Goal: Task Accomplishment & Management: Complete application form

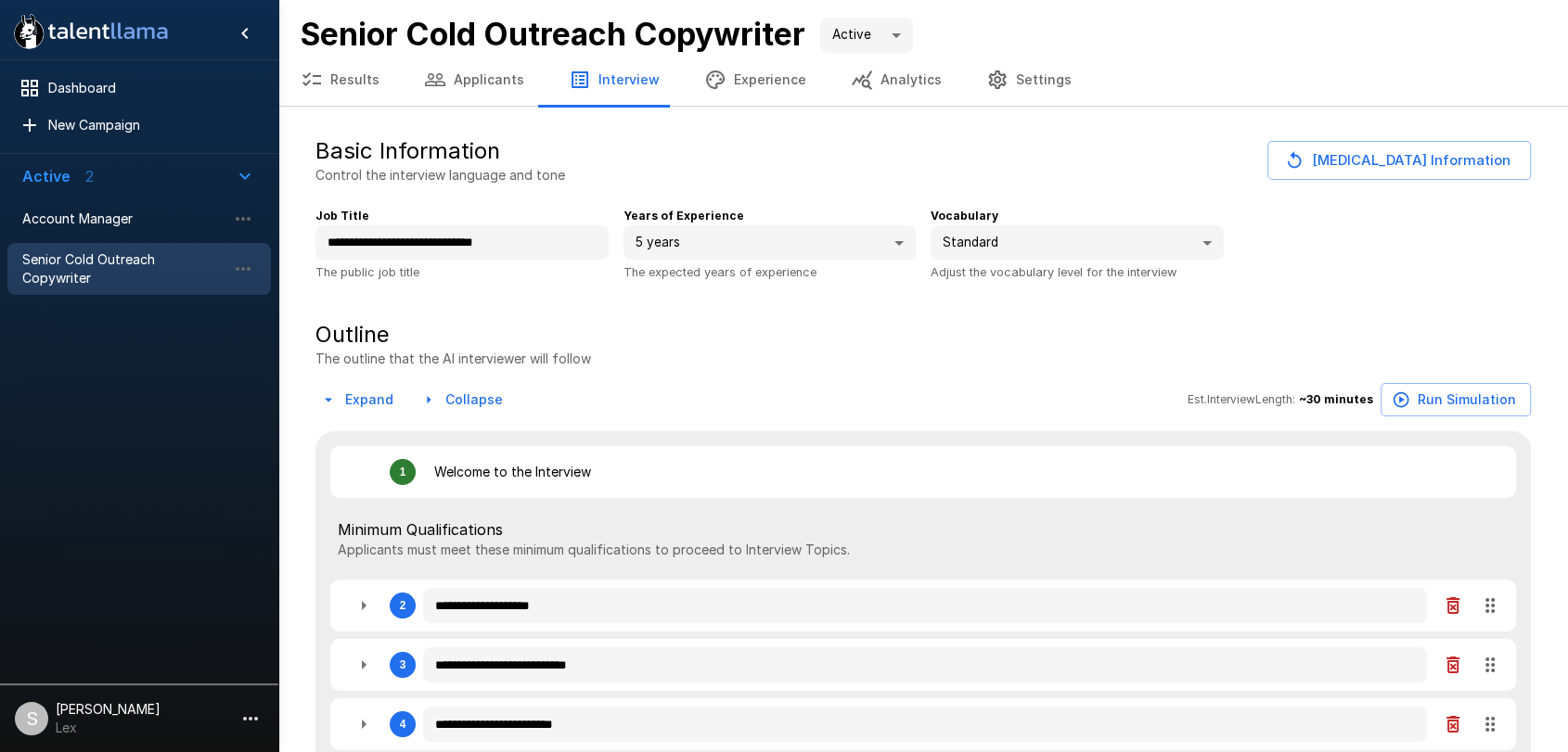
type textarea "*"
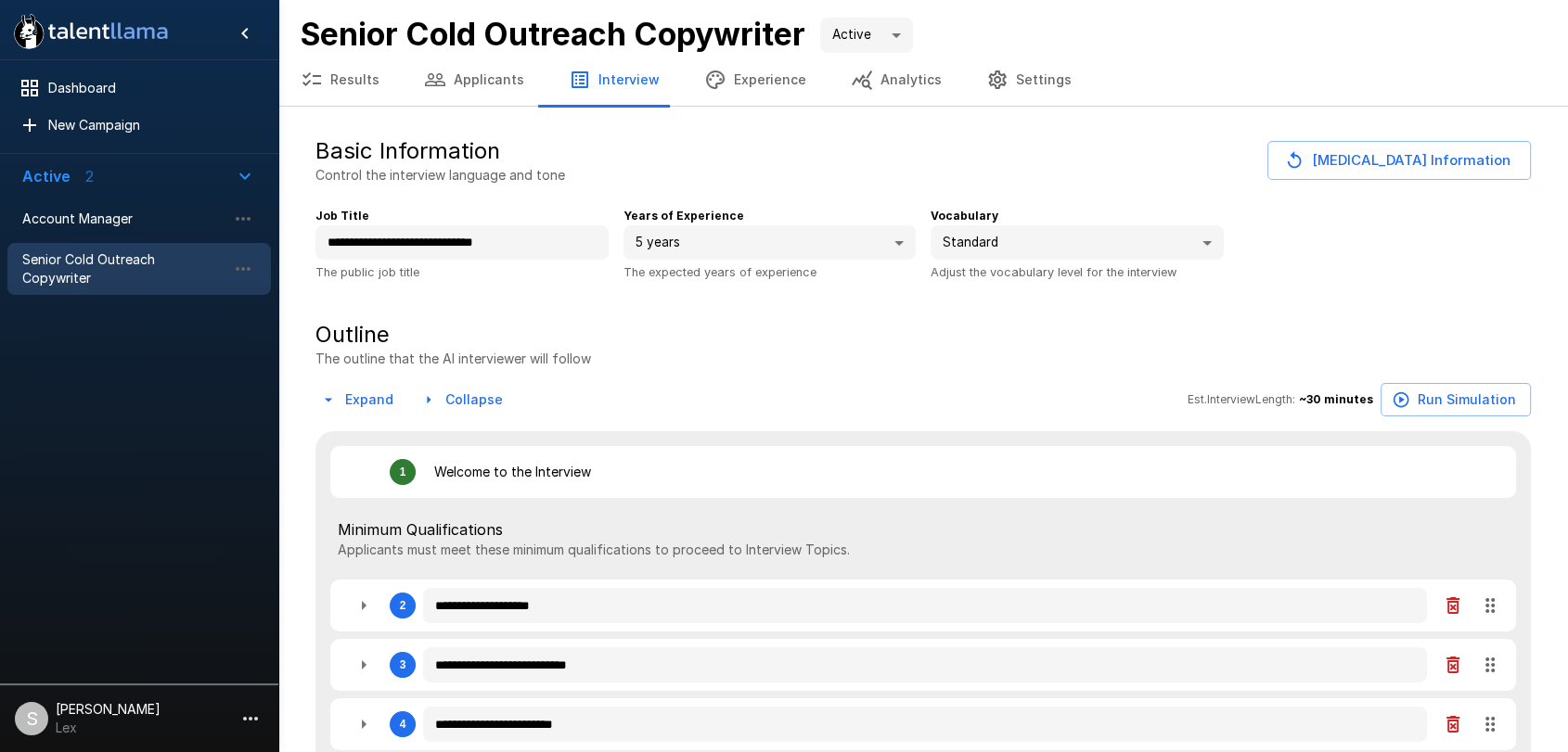
type textarea "*"
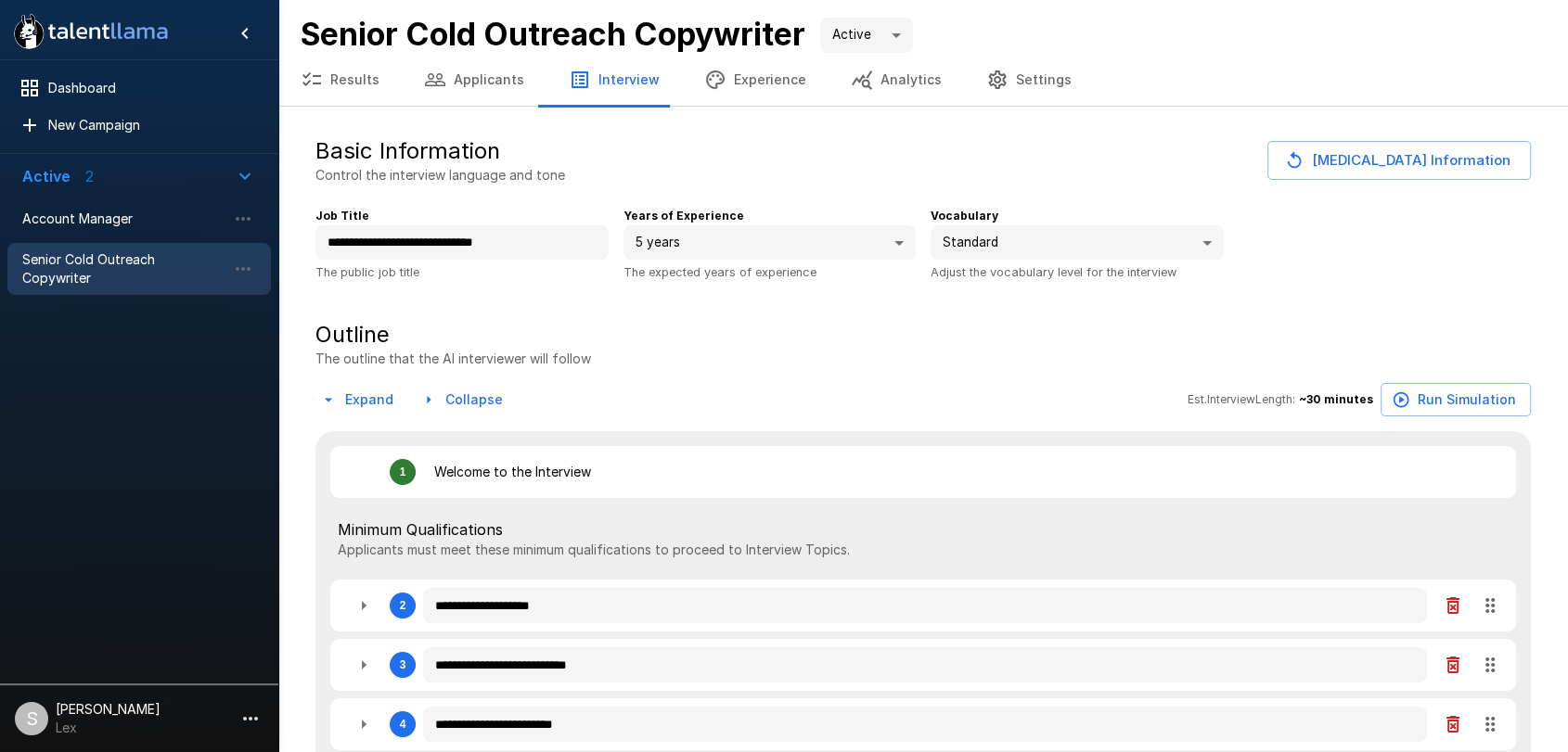
type textarea "*"
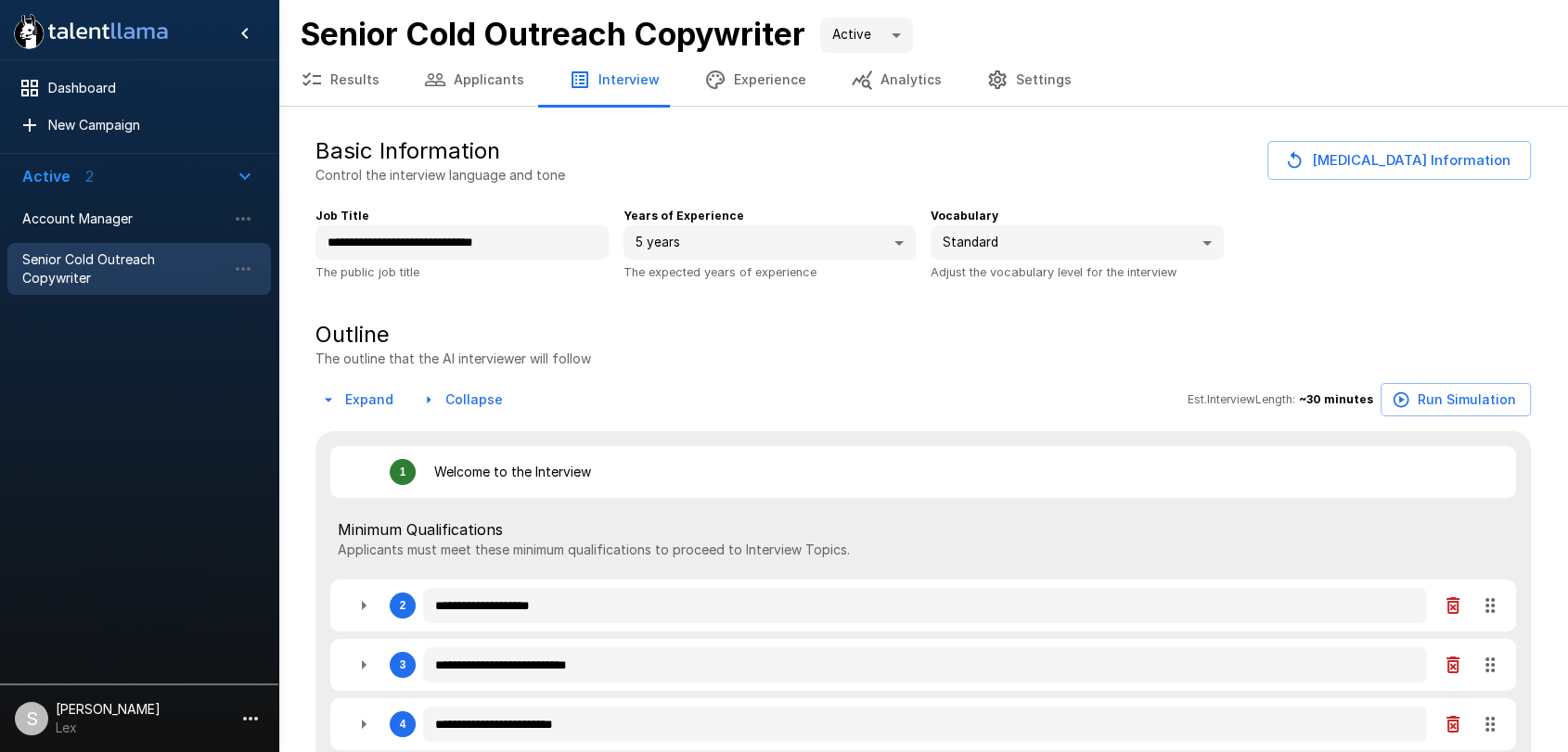
type textarea "*"
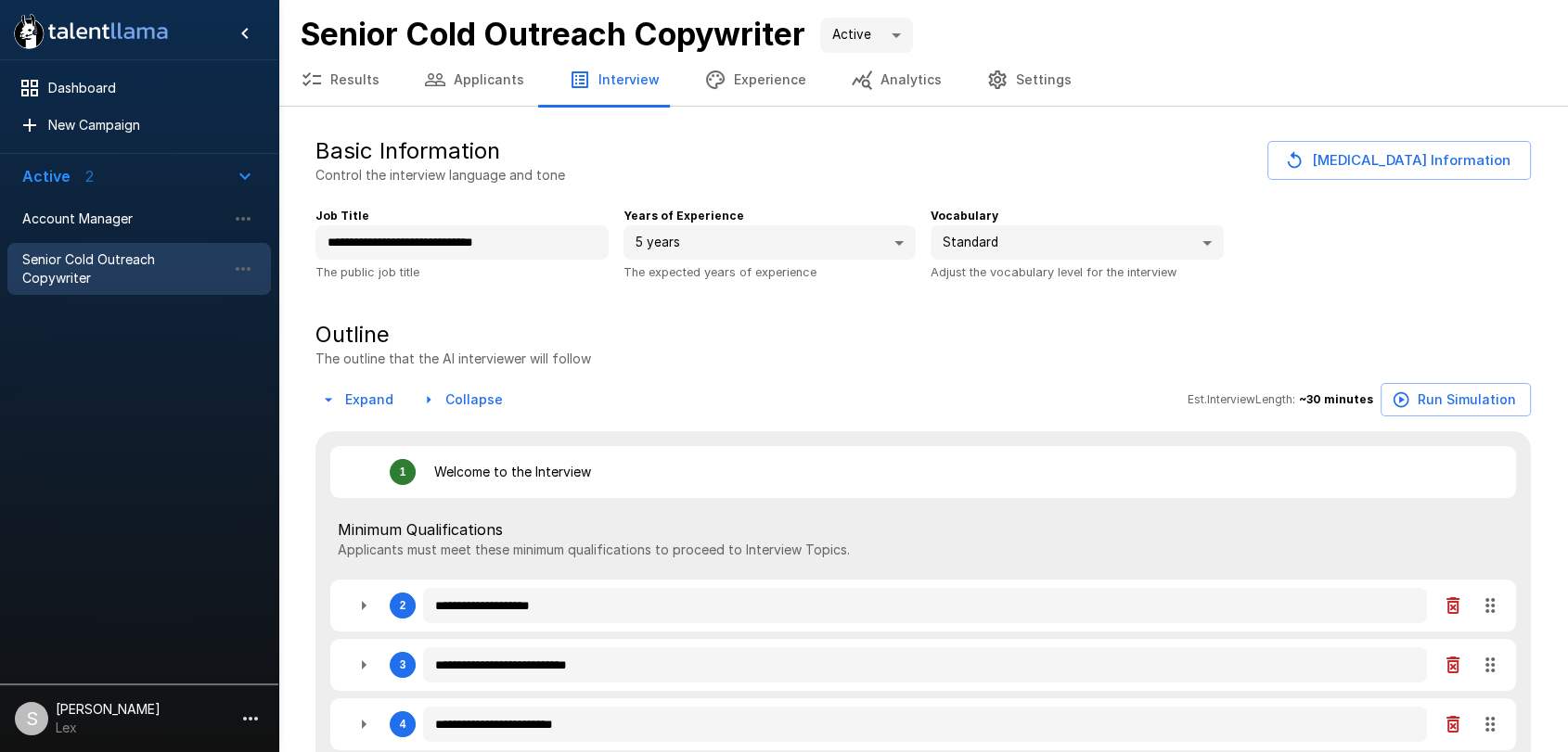
type textarea "*"
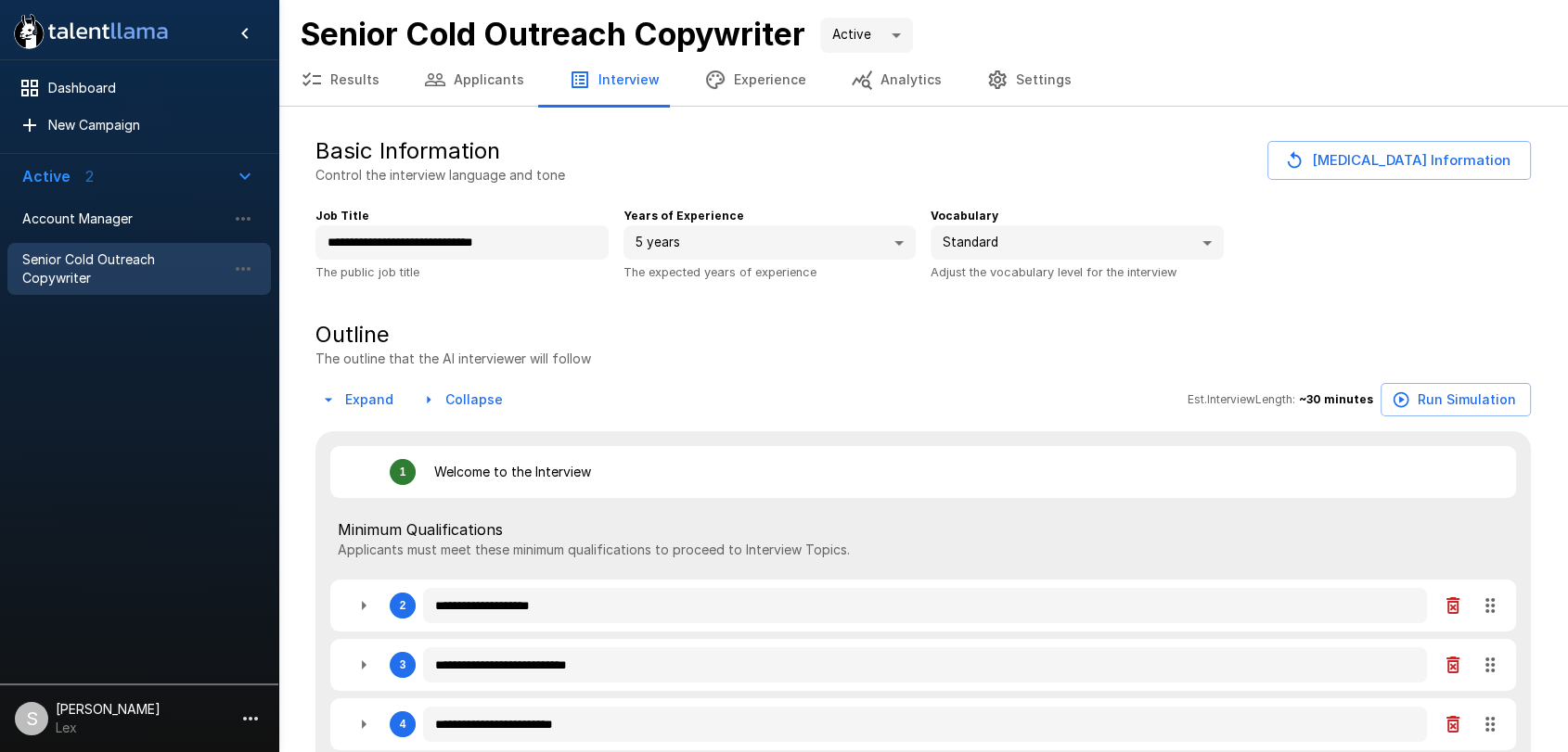
type textarea "*"
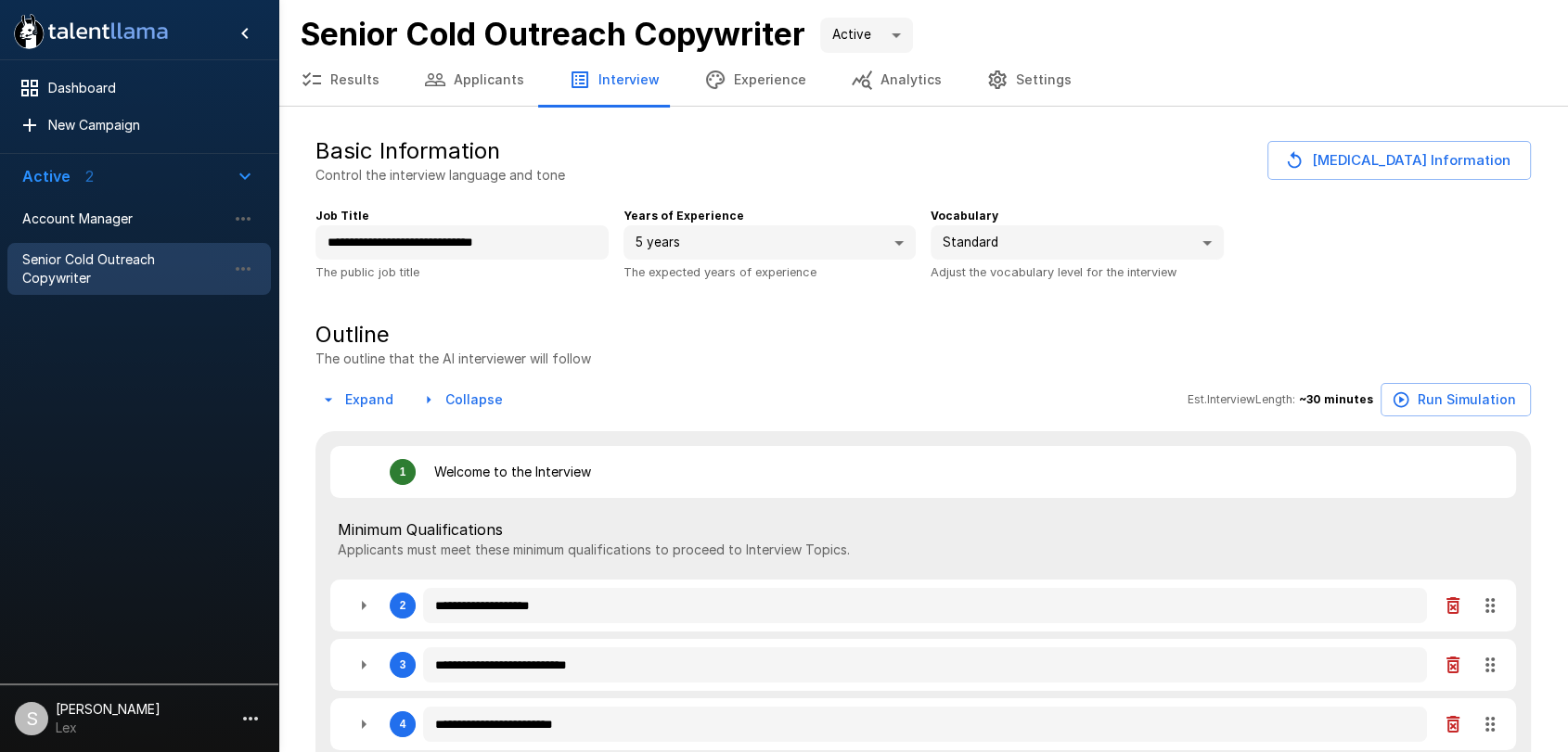
type textarea "*"
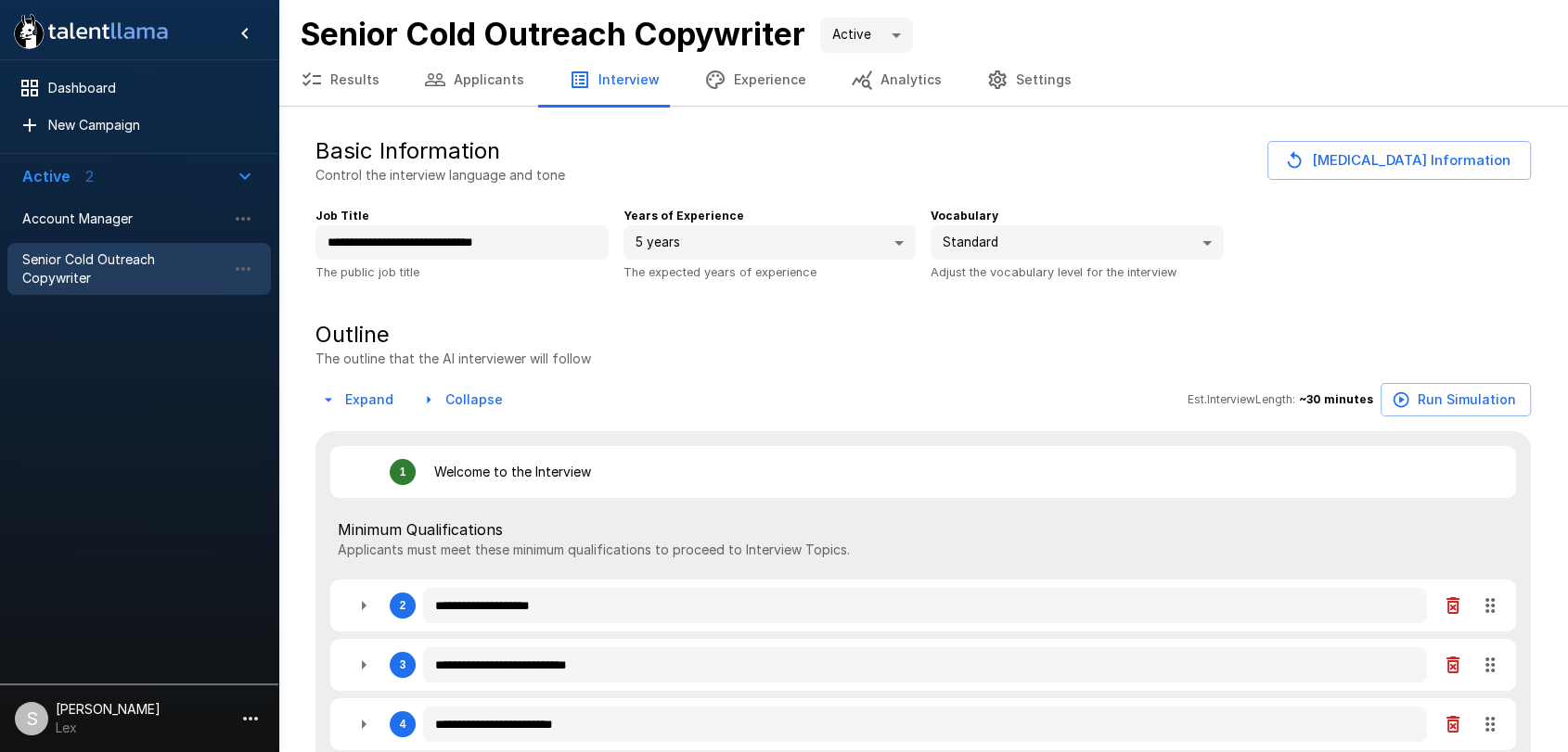
type textarea "*"
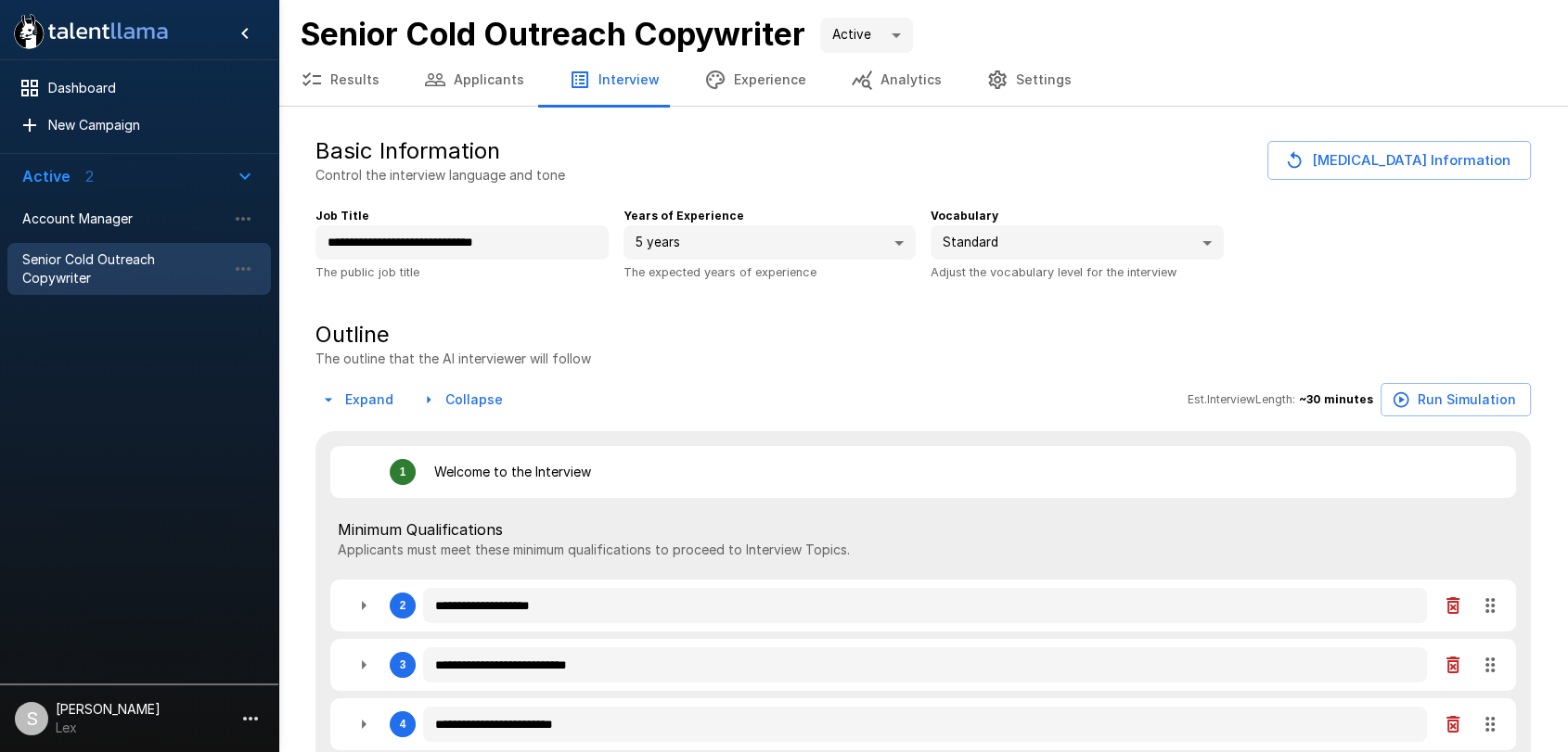
type textarea "*"
click at [55, 209] on span "Account Manager" at bounding box center [124, 218] width 204 height 19
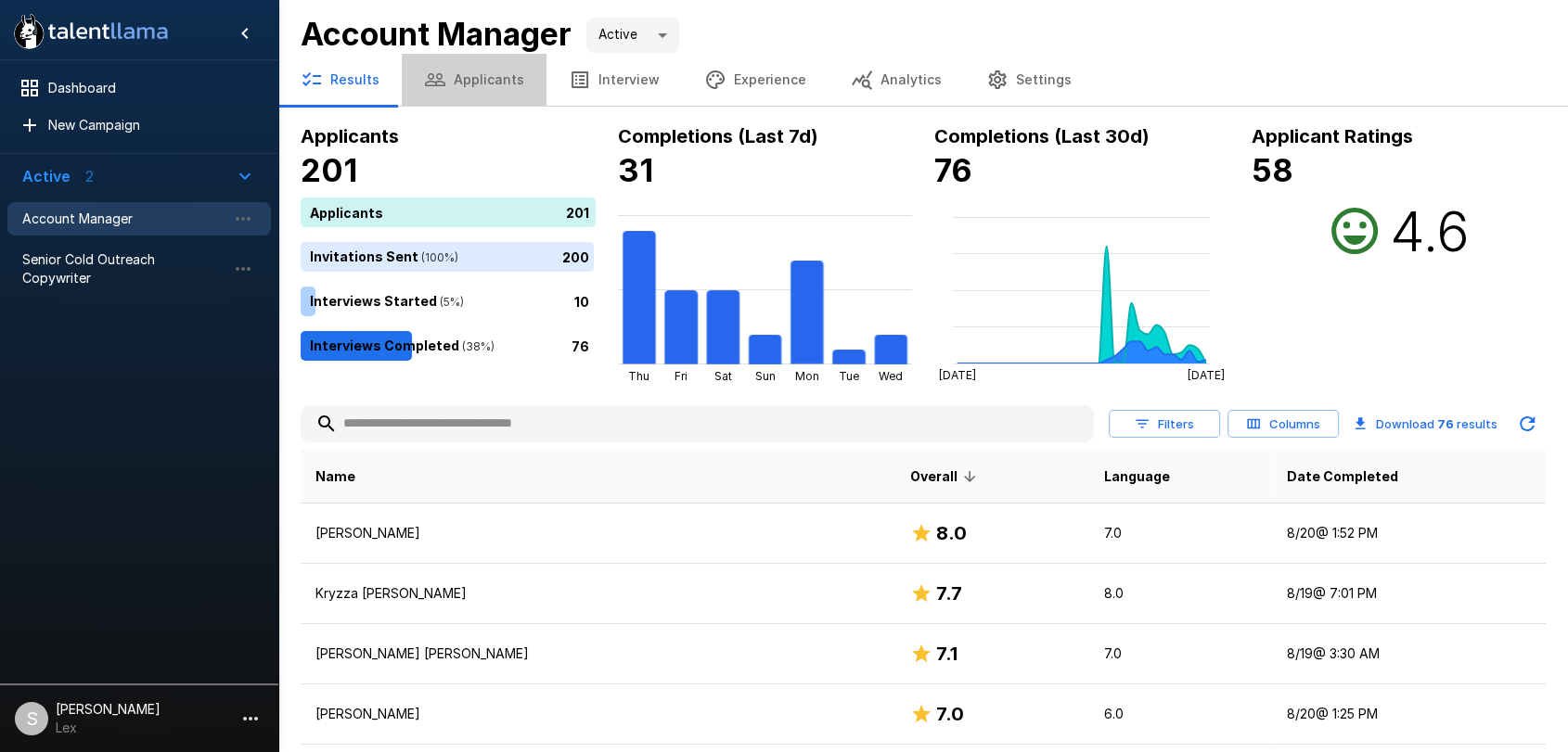
click at [479, 82] on button "Applicants" at bounding box center [473, 80] width 144 height 52
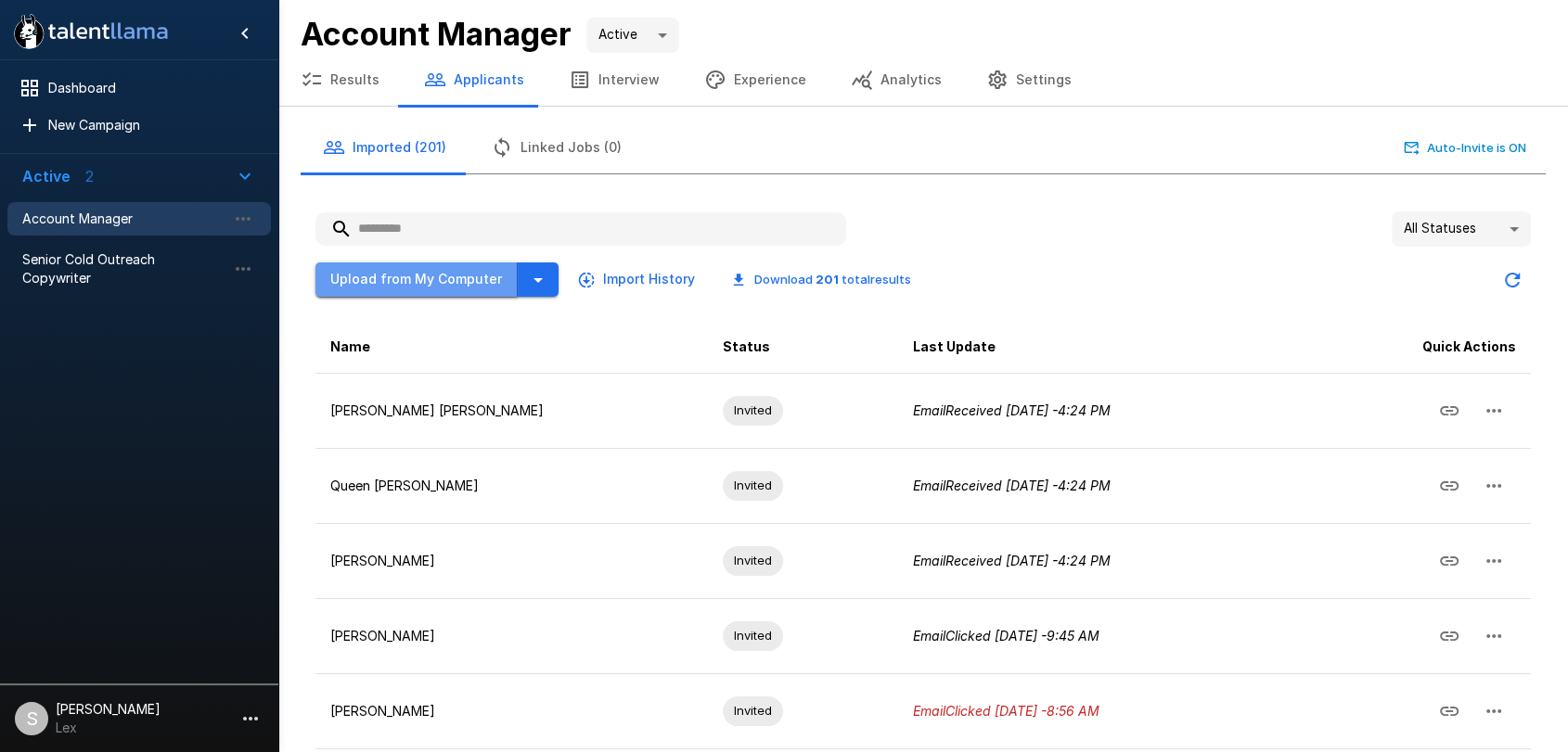
click at [439, 277] on button "Upload from My Computer" at bounding box center [416, 279] width 202 height 34
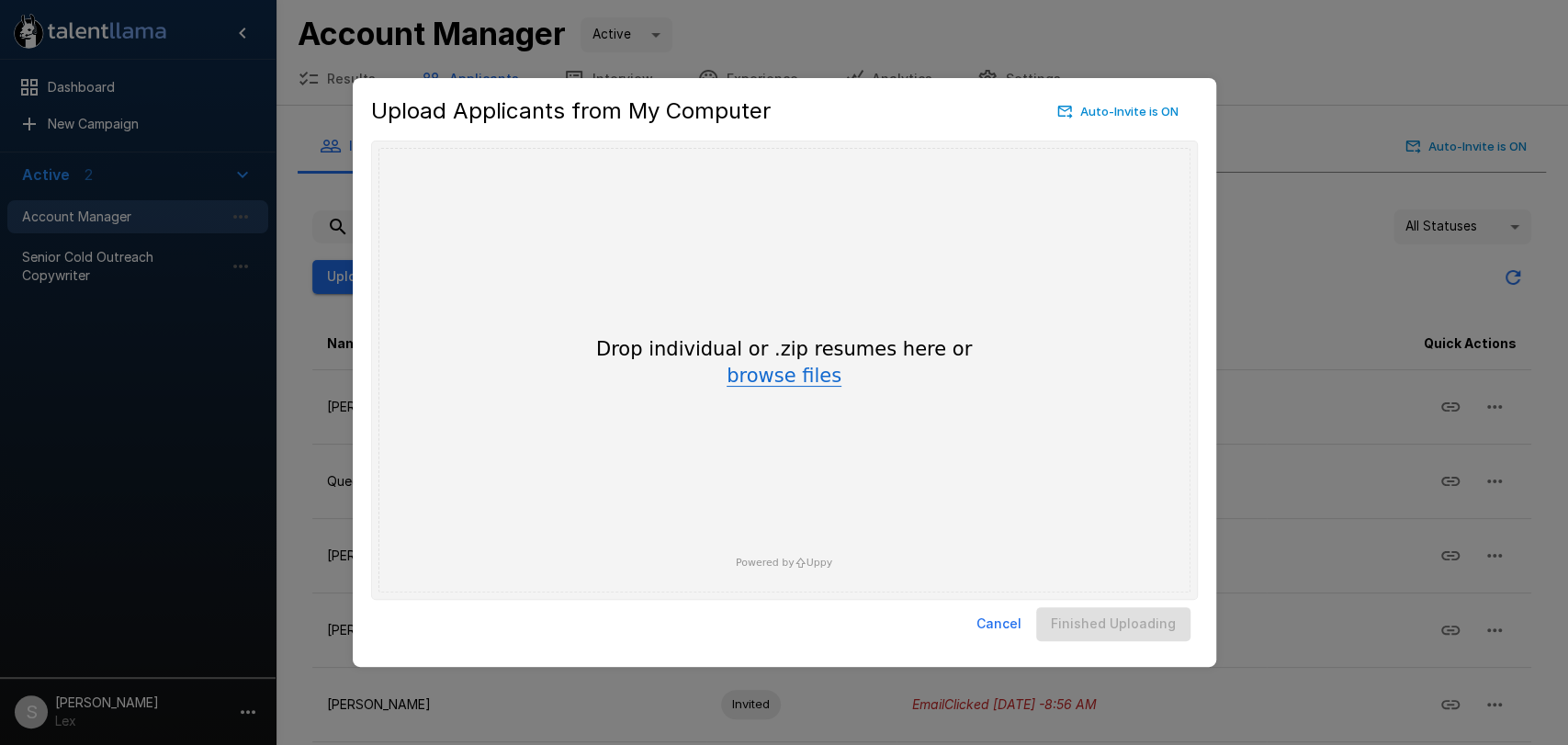
click at [780, 377] on button "browse files" at bounding box center [784, 377] width 114 height 20
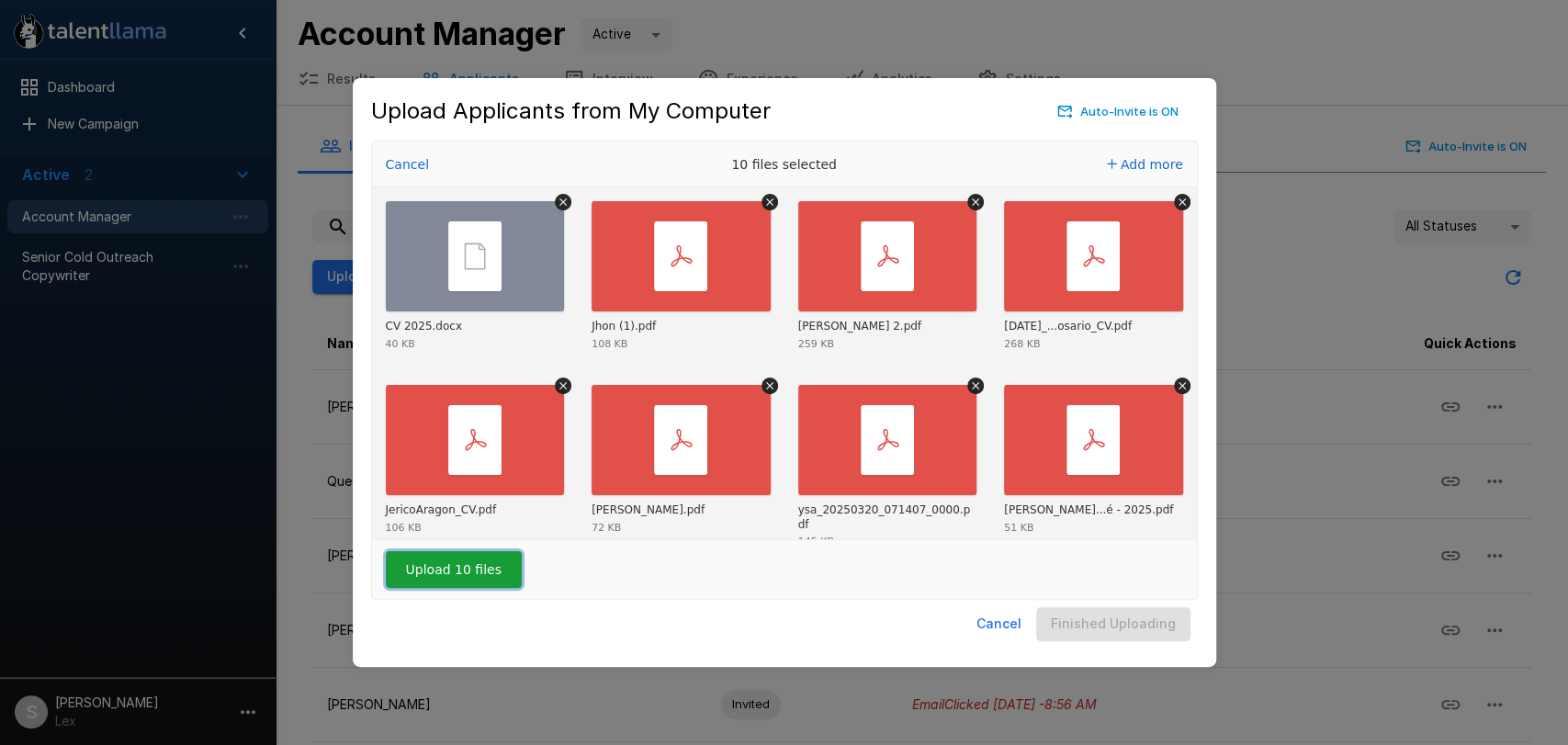
click at [454, 566] on button "Upload 10 files" at bounding box center [454, 569] width 136 height 37
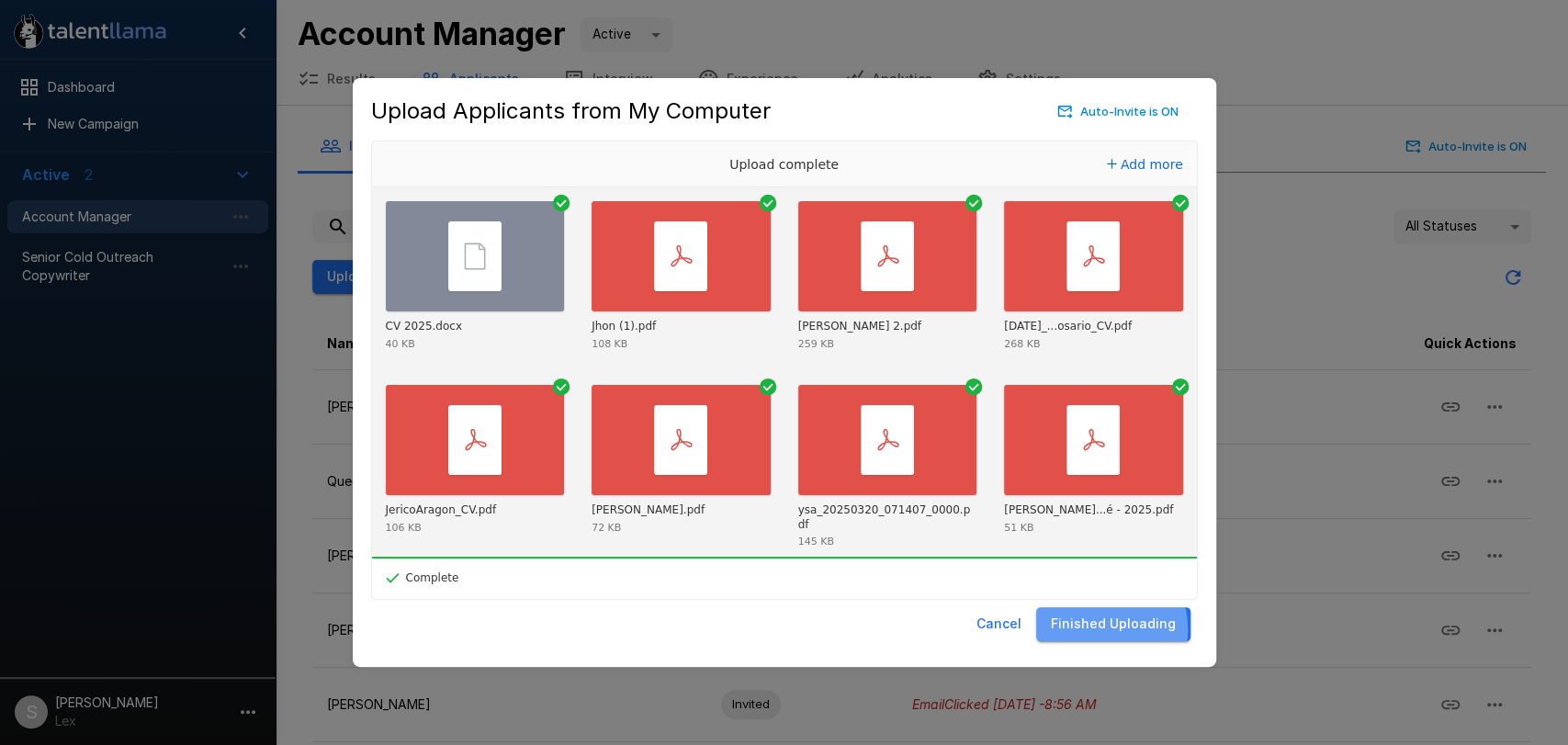
click at [1100, 630] on button "Finished Uploading" at bounding box center [1113, 624] width 154 height 34
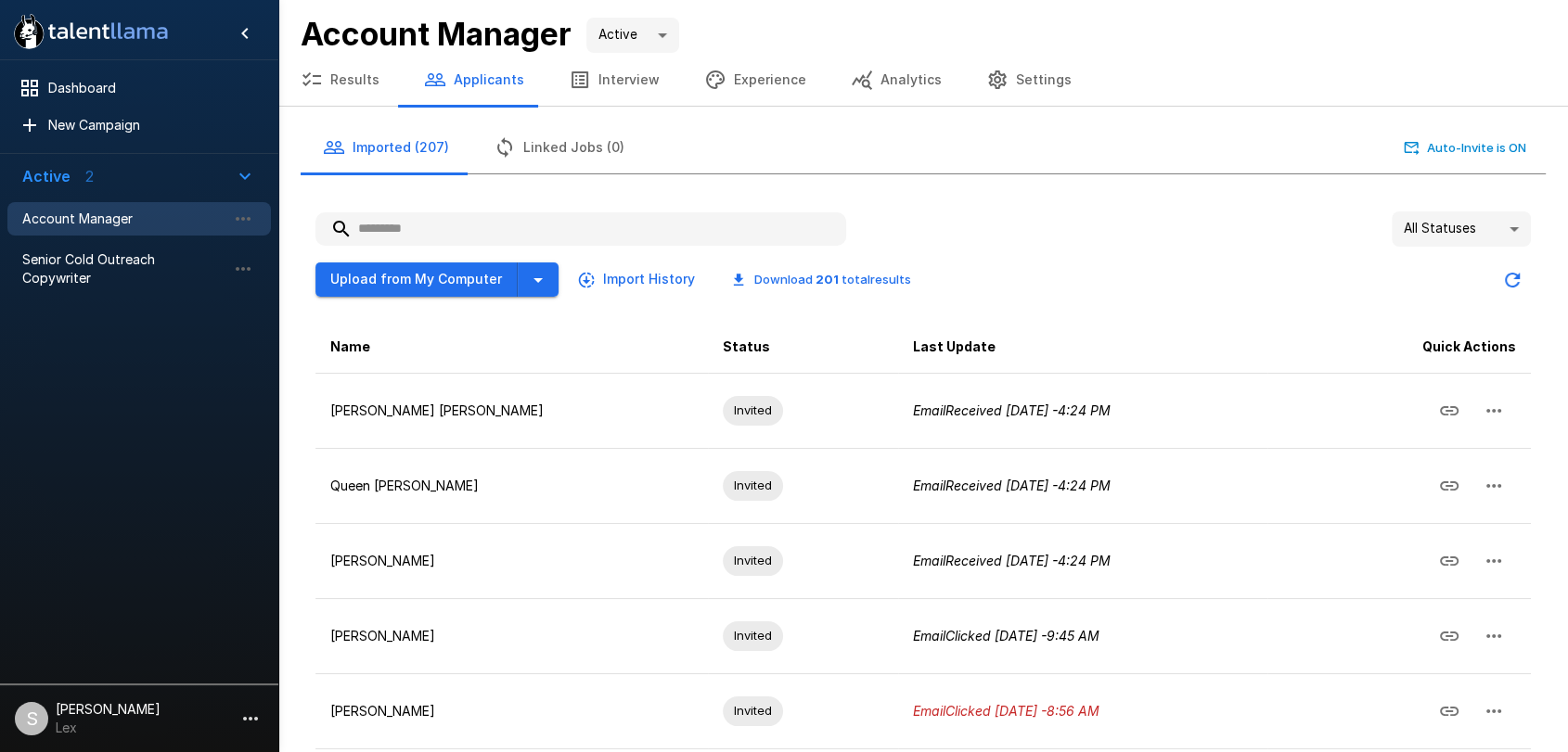
click at [239, 176] on icon "button" at bounding box center [245, 176] width 22 height 22
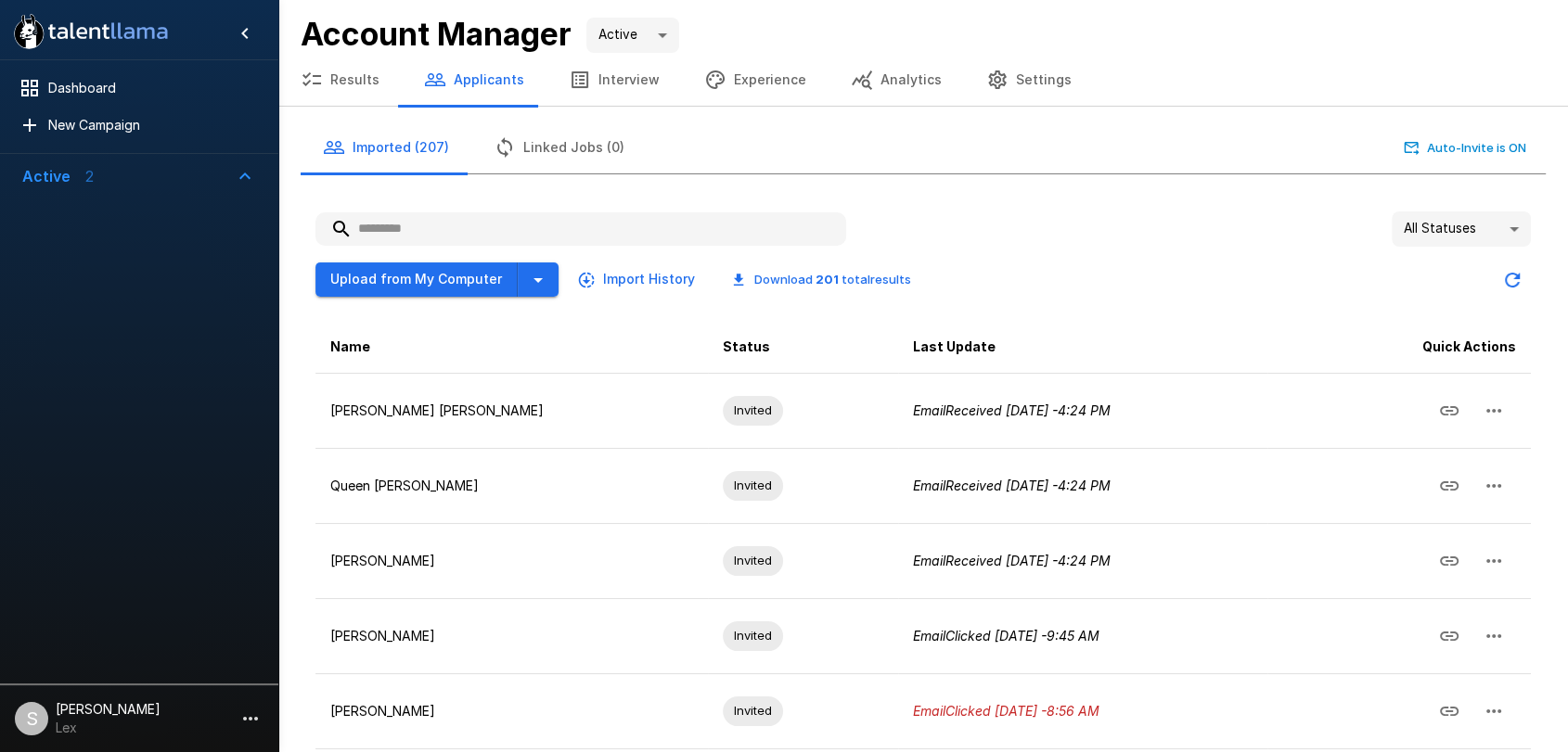
click at [239, 176] on icon "button" at bounding box center [245, 176] width 22 height 22
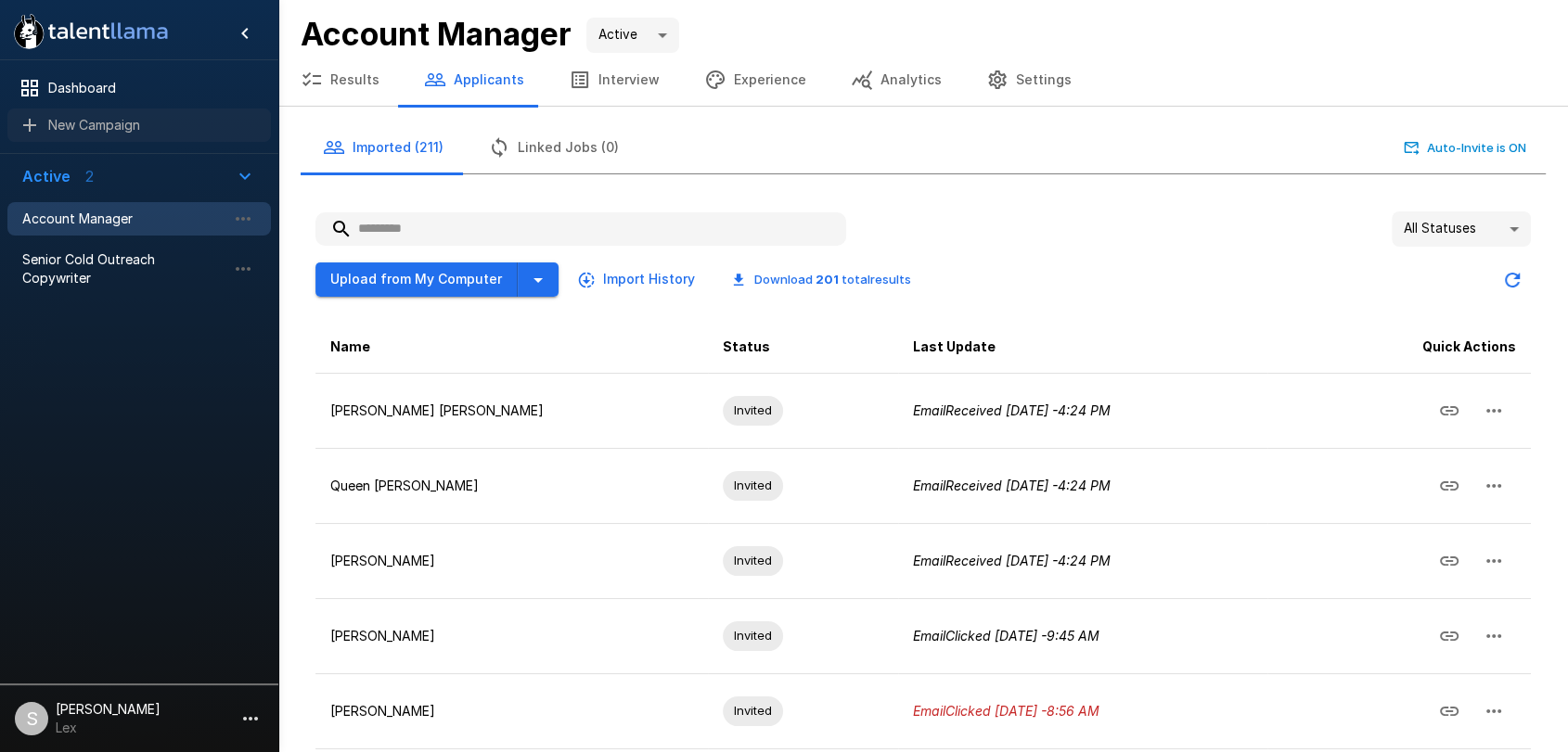
click at [95, 134] on div "New Campaign" at bounding box center [138, 125] width 263 height 34
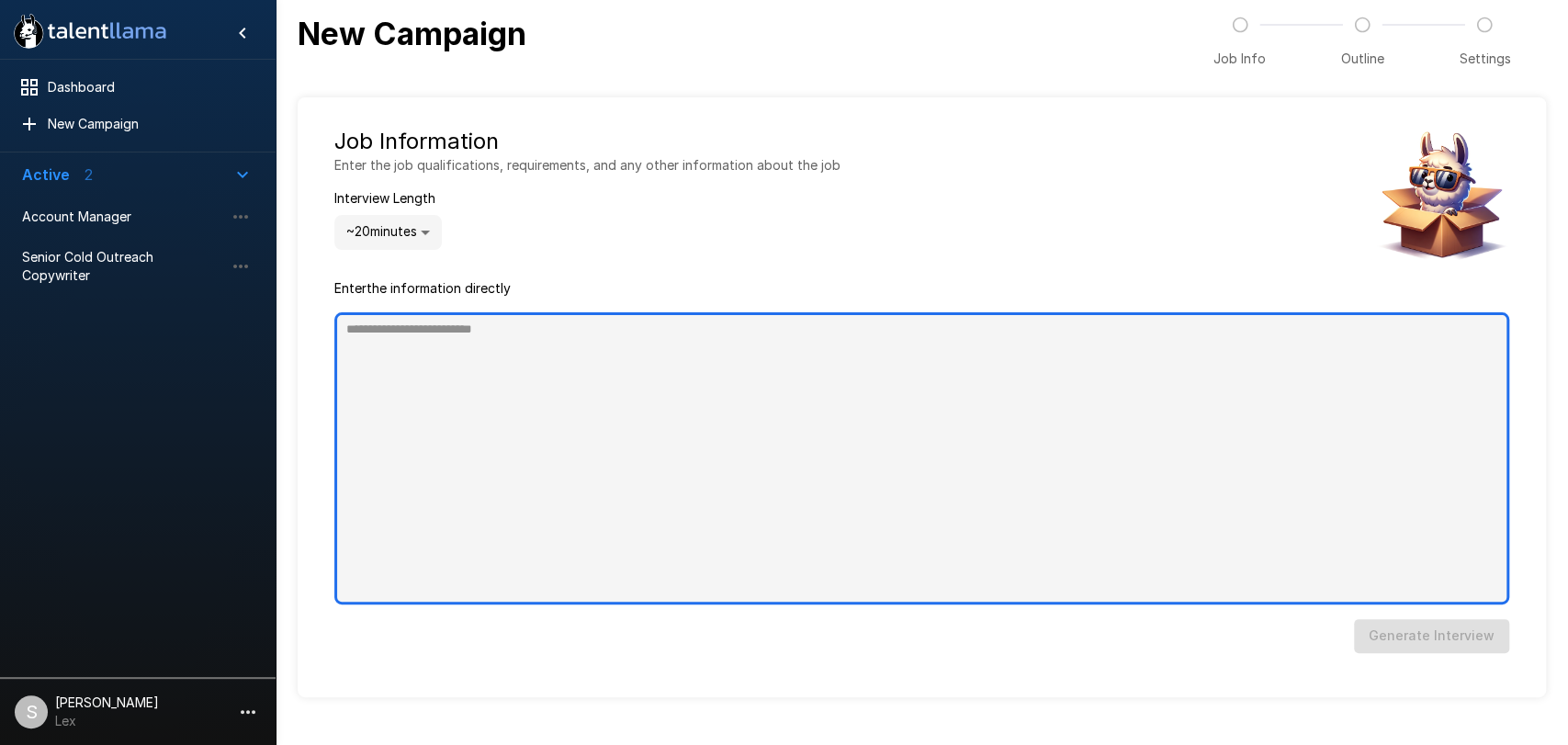
click at [432, 348] on textarea at bounding box center [922, 459] width 1175 height 292
type textarea "*"
click at [421, 335] on textarea at bounding box center [922, 459] width 1175 height 292
paste textarea "**********"
type textarea "**********"
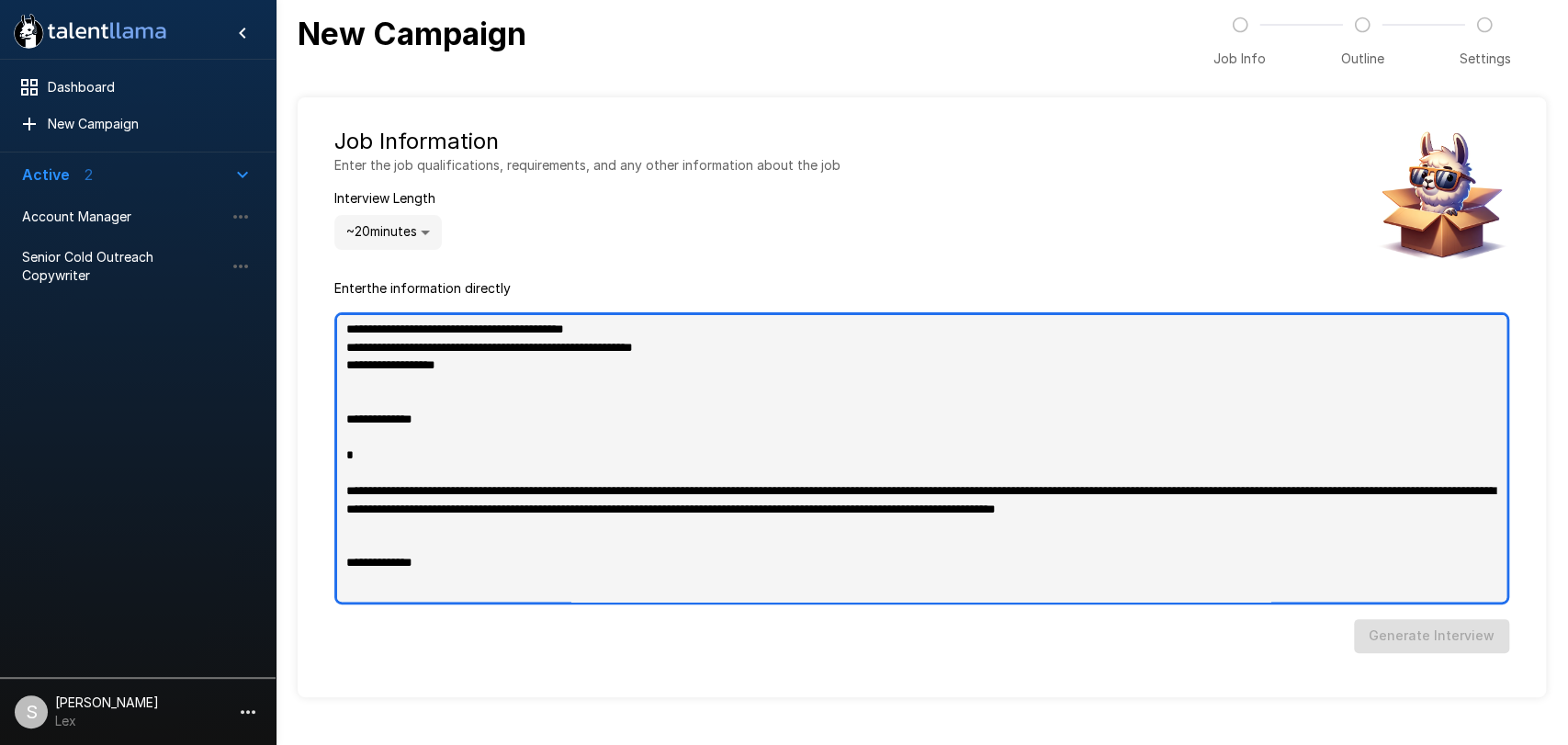
type textarea "*"
type textarea "**********"
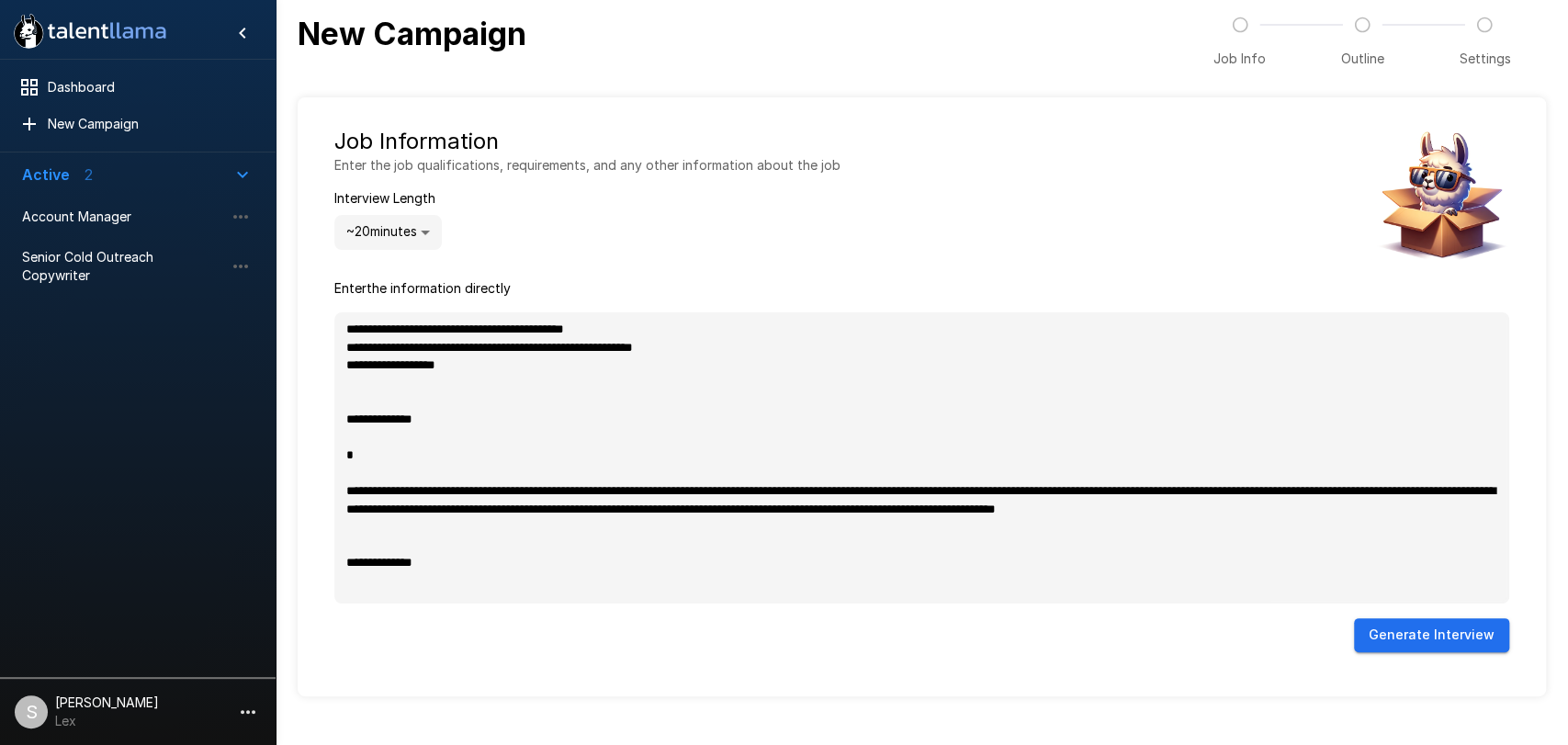
type textarea "*"
click at [1428, 629] on button "Generate Interview" at bounding box center [1431, 635] width 155 height 34
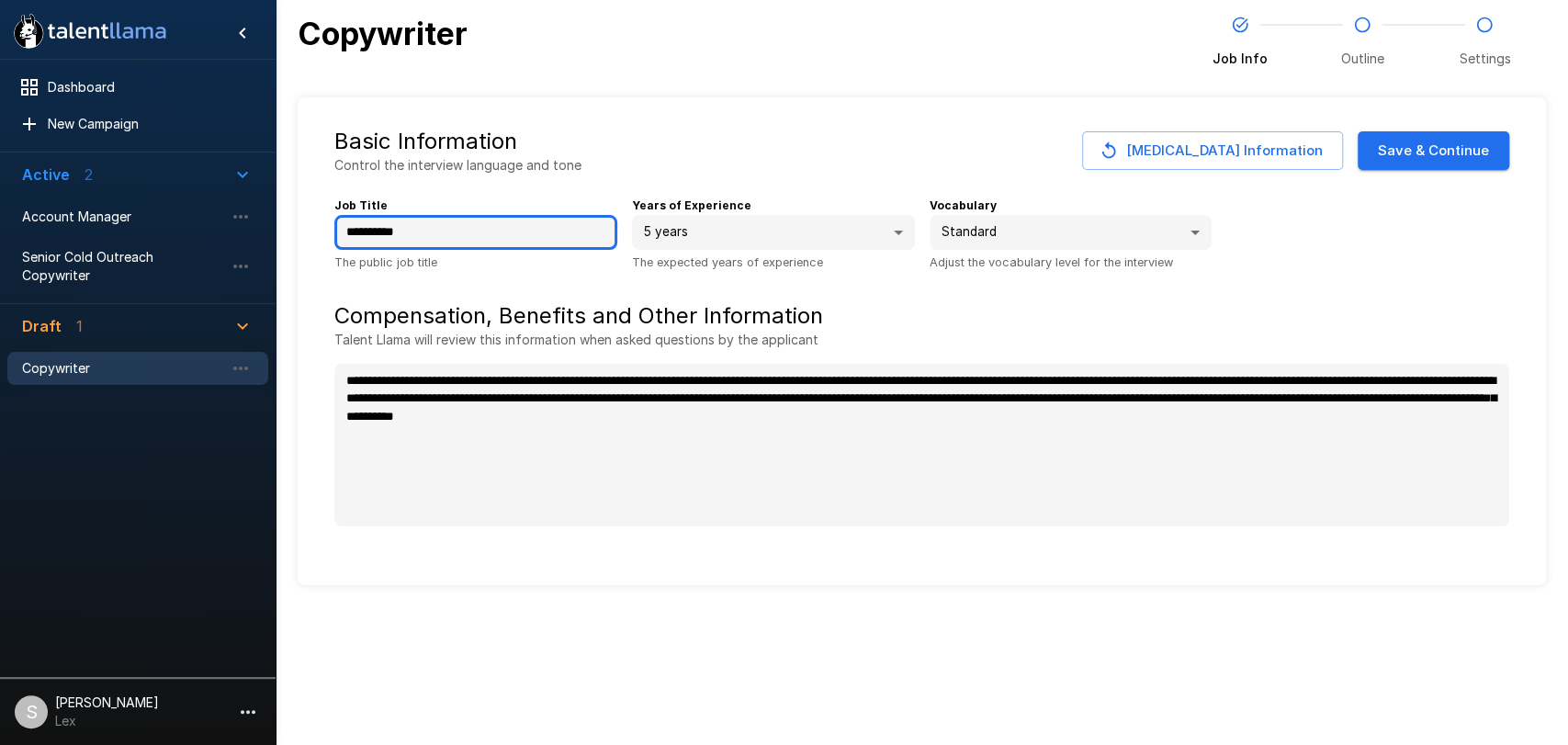
click at [444, 234] on input "**********" at bounding box center [476, 232] width 283 height 35
drag, startPoint x: 444, startPoint y: 234, endPoint x: 300, endPoint y: 234, distance: 144.0
click at [300, 234] on div "**********" at bounding box center [922, 341] width 1248 height 487
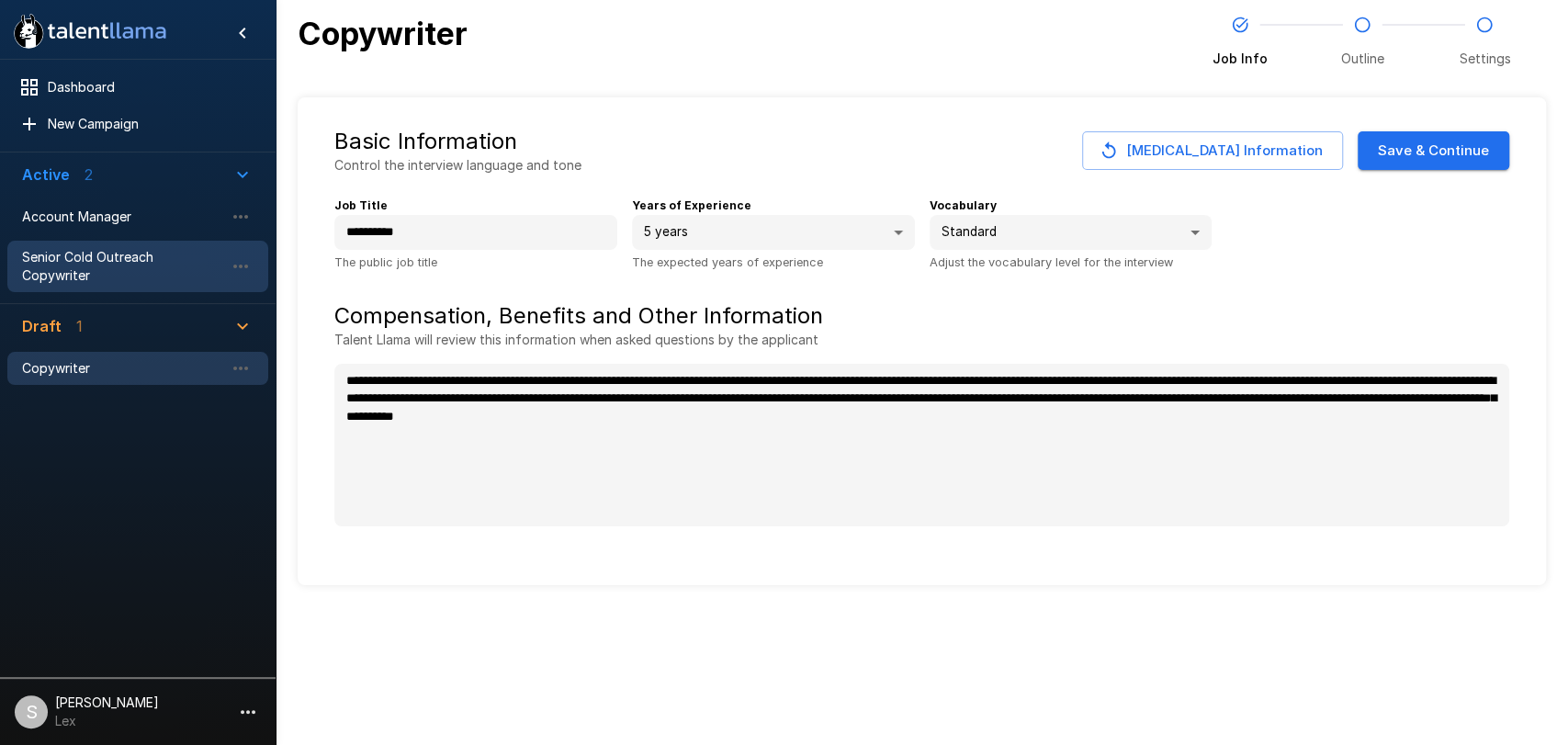
type textarea "*"
click at [54, 260] on span "Senior Cold Outreach Copywriter" at bounding box center [122, 265] width 202 height 37
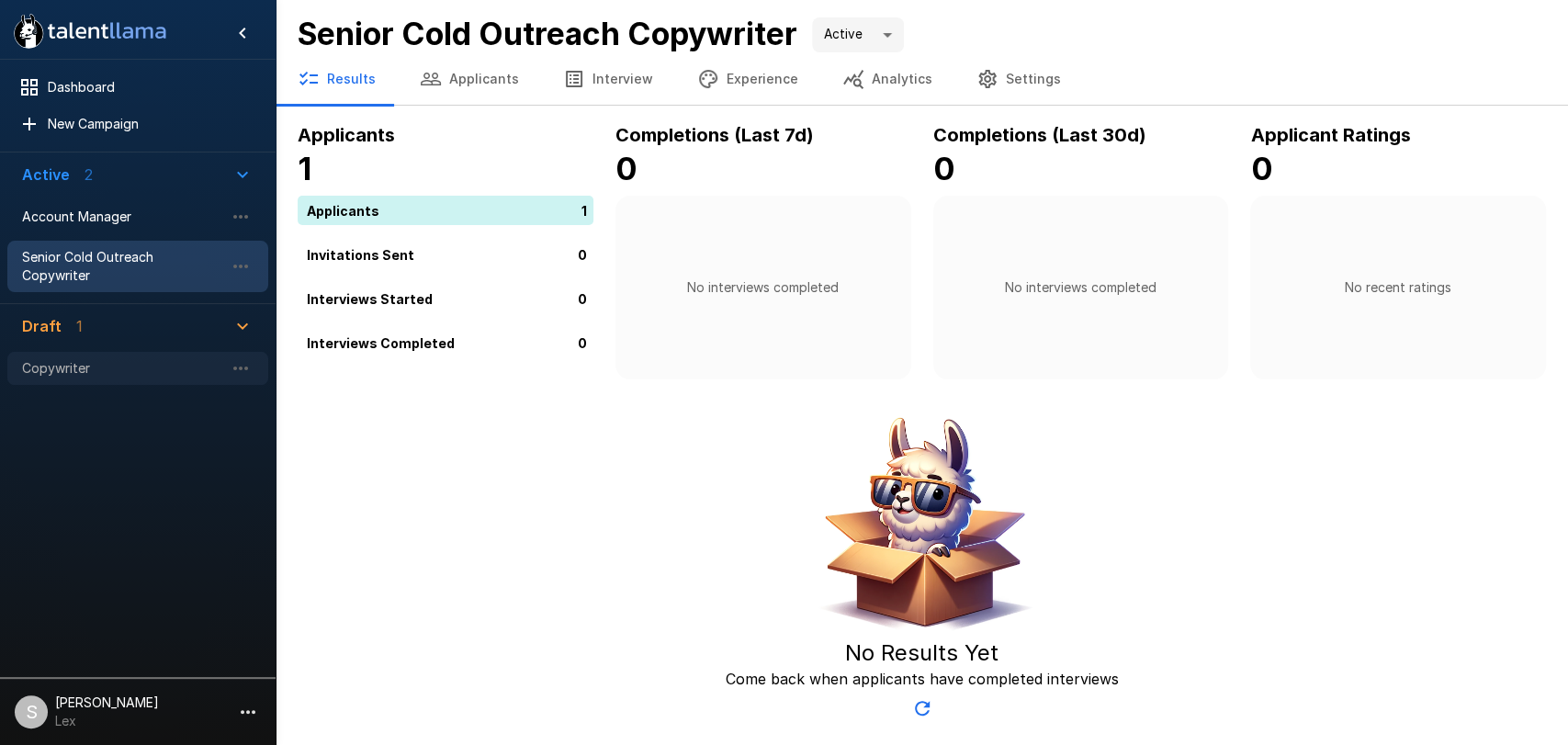
click at [52, 359] on span "Copywriter" at bounding box center [122, 368] width 202 height 19
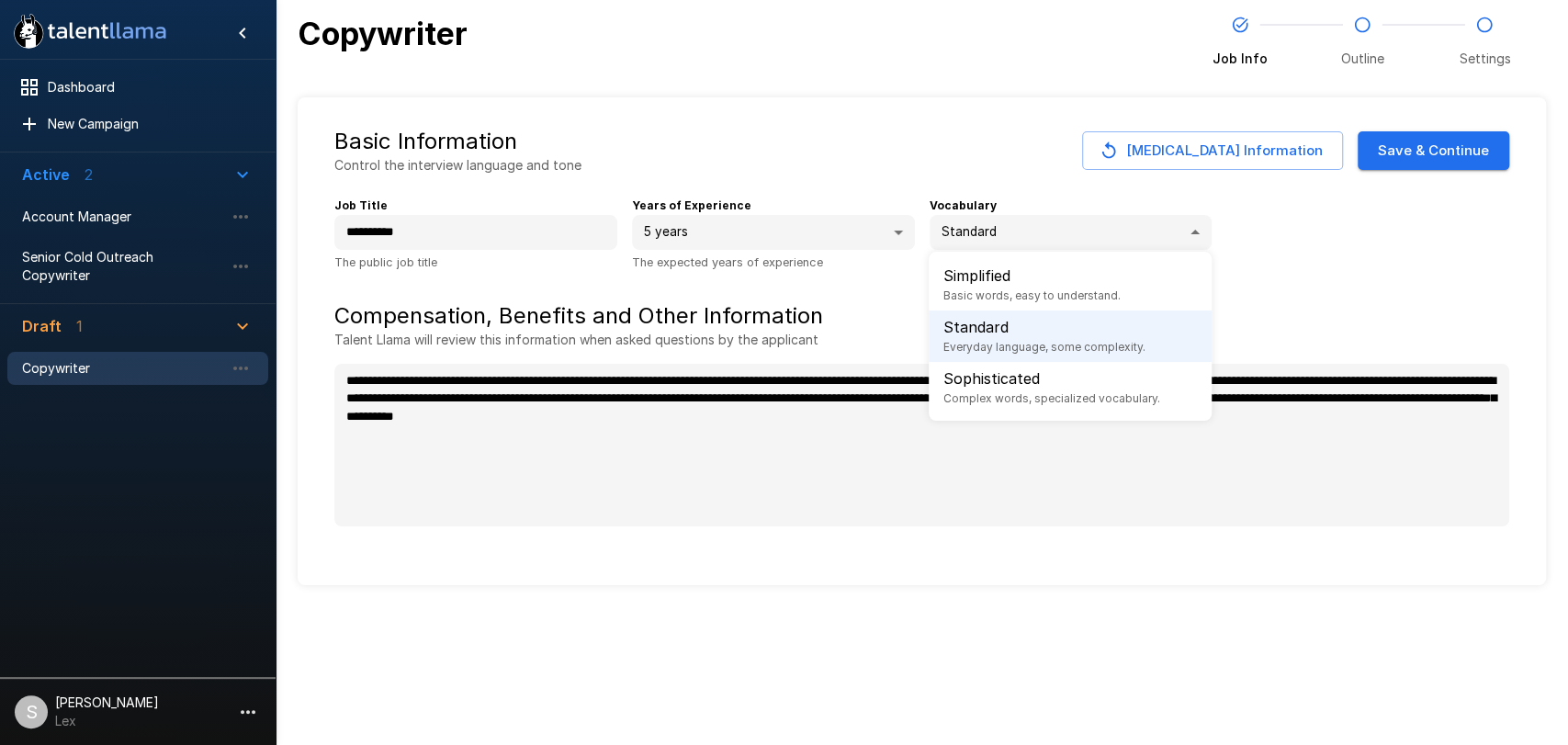
click at [1190, 235] on body "**********" at bounding box center [784, 372] width 1568 height 745
click at [896, 235] on div at bounding box center [784, 372] width 1568 height 745
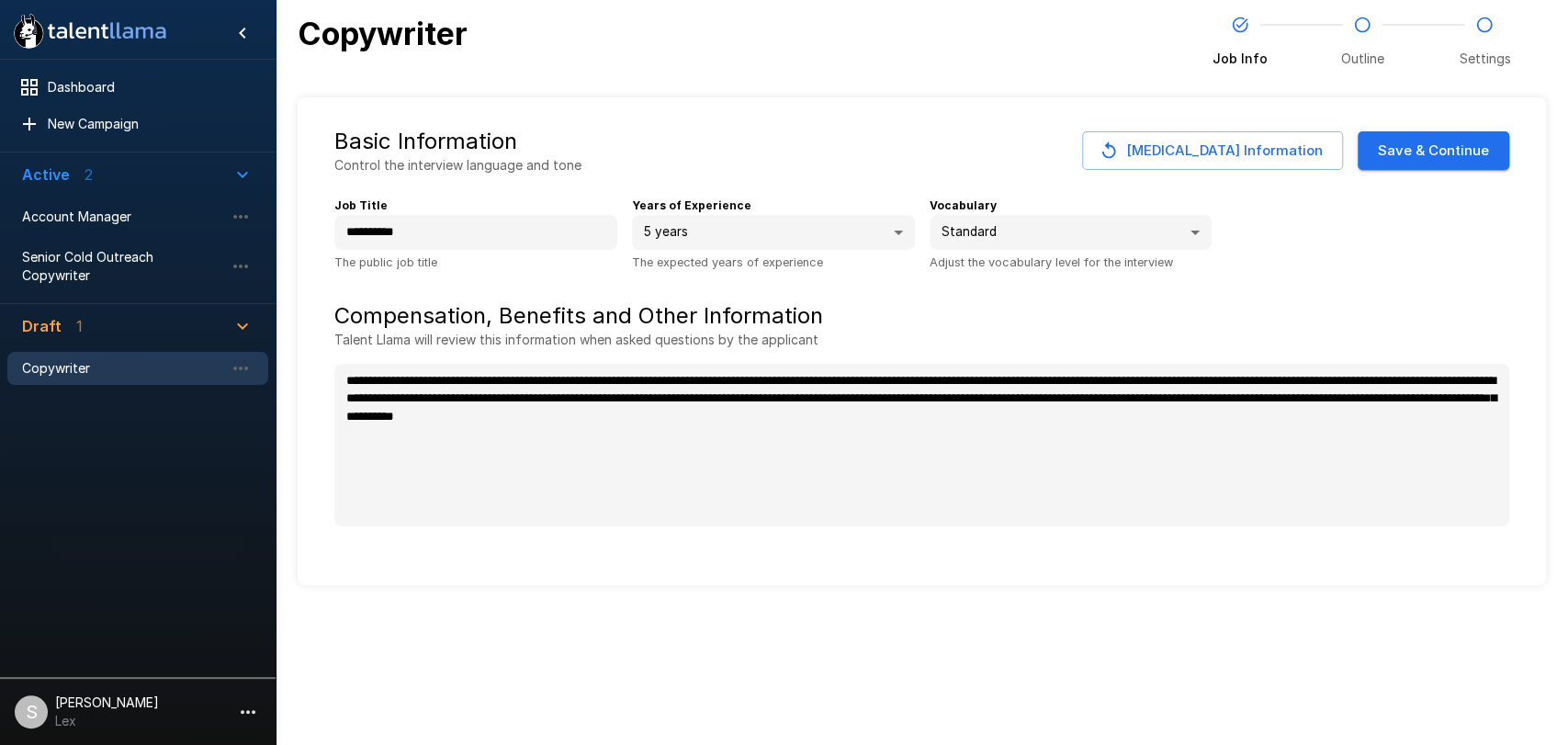
click at [894, 235] on body "**********" at bounding box center [784, 372] width 1568 height 745
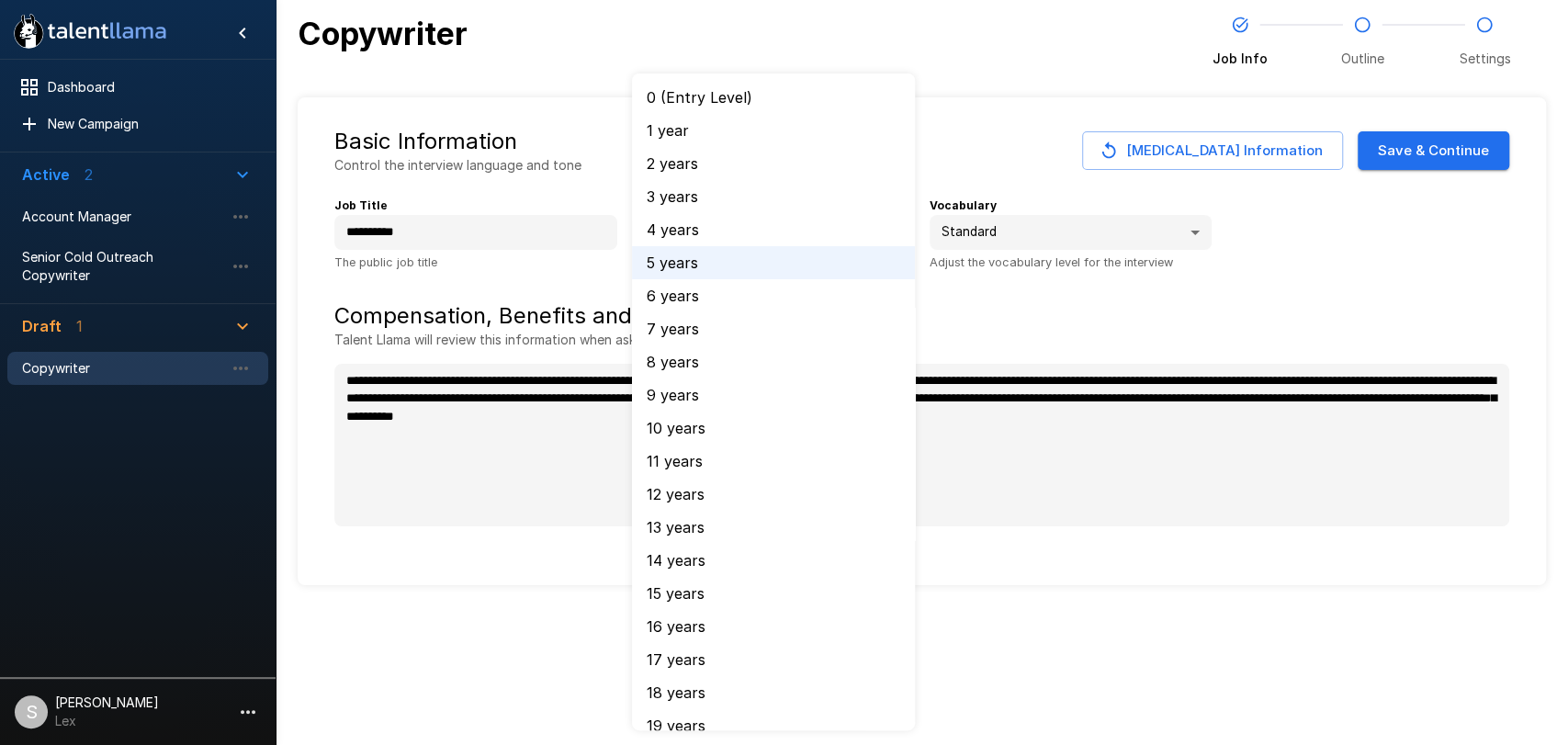
click at [380, 279] on div at bounding box center [784, 372] width 1568 height 745
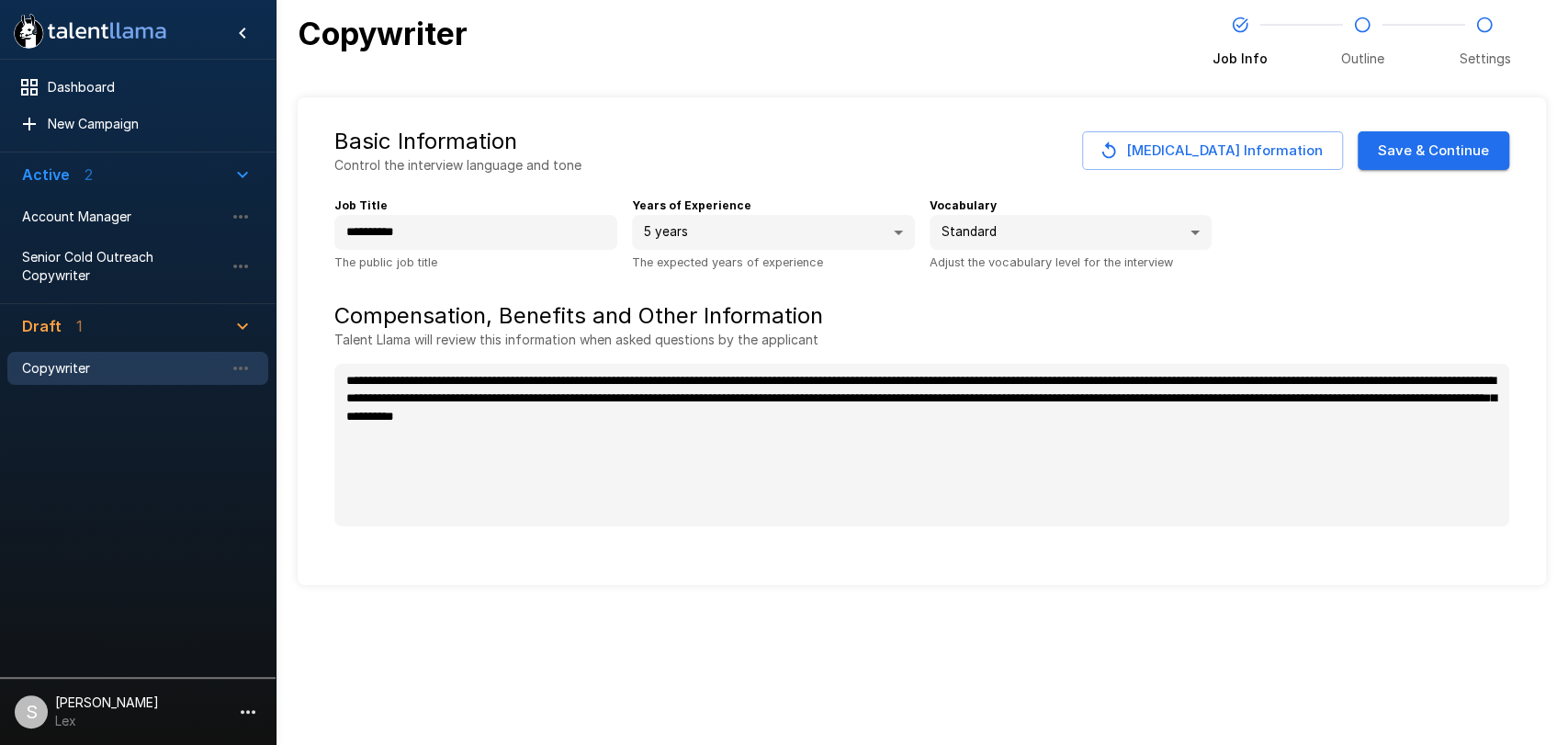
type textarea "*"
click at [1186, 151] on button "[MEDICAL_DATA] Information" at bounding box center [1213, 150] width 261 height 38
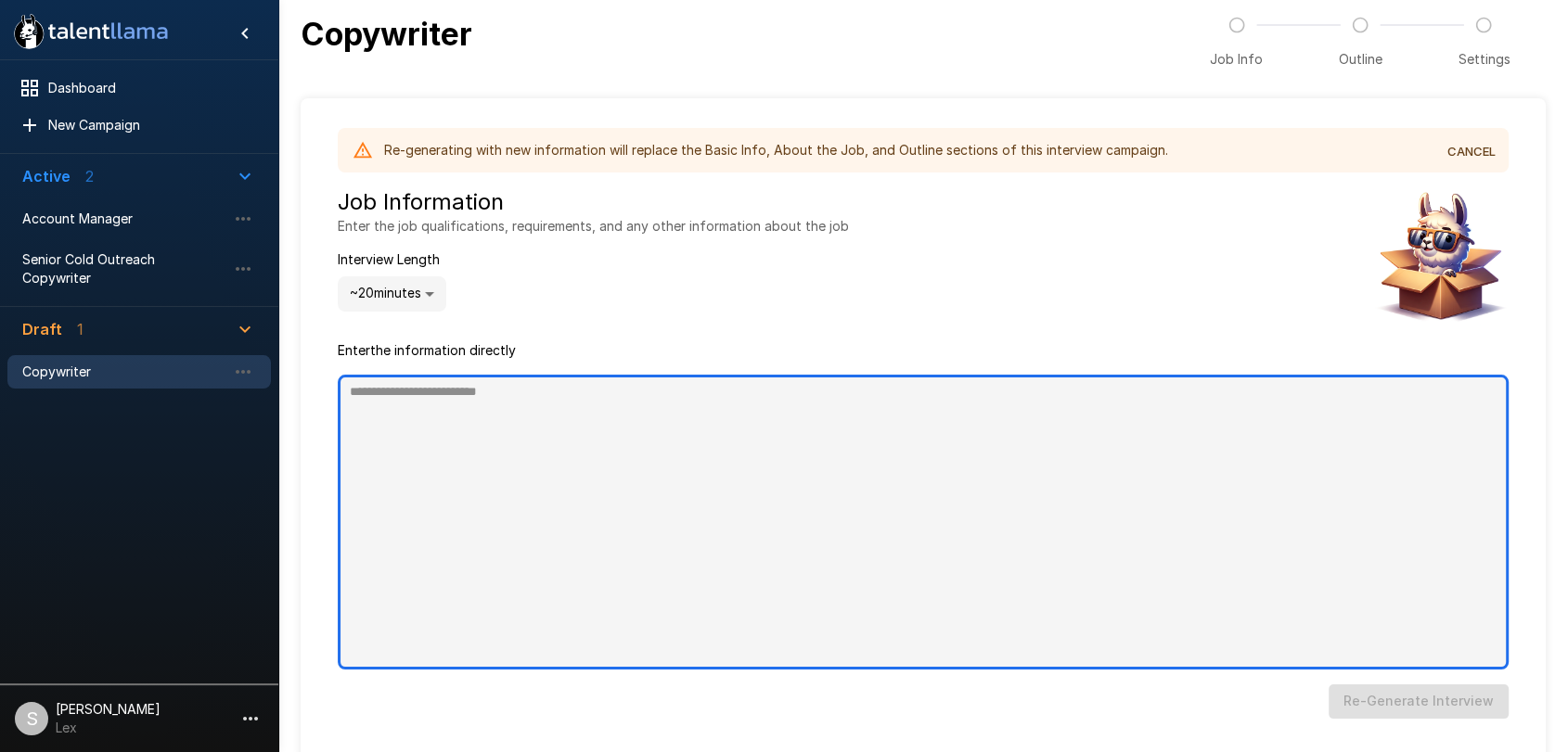
type textarea "*"
click at [383, 391] on textarea at bounding box center [922, 522] width 1171 height 295
paste textarea "**********"
type textarea "**********"
type textarea "*"
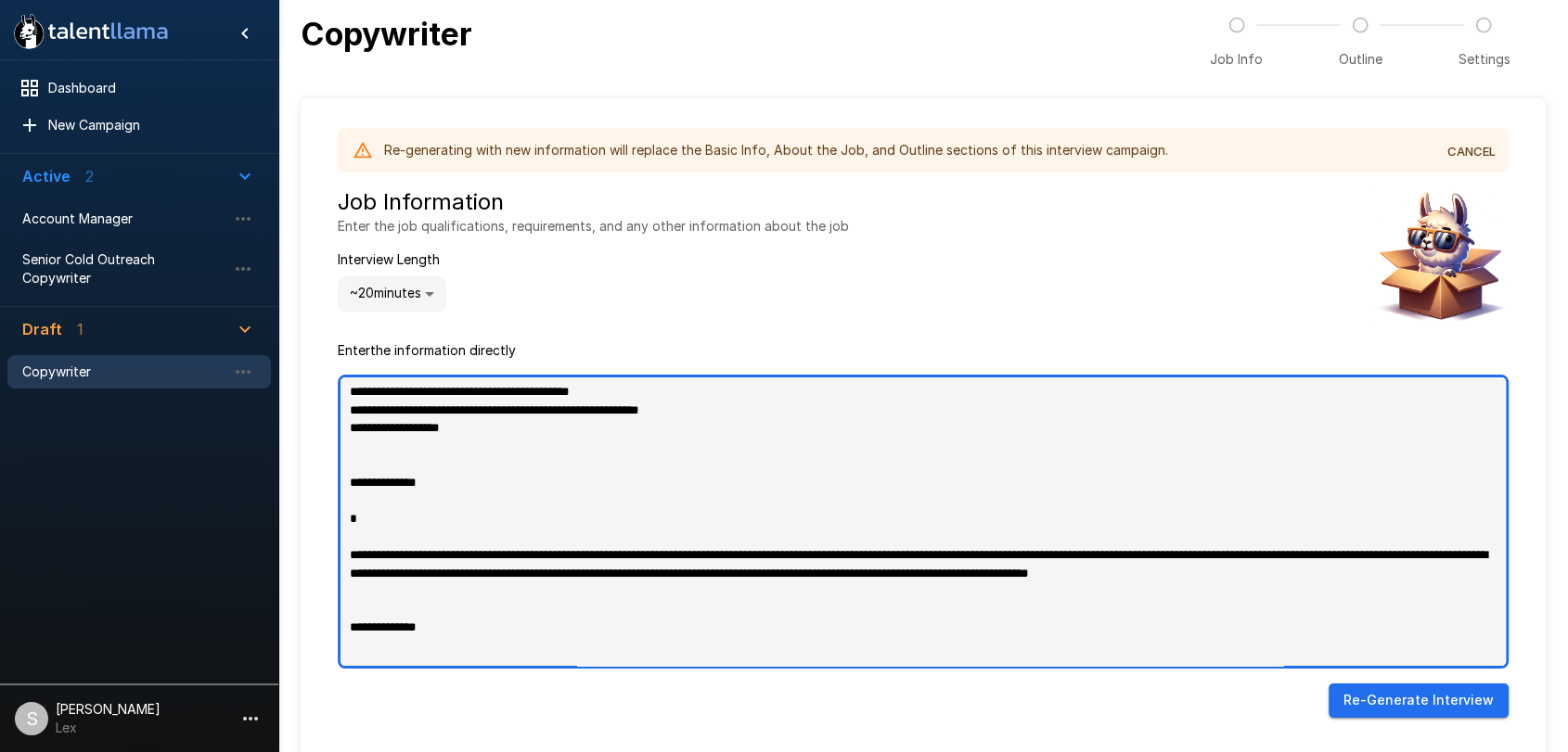
type textarea "**********"
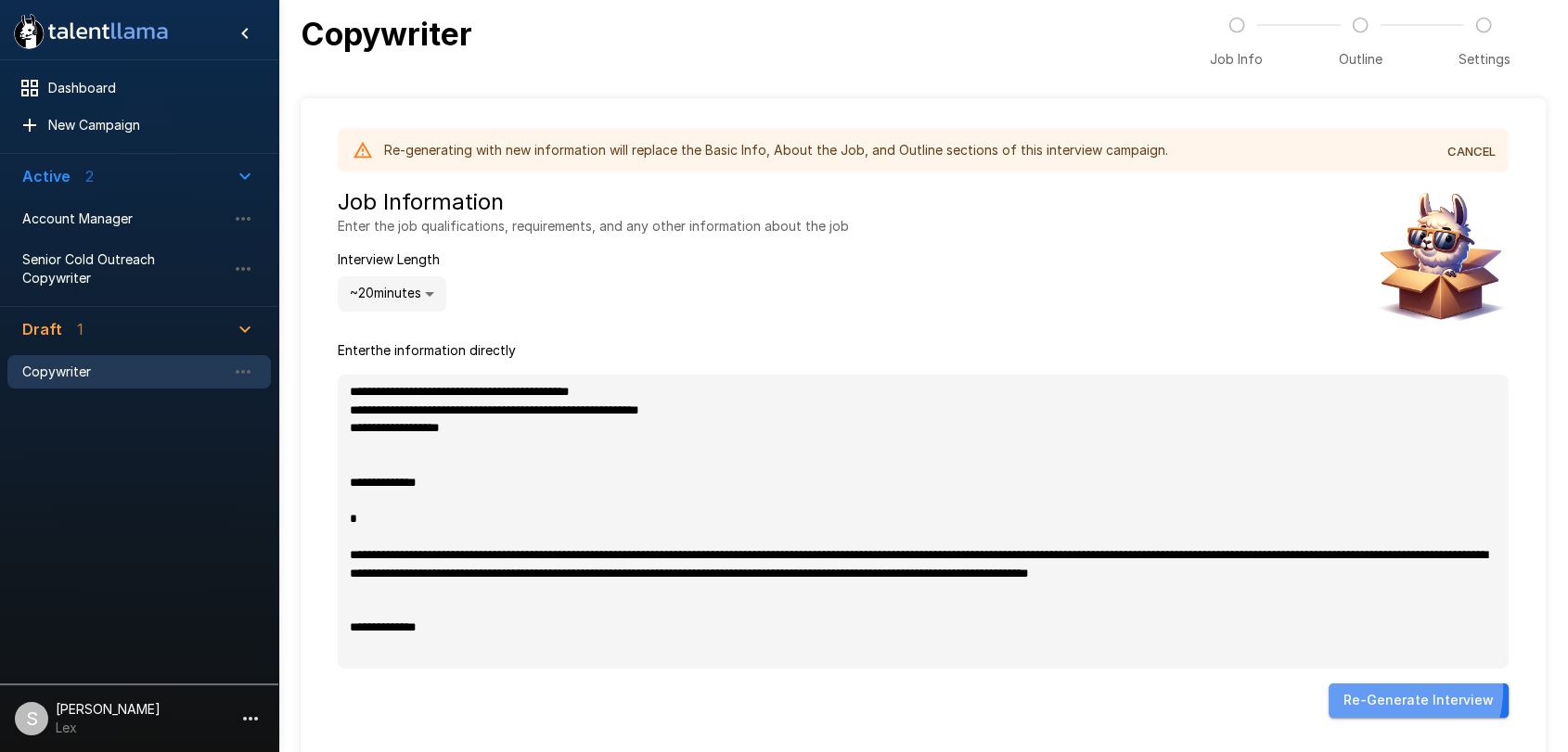
click at [1386, 688] on button "Re- Generate Interview" at bounding box center [1418, 700] width 180 height 34
type textarea "*"
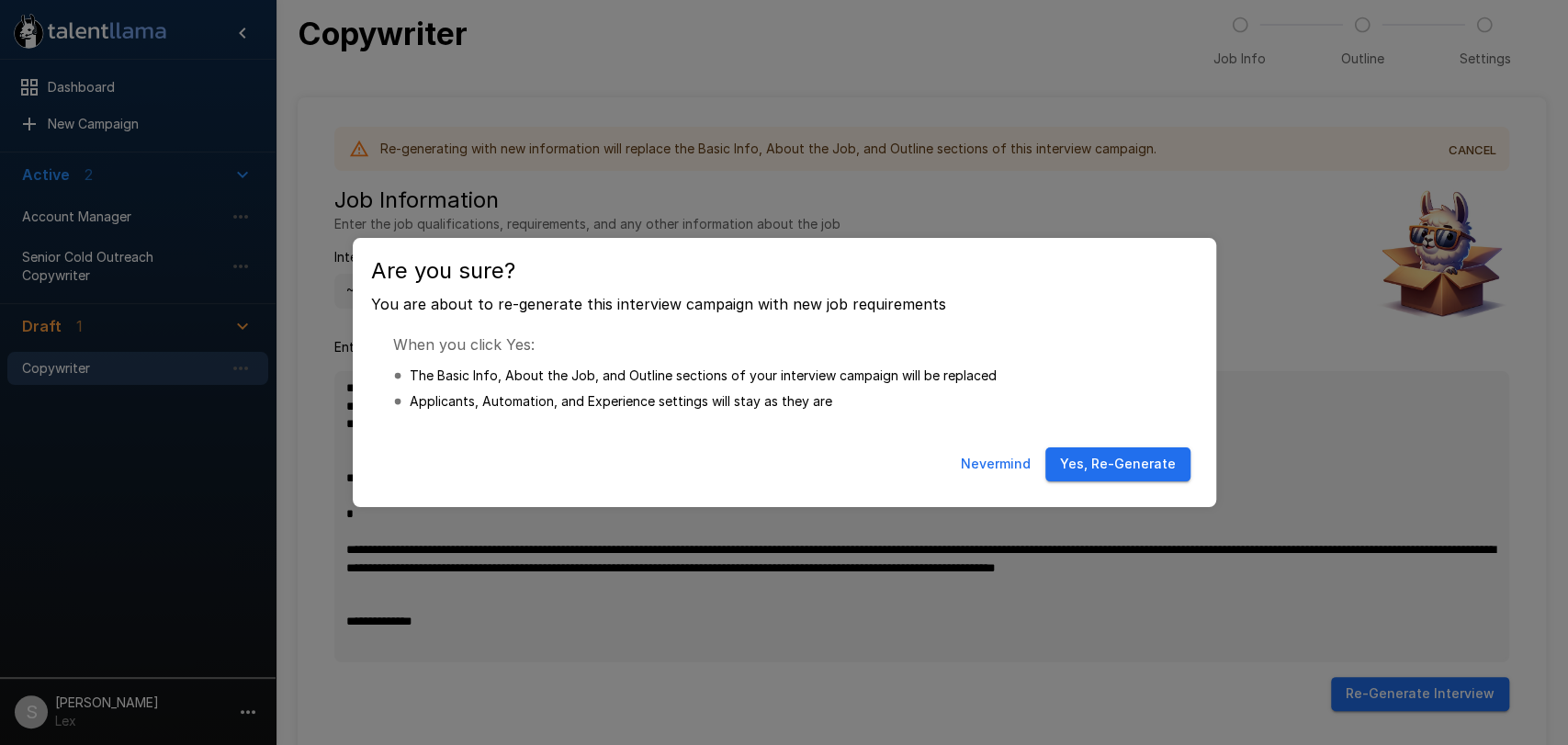
click at [1094, 460] on button "Yes, Re-Generate" at bounding box center [1118, 464] width 145 height 34
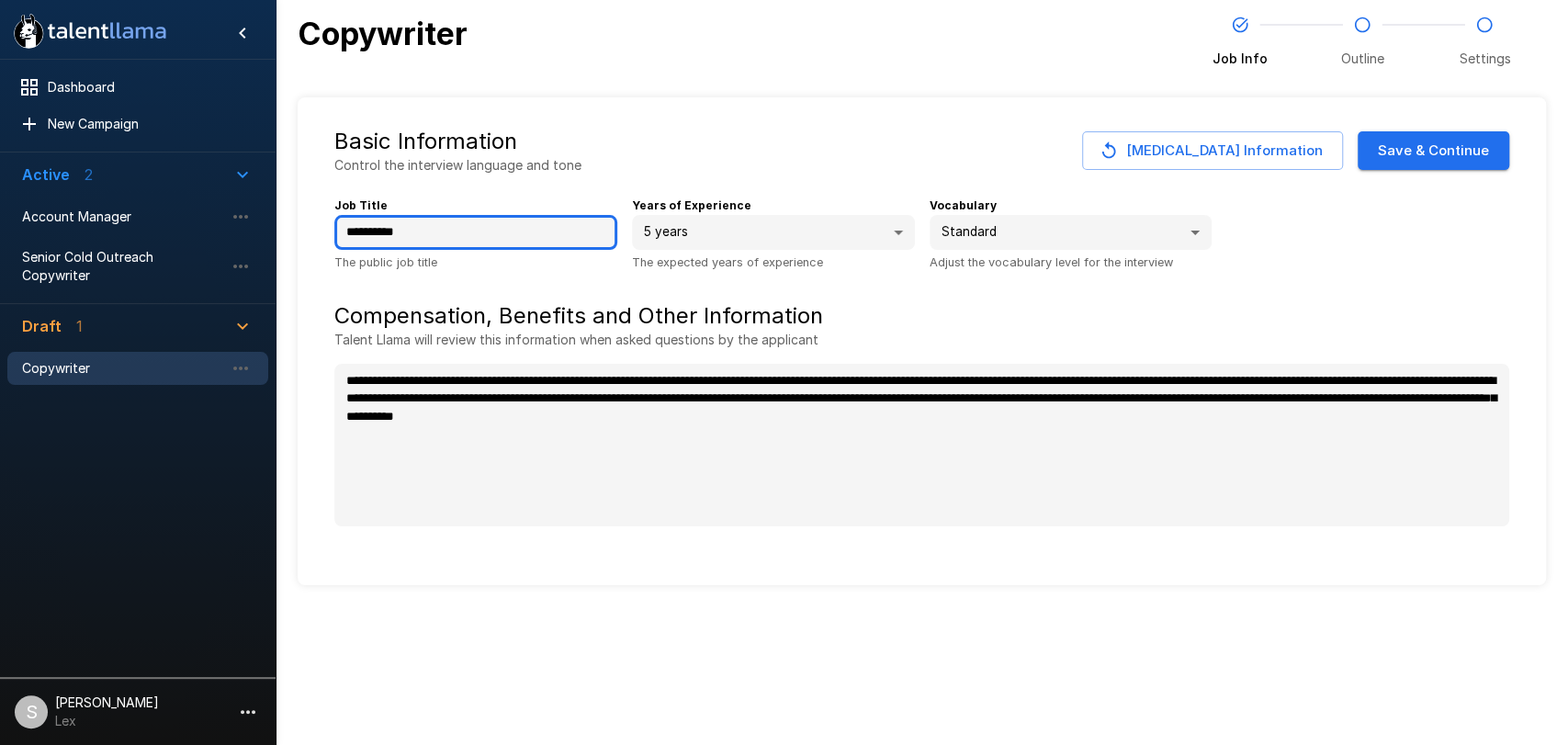
drag, startPoint x: 436, startPoint y: 238, endPoint x: 338, endPoint y: 246, distance: 98.3
click at [338, 246] on input "**********" at bounding box center [476, 232] width 283 height 35
type textarea "*"
paste input "**********"
type input "**********"
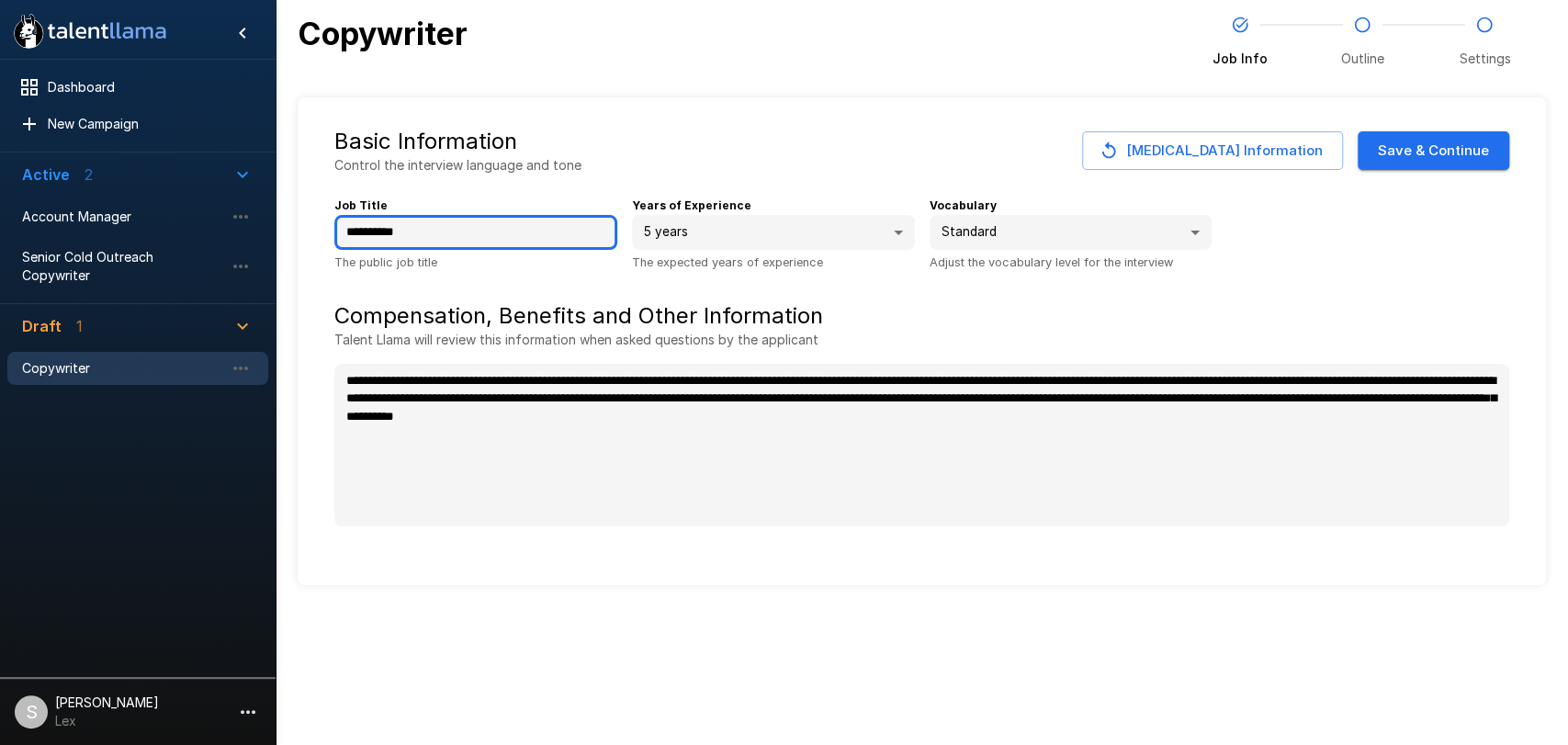
type textarea "*"
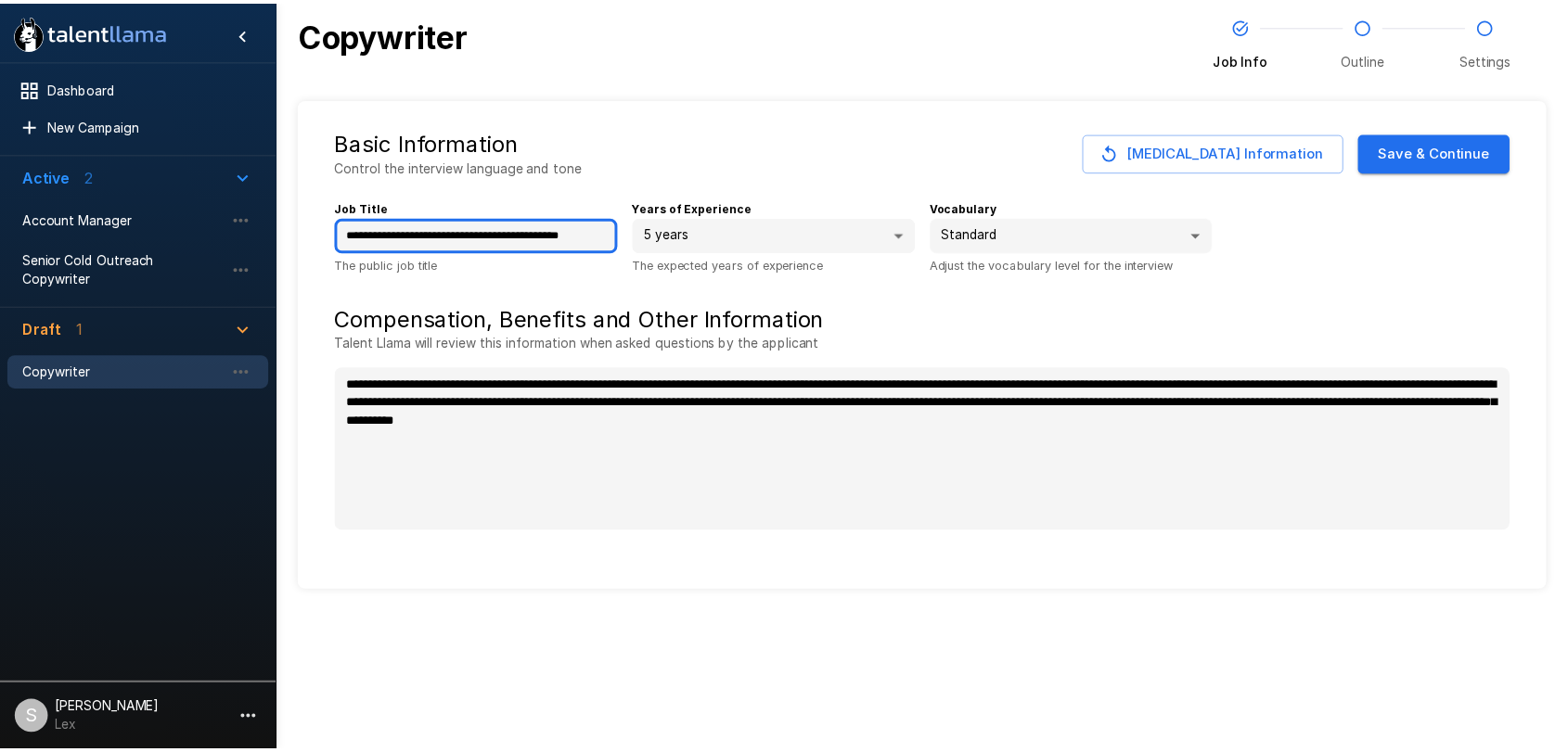
scroll to position [0, 30]
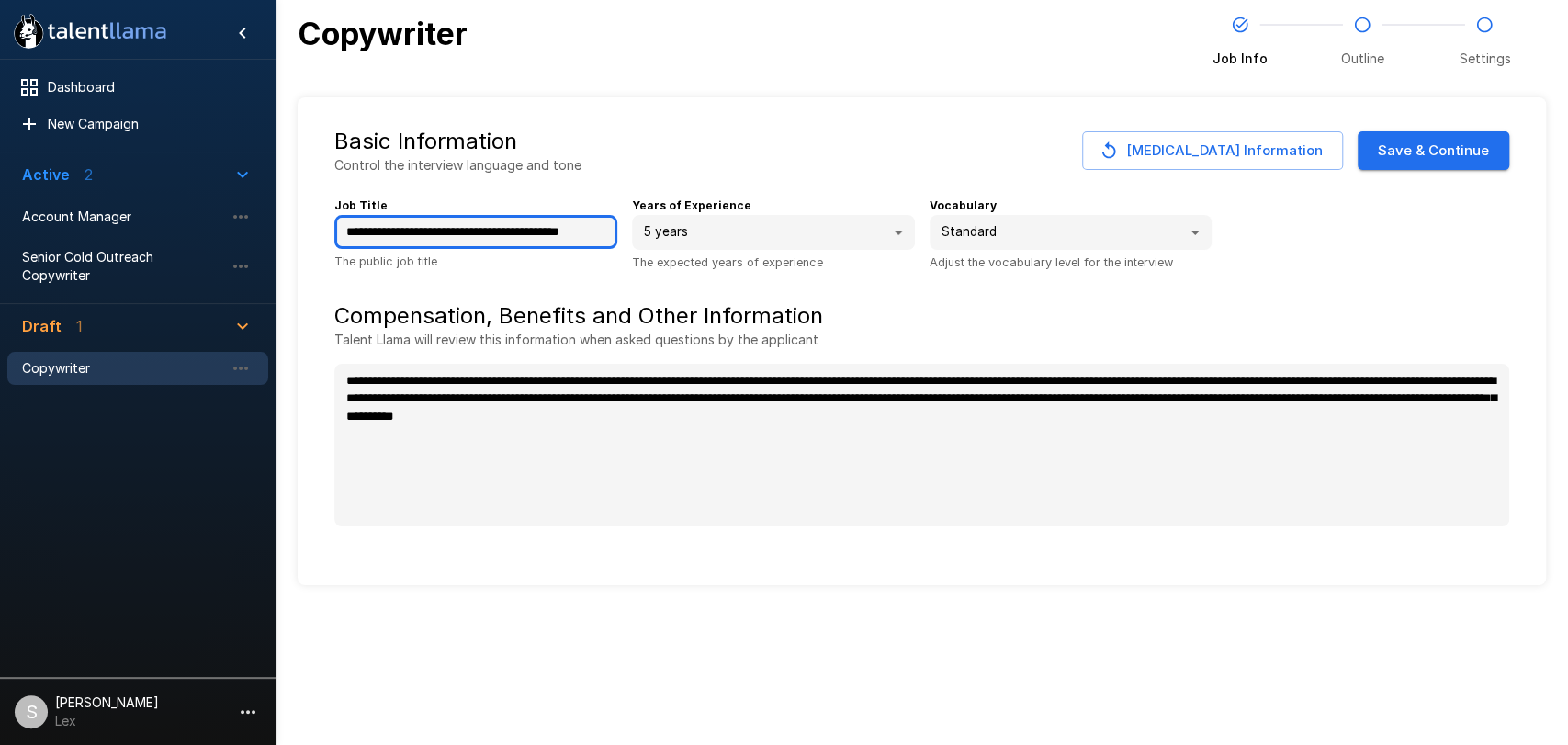
type input "**********"
type textarea "*"
click at [1469, 142] on button "Save & Continue" at bounding box center [1434, 150] width 152 height 38
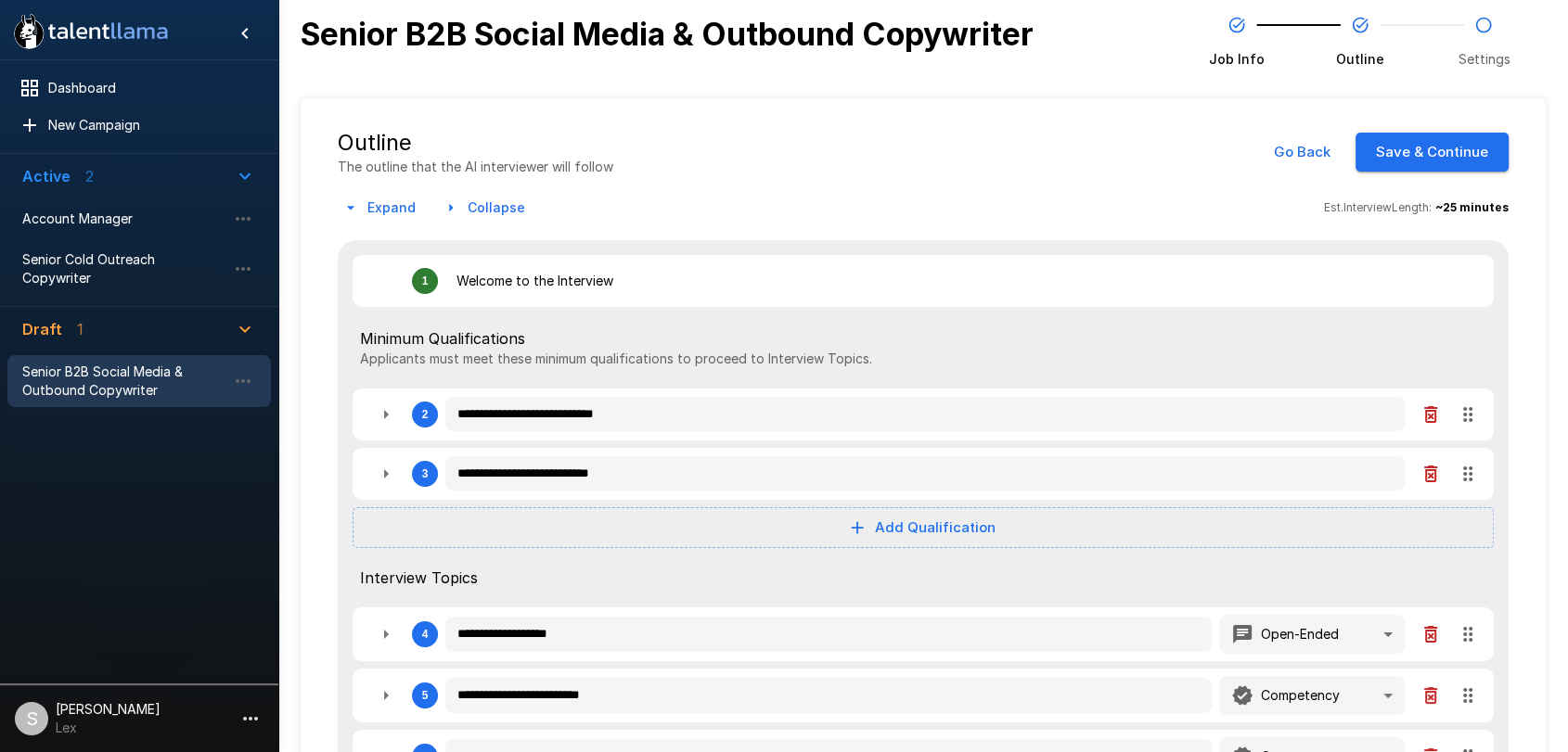
type textarea "*"
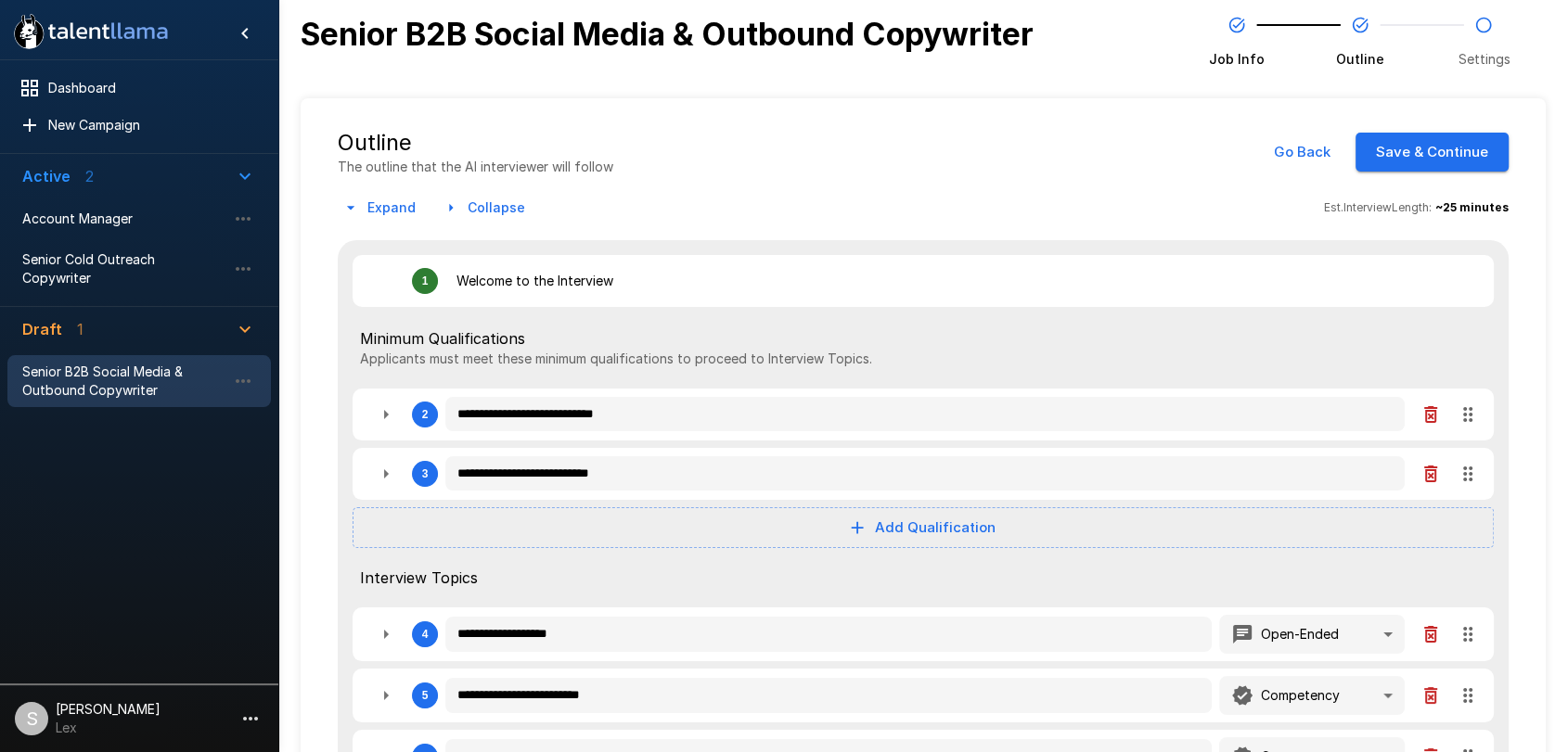
type textarea "*"
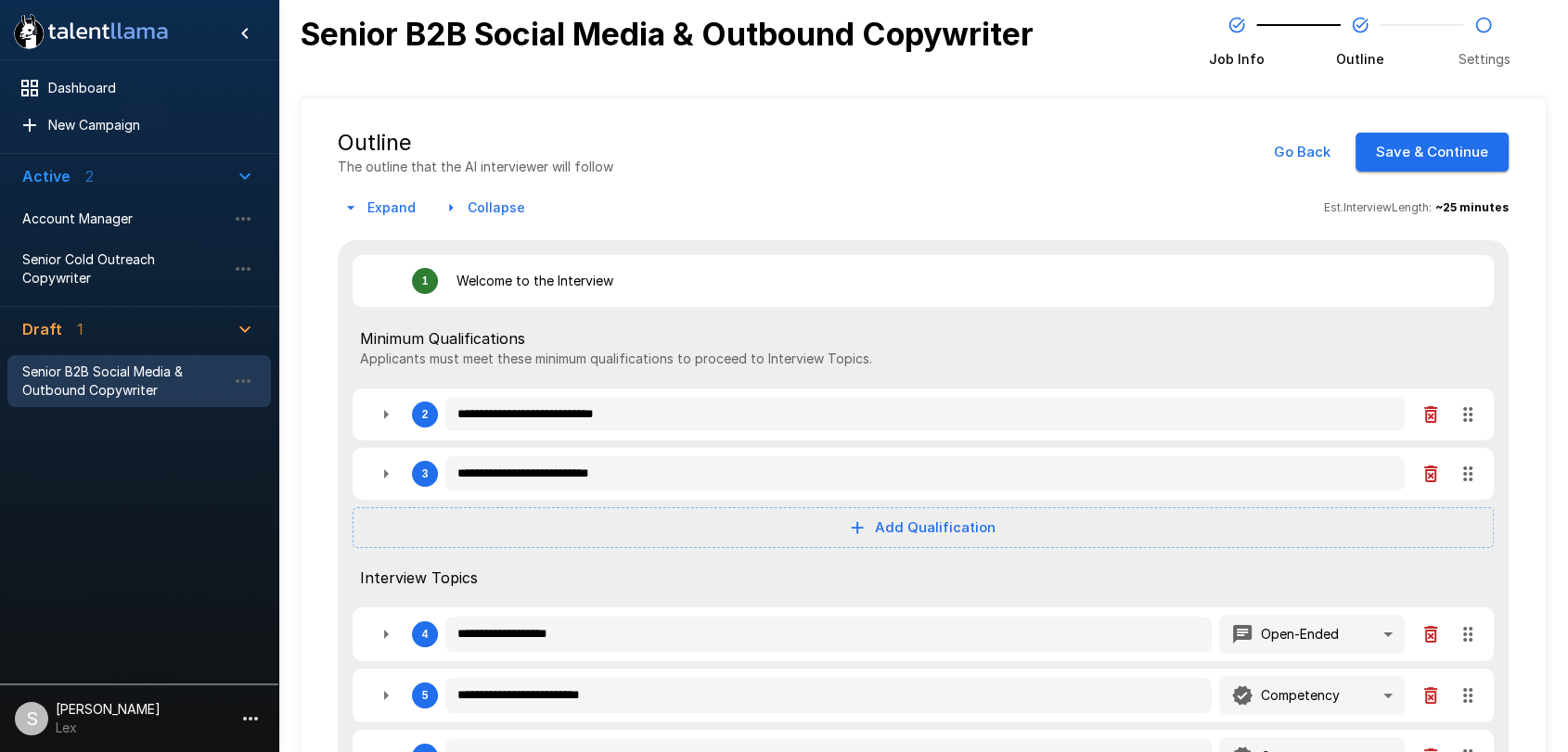
type textarea "*"
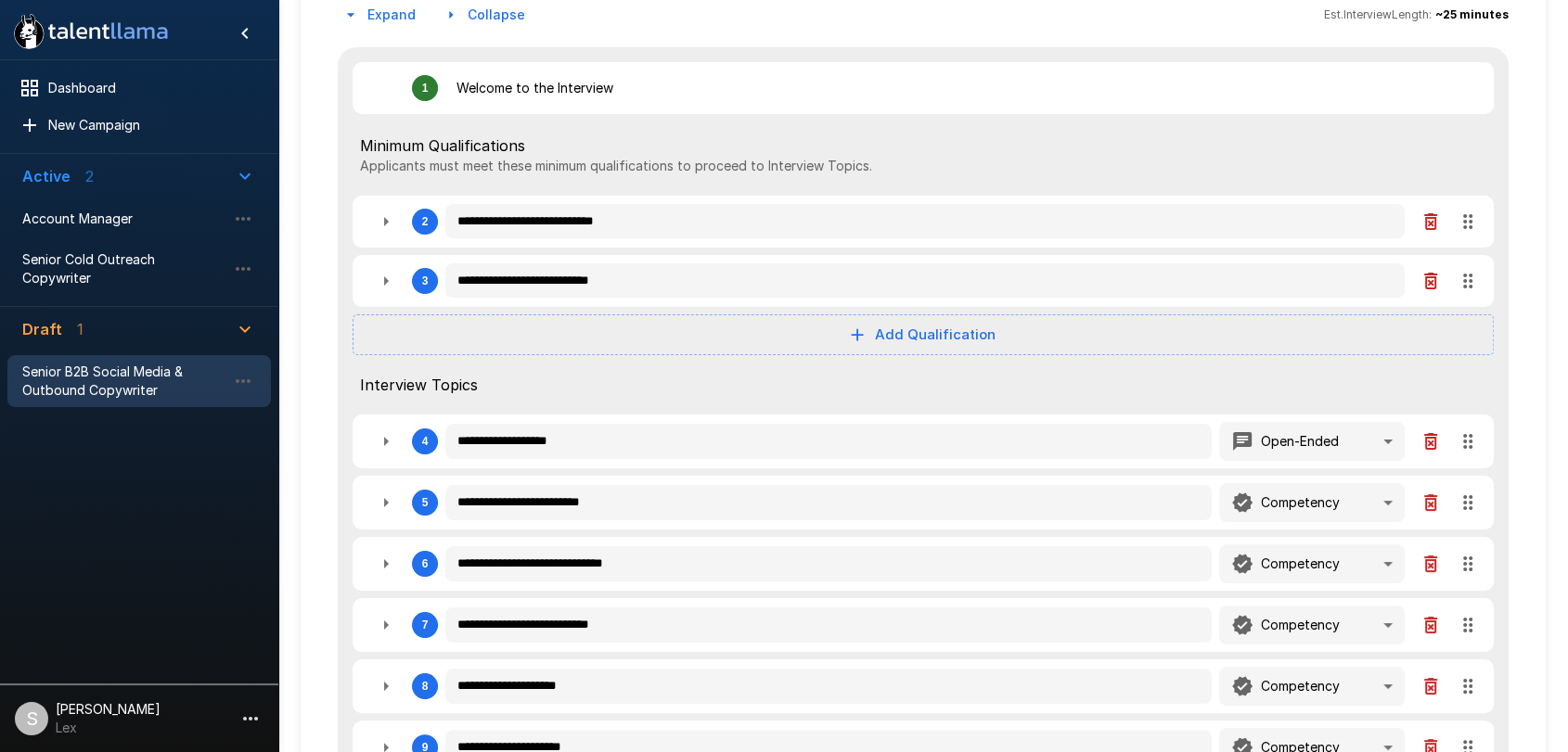
scroll to position [195, 0]
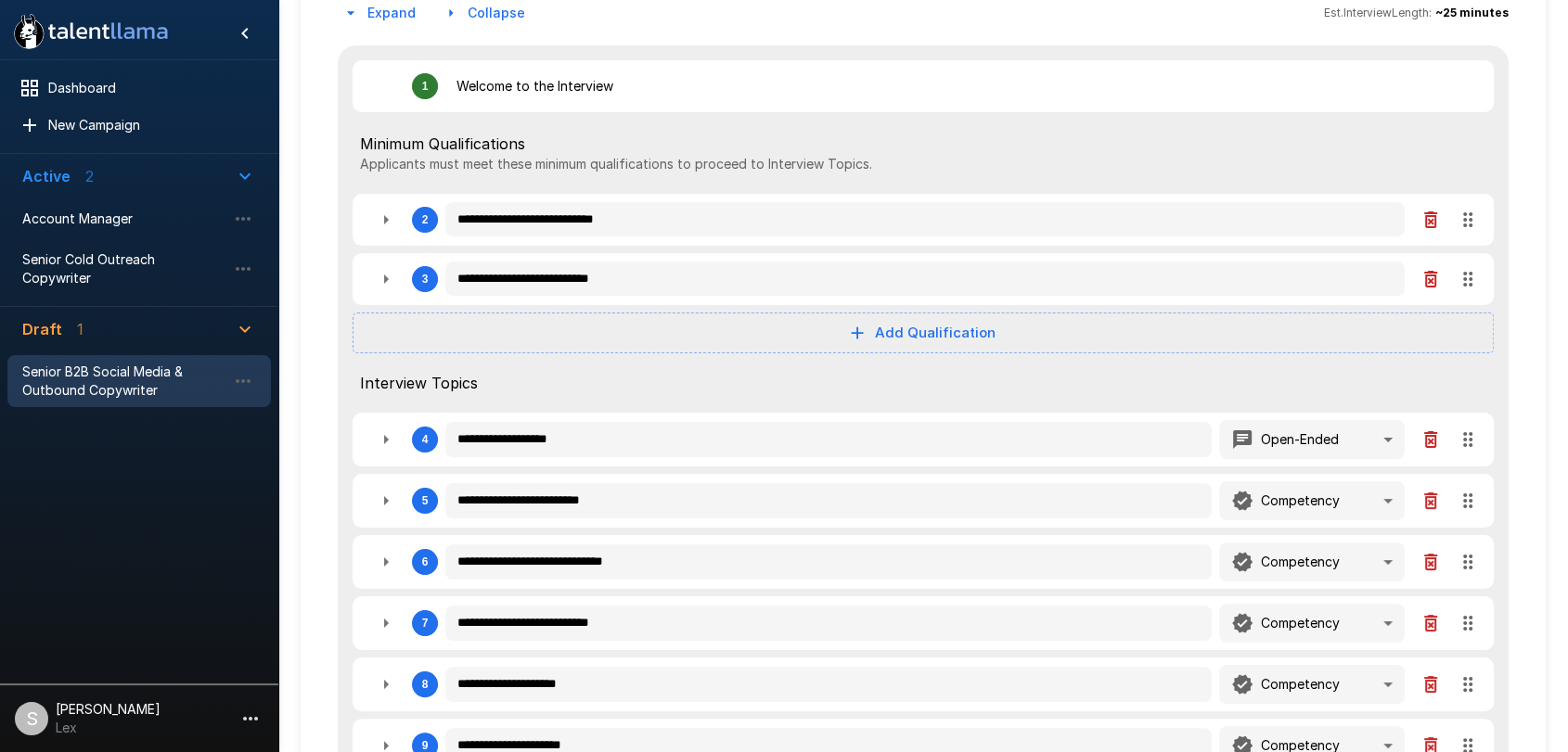
click at [921, 320] on button "Add Qualification" at bounding box center [922, 333] width 1141 height 41
type textarea "*"
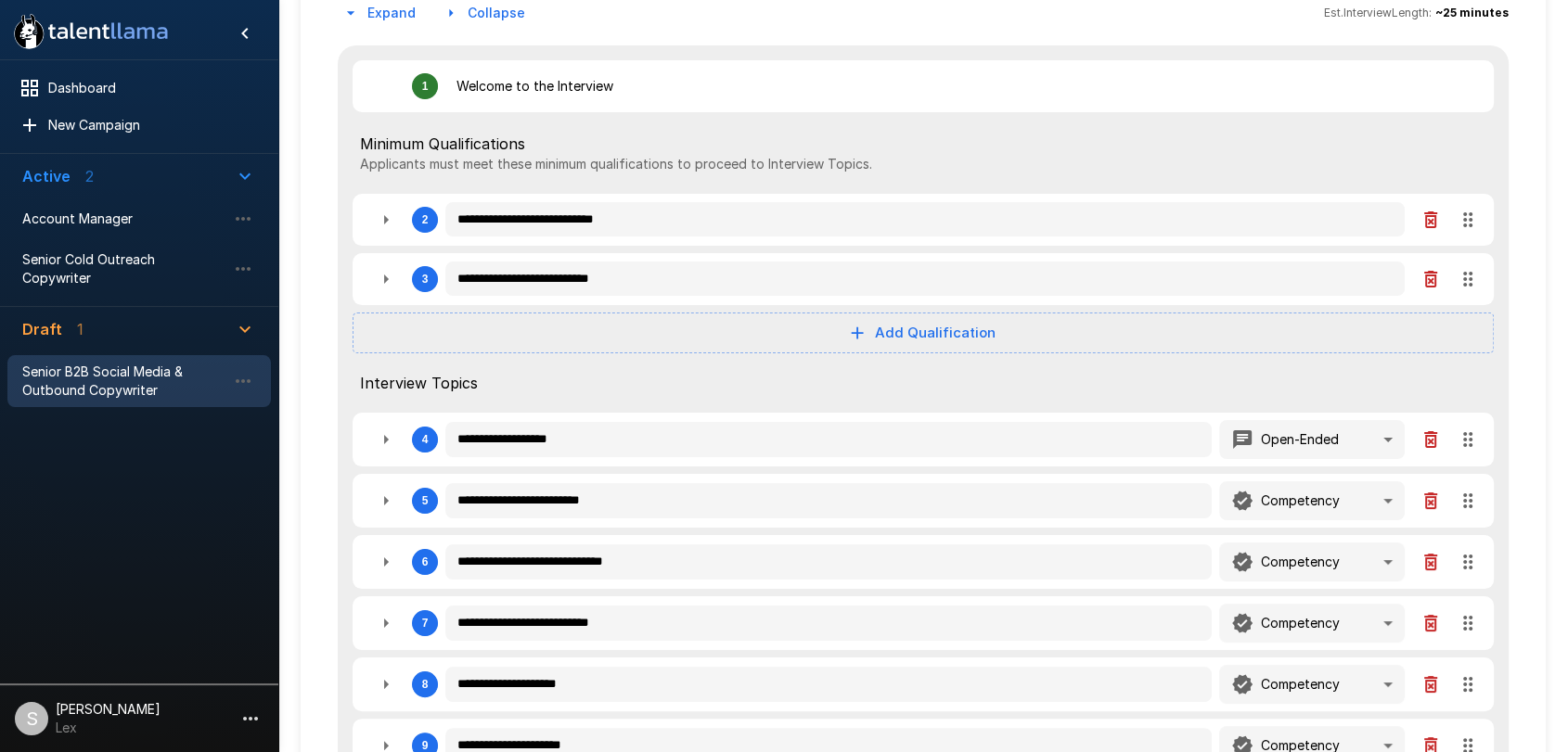
type textarea "*"
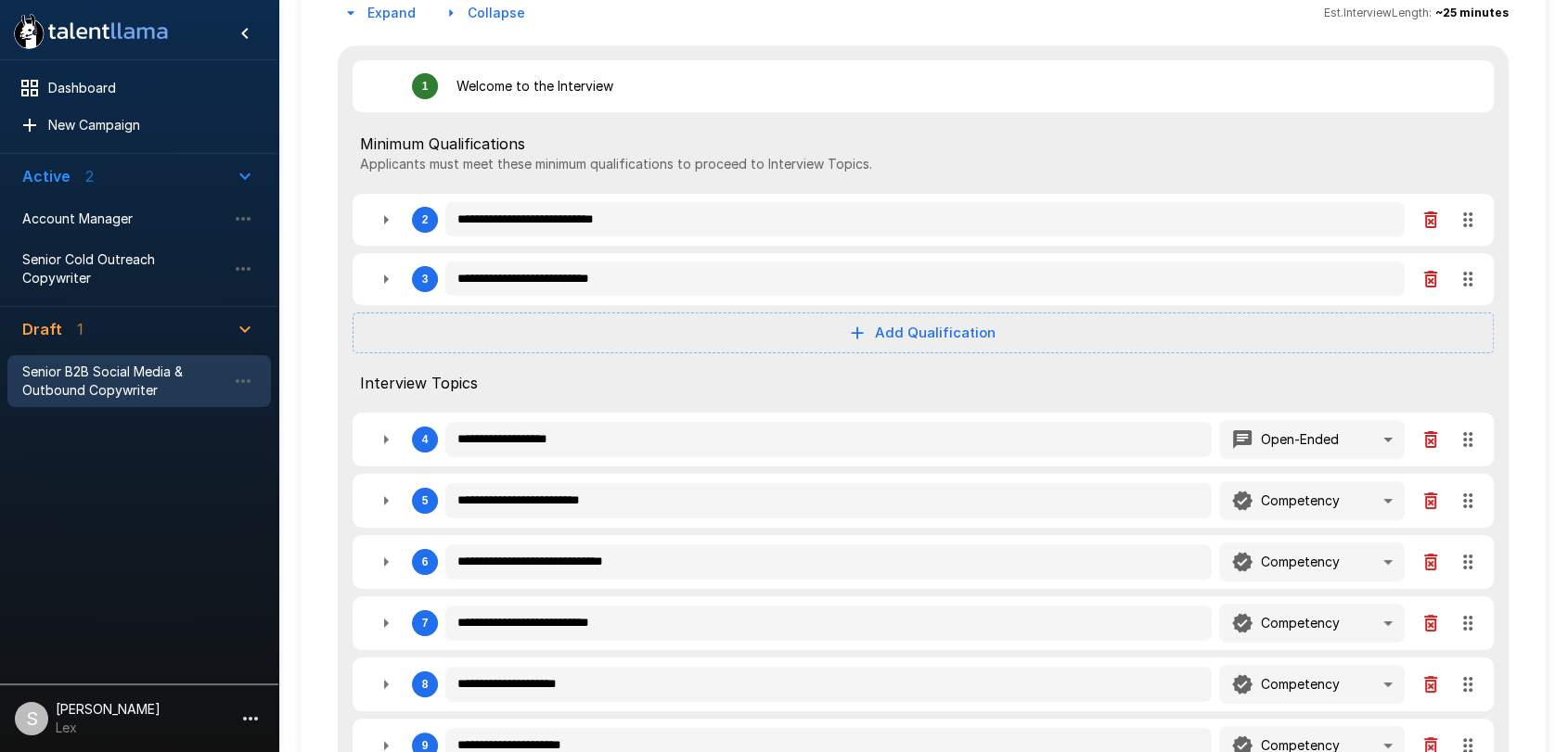
type textarea "*"
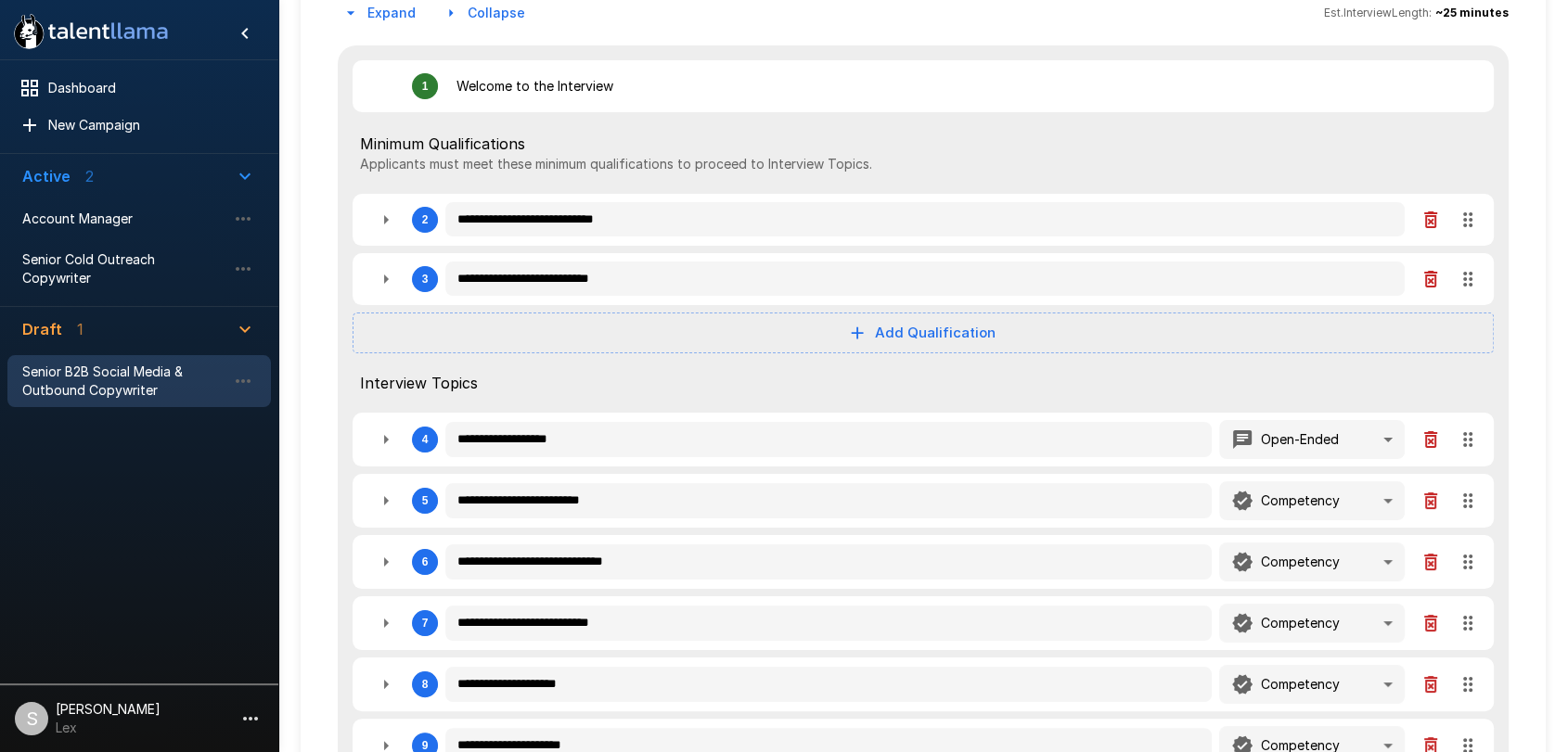
type textarea "*"
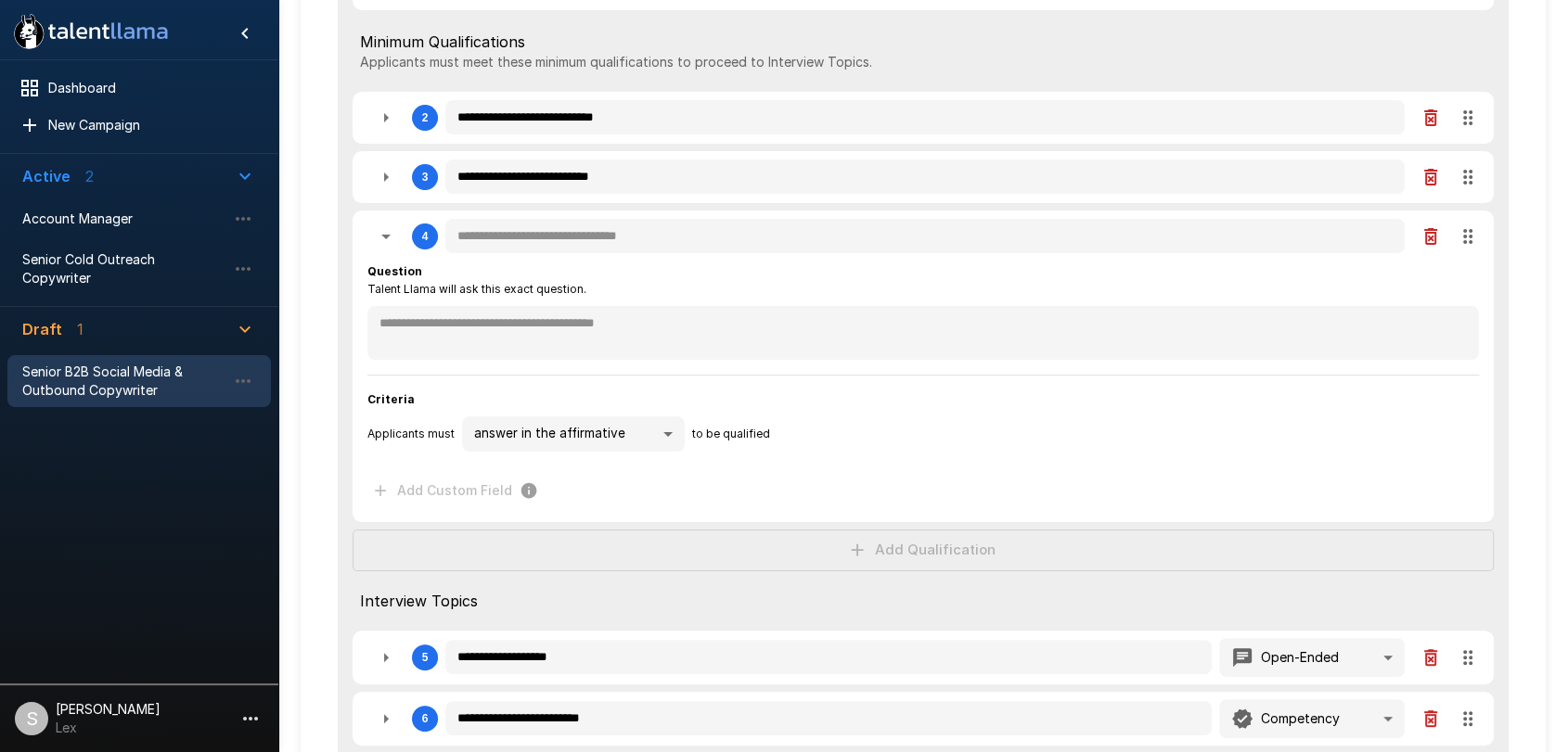
scroll to position [332, 0]
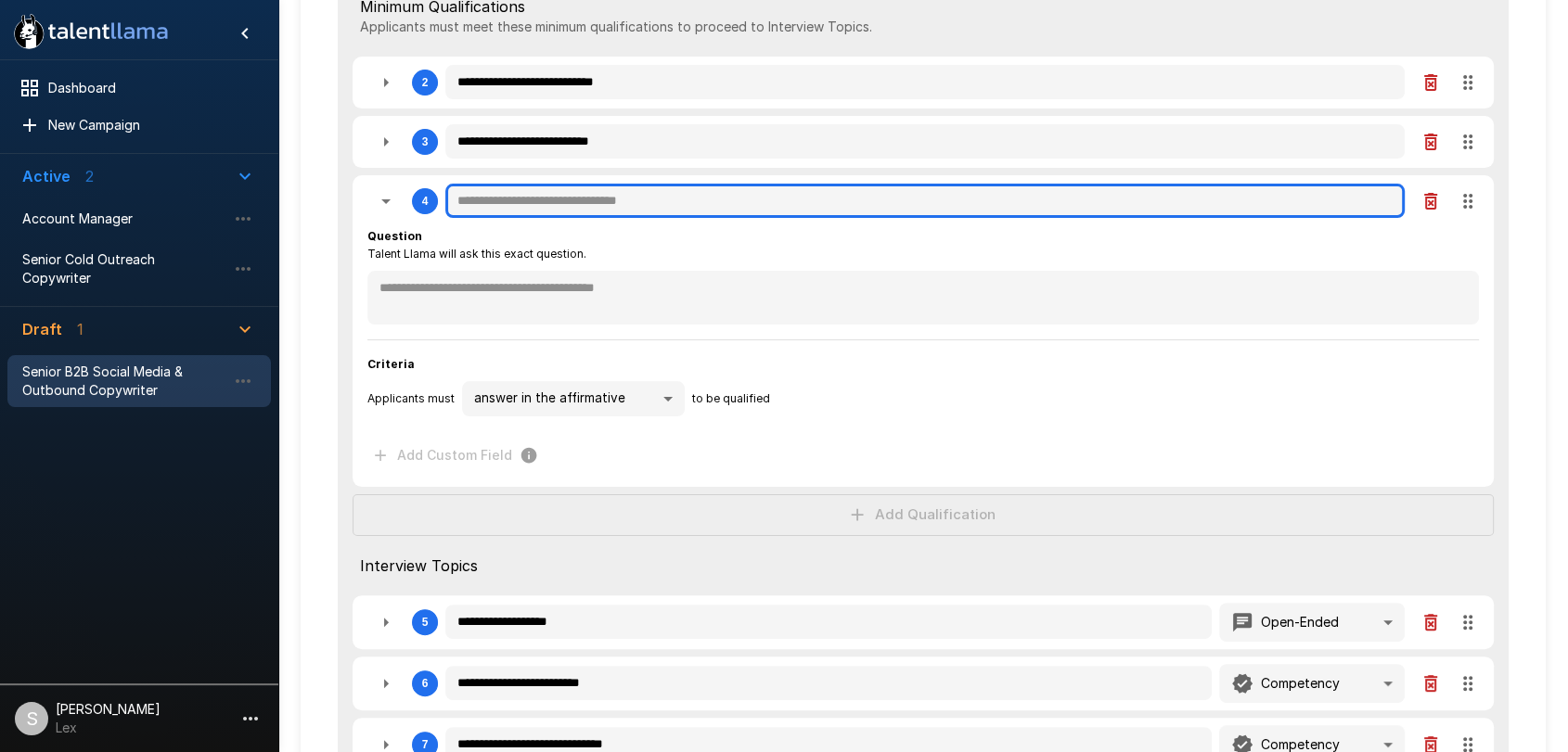
type textarea "*"
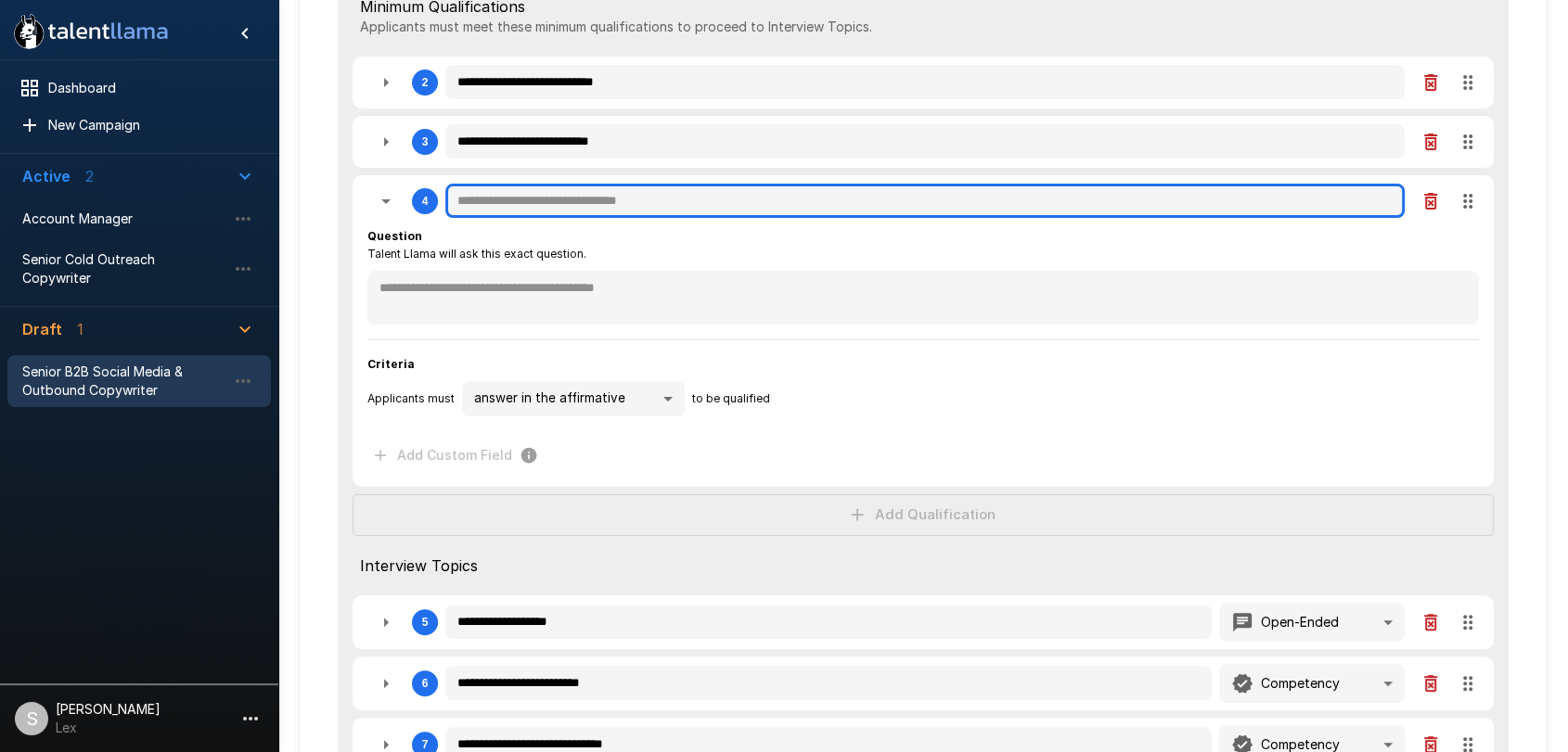
type textarea "*"
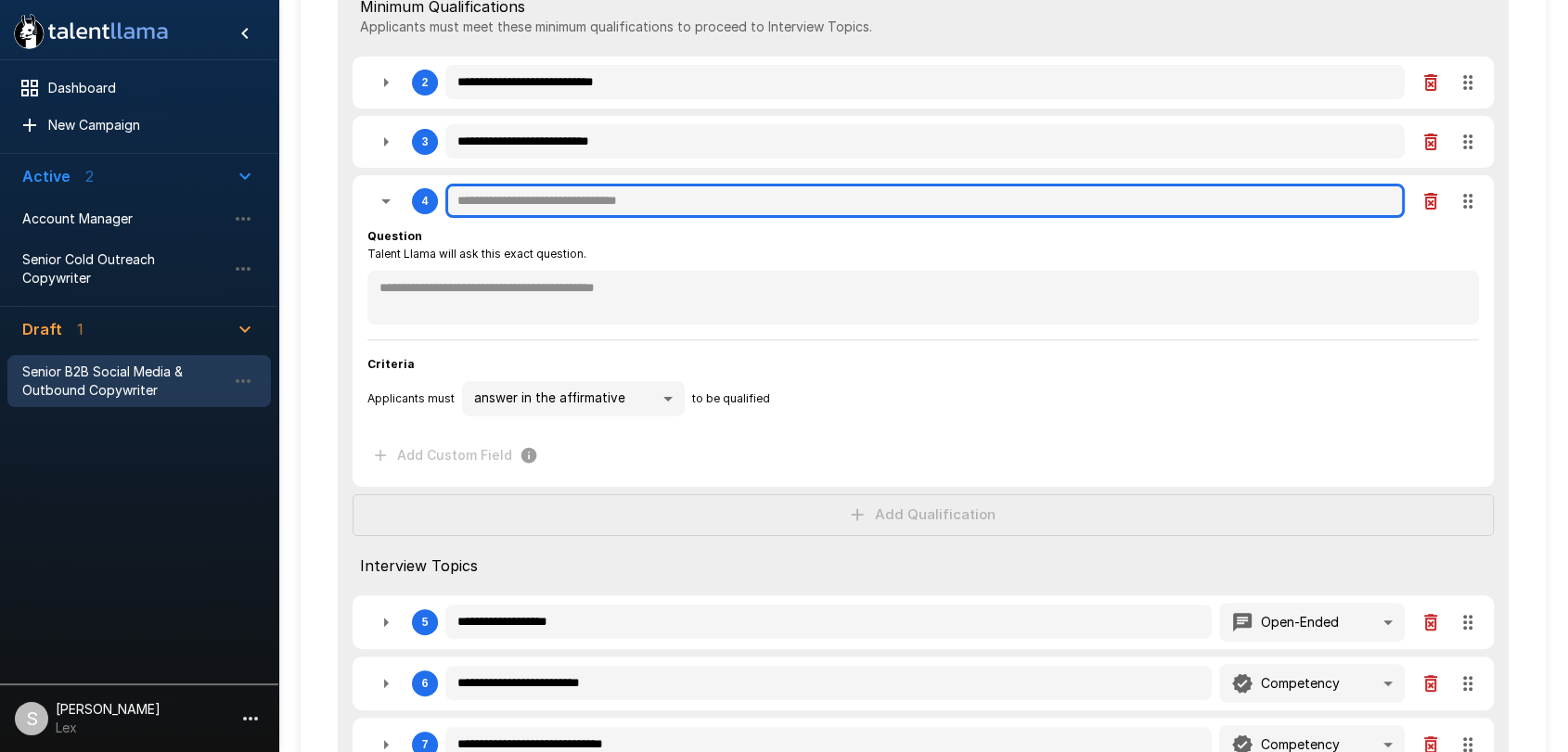
type textarea "*"
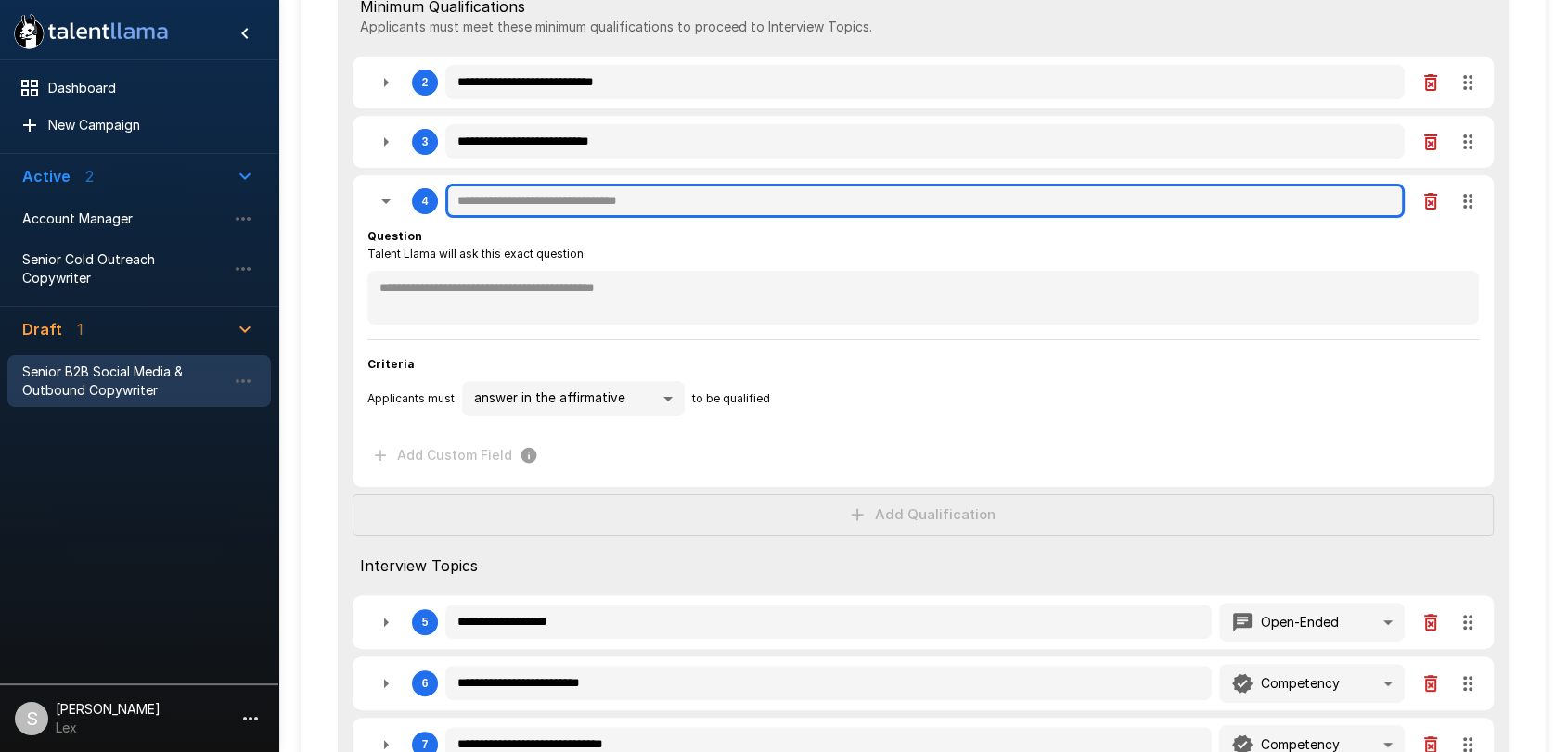
type textarea "*"
click at [464, 203] on input "text" at bounding box center [924, 200] width 959 height 35
type textarea "*"
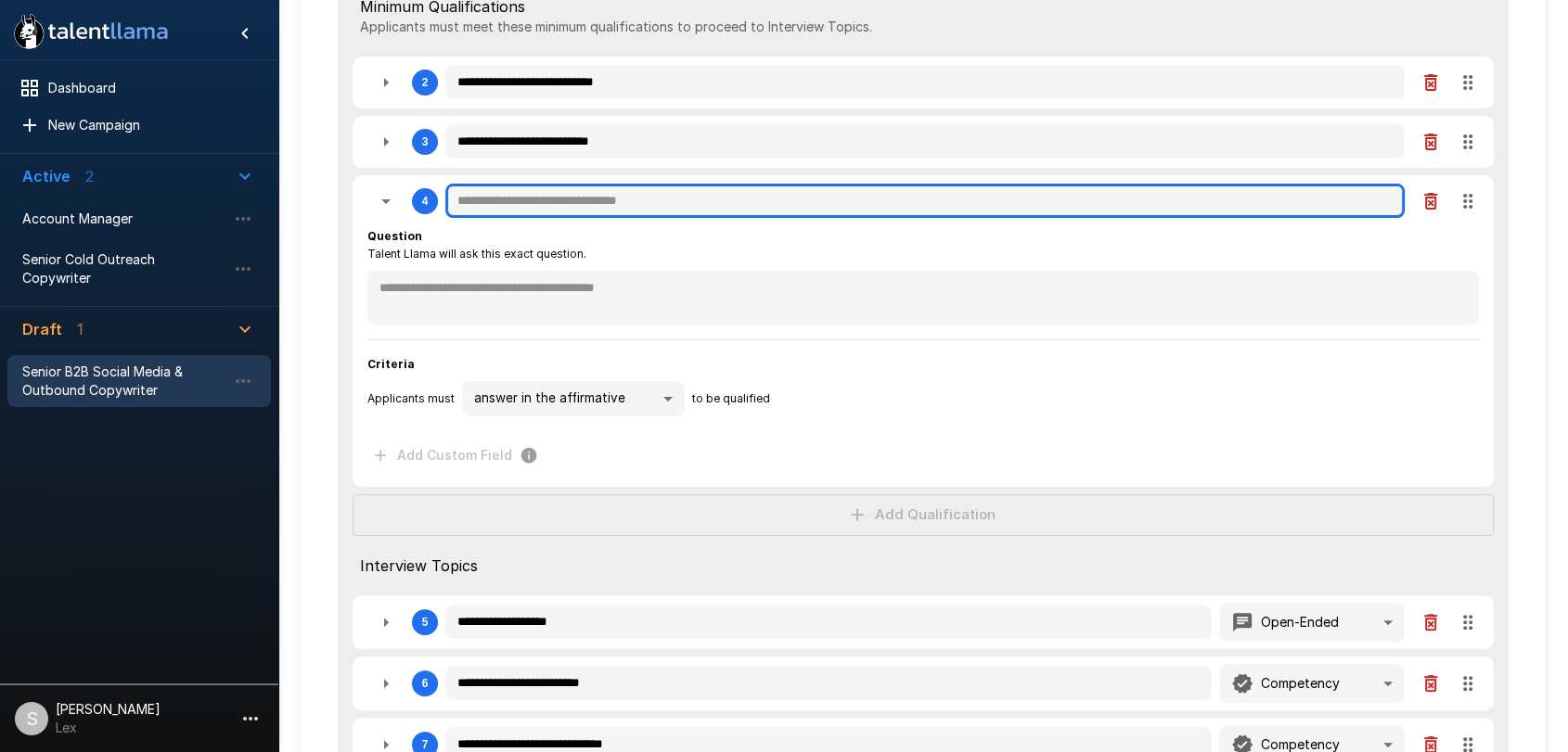
type textarea "*"
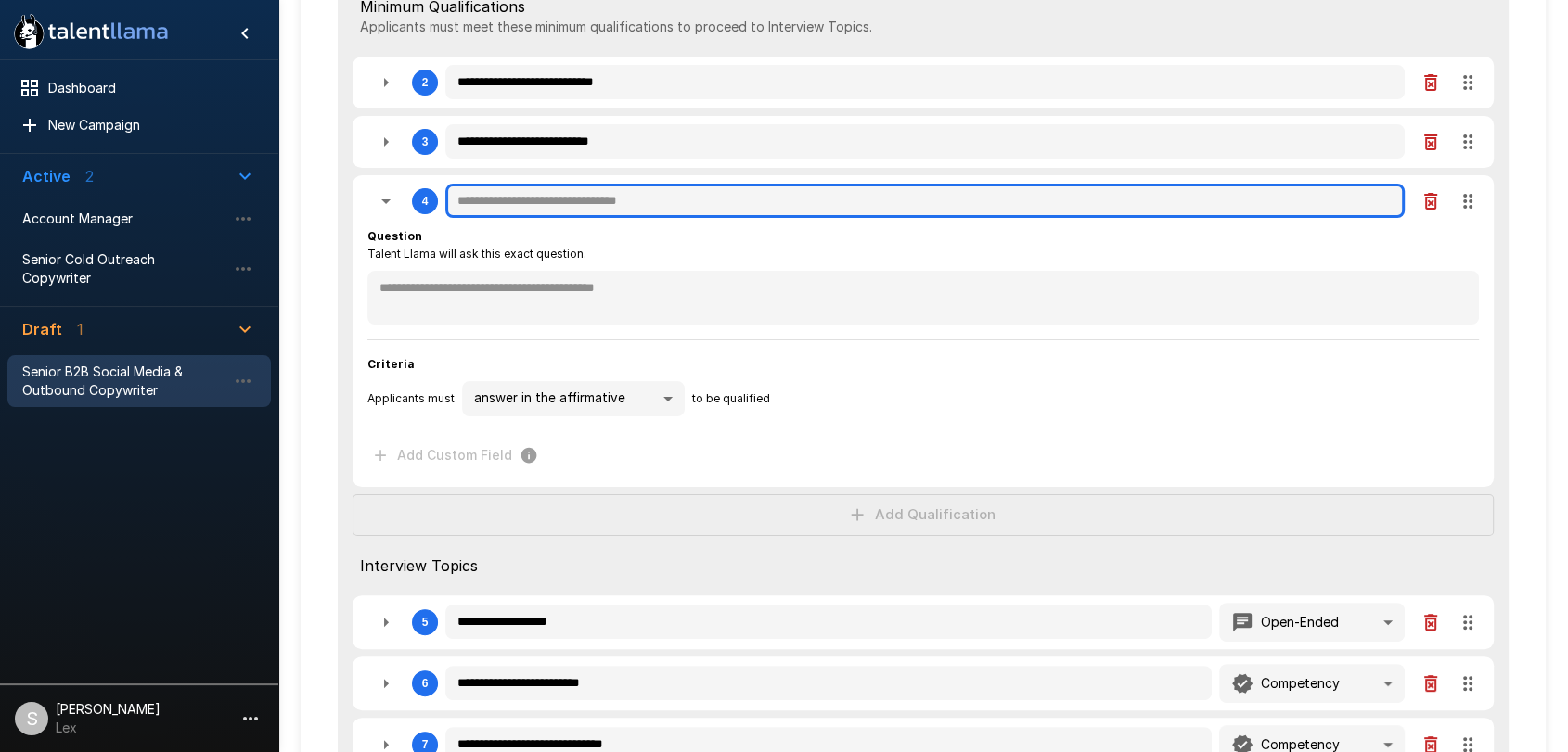
type textarea "*"
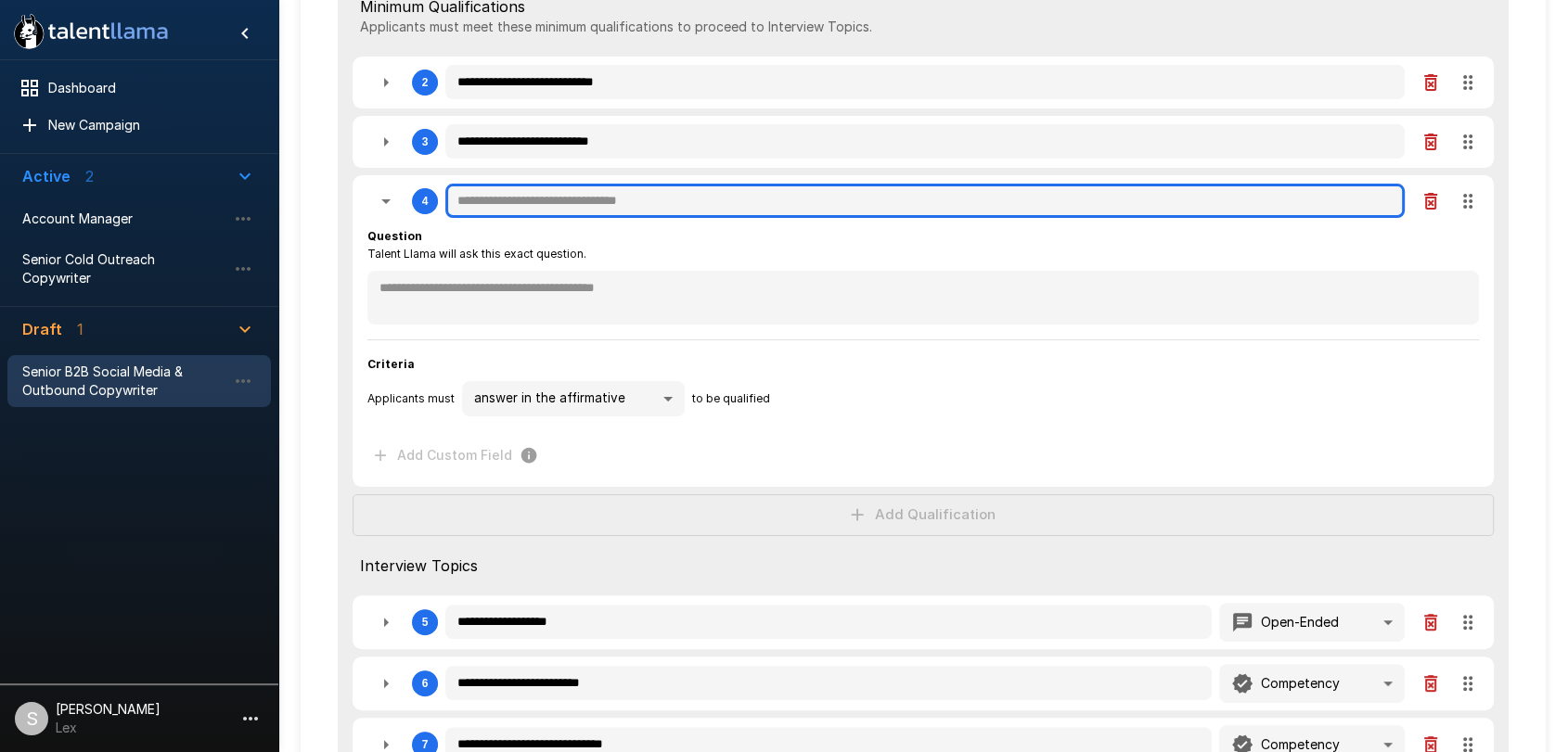
type textarea "*"
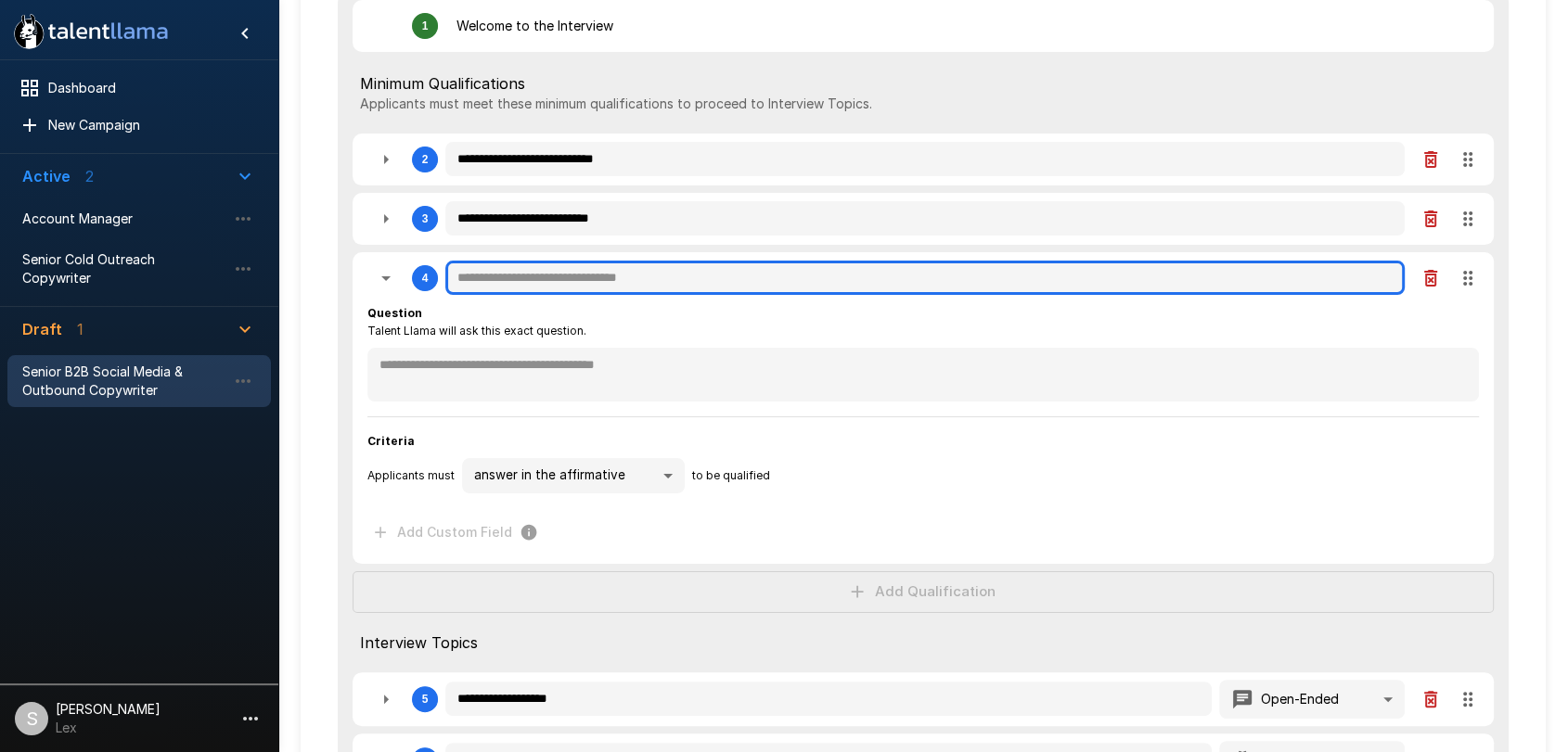
scroll to position [267, 0]
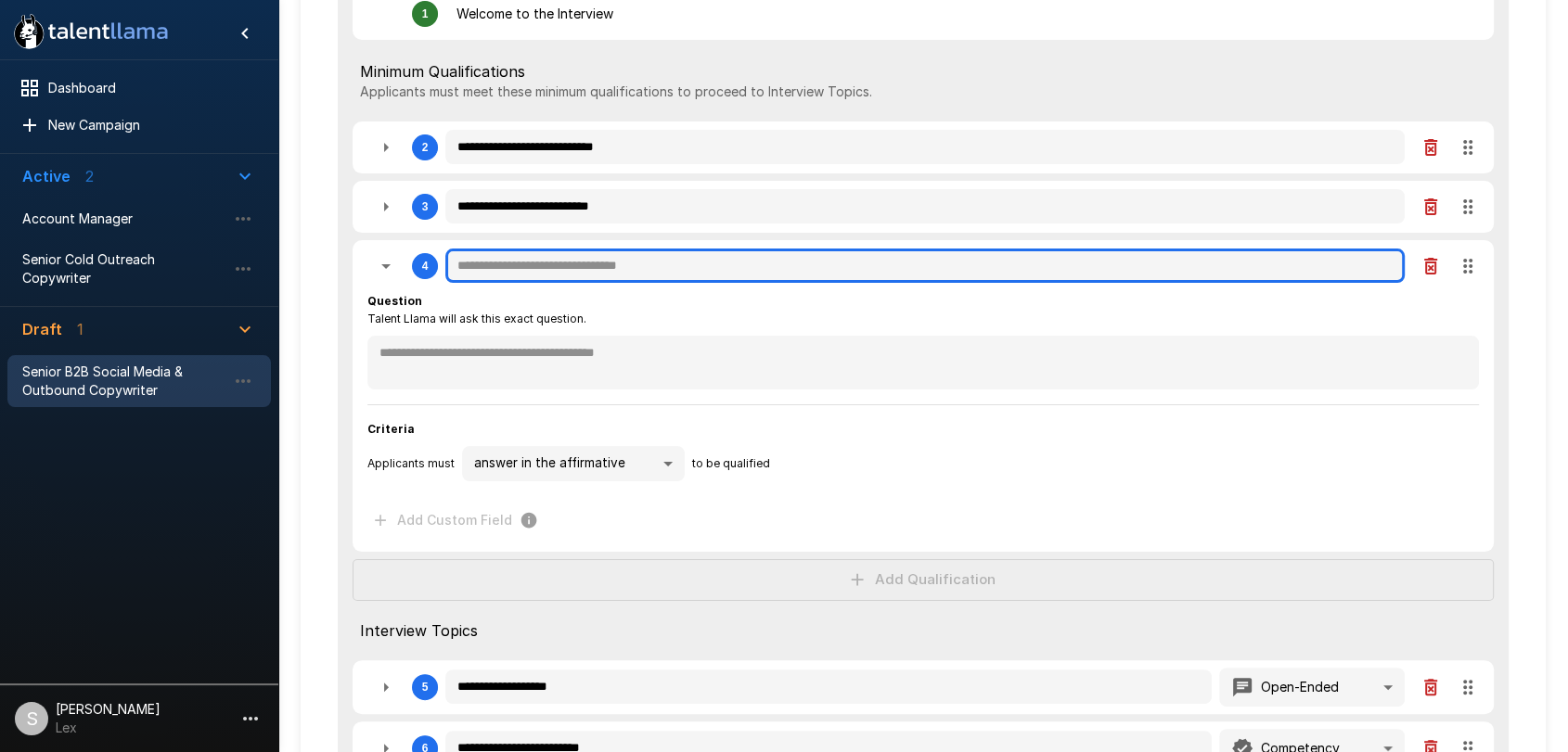
type textarea "*"
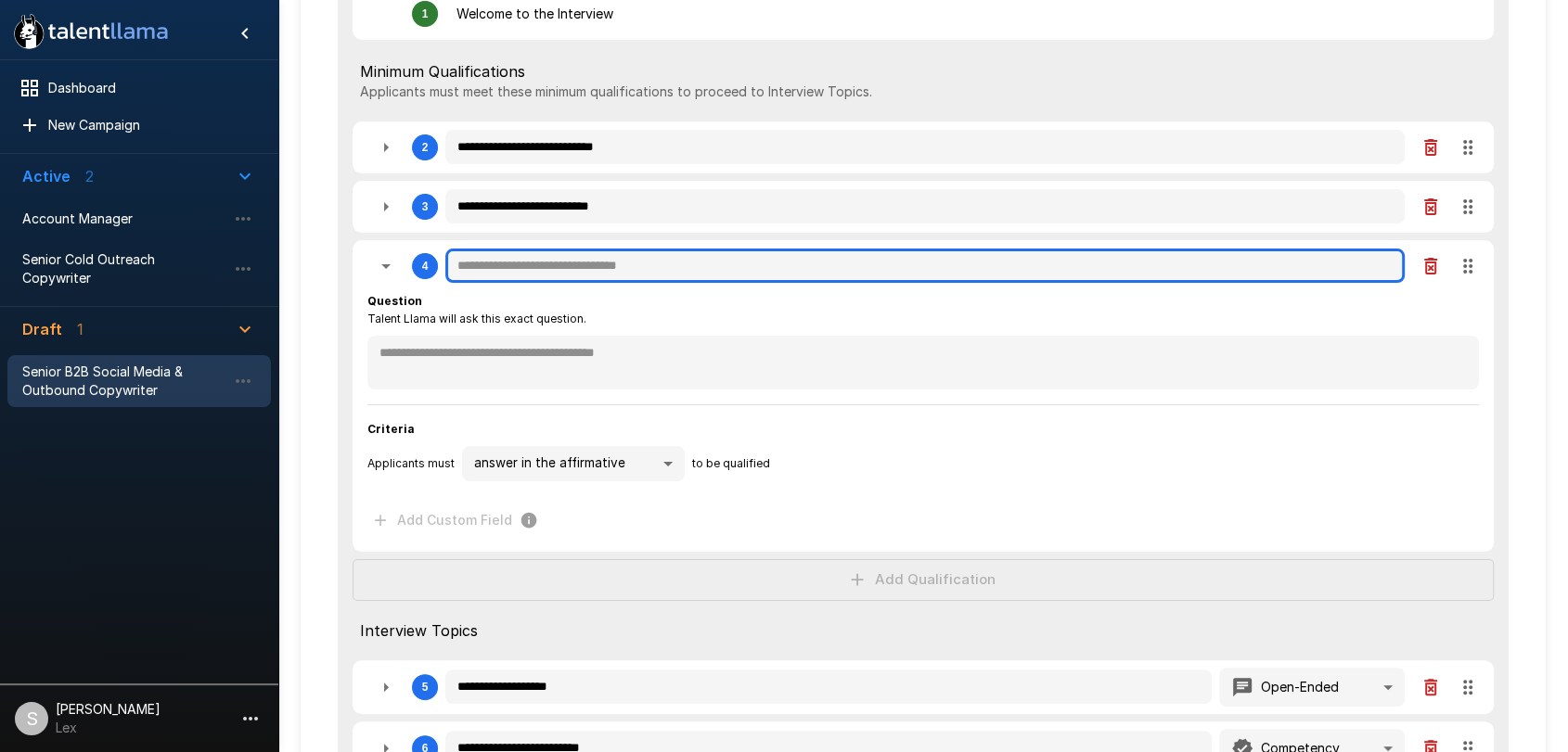
type textarea "*"
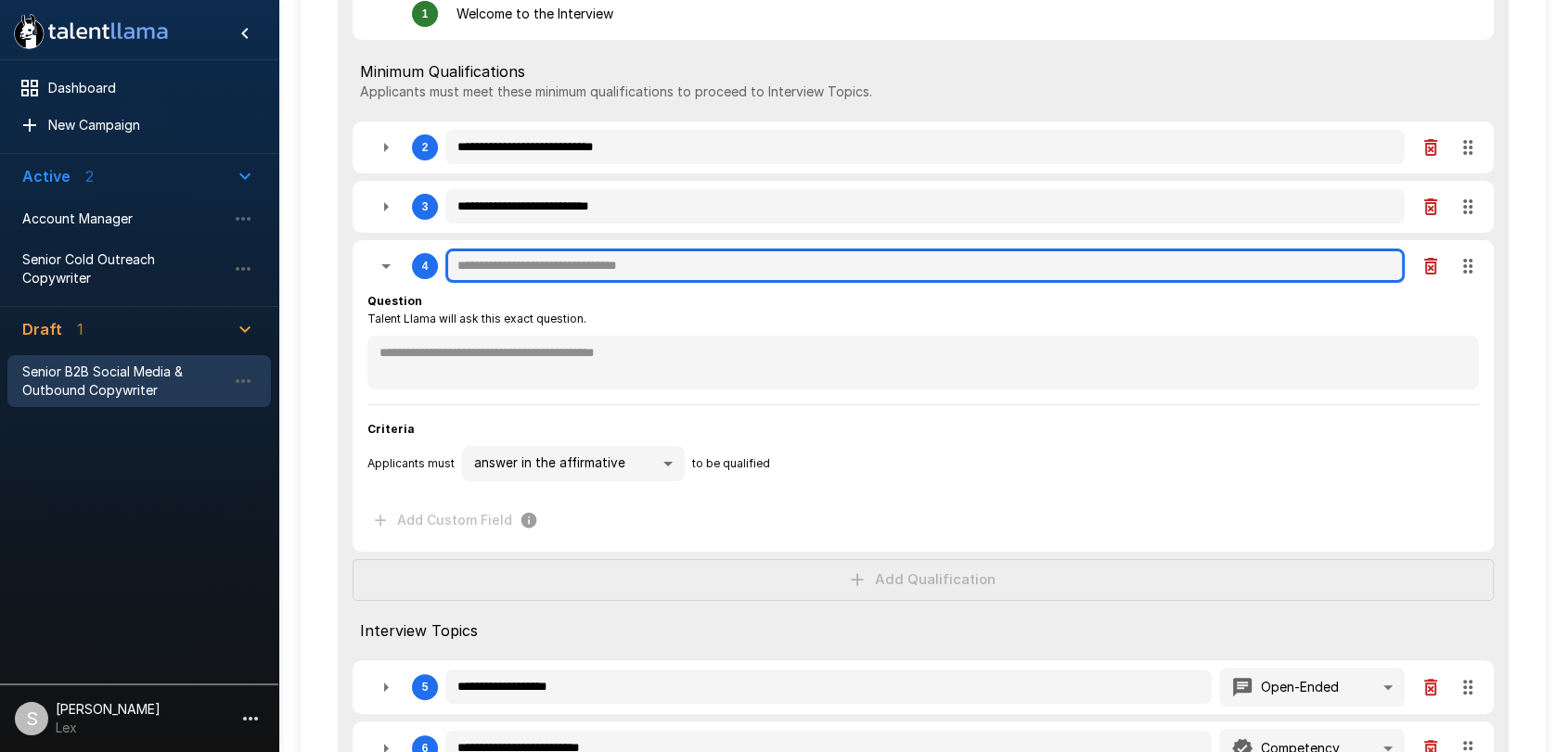
type textarea "*"
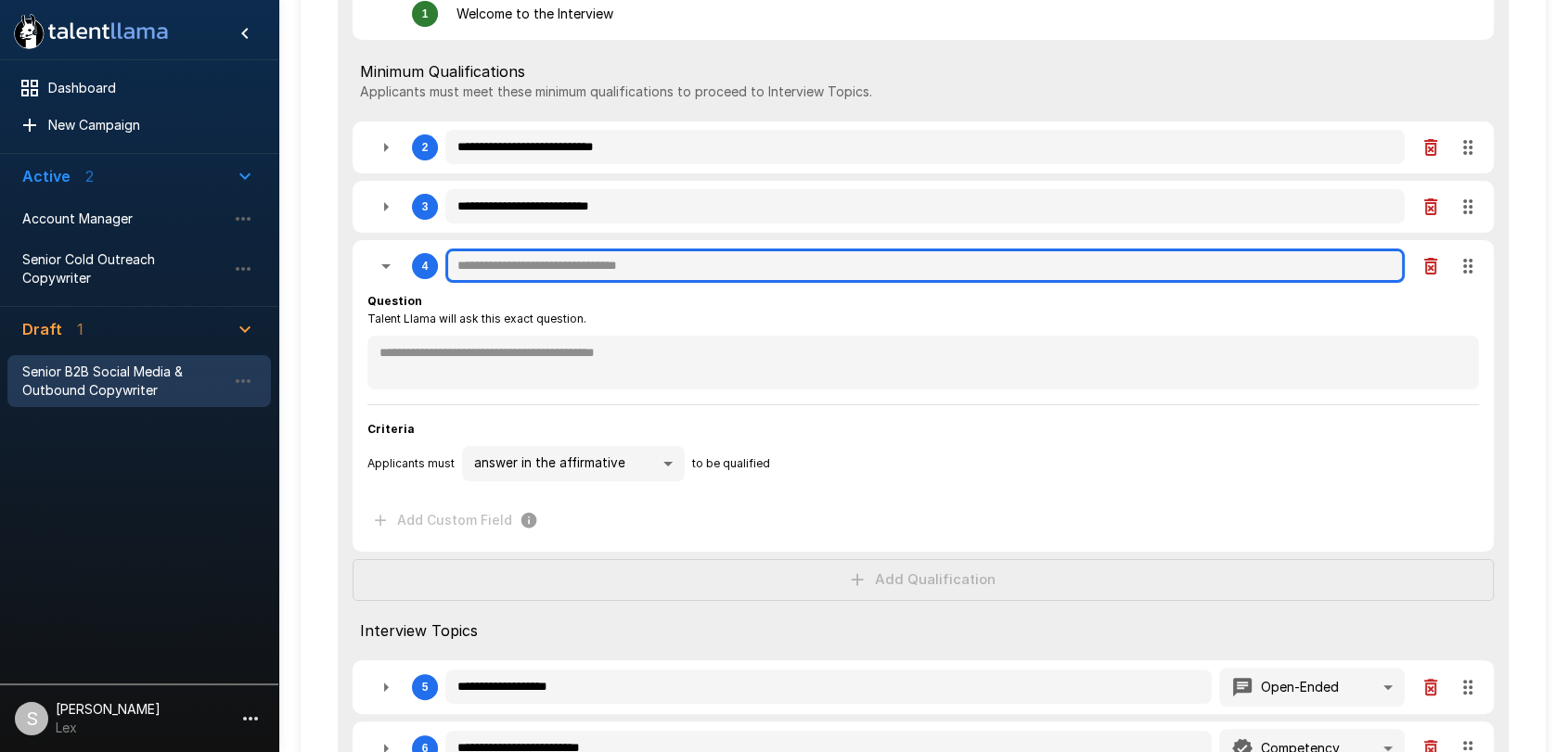
type input "*"
type textarea "*"
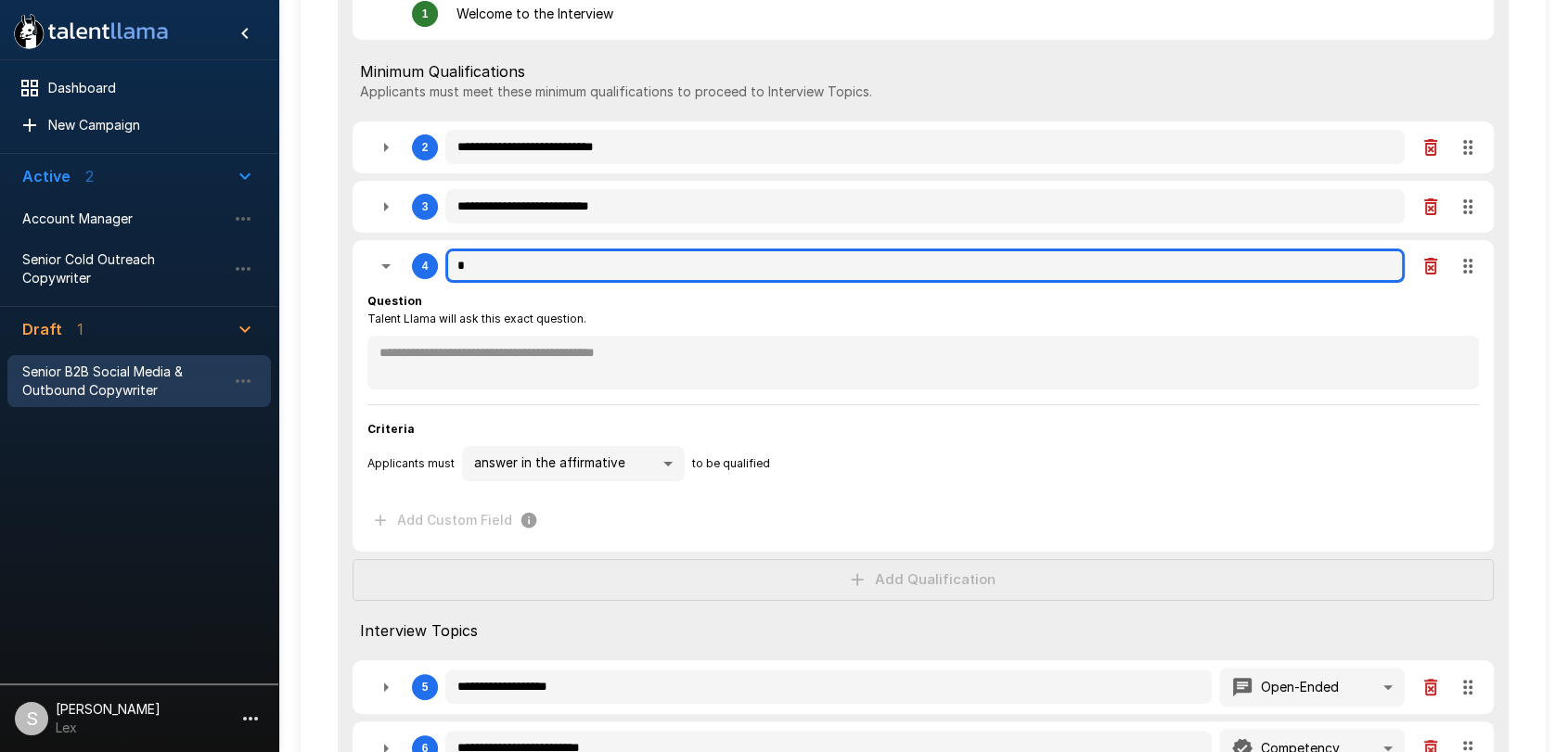
type textarea "*"
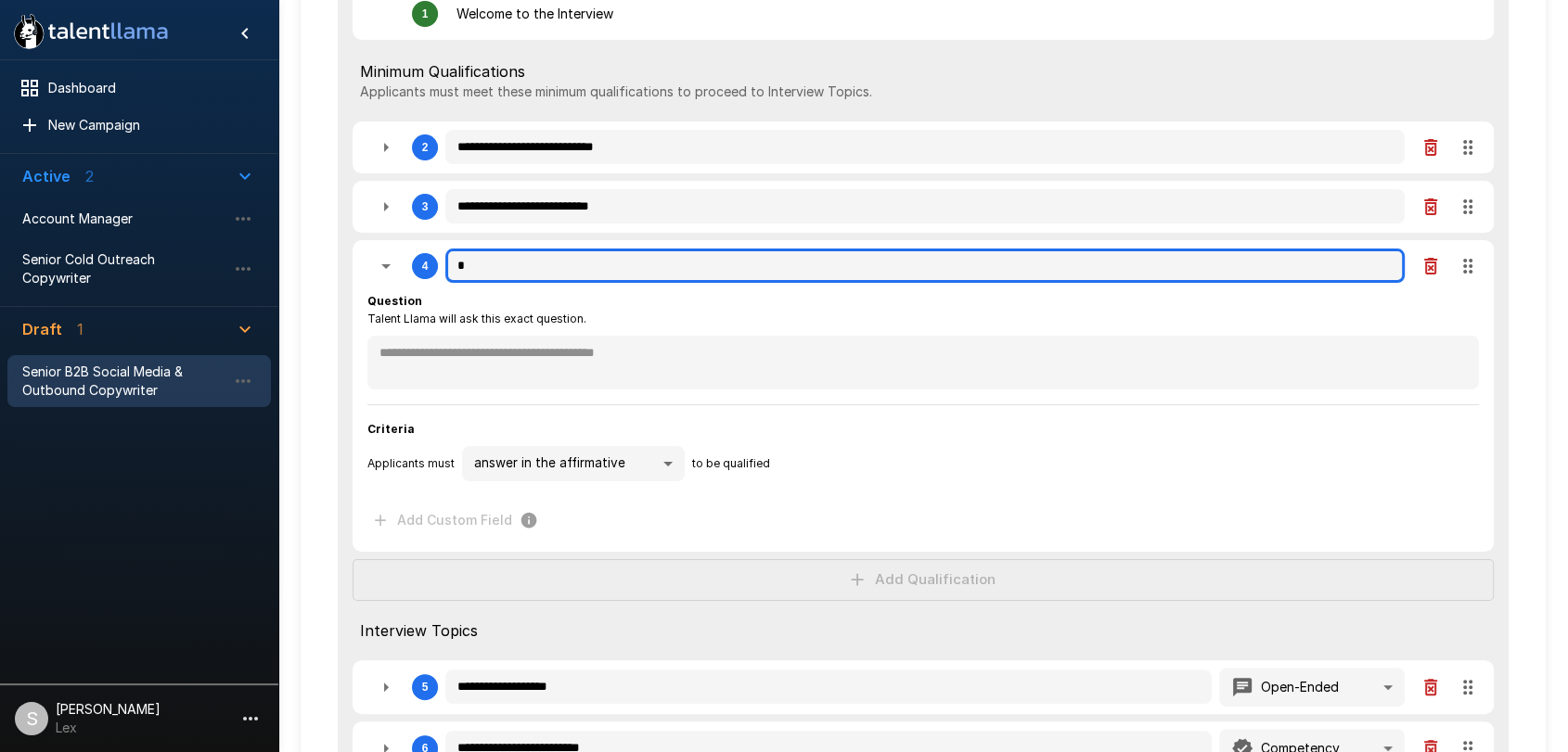
type textarea "*"
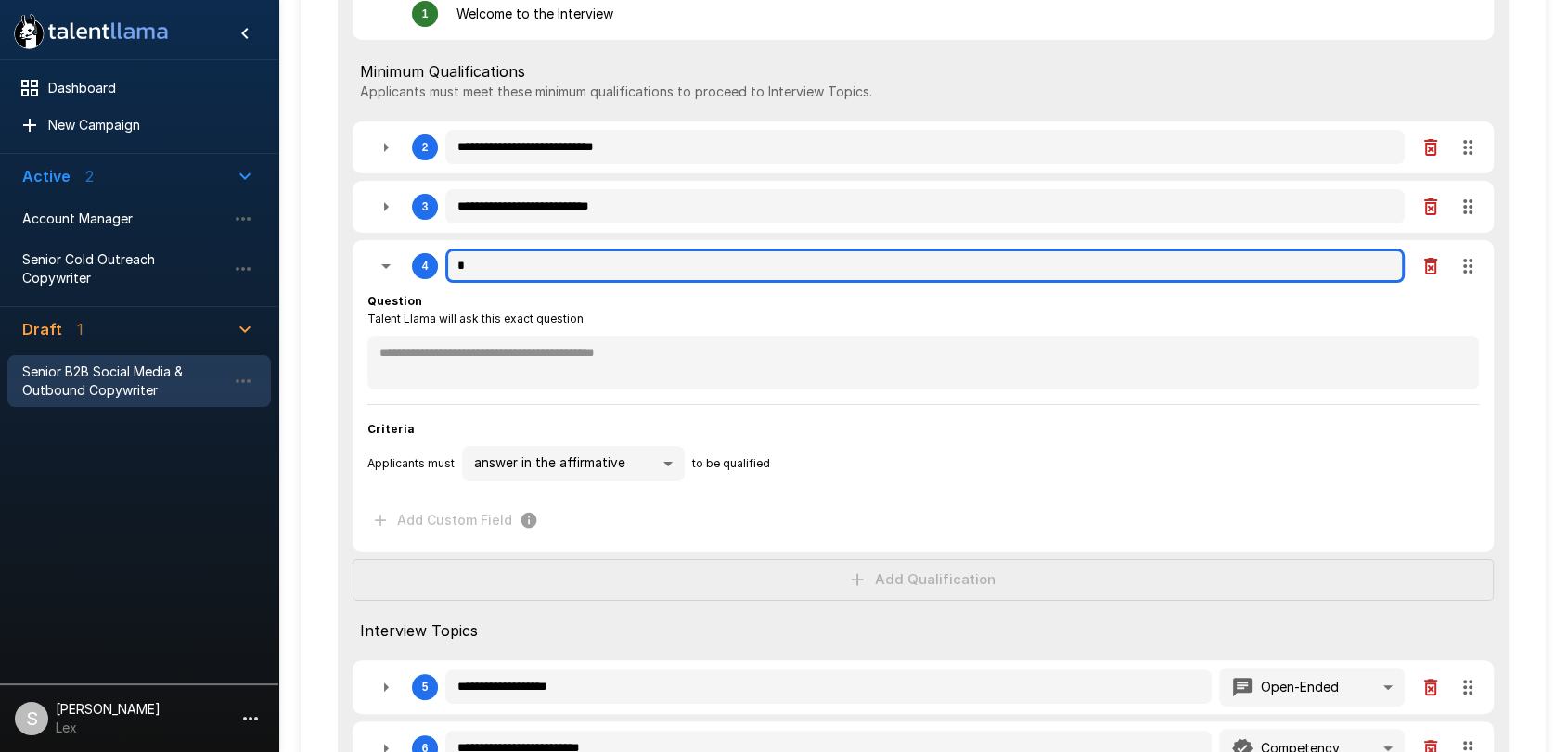
type textarea "*"
type input "**"
type textarea "*"
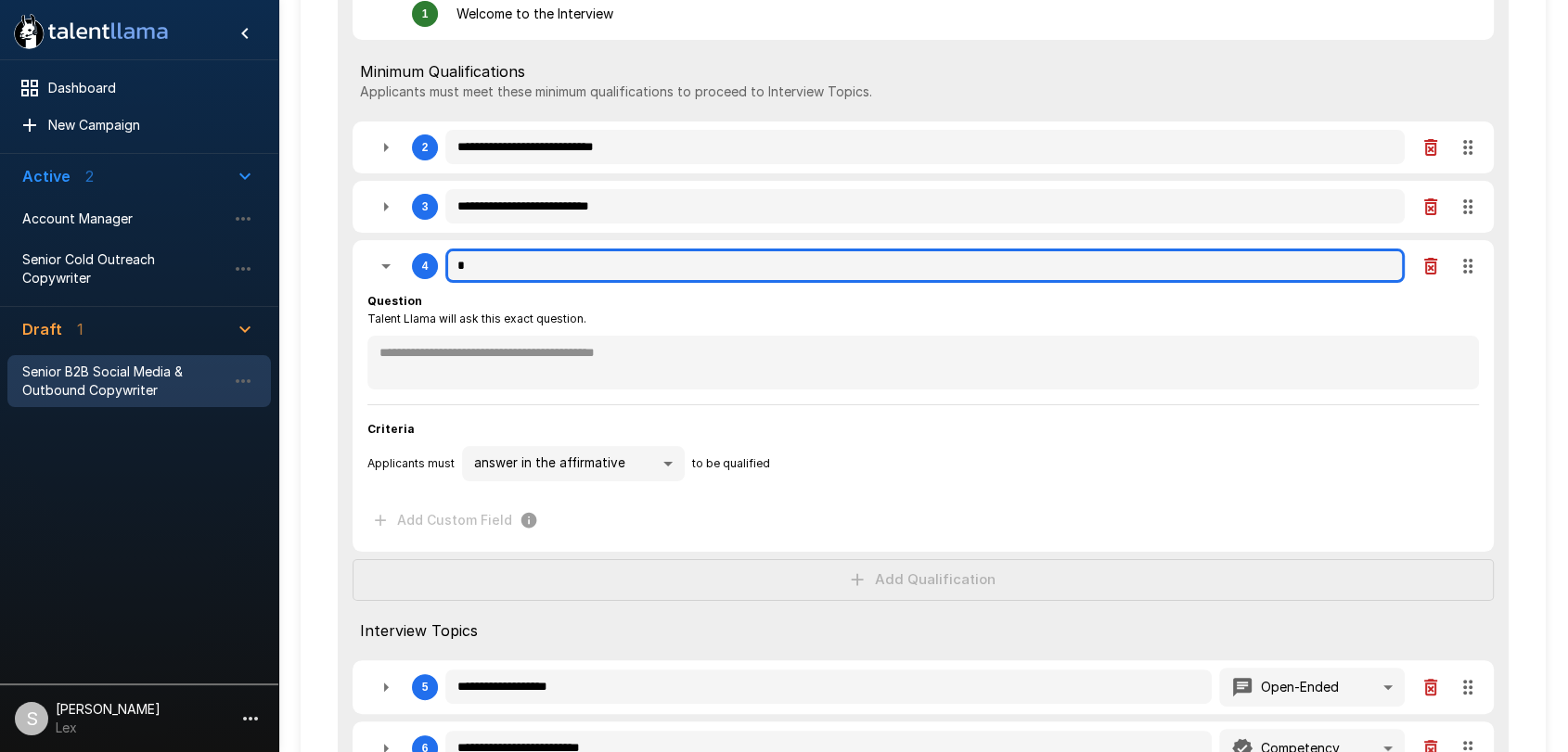
type textarea "*"
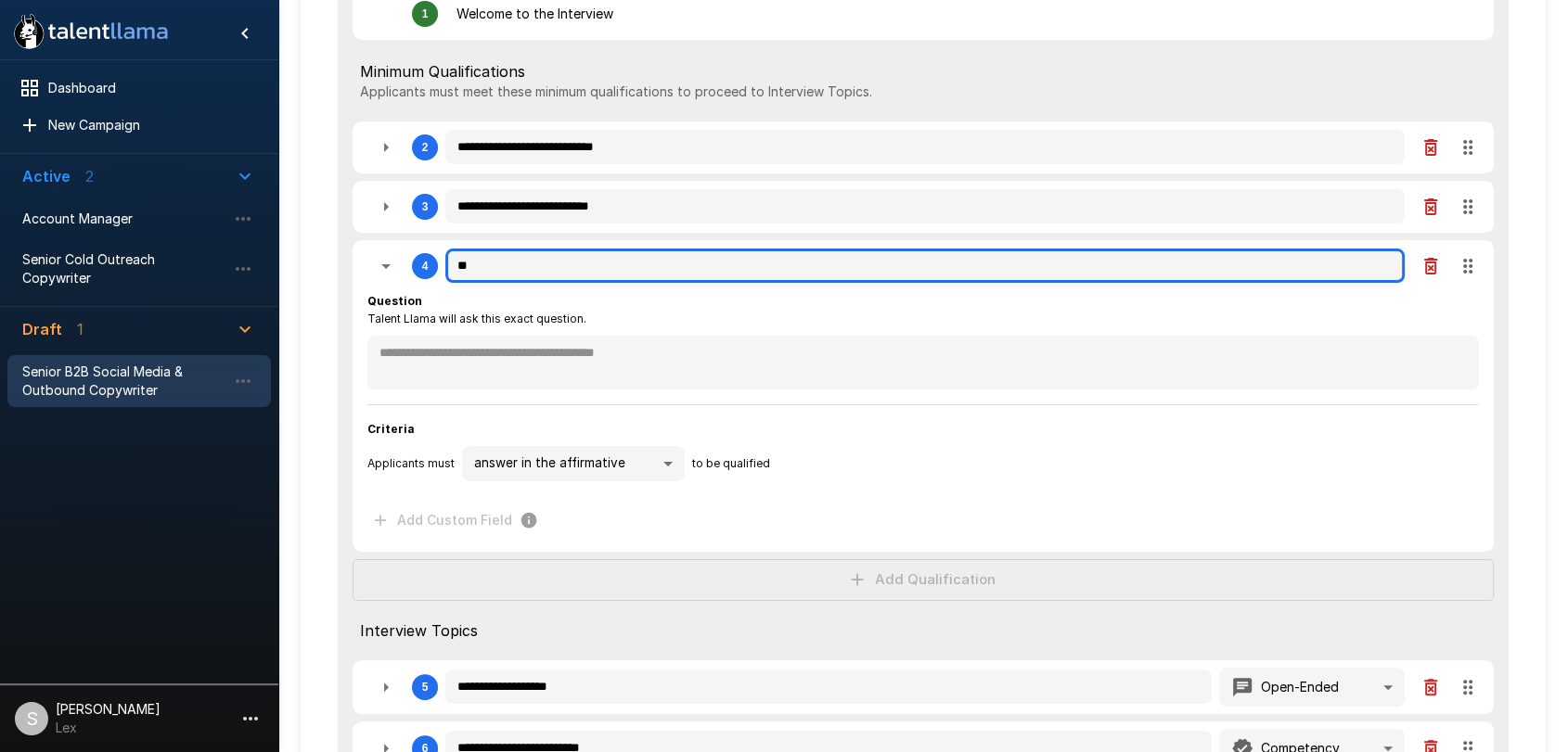
type textarea "*"
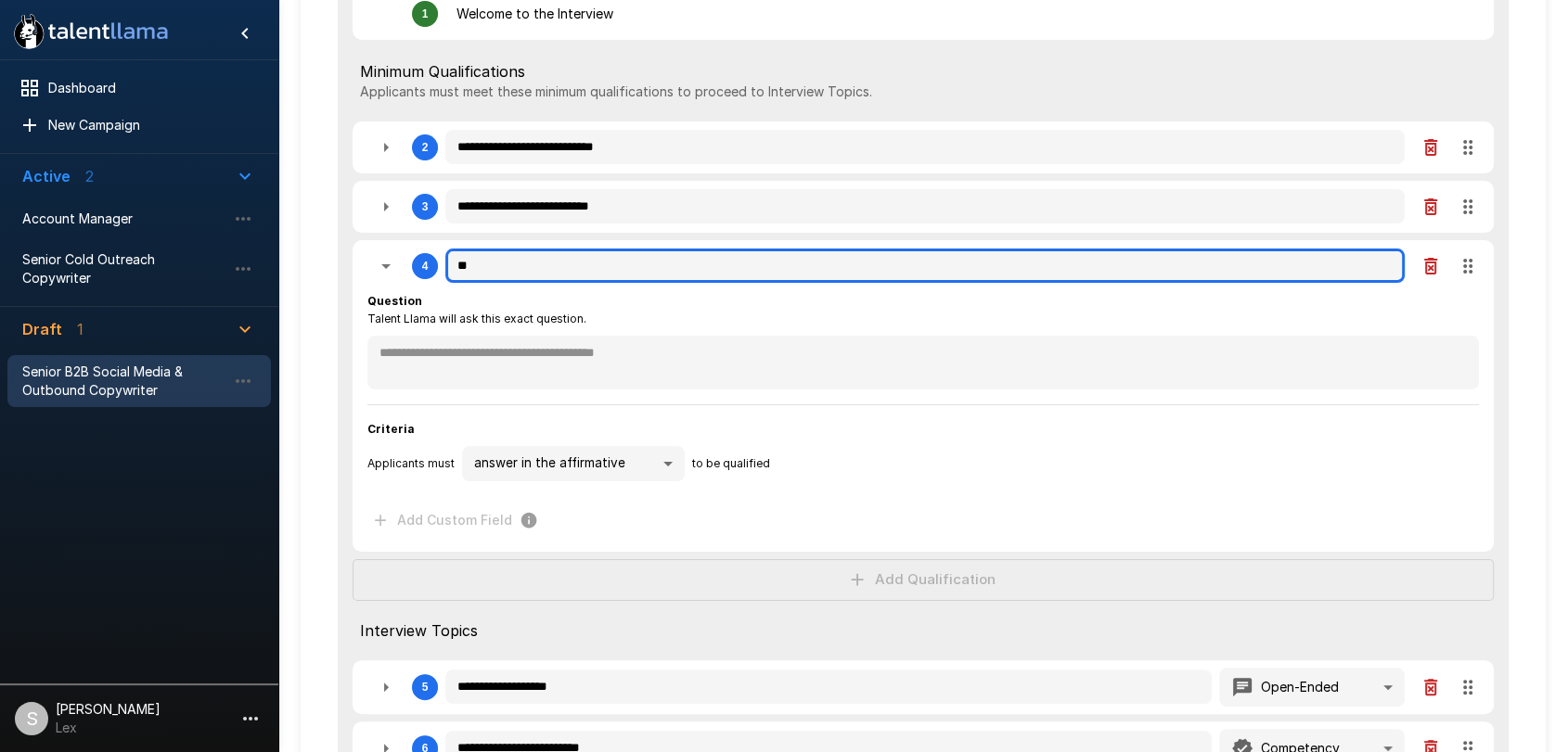
type textarea "*"
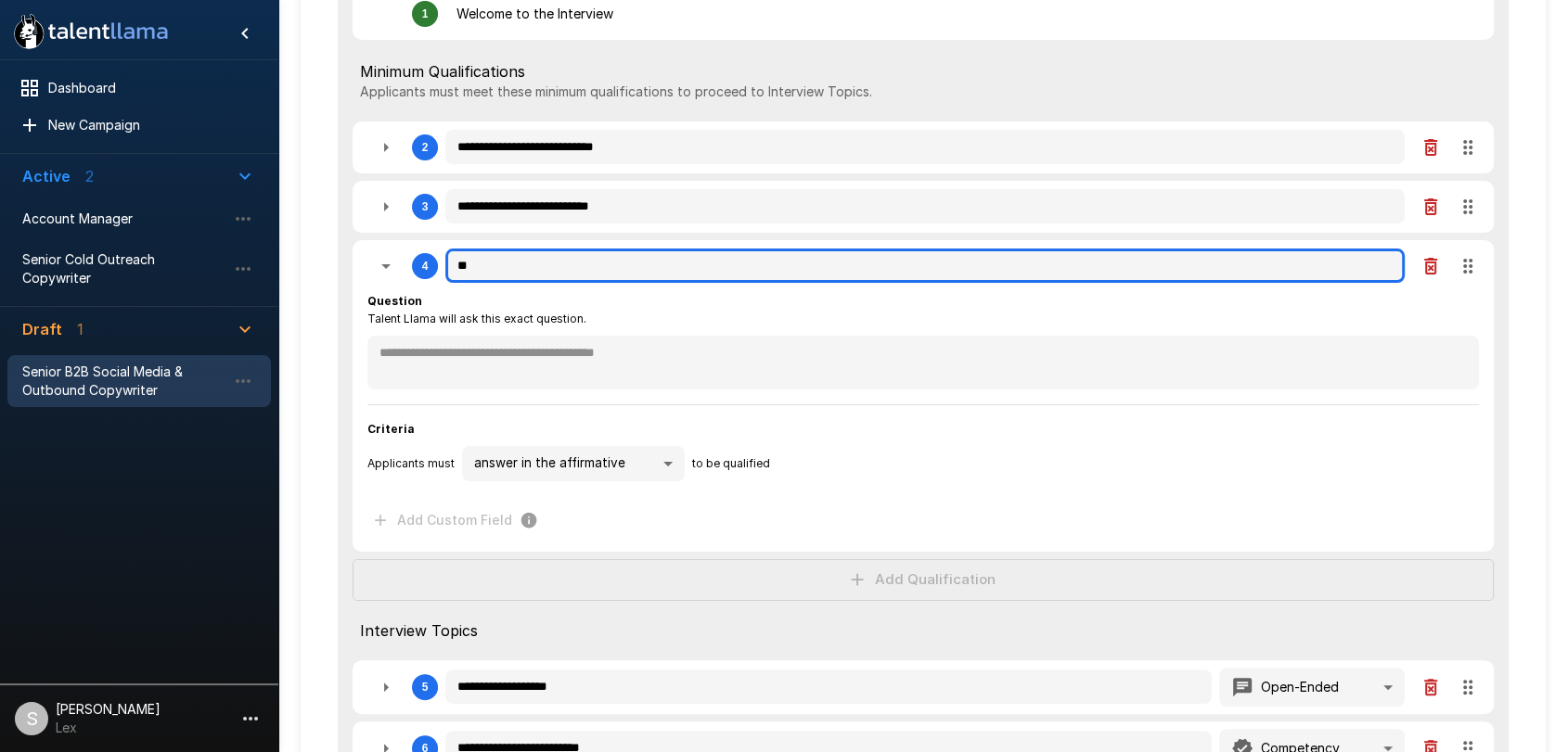
type textarea "*"
type input "***"
type textarea "*"
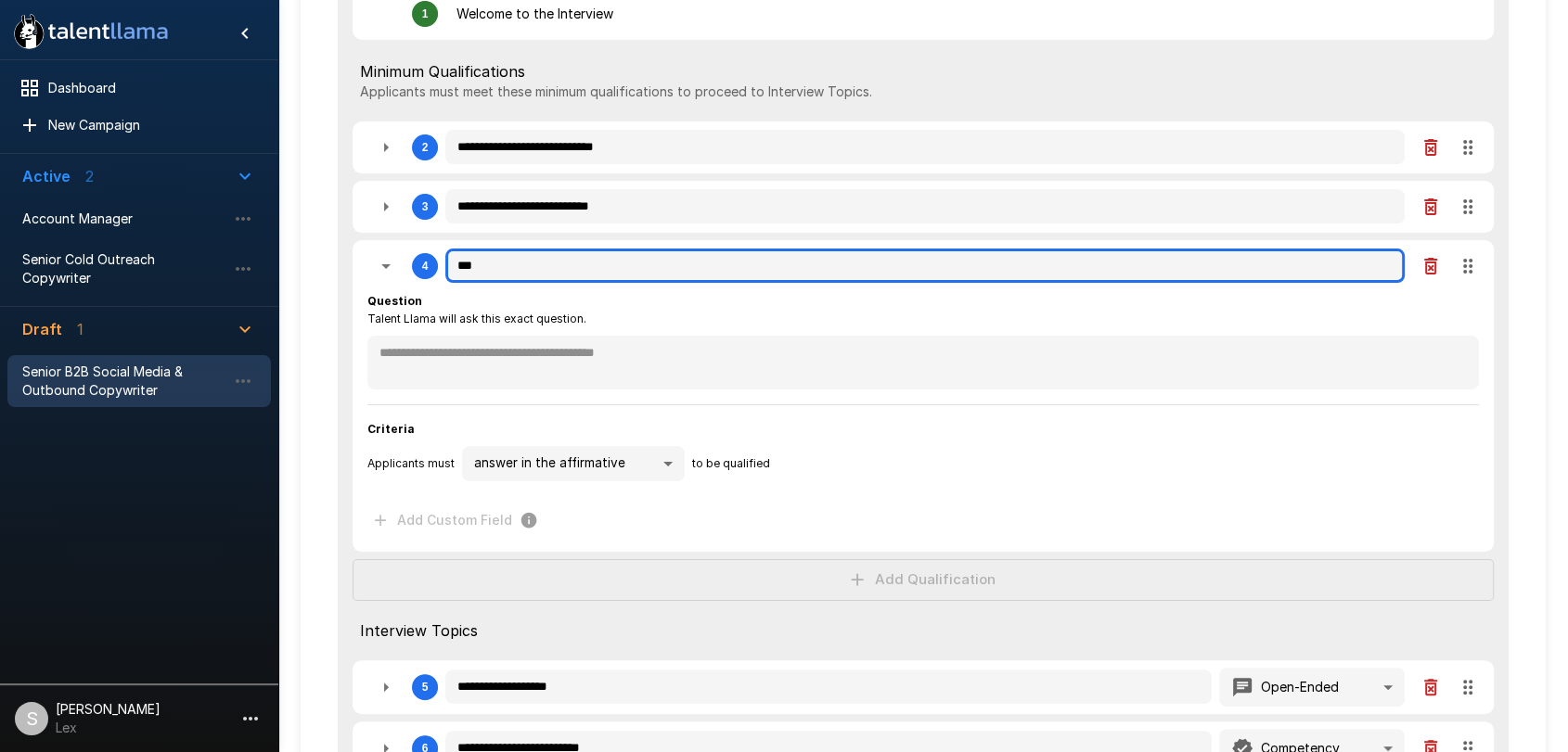
type textarea "*"
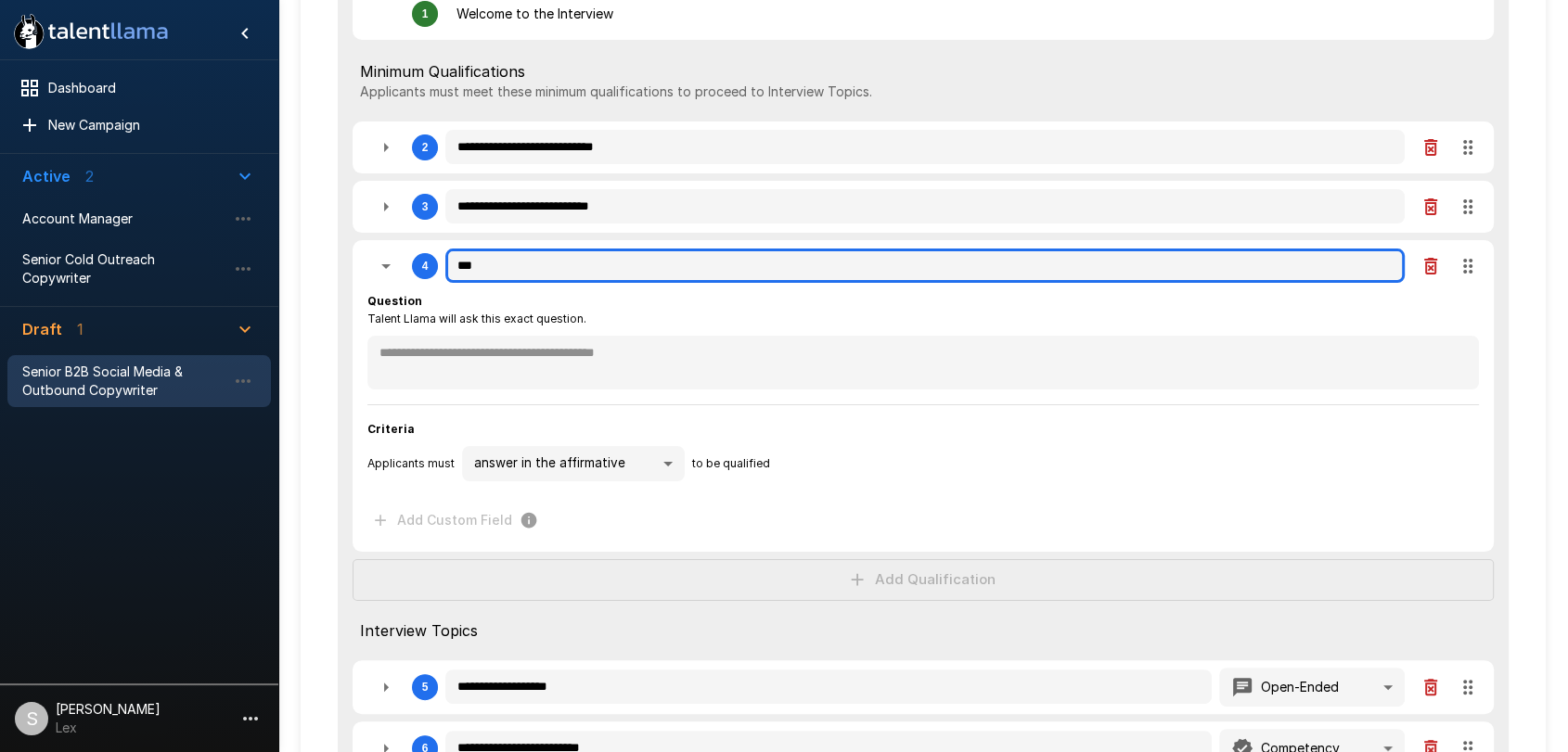
type textarea "*"
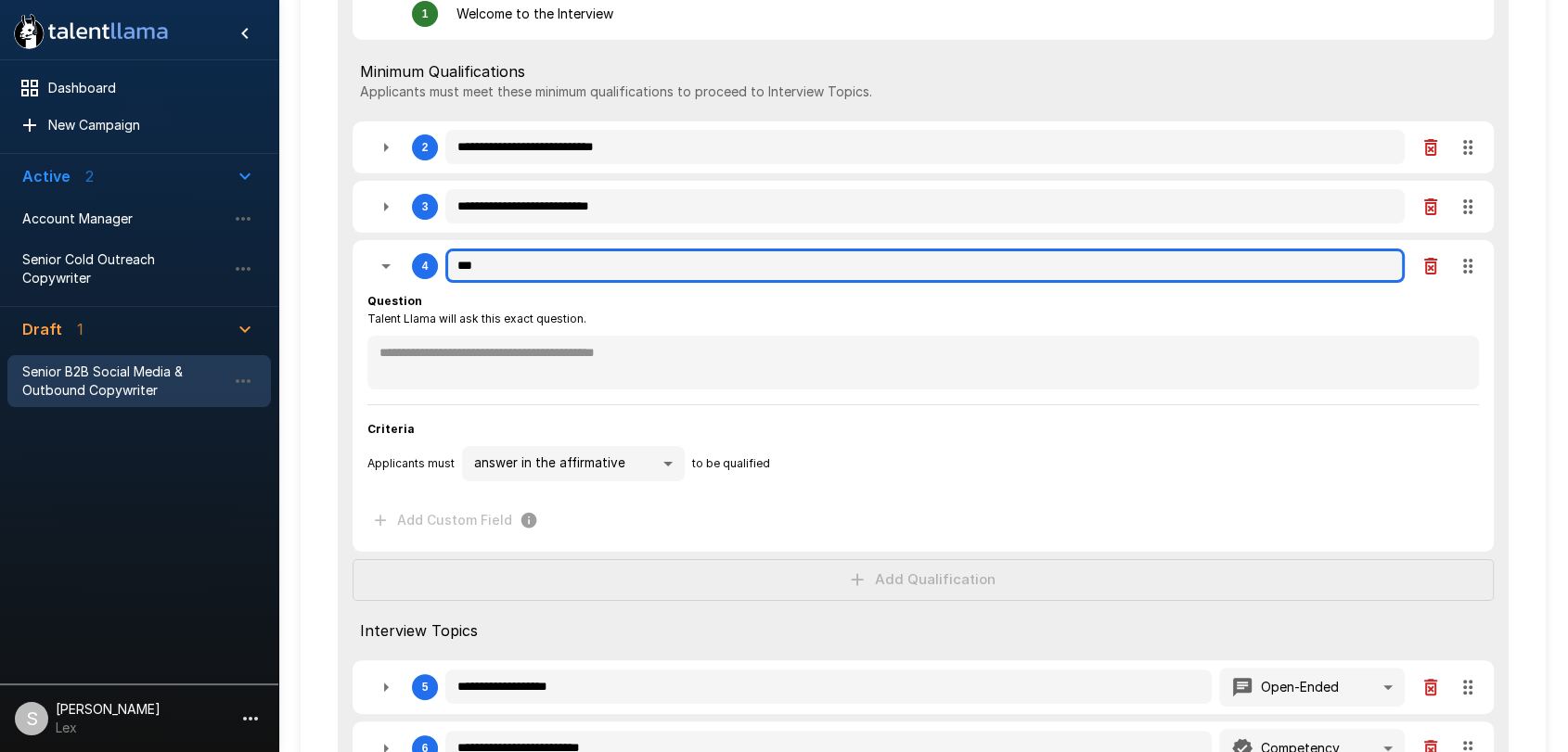
type textarea "*"
type input "****"
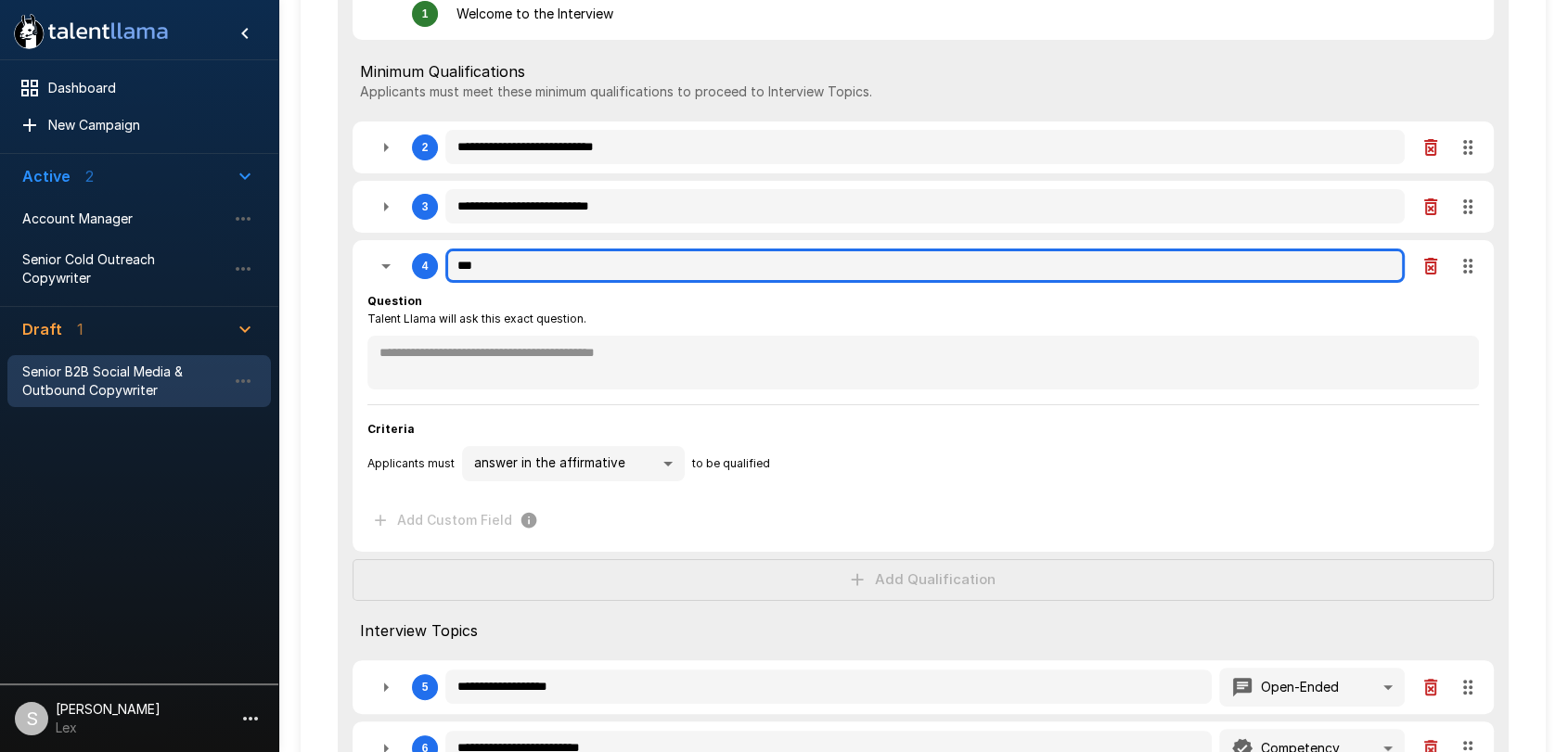
type textarea "*"
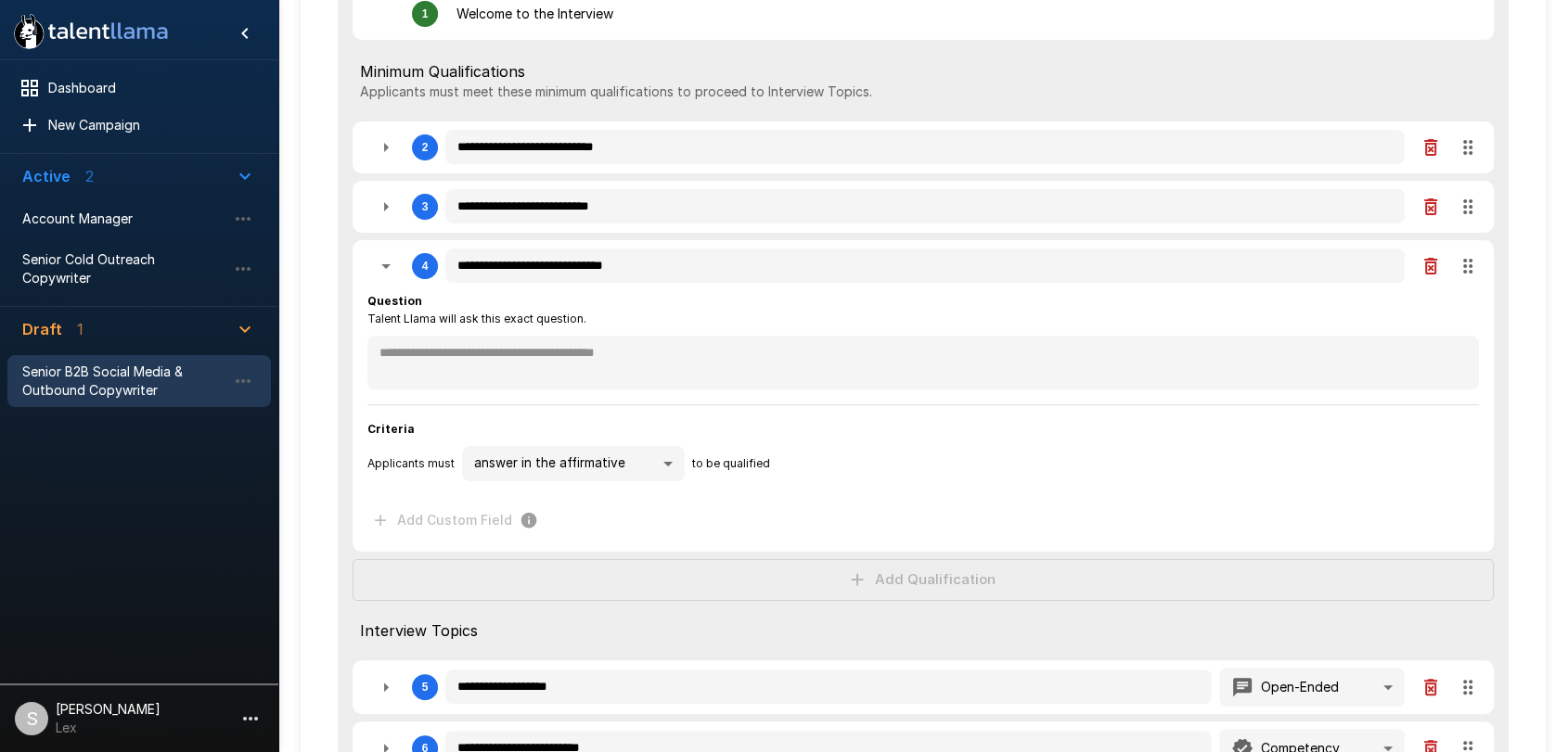
click at [662, 464] on body "**********" at bounding box center [784, 109] width 1568 height 752
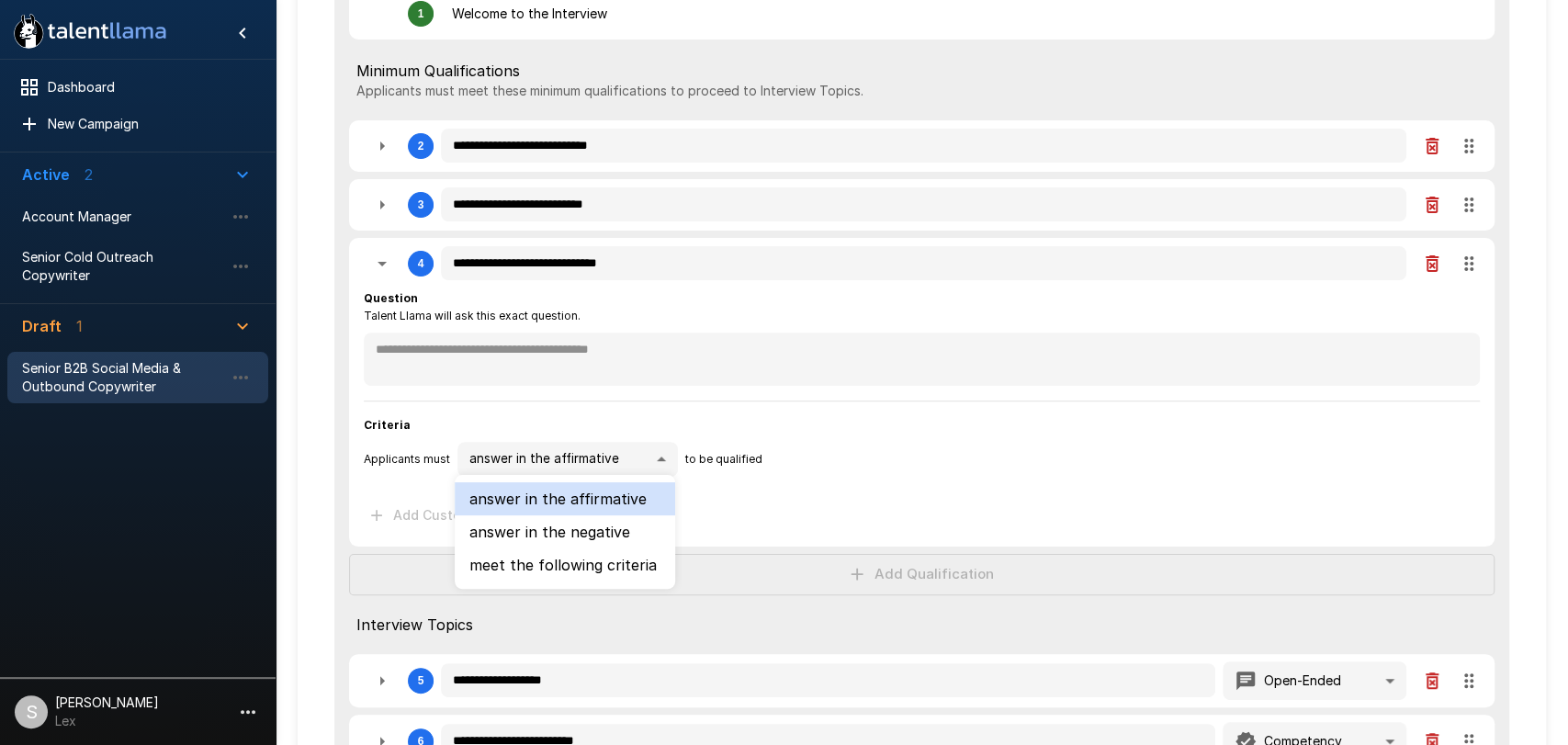
click at [580, 563] on li "meet the following criteria" at bounding box center [564, 565] width 220 height 34
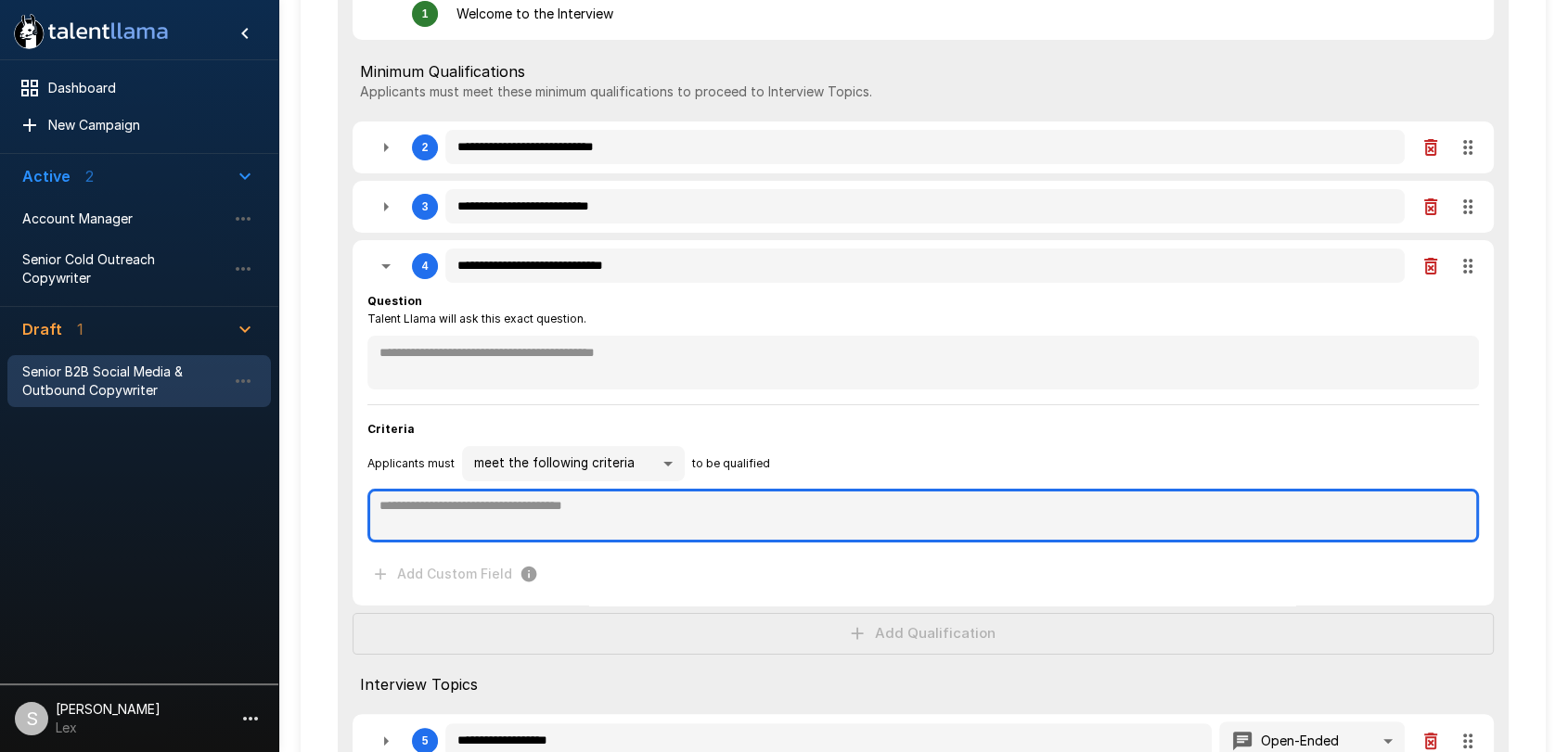
click at [392, 515] on textarea at bounding box center [922, 516] width 1111 height 54
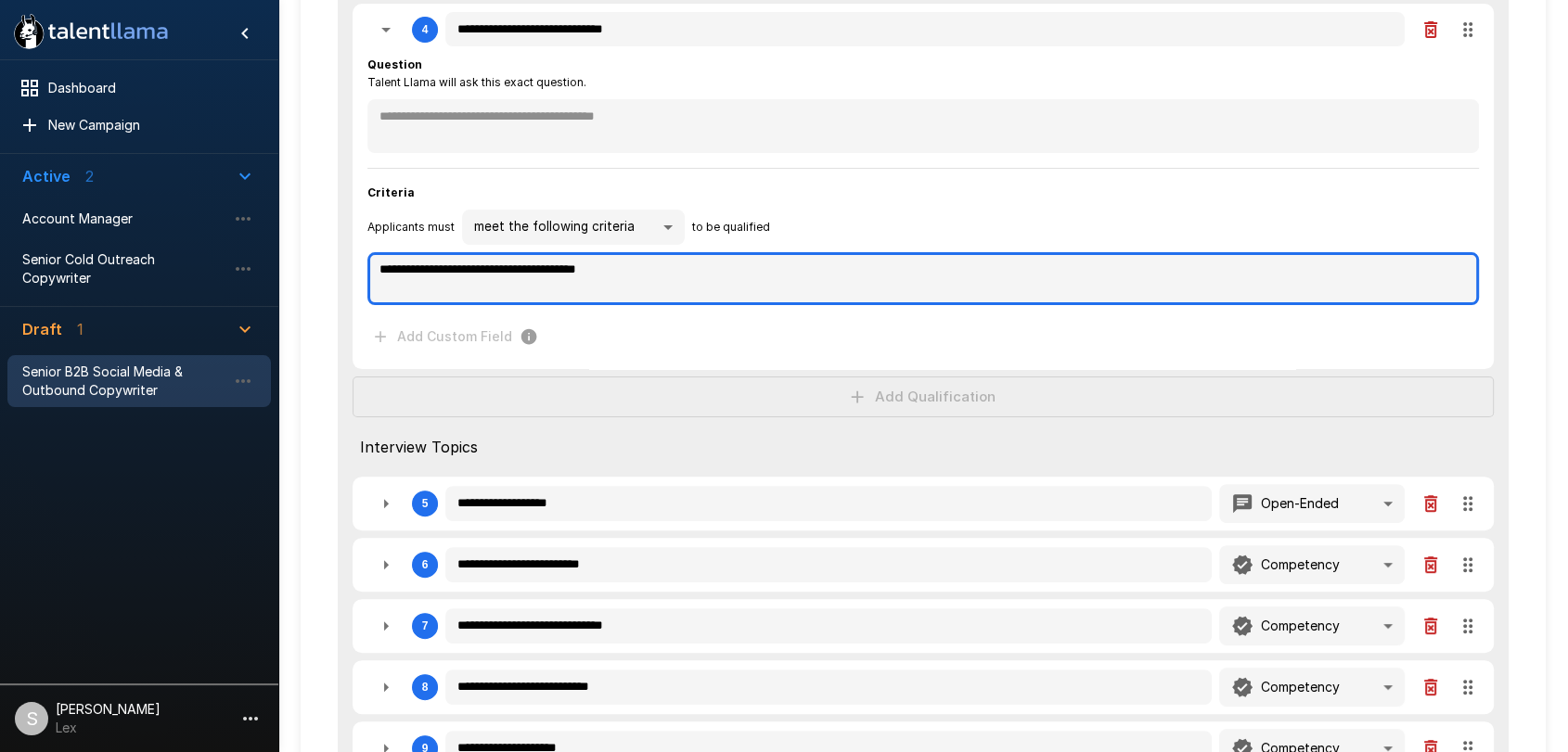
scroll to position [506, 0]
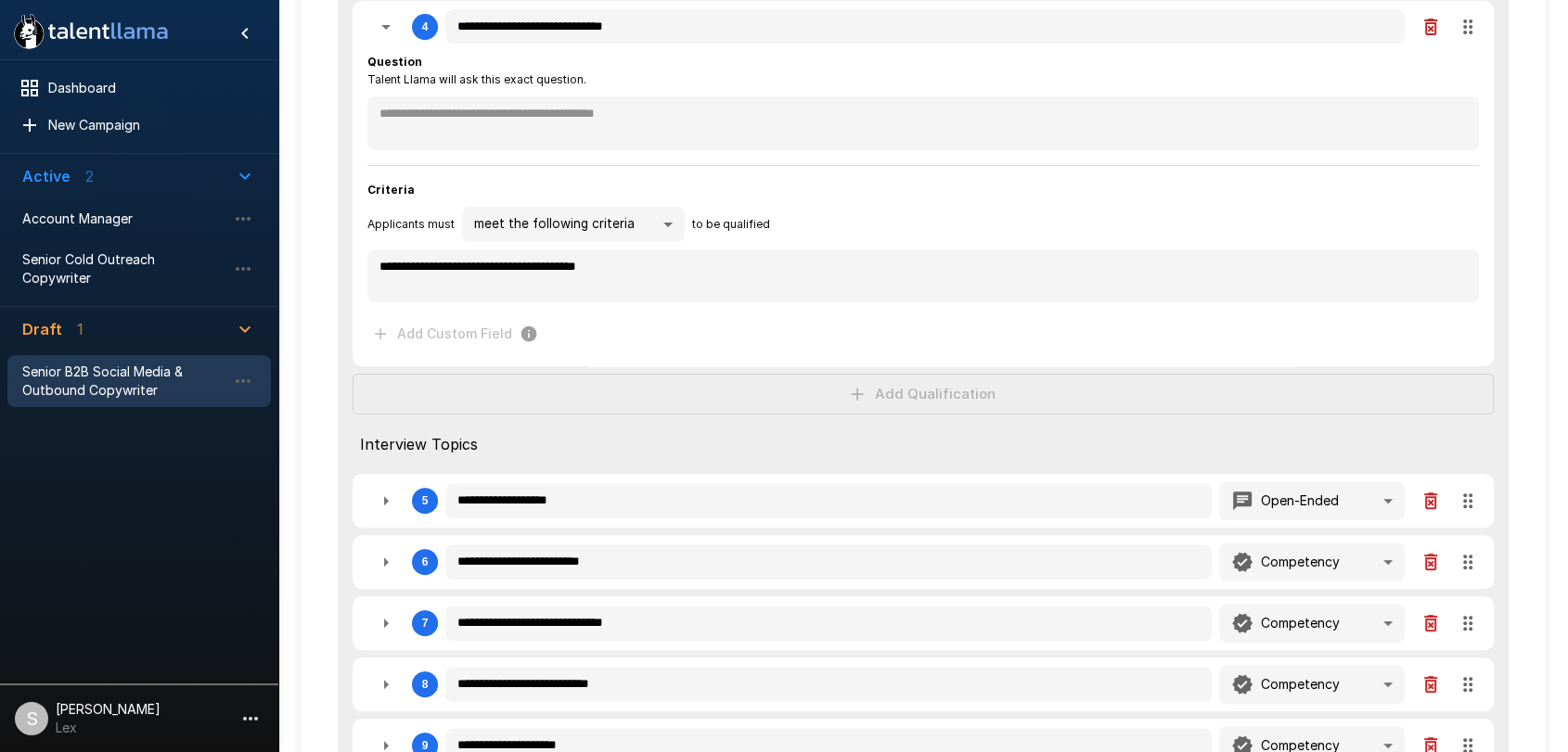
click at [681, 373] on div "**********" at bounding box center [922, 346] width 1171 height 1223
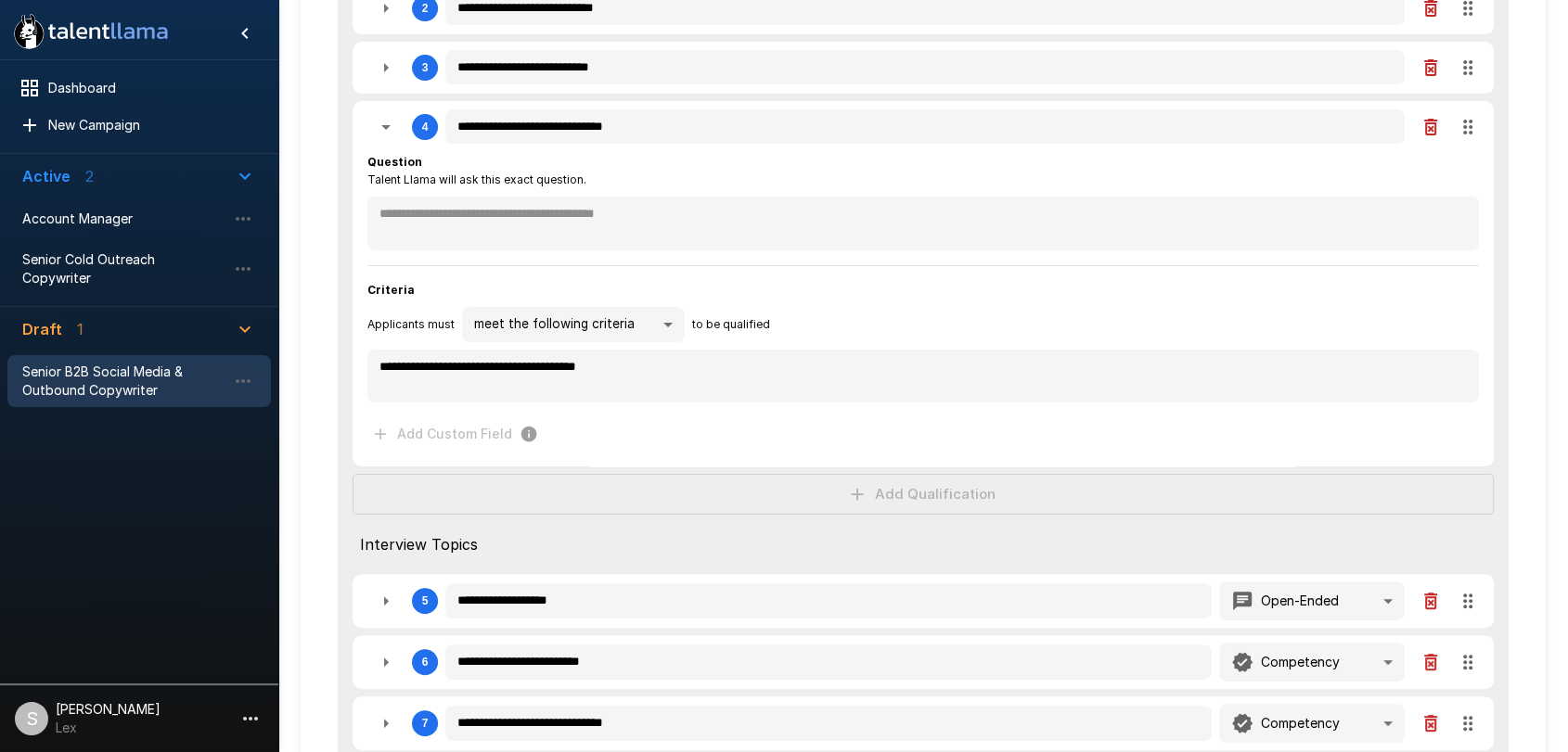
scroll to position [404, 0]
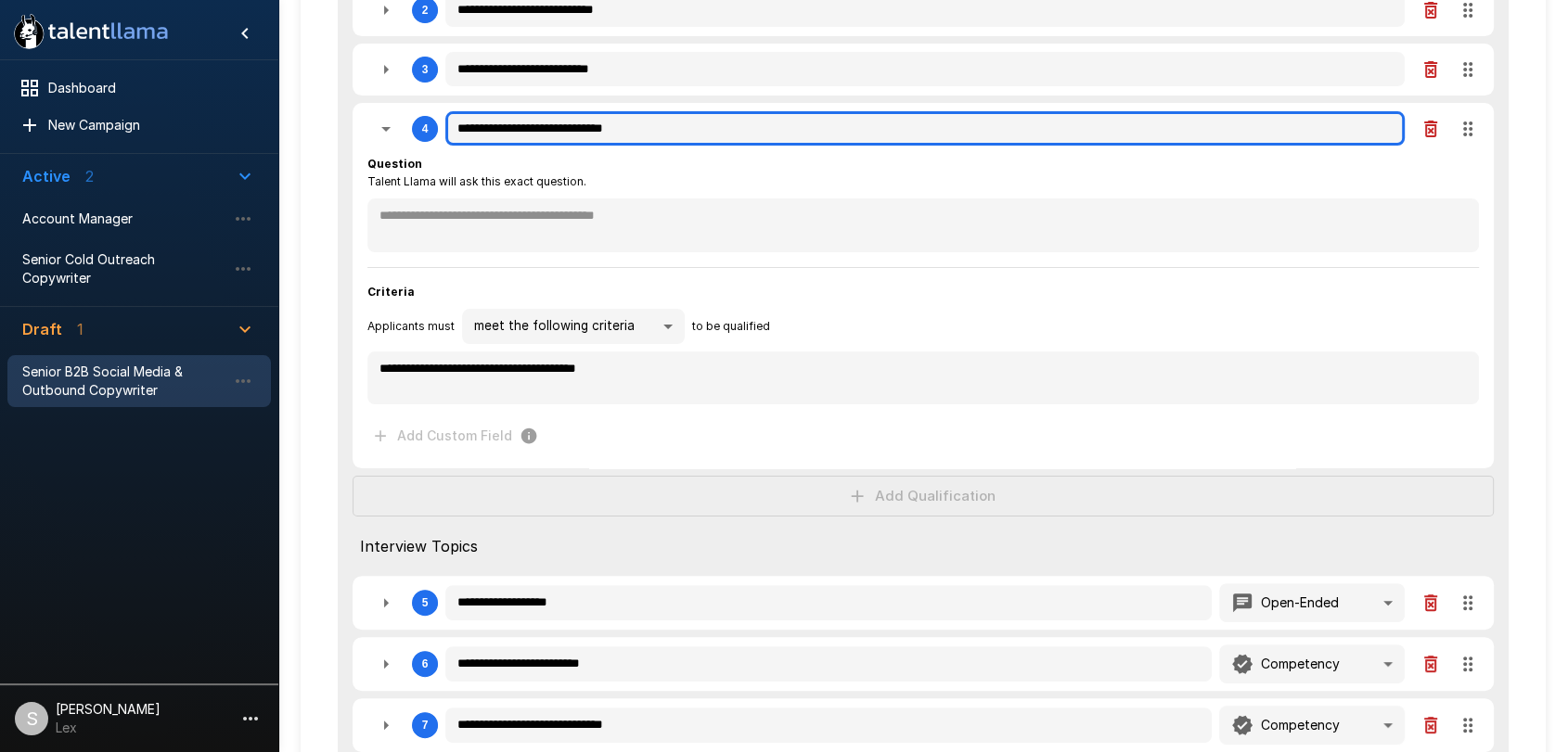
click at [883, 132] on input "**********" at bounding box center [924, 128] width 959 height 35
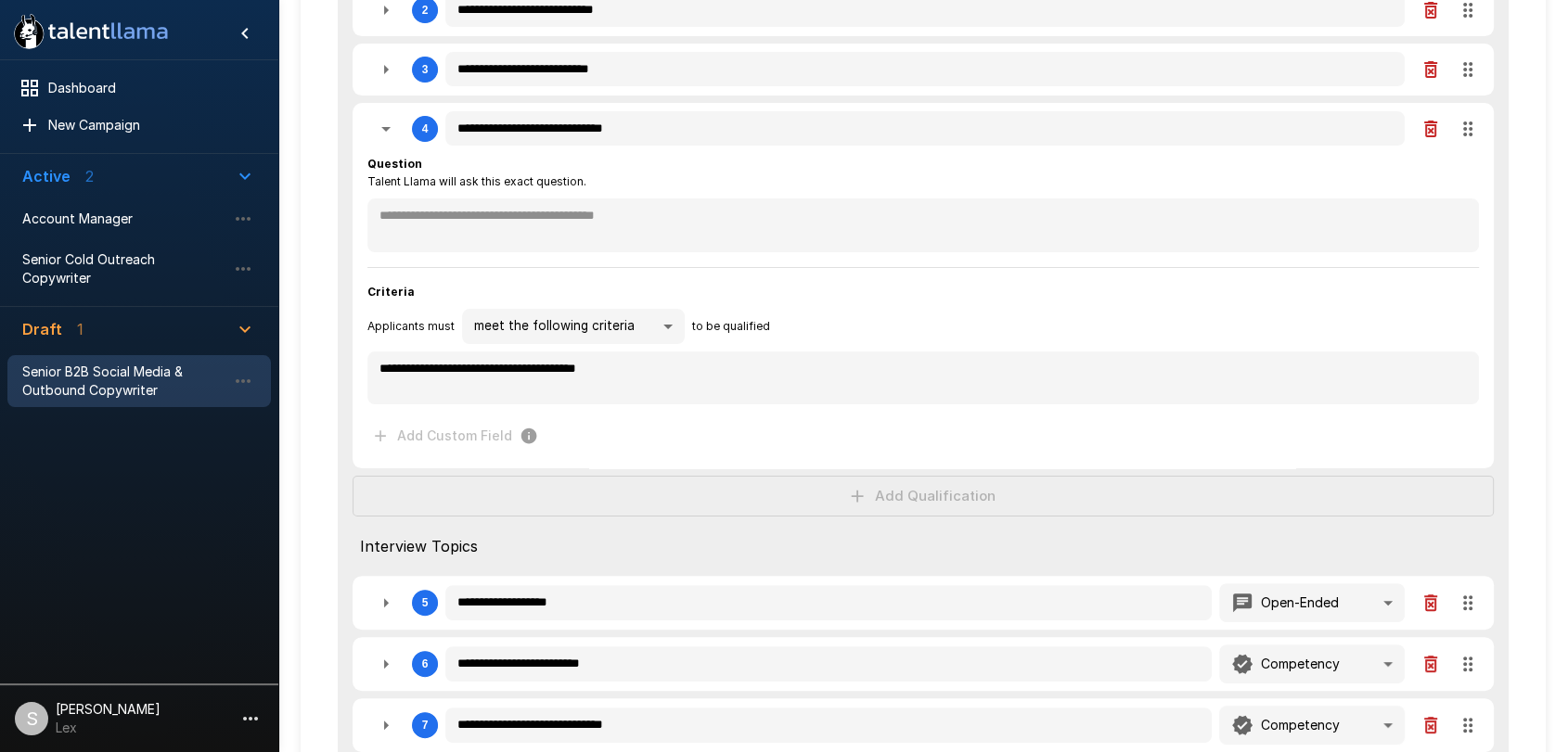
click at [1461, 135] on div "**********" at bounding box center [922, 447] width 1171 height 1223
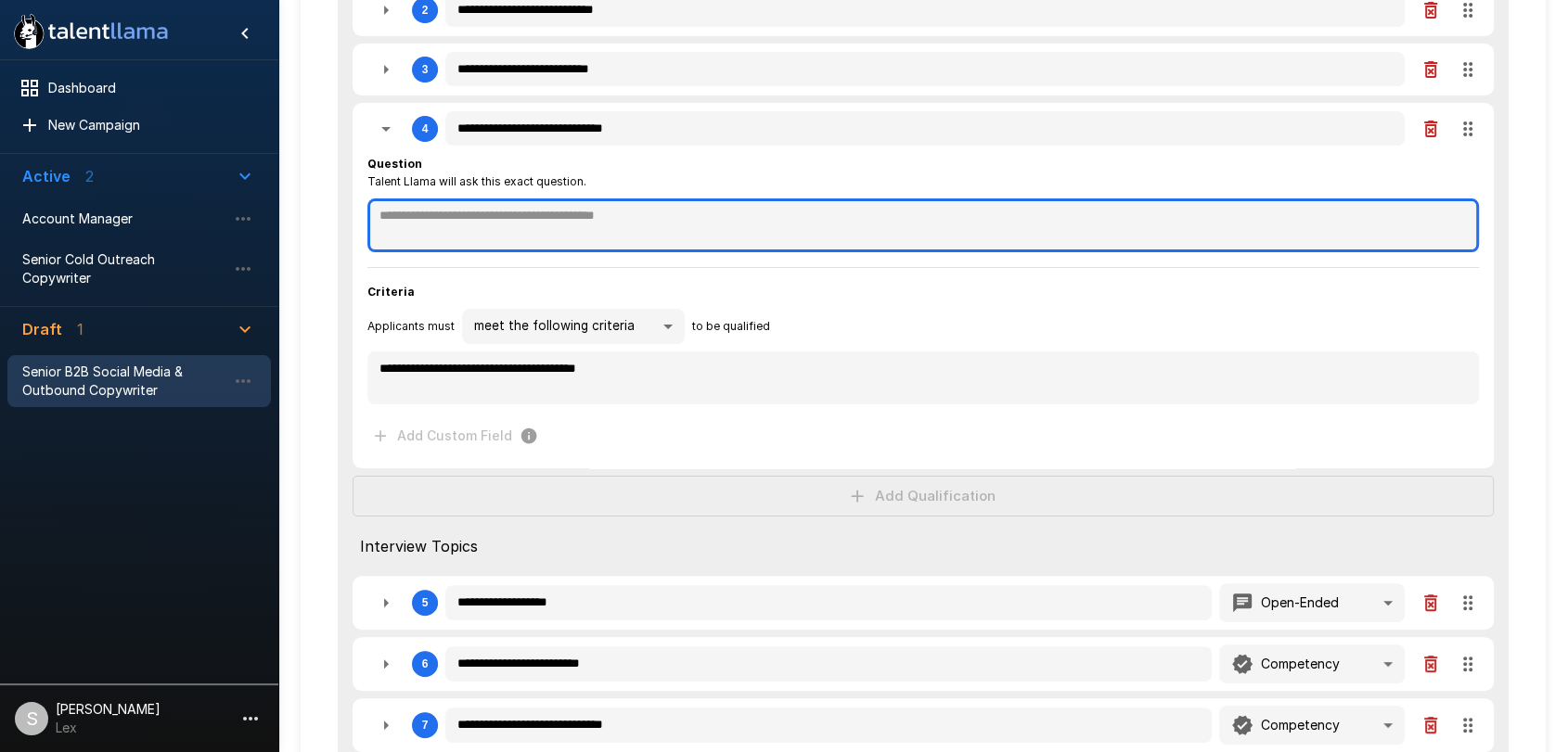
click at [485, 211] on textarea at bounding box center [922, 225] width 1111 height 54
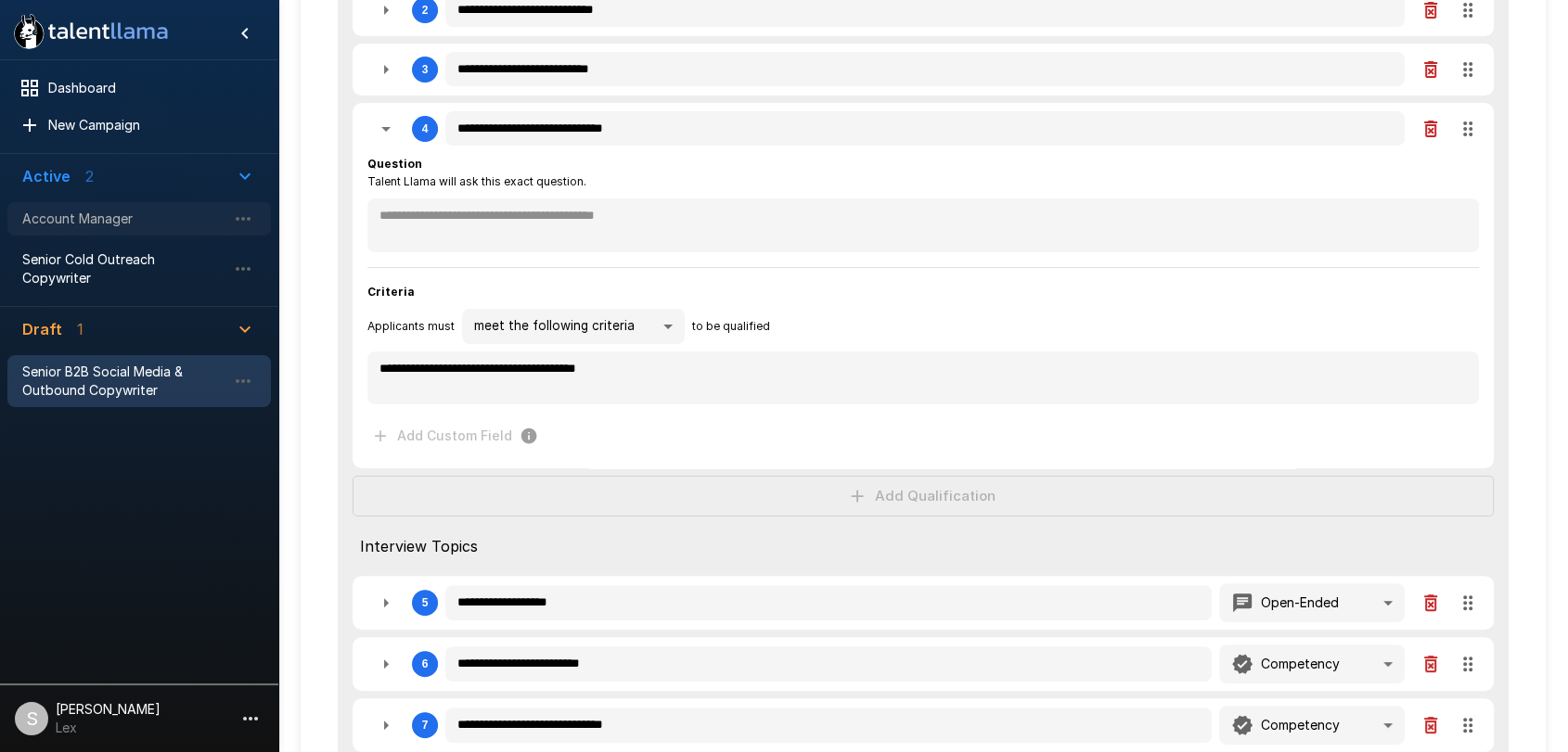
click at [44, 220] on span "Account Manager" at bounding box center [124, 218] width 204 height 19
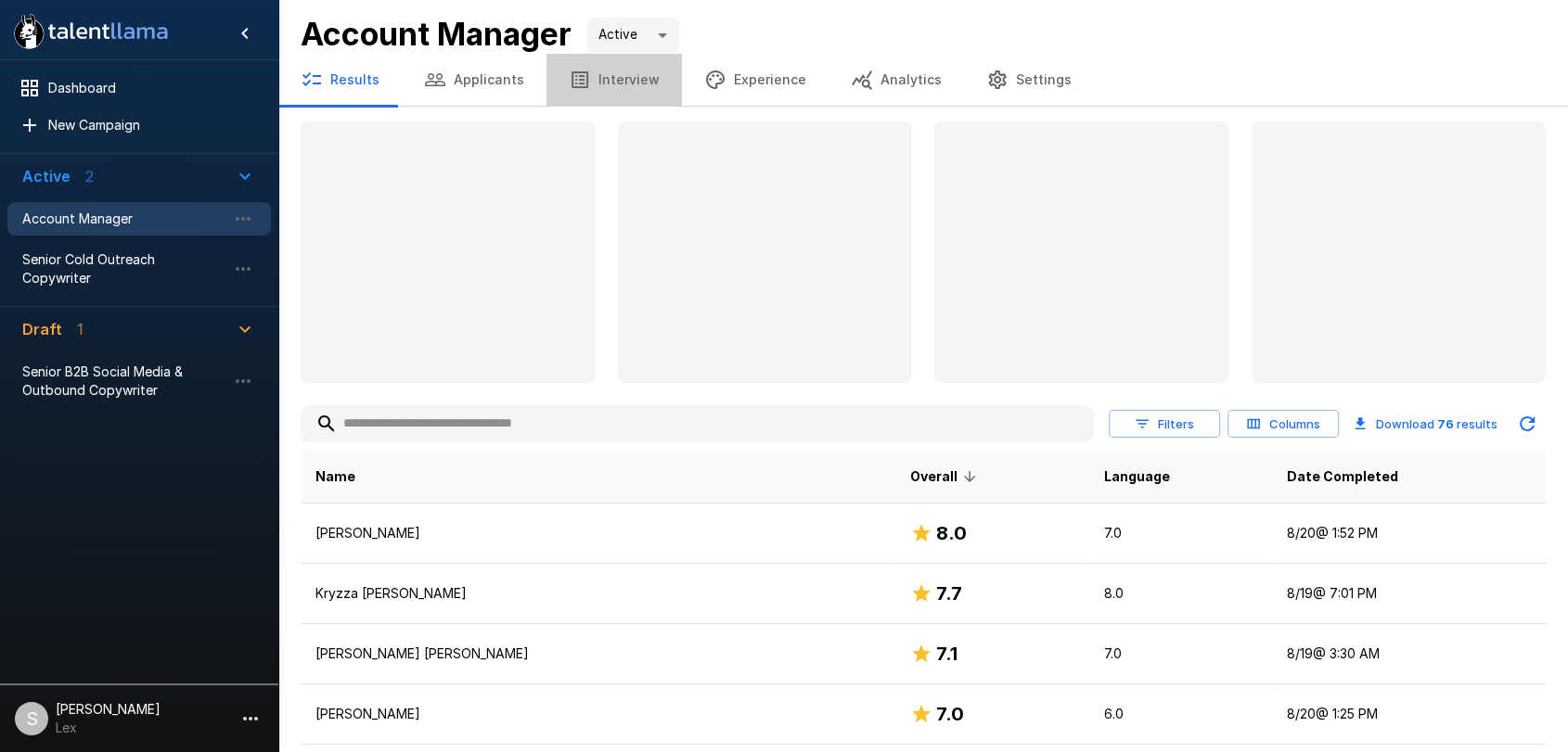
click at [613, 84] on button "Interview" at bounding box center [614, 80] width 135 height 52
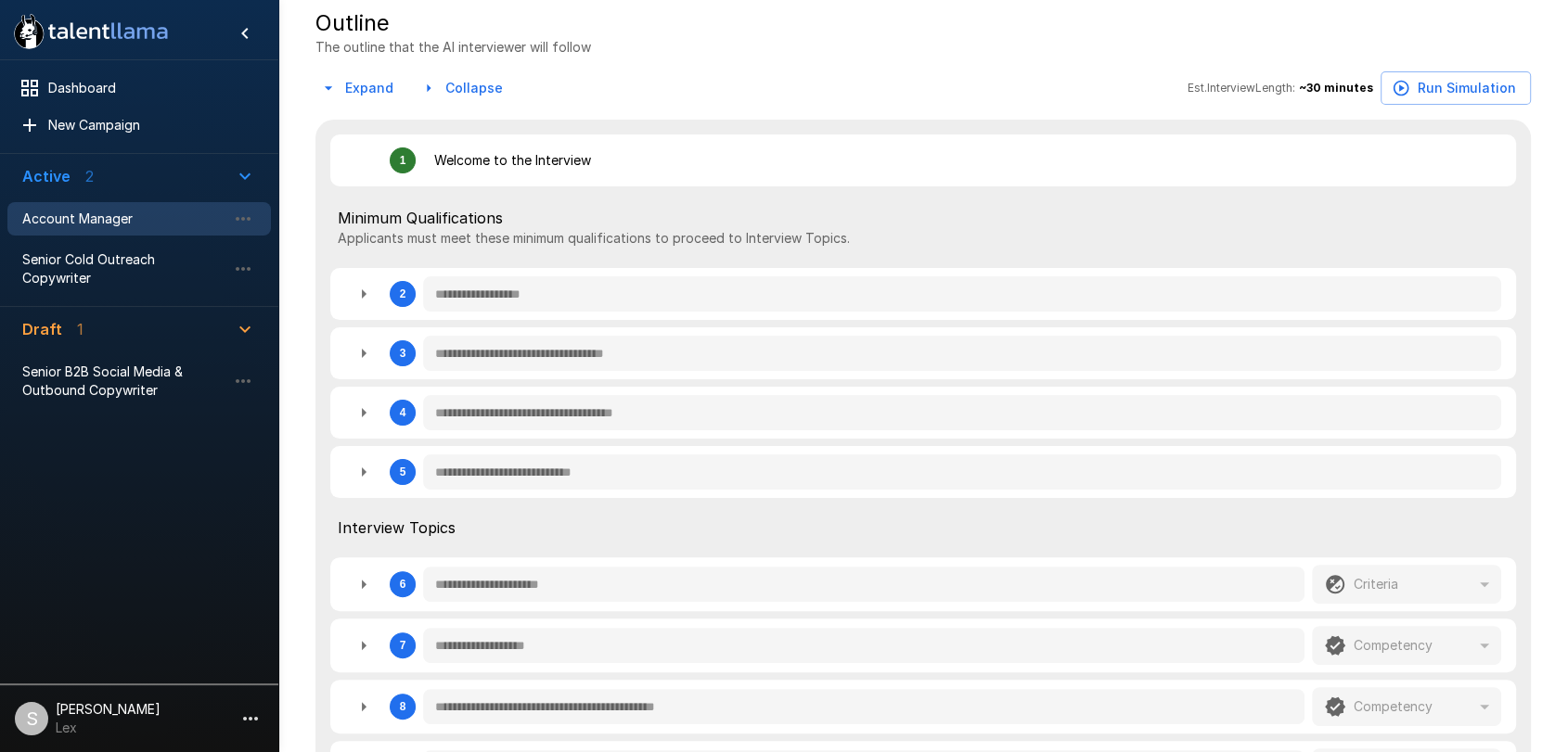
scroll to position [382, 0]
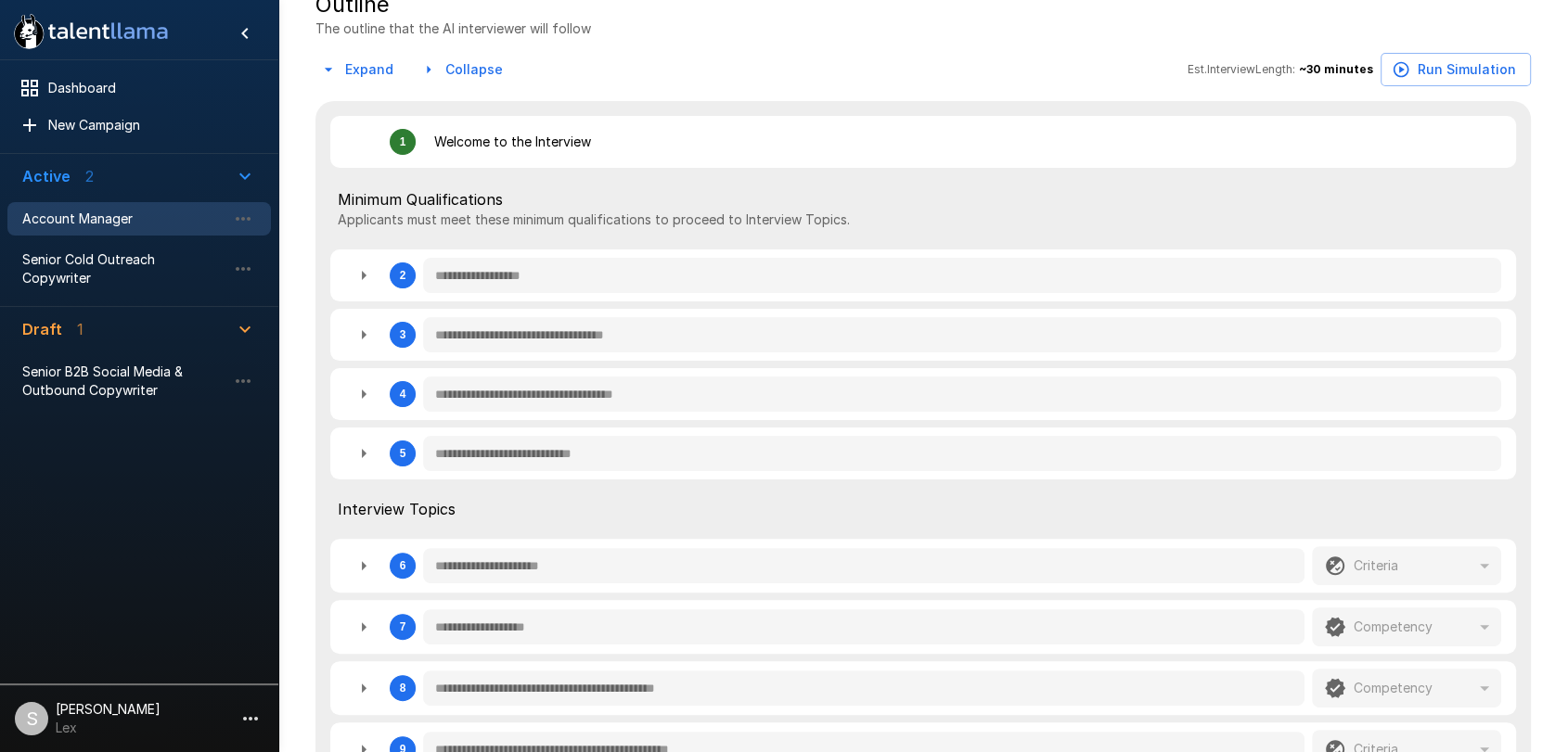
click at [368, 392] on icon "button" at bounding box center [364, 394] width 22 height 22
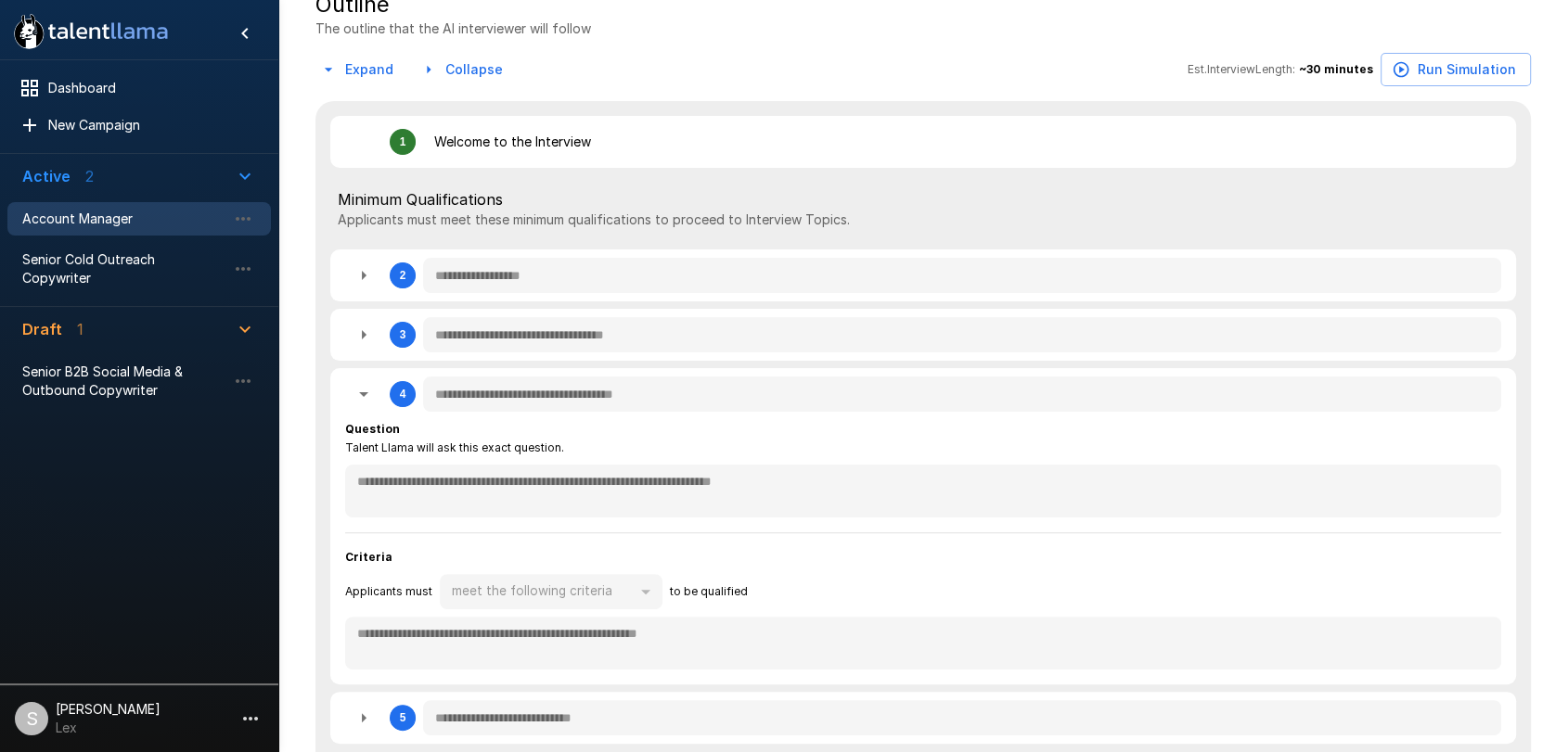
click at [357, 458] on div "**********" at bounding box center [922, 469] width 1156 height 98
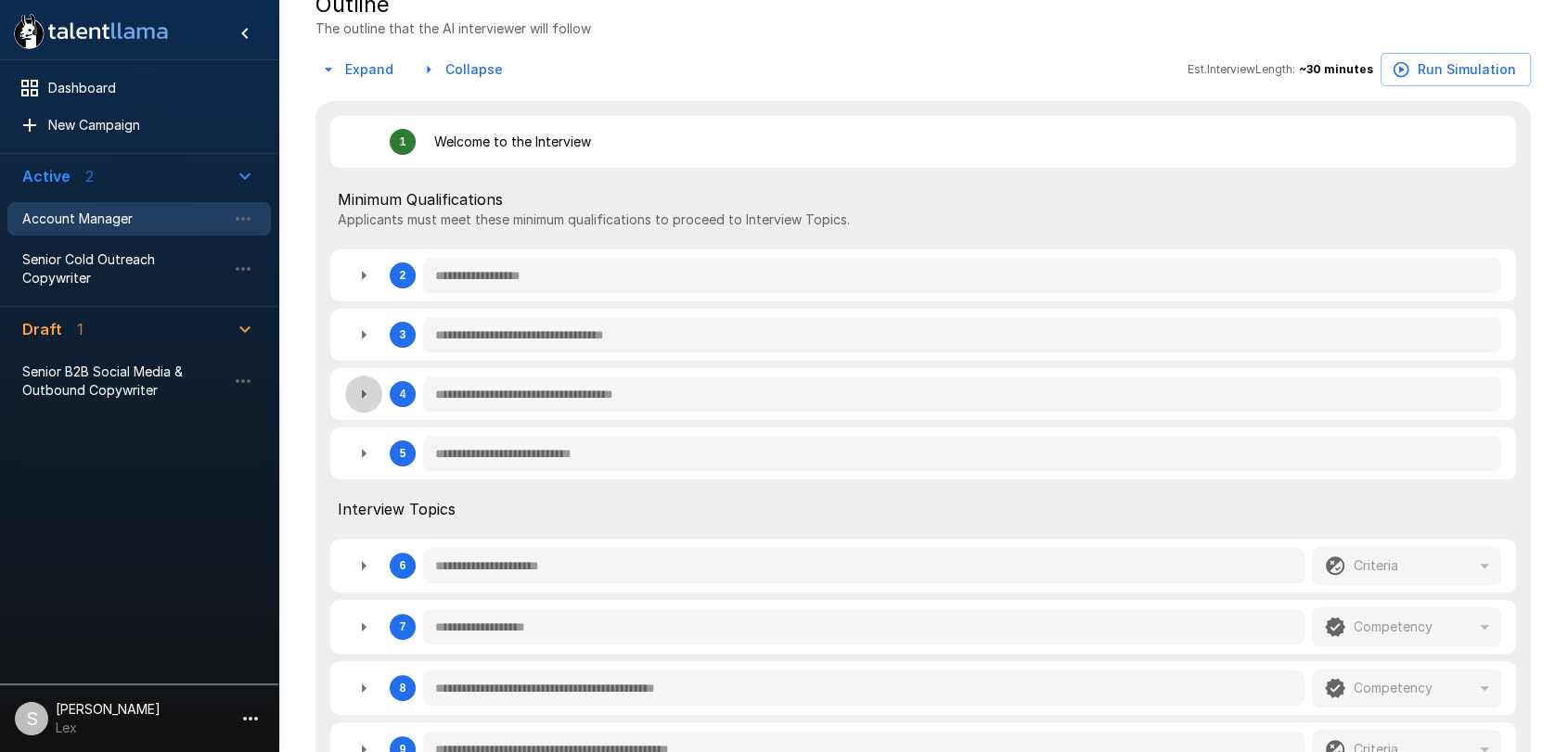
click at [364, 398] on icon "button" at bounding box center [364, 394] width 22 height 22
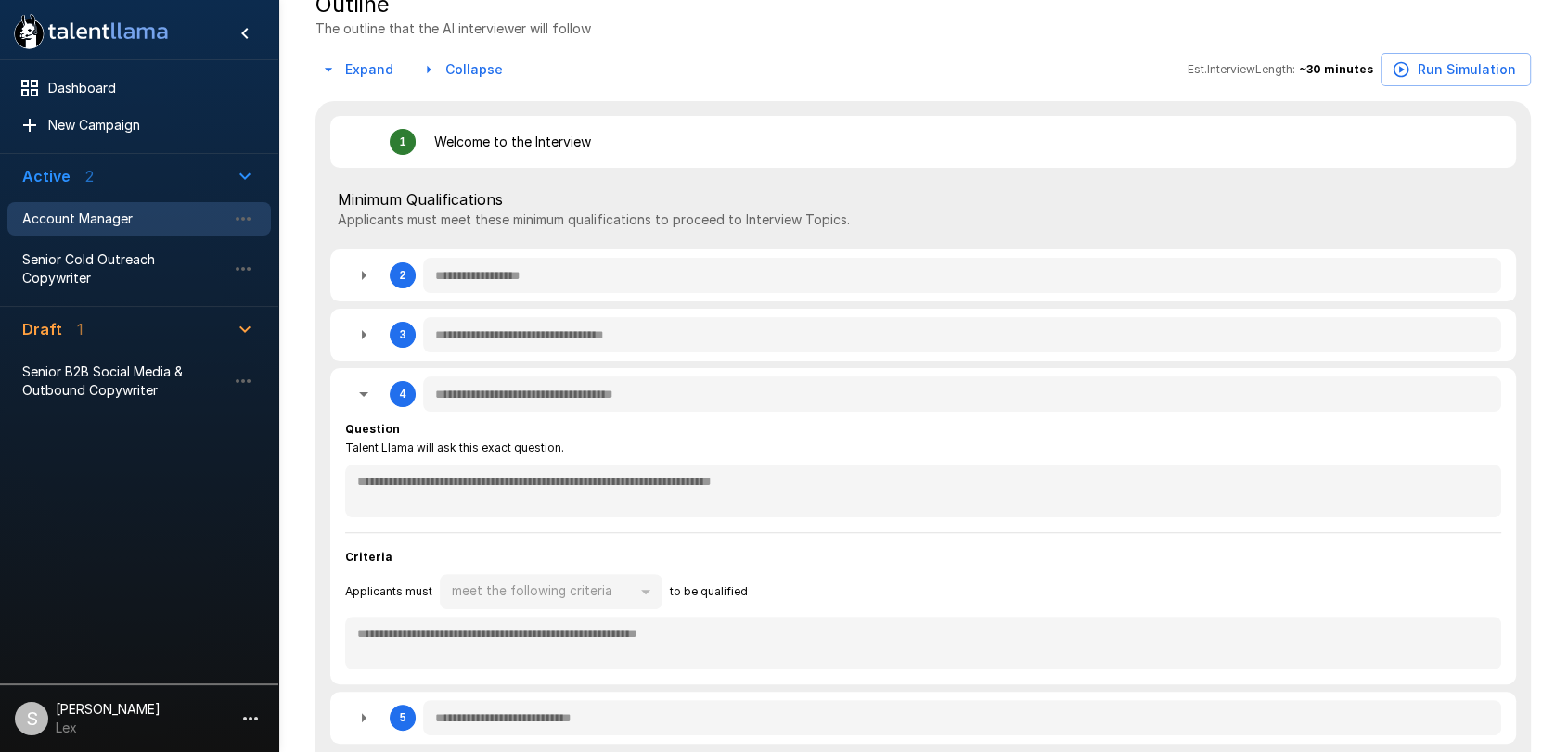
click at [405, 276] on div "**********" at bounding box center [922, 275] width 1156 height 37
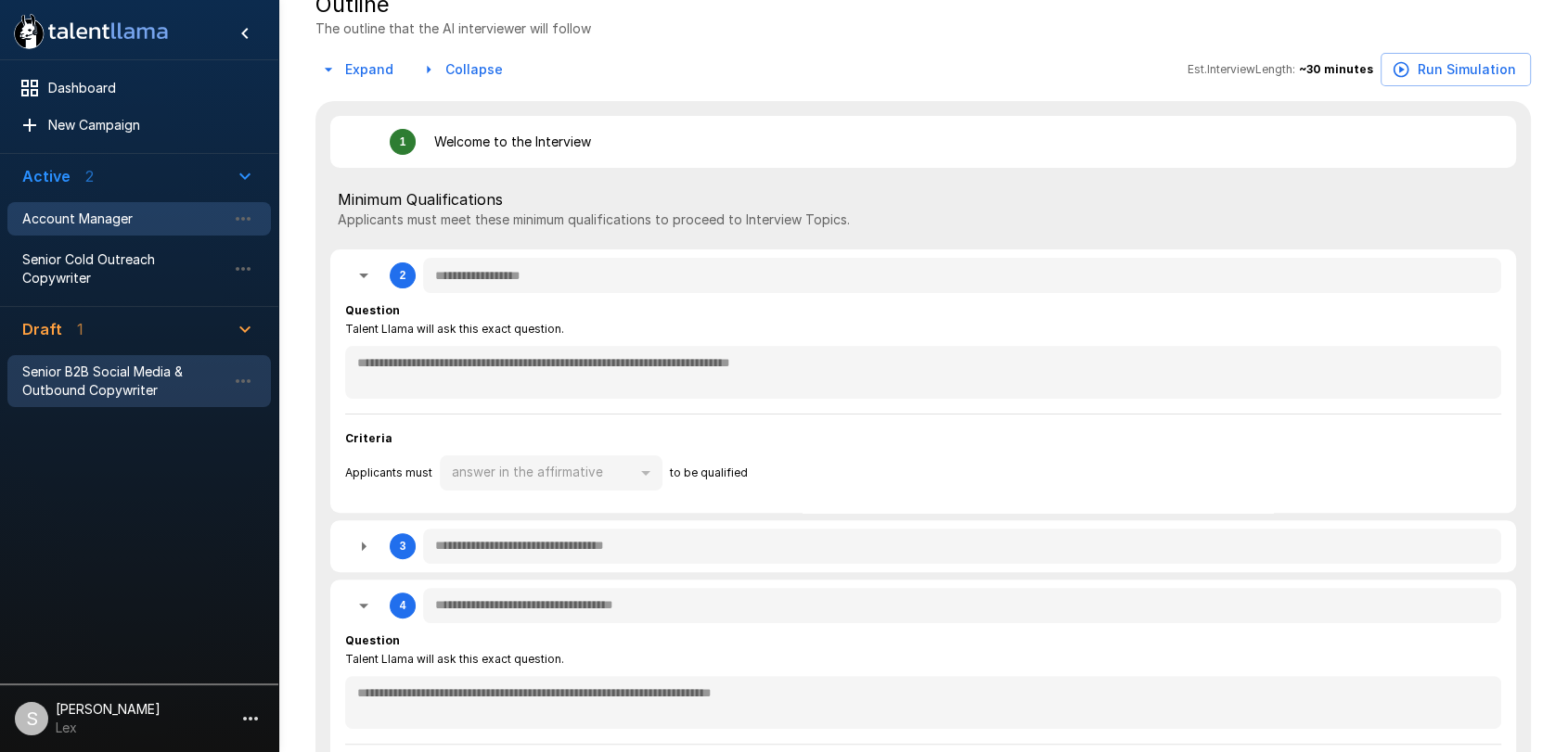
click at [124, 363] on span "Senior B2B Social Media & Outbound Copywriter" at bounding box center [124, 380] width 204 height 37
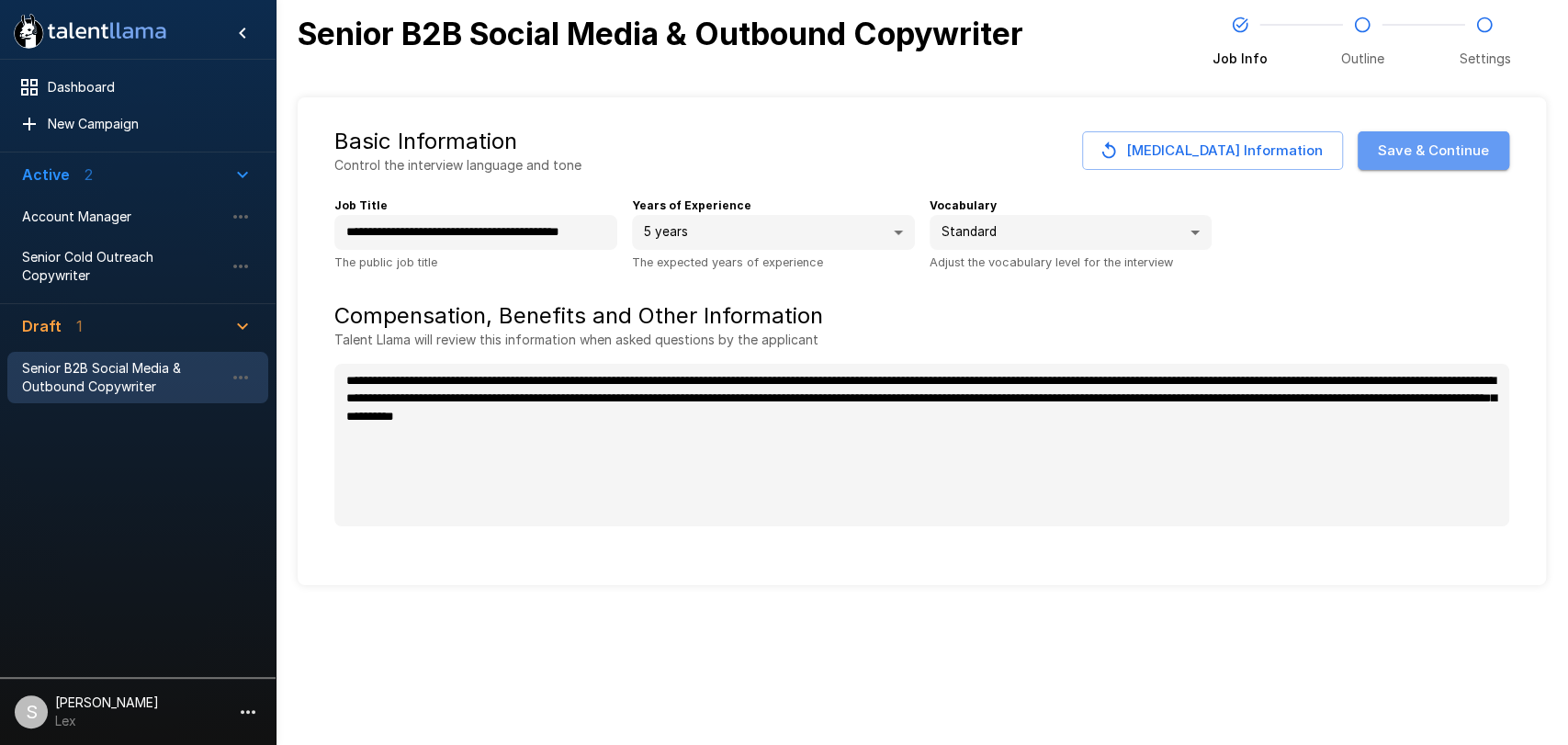
click at [1444, 152] on button "Save & Continue" at bounding box center [1434, 150] width 152 height 38
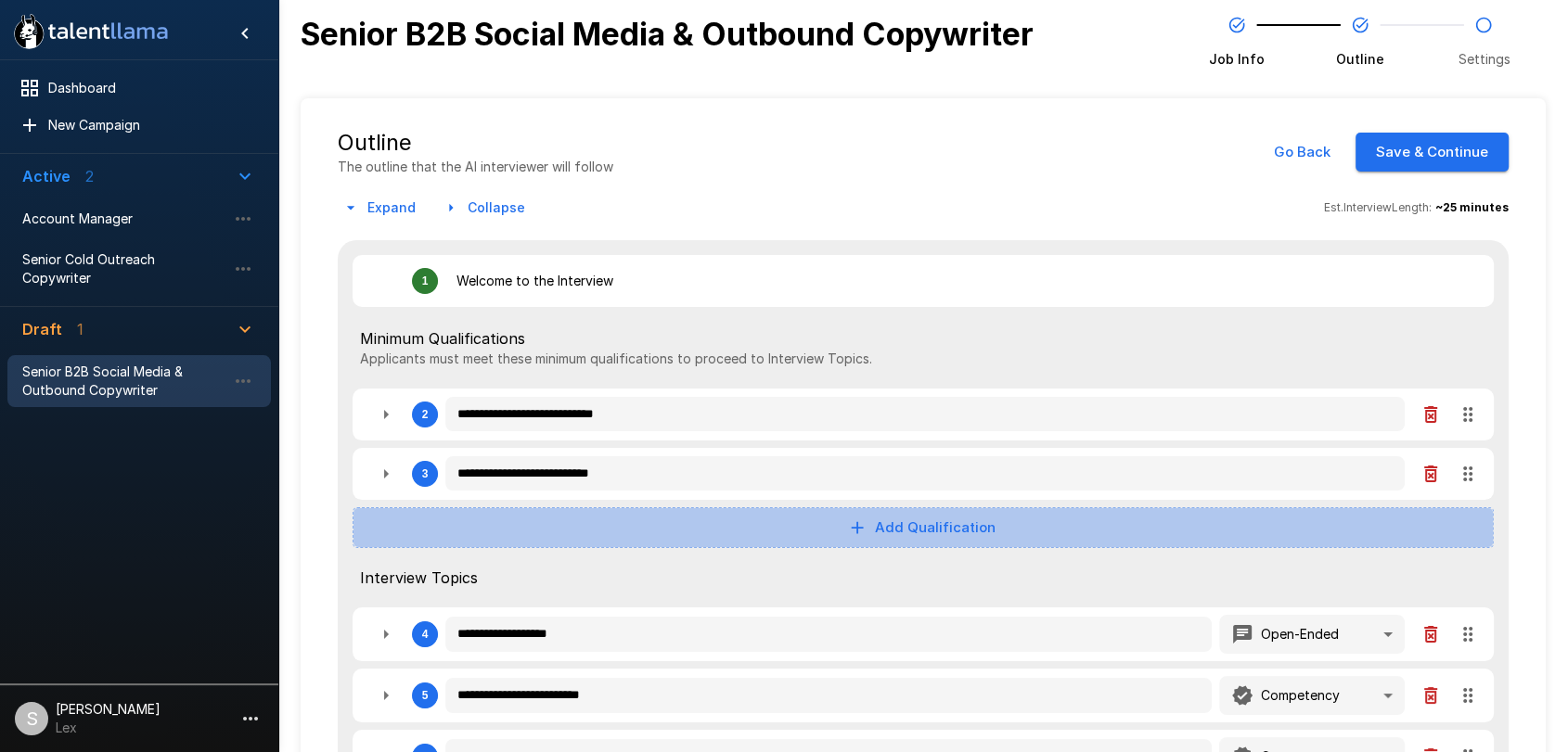
click at [940, 535] on button "Add Qualification" at bounding box center [922, 527] width 1141 height 41
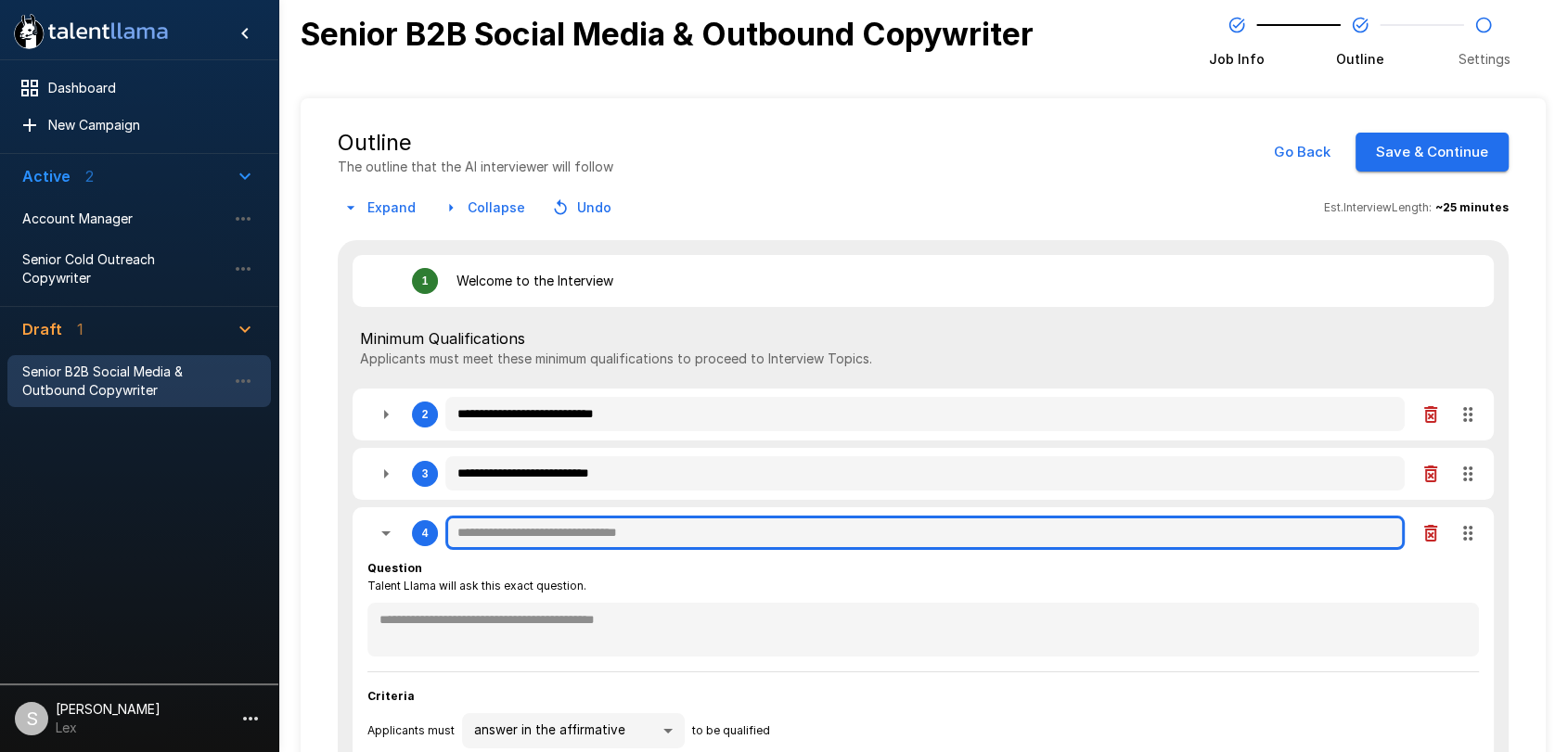
click at [519, 532] on input "text" at bounding box center [924, 533] width 959 height 35
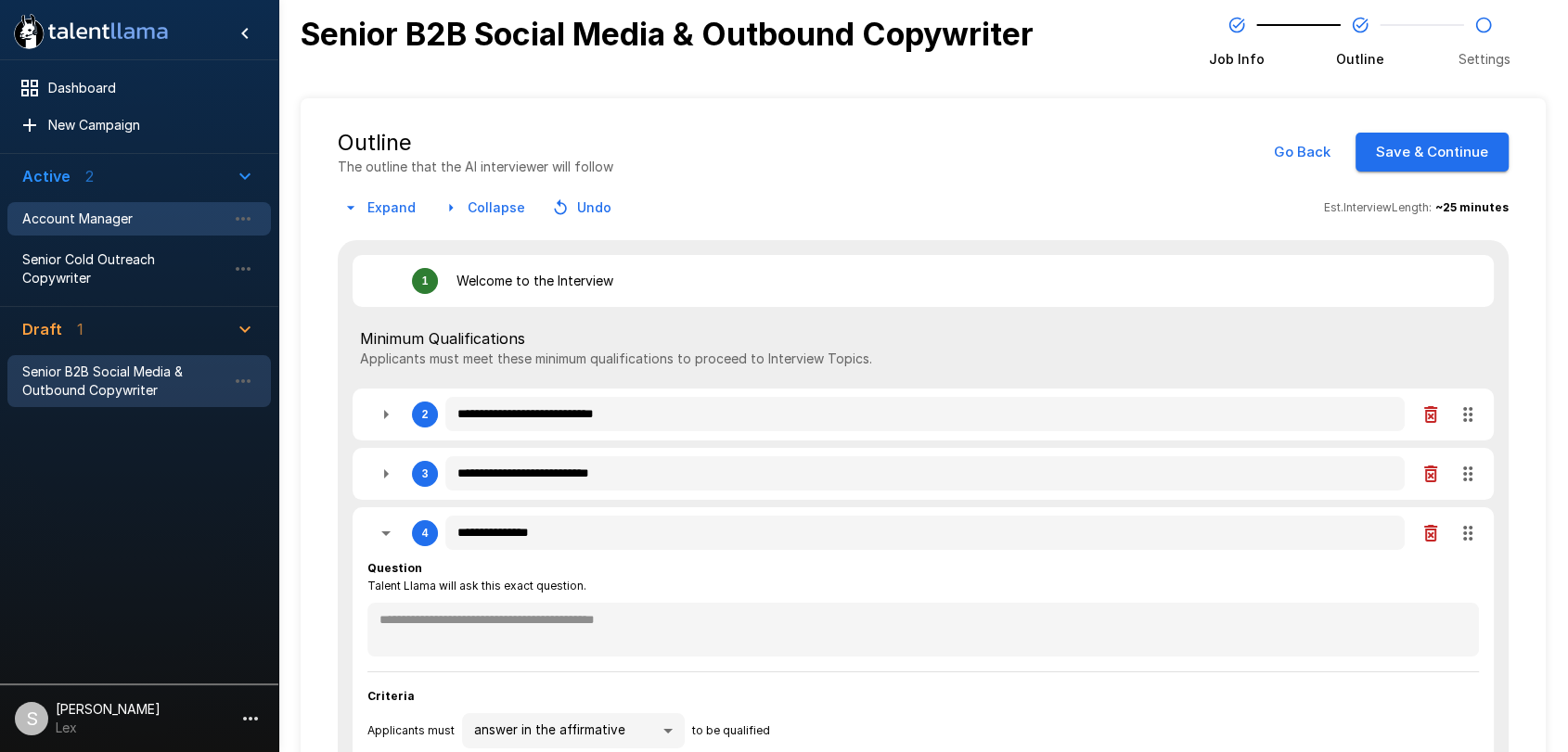
click at [80, 225] on span "Account Manager" at bounding box center [124, 218] width 204 height 19
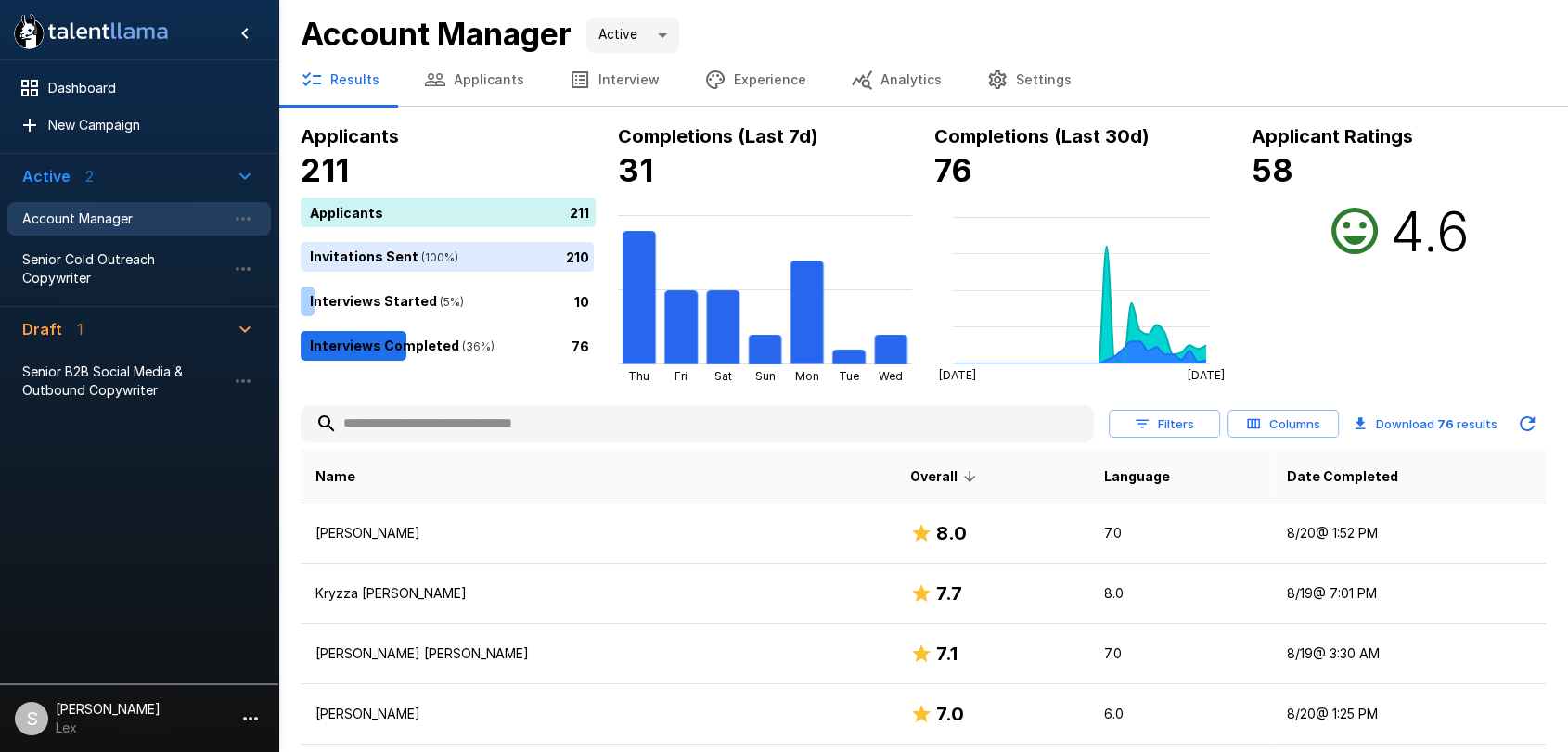
click at [729, 78] on button "Experience" at bounding box center [754, 80] width 146 height 52
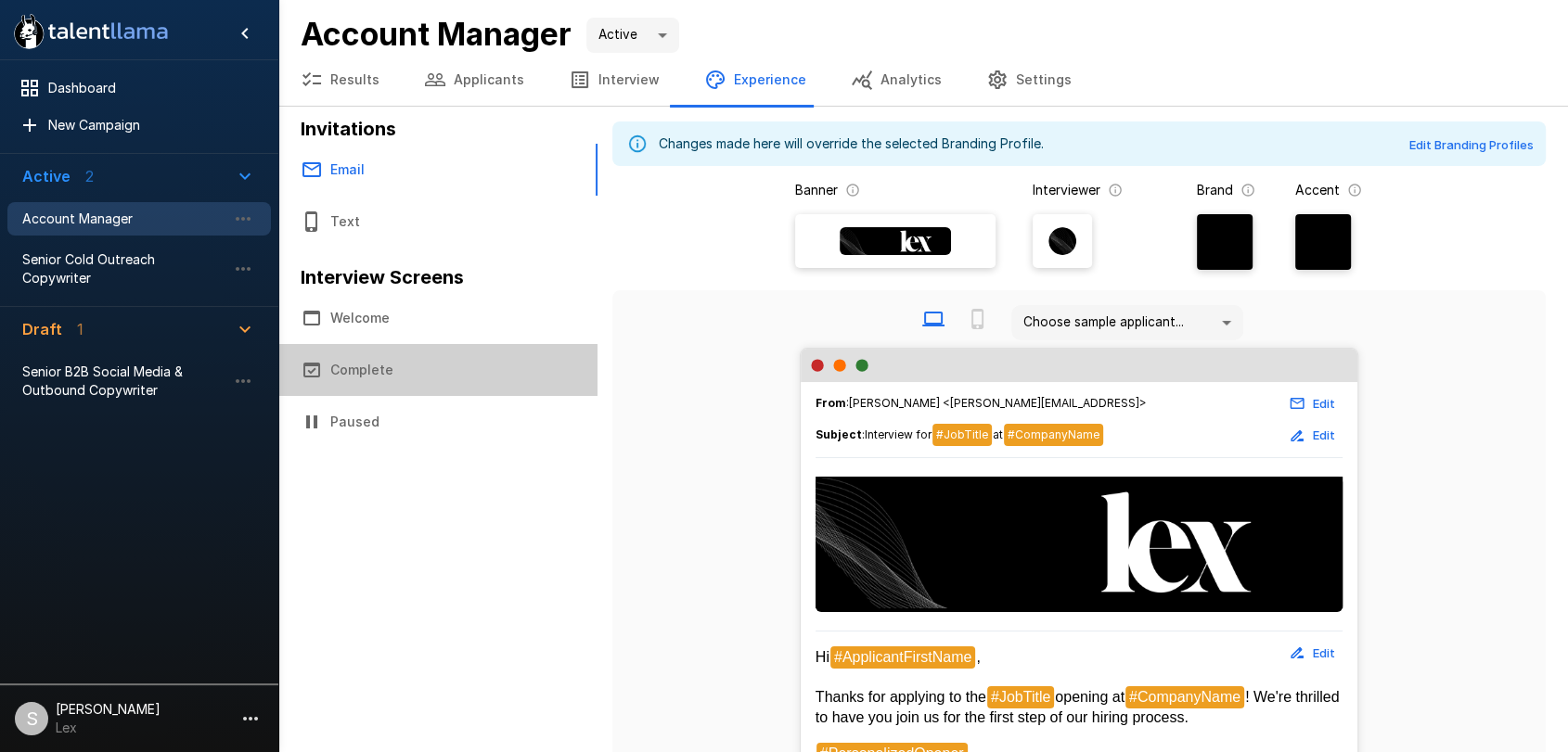
click at [363, 367] on button "Complete" at bounding box center [437, 370] width 319 height 52
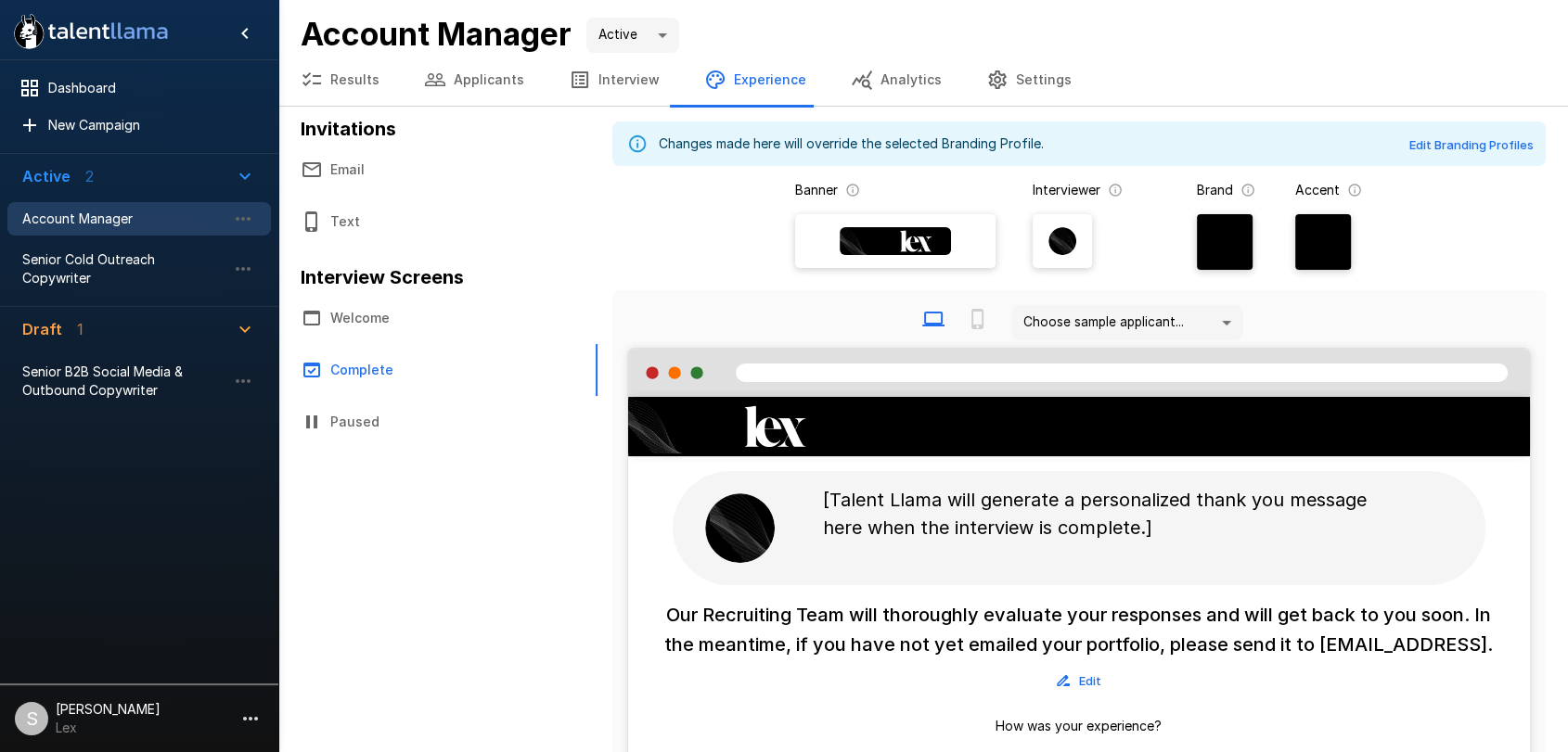
click at [599, 70] on button "Interview" at bounding box center [614, 80] width 135 height 52
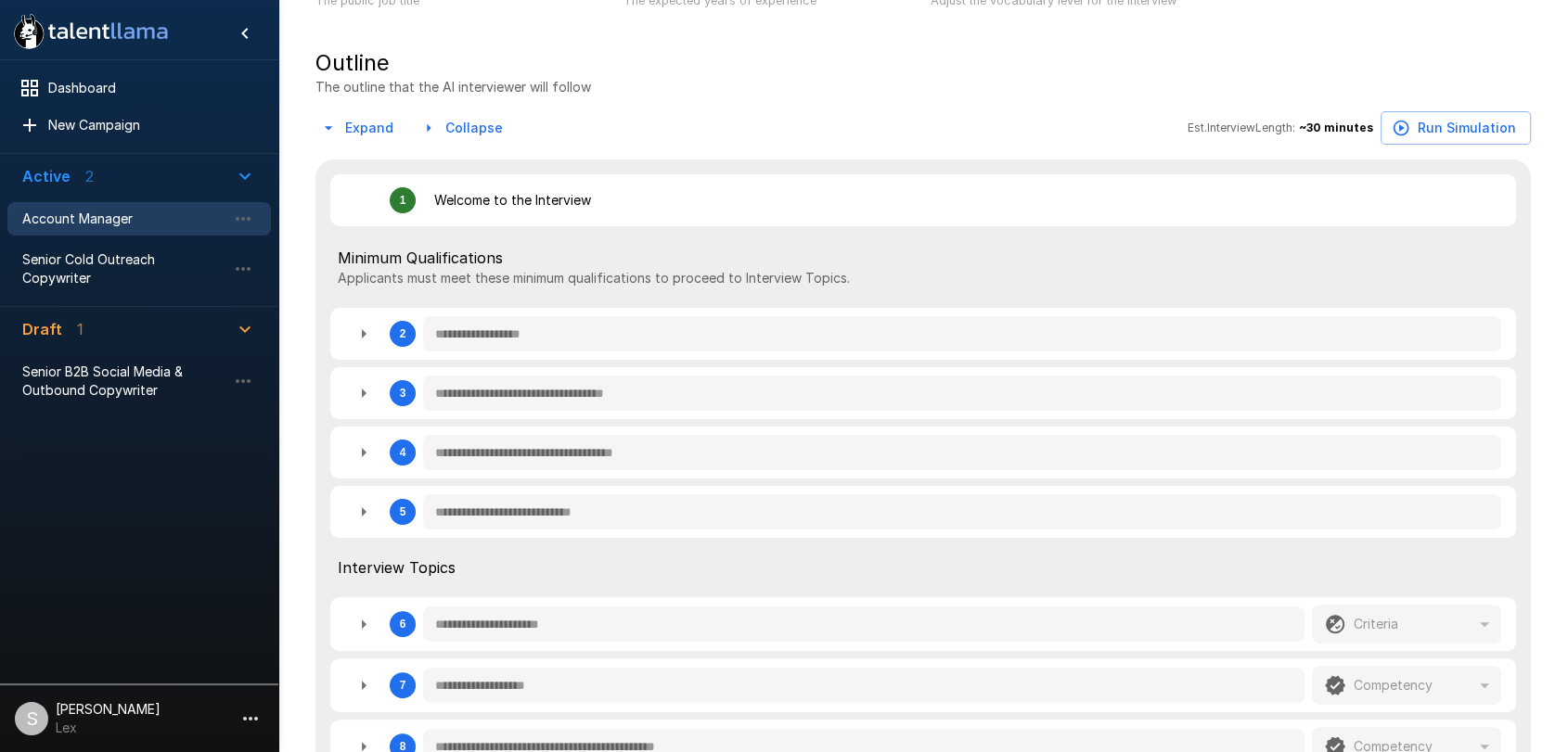
scroll to position [478, 0]
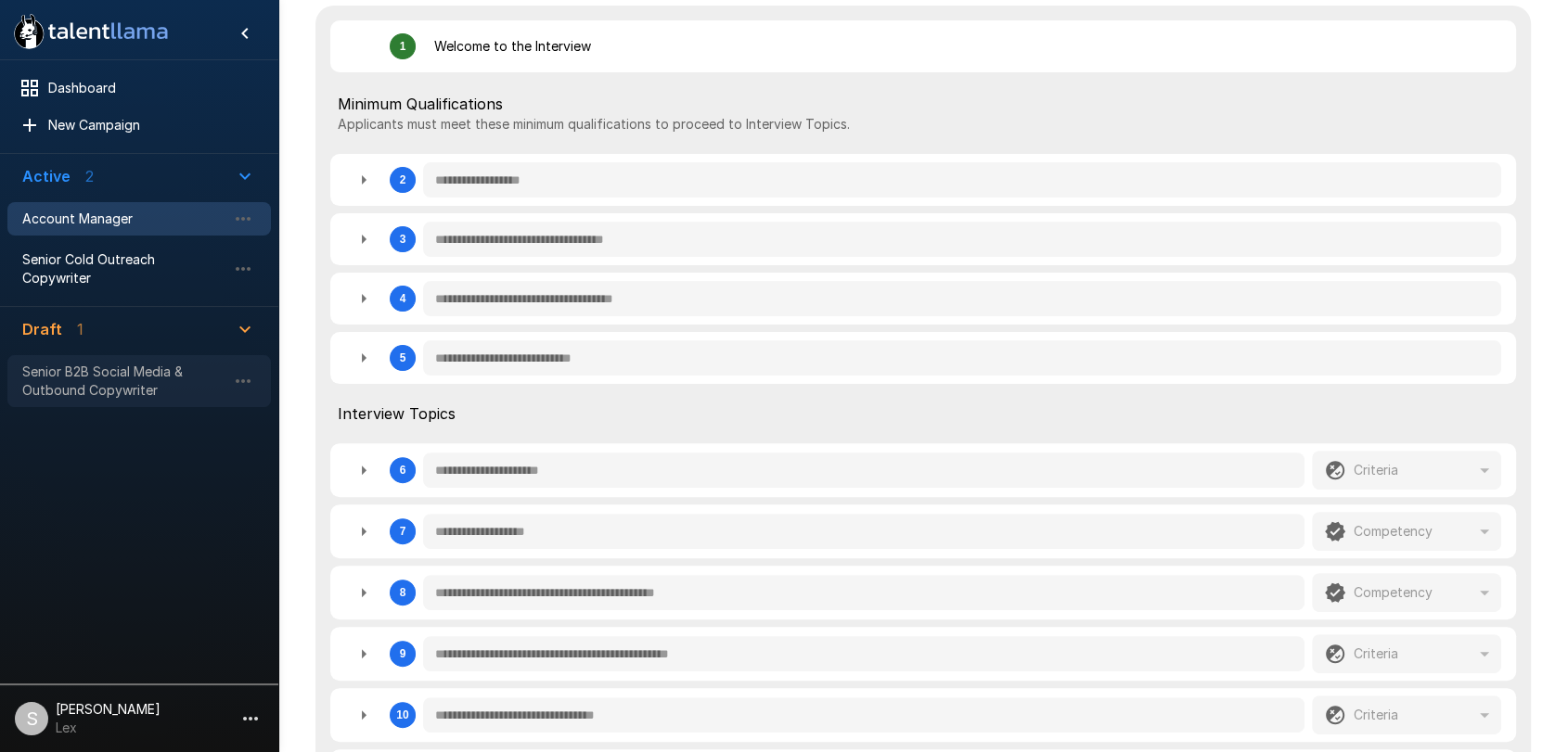
click at [80, 363] on span "Senior B2B Social Media & Outbound Copywriter" at bounding box center [124, 380] width 204 height 37
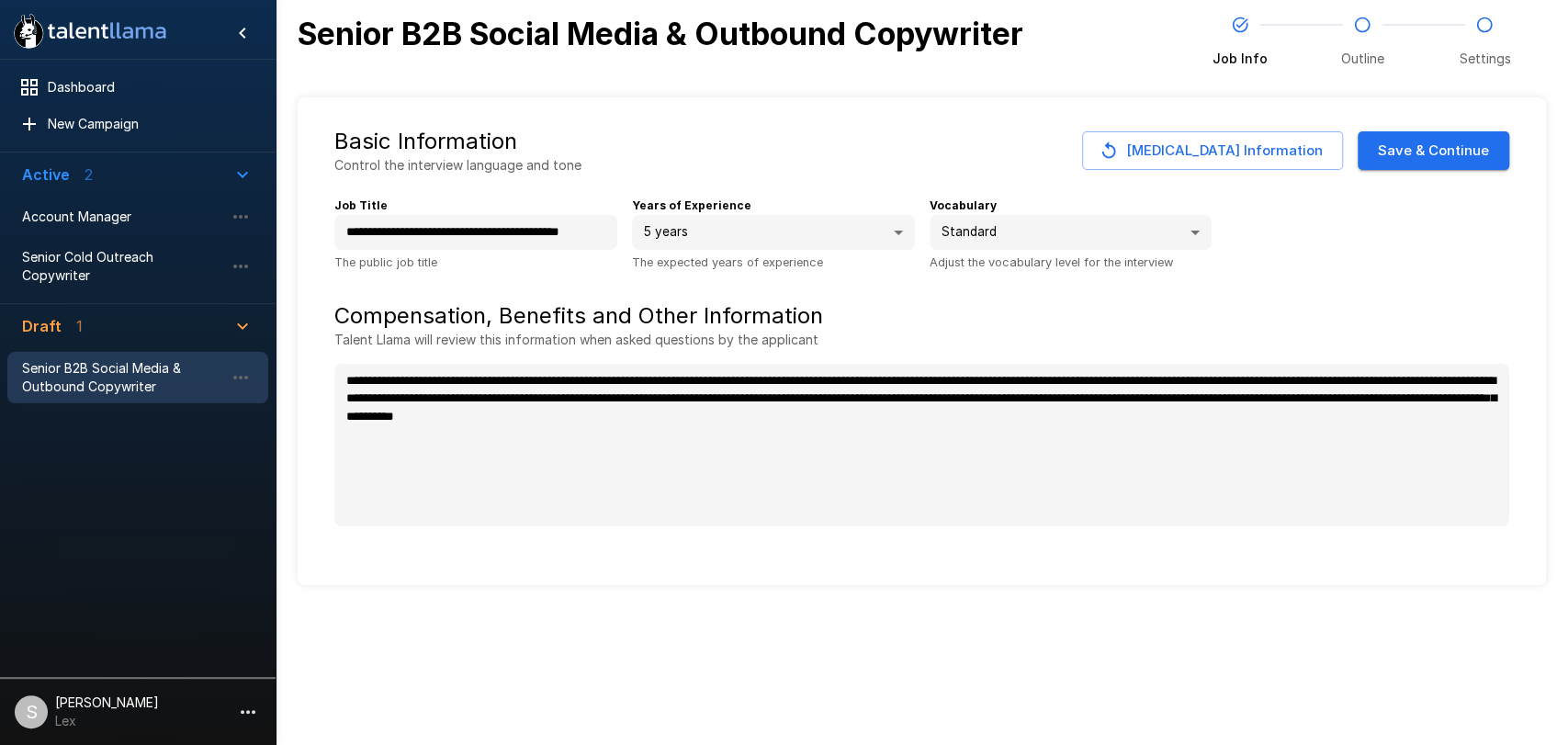
click at [1485, 141] on button "Save & Continue" at bounding box center [1434, 150] width 152 height 38
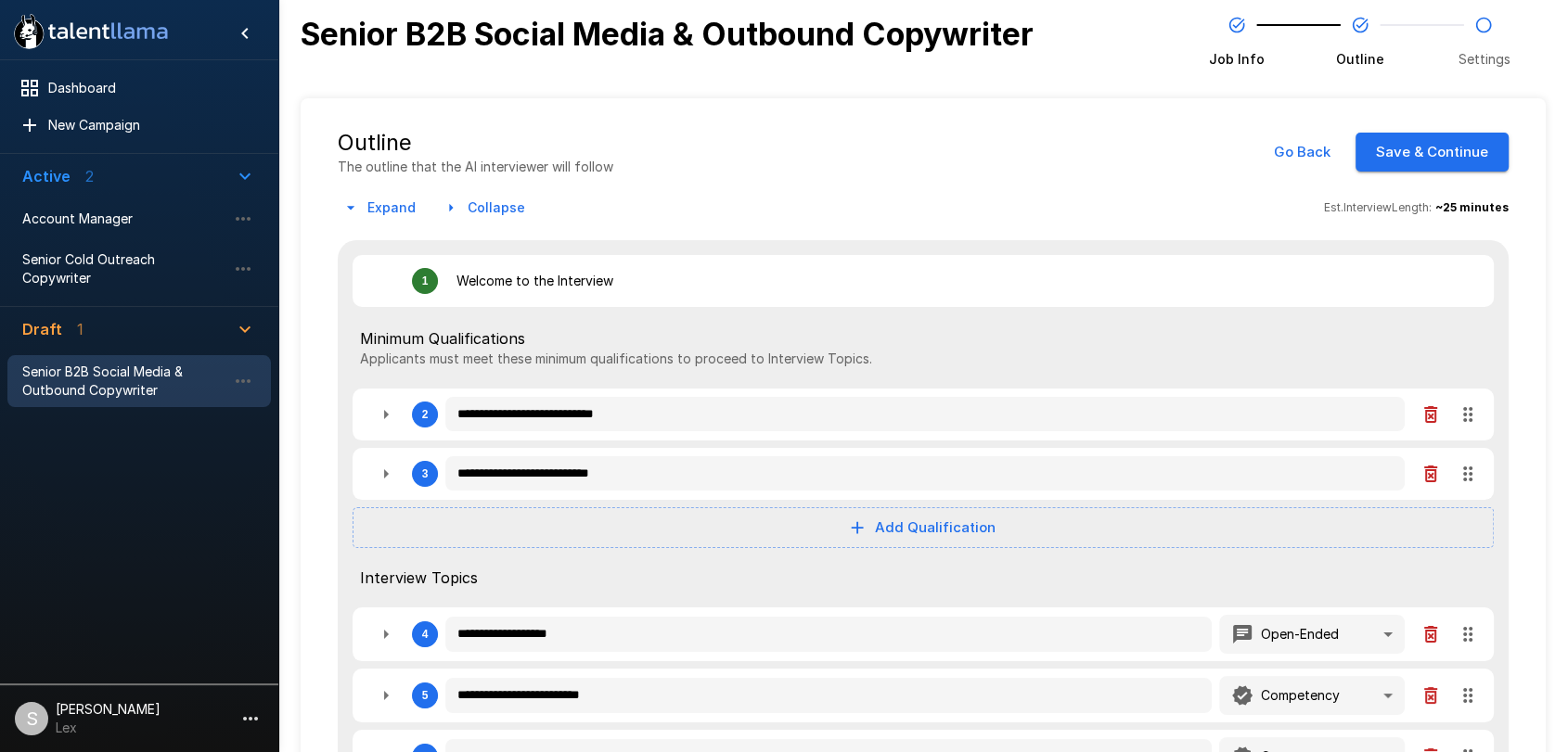
click at [886, 529] on button "Add Qualification" at bounding box center [922, 527] width 1141 height 41
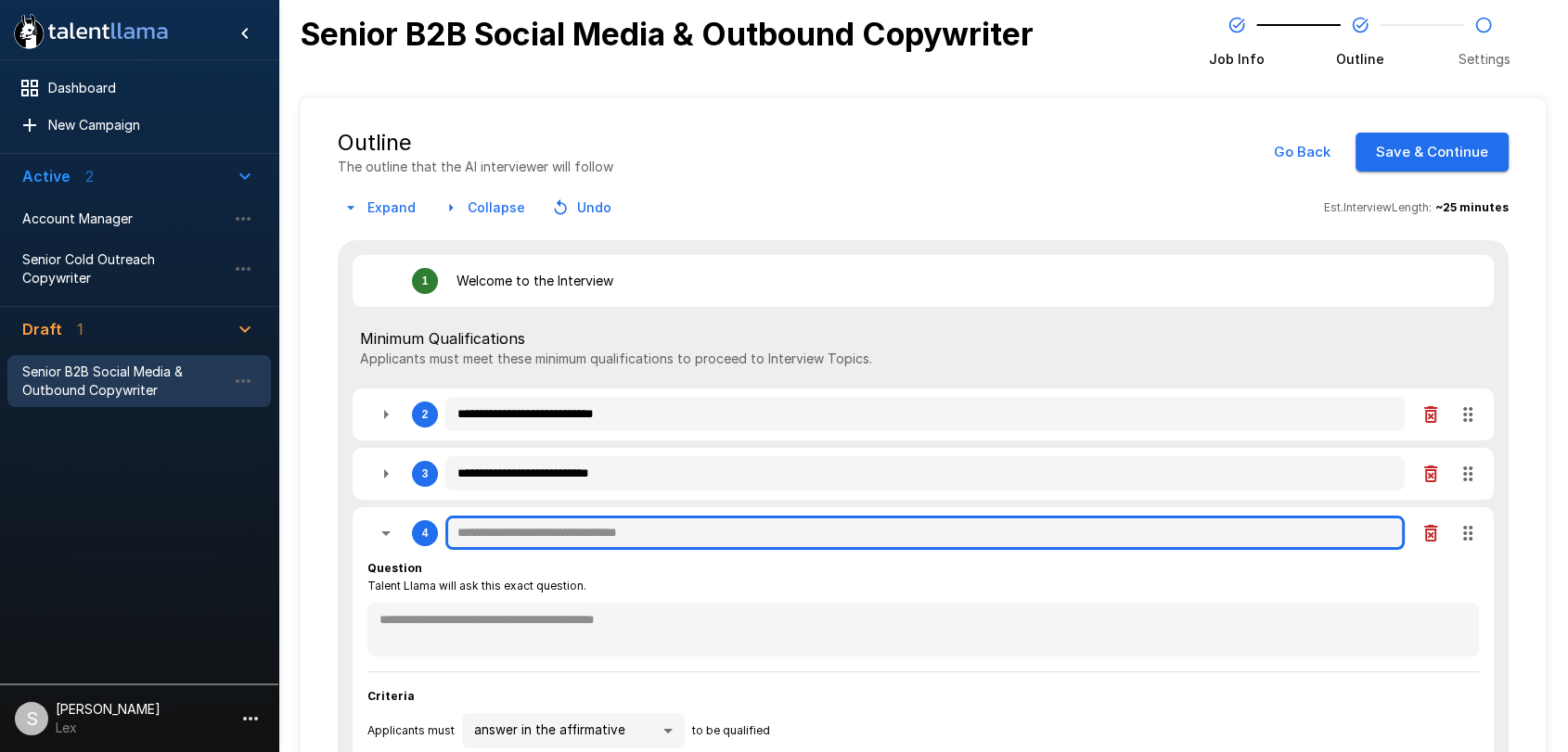
click at [560, 531] on input "text" at bounding box center [924, 533] width 959 height 35
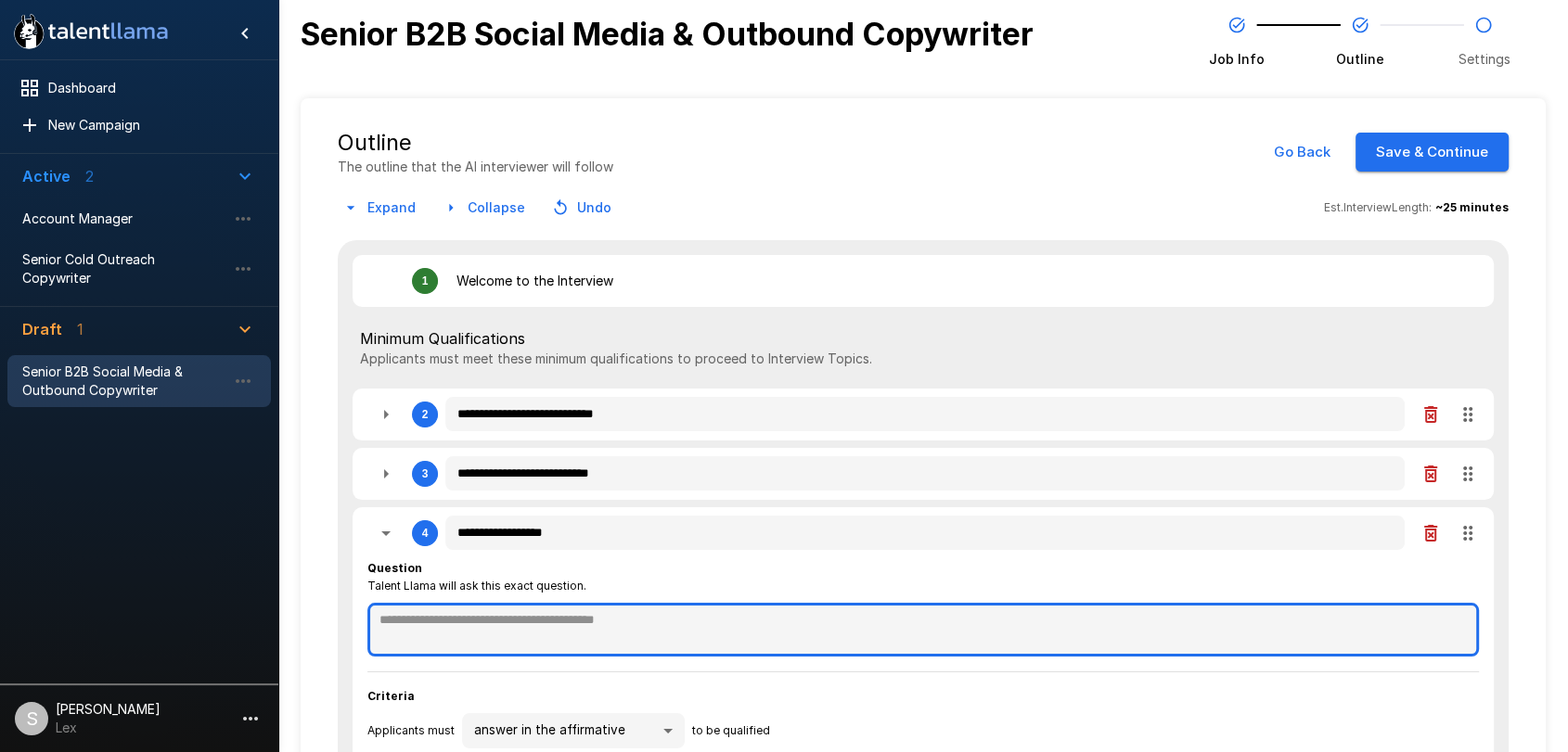
click at [436, 619] on textarea at bounding box center [922, 629] width 1111 height 54
paste textarea "**********"
drag, startPoint x: 513, startPoint y: 626, endPoint x: 351, endPoint y: 623, distance: 162.0
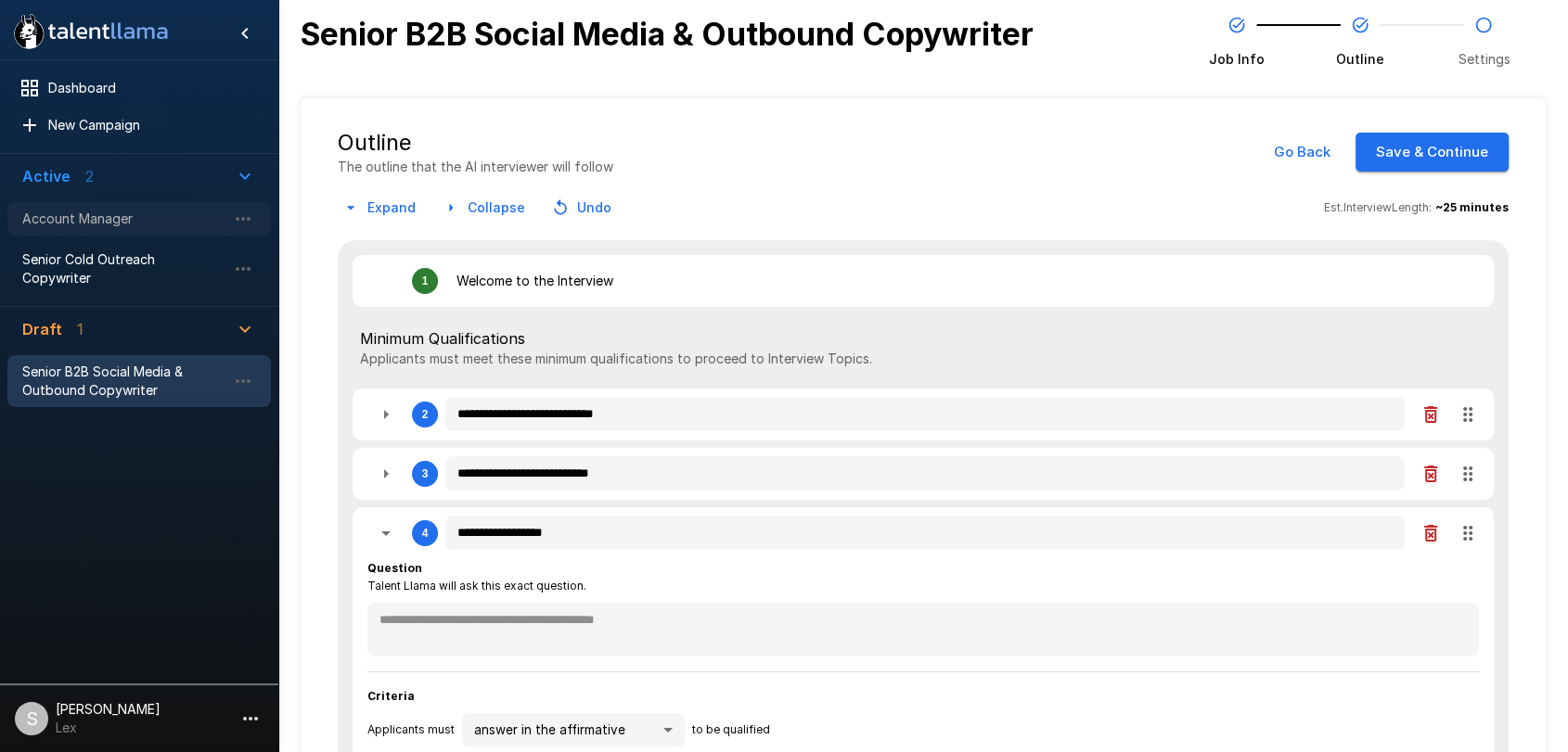
click at [88, 205] on div "Account Manager" at bounding box center [138, 219] width 263 height 34
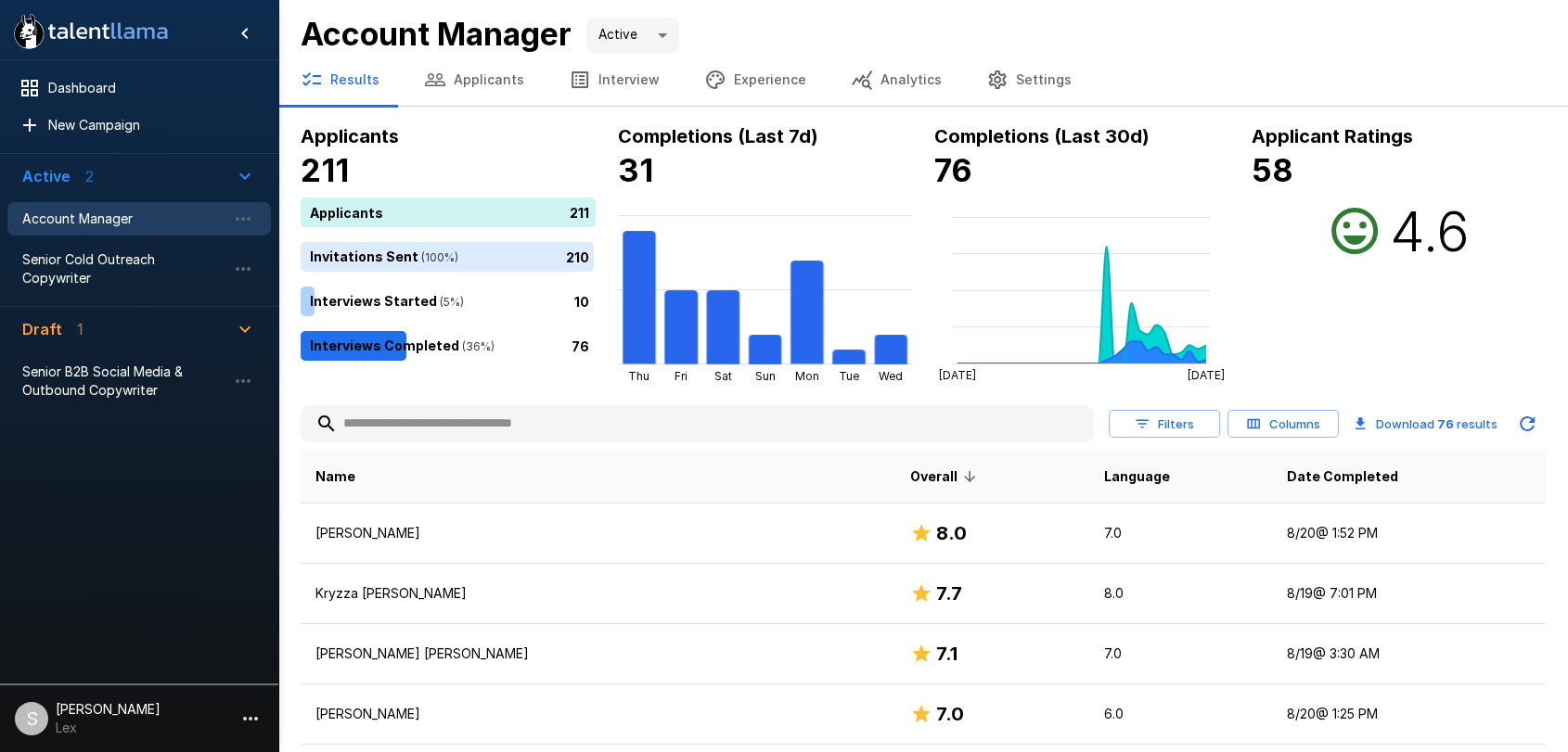
click at [621, 80] on button "Interview" at bounding box center [614, 80] width 135 height 52
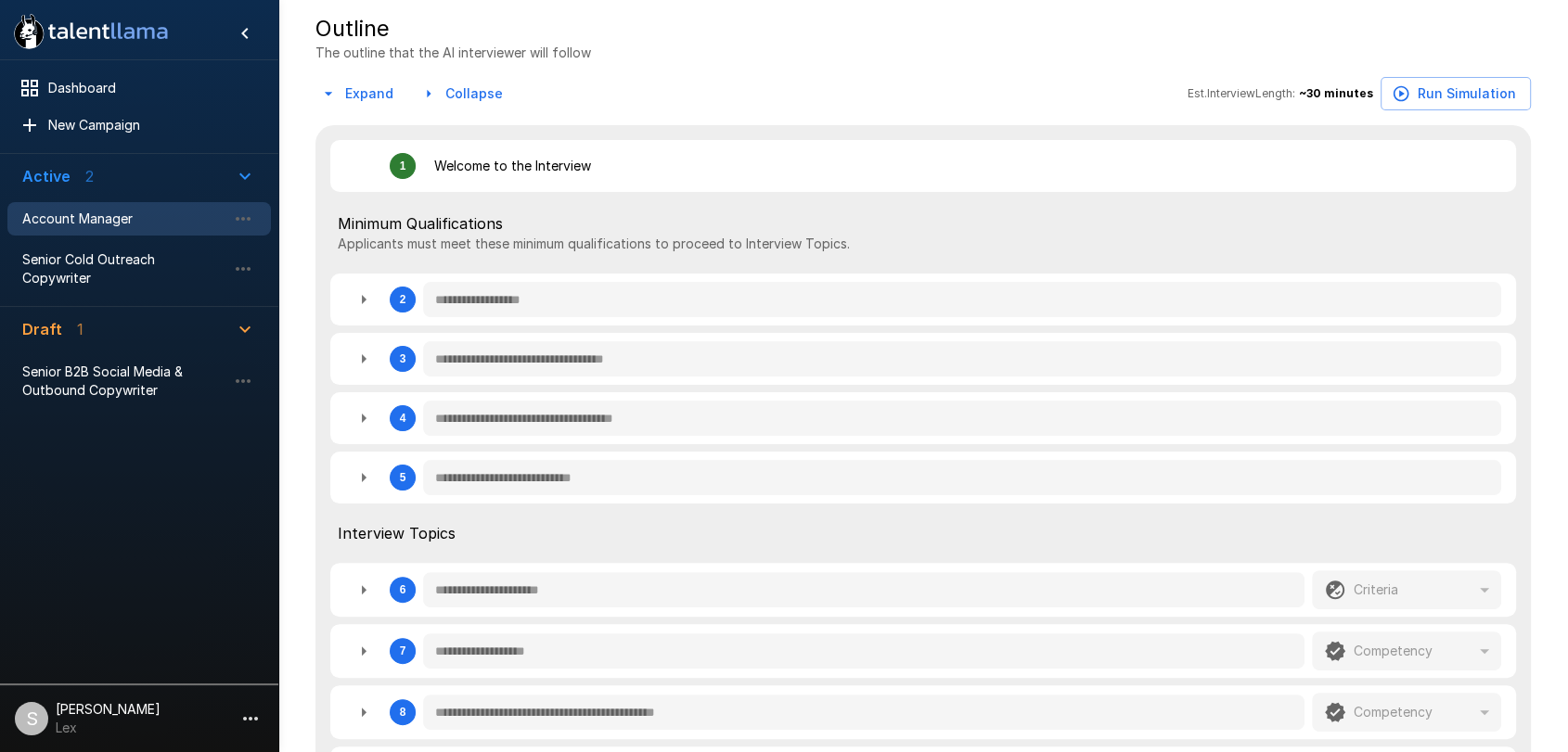
scroll to position [388, 0]
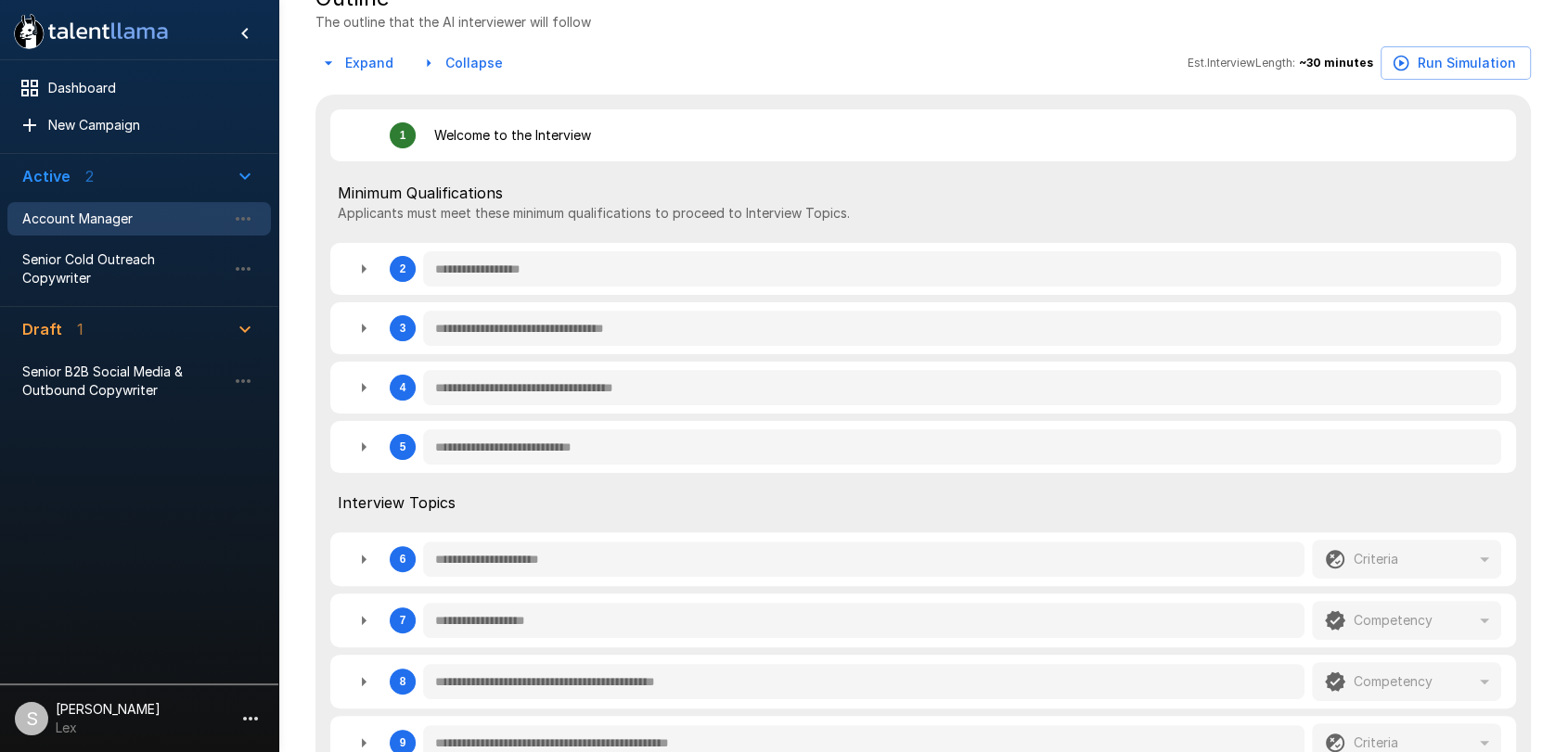
click at [366, 271] on icon "button" at bounding box center [364, 269] width 22 height 22
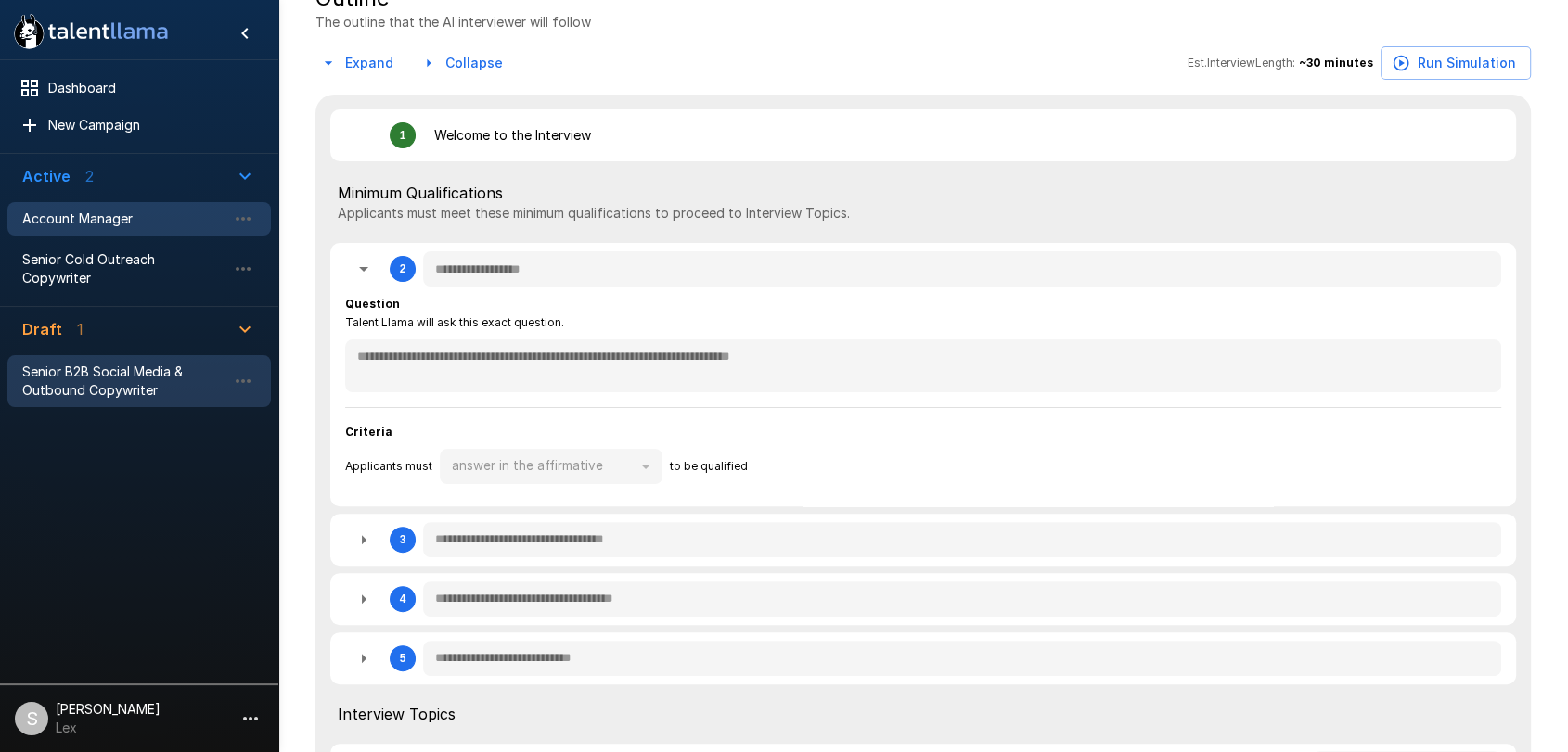
click at [112, 363] on span "Senior B2B Social Media & Outbound Copywriter" at bounding box center [124, 380] width 204 height 37
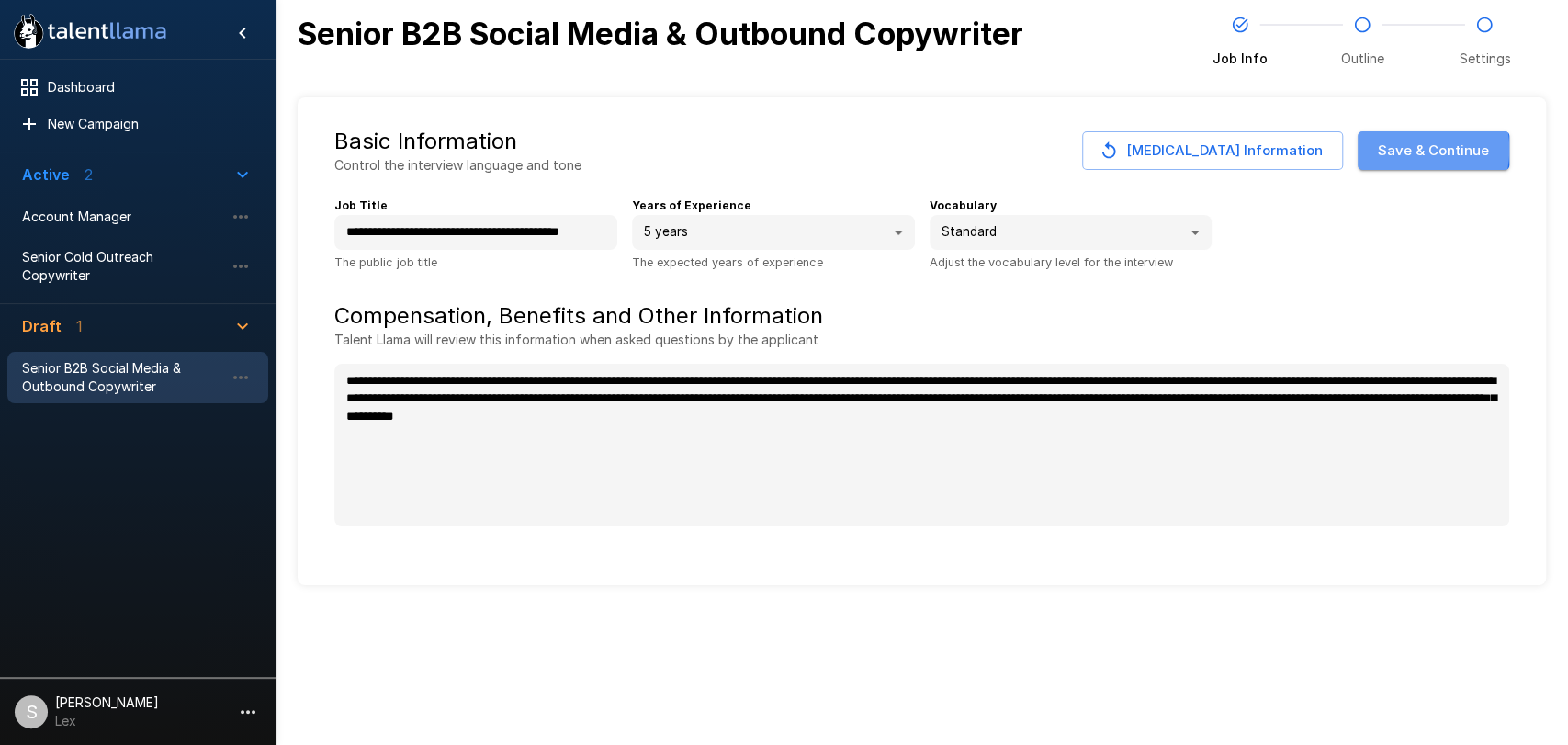
click at [1411, 150] on button "Save & Continue" at bounding box center [1434, 150] width 152 height 38
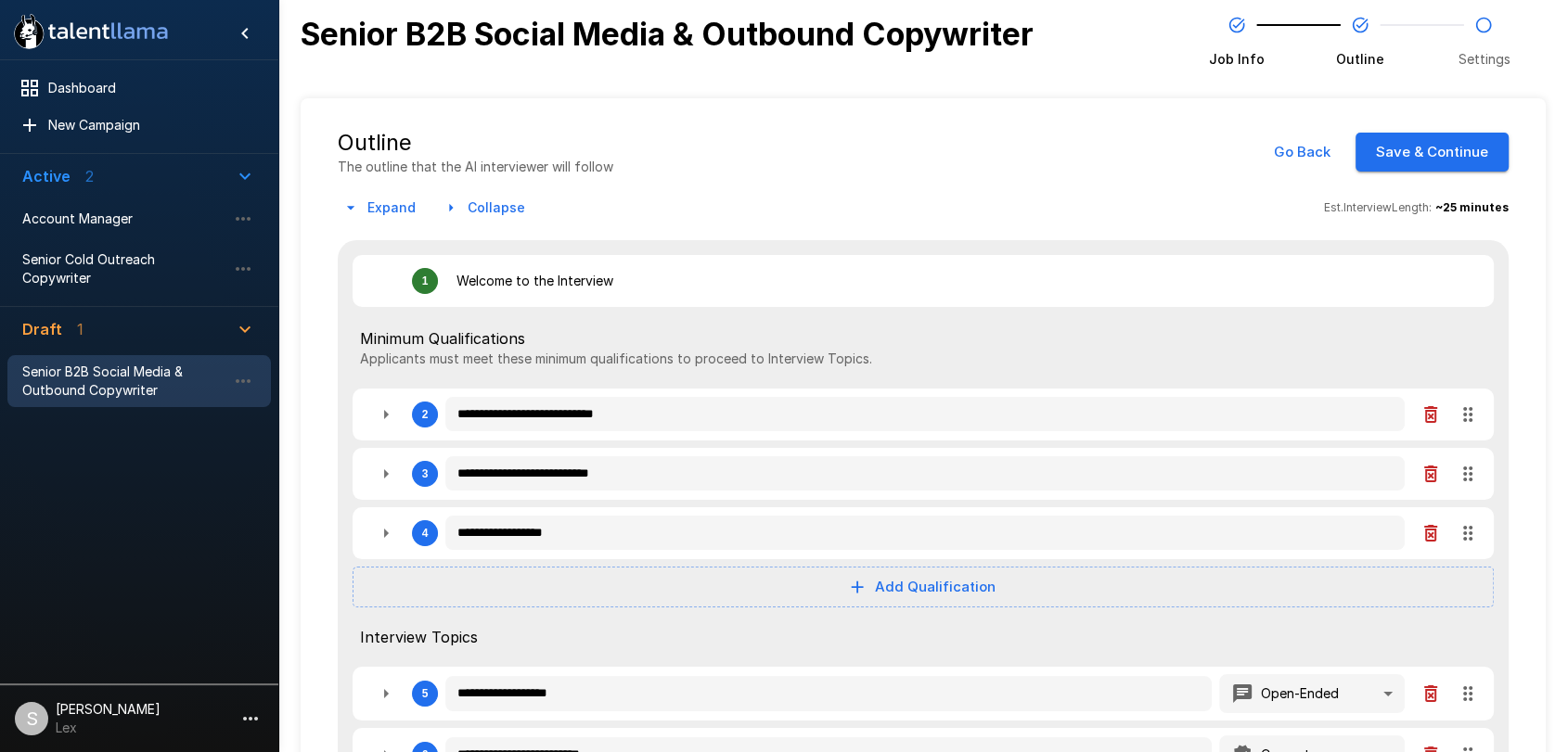
click at [880, 586] on button "Add Qualification" at bounding box center [922, 587] width 1141 height 41
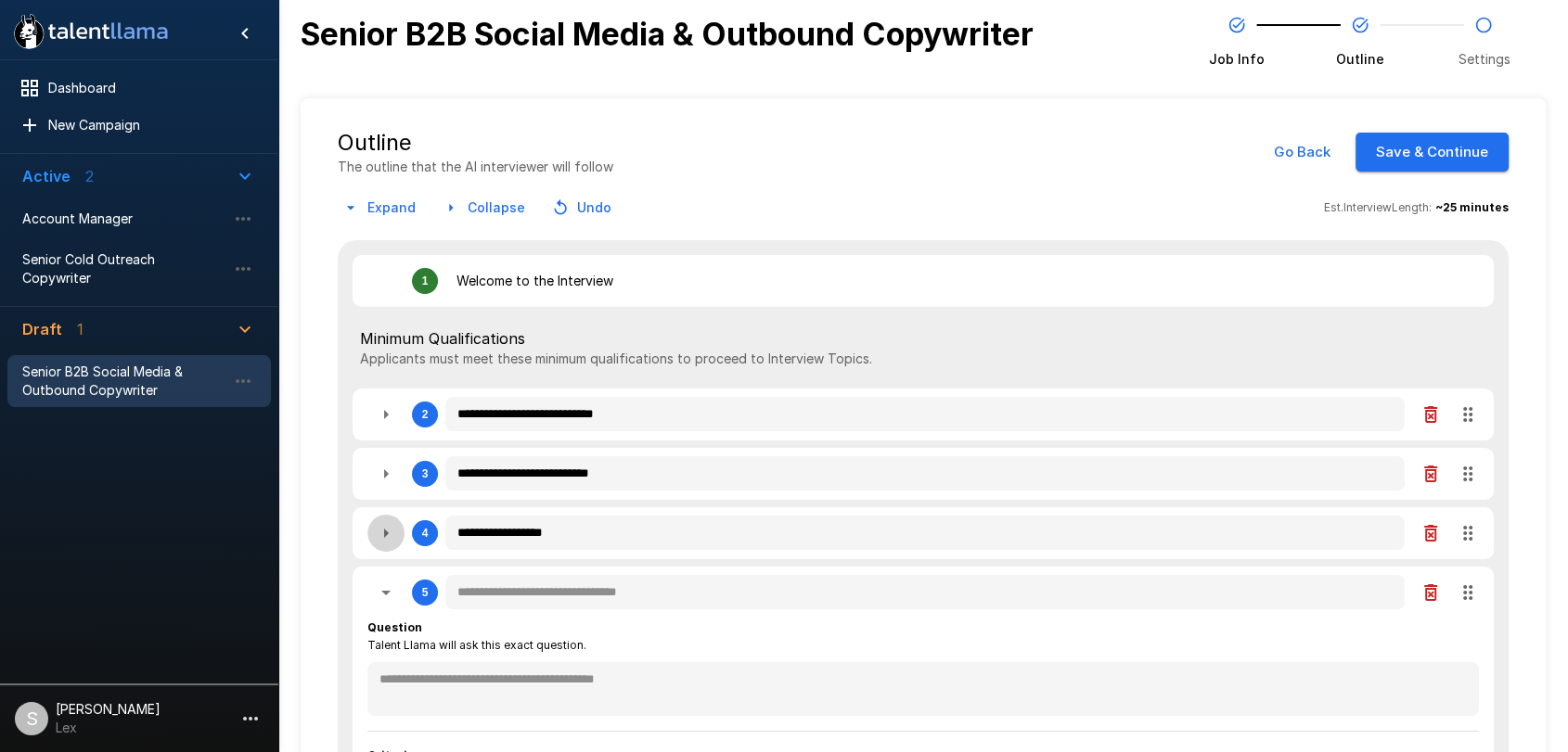
click at [387, 534] on icon "button" at bounding box center [386, 533] width 22 height 22
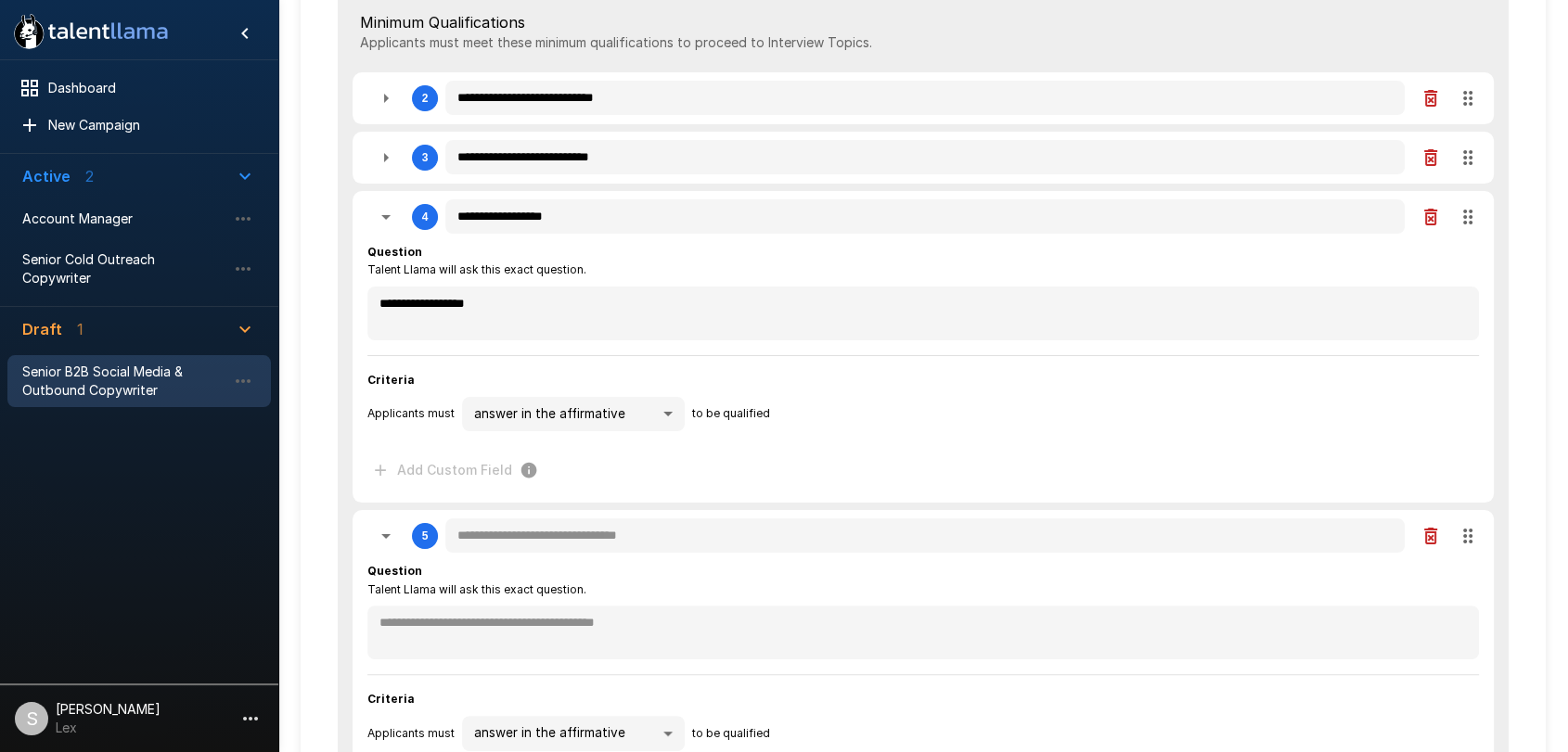
scroll to position [325, 0]
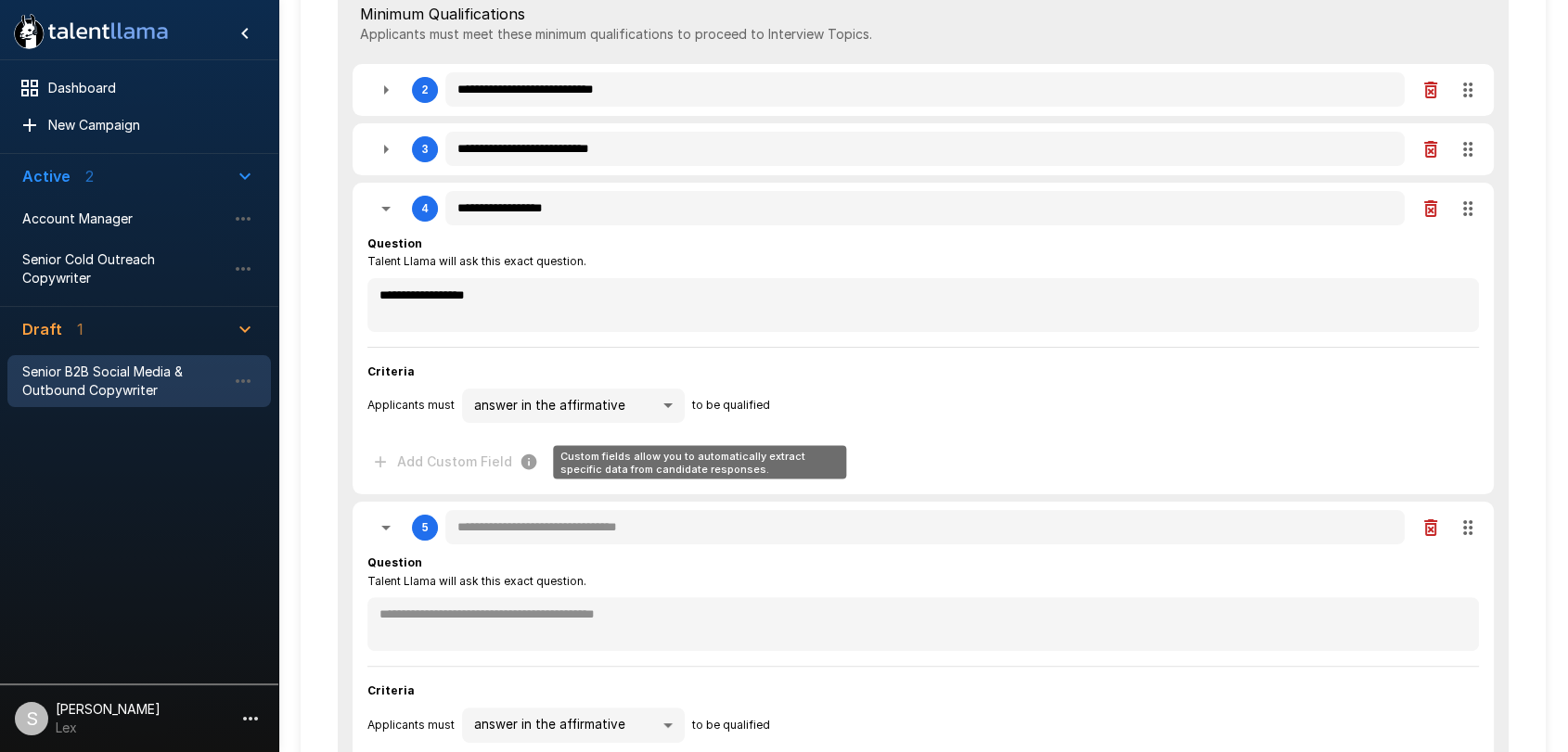
click at [387, 462] on span "Add Custom Field" at bounding box center [456, 462] width 178 height 34
click at [396, 457] on span "Add Custom Field" at bounding box center [456, 462] width 178 height 34
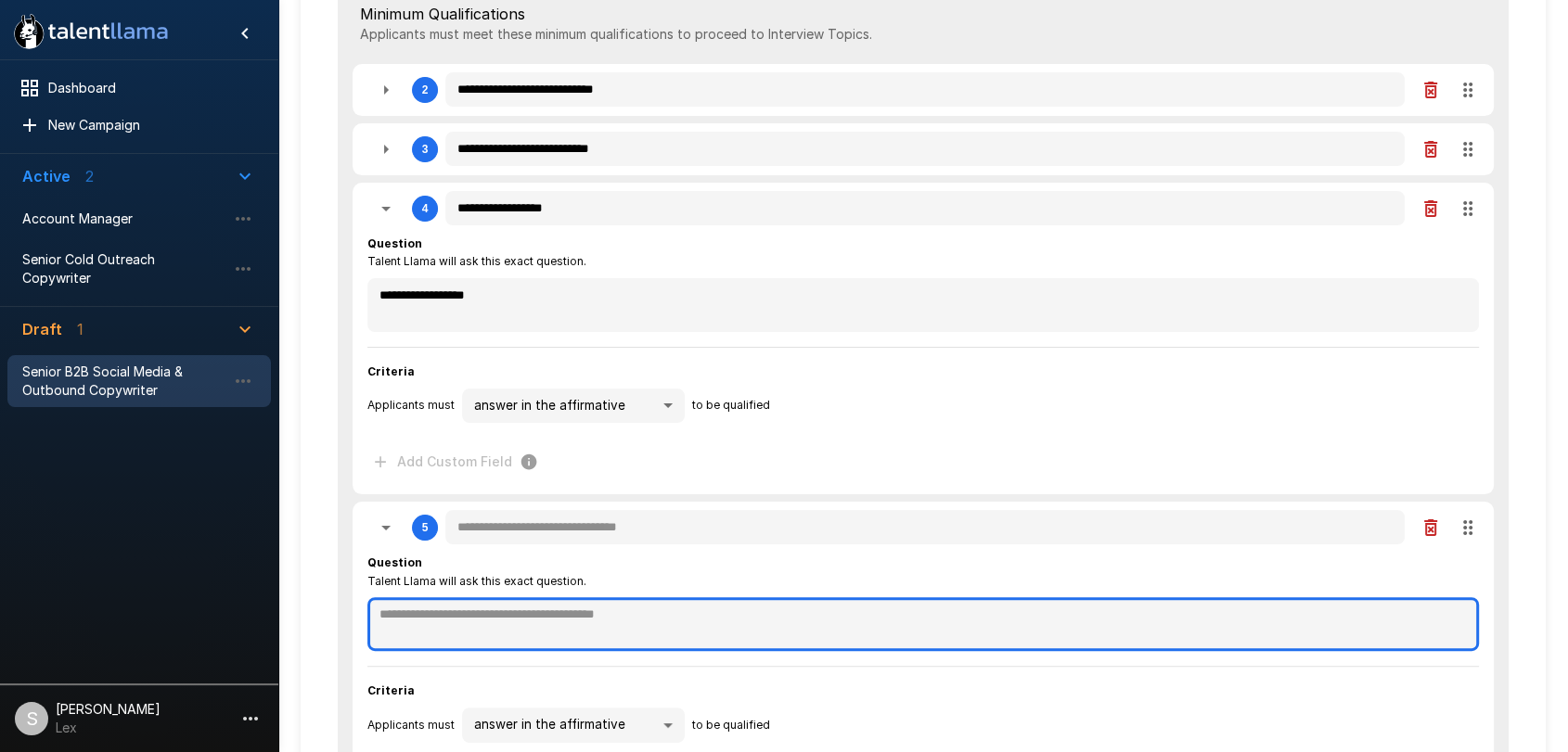
click at [437, 613] on textarea at bounding box center [922, 625] width 1111 height 54
paste textarea "**********"
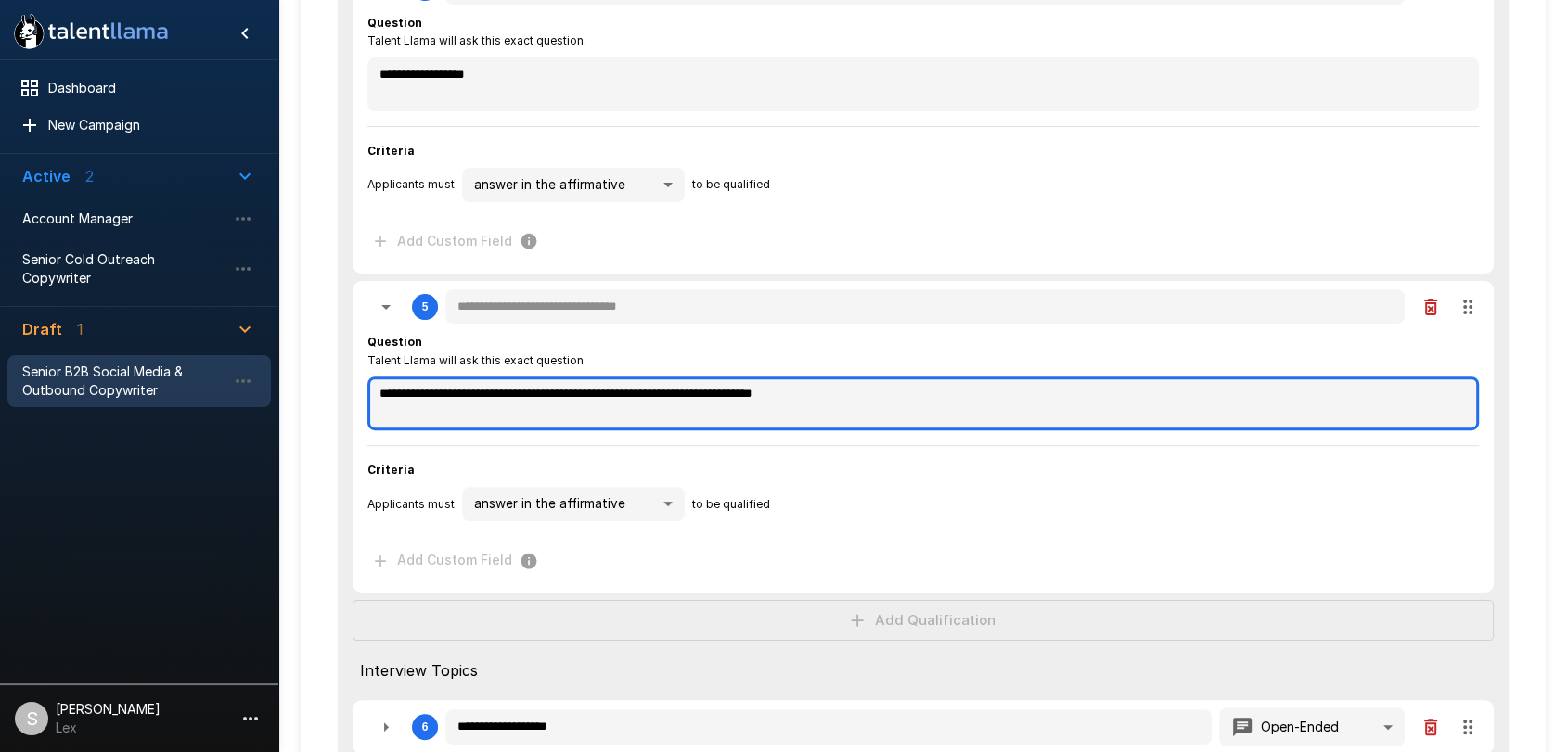
scroll to position [542, 0]
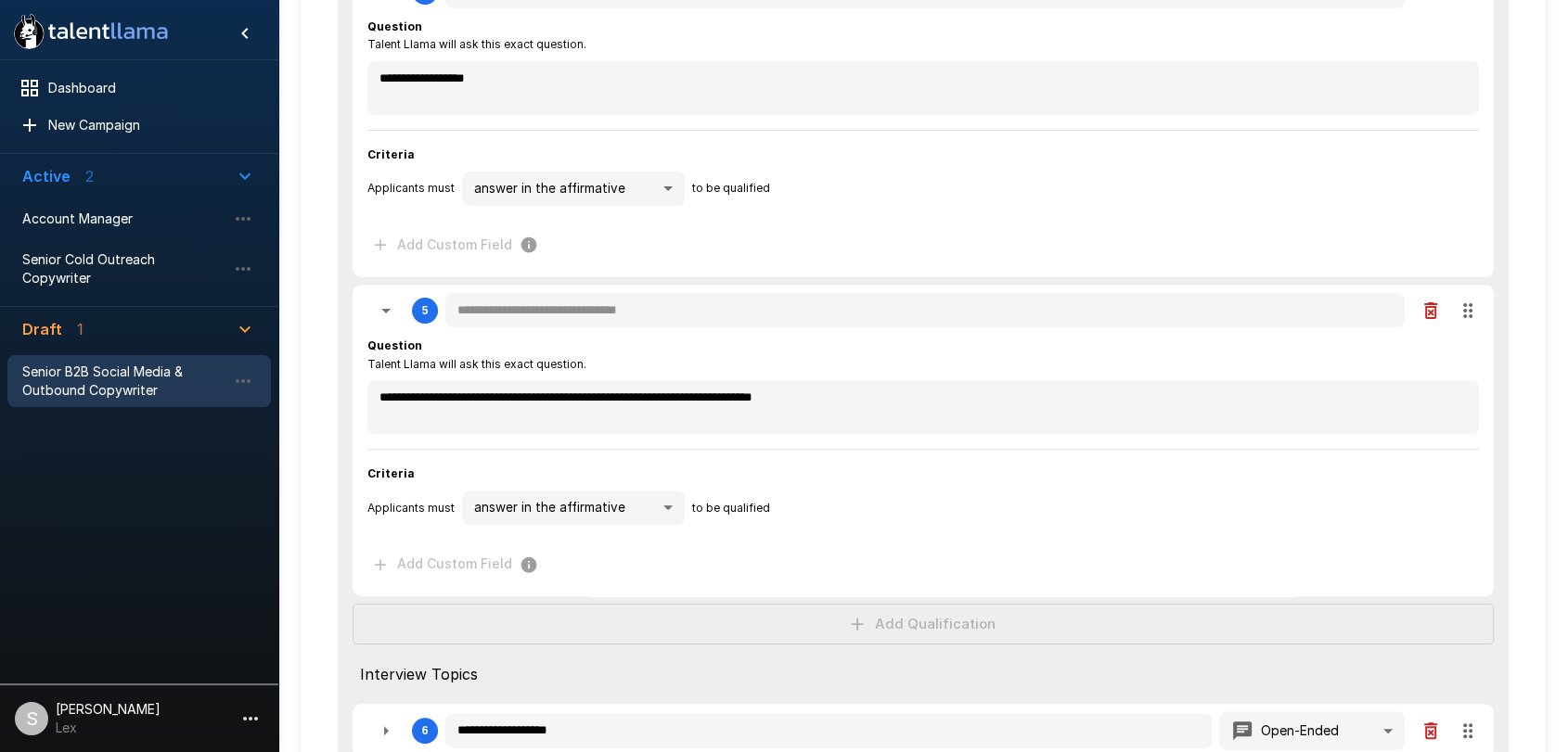
click at [462, 157] on span "Criteria" at bounding box center [922, 154] width 1111 height 19
drag, startPoint x: 1565, startPoint y: 348, endPoint x: 1567, endPoint y: 323, distance: 25.1
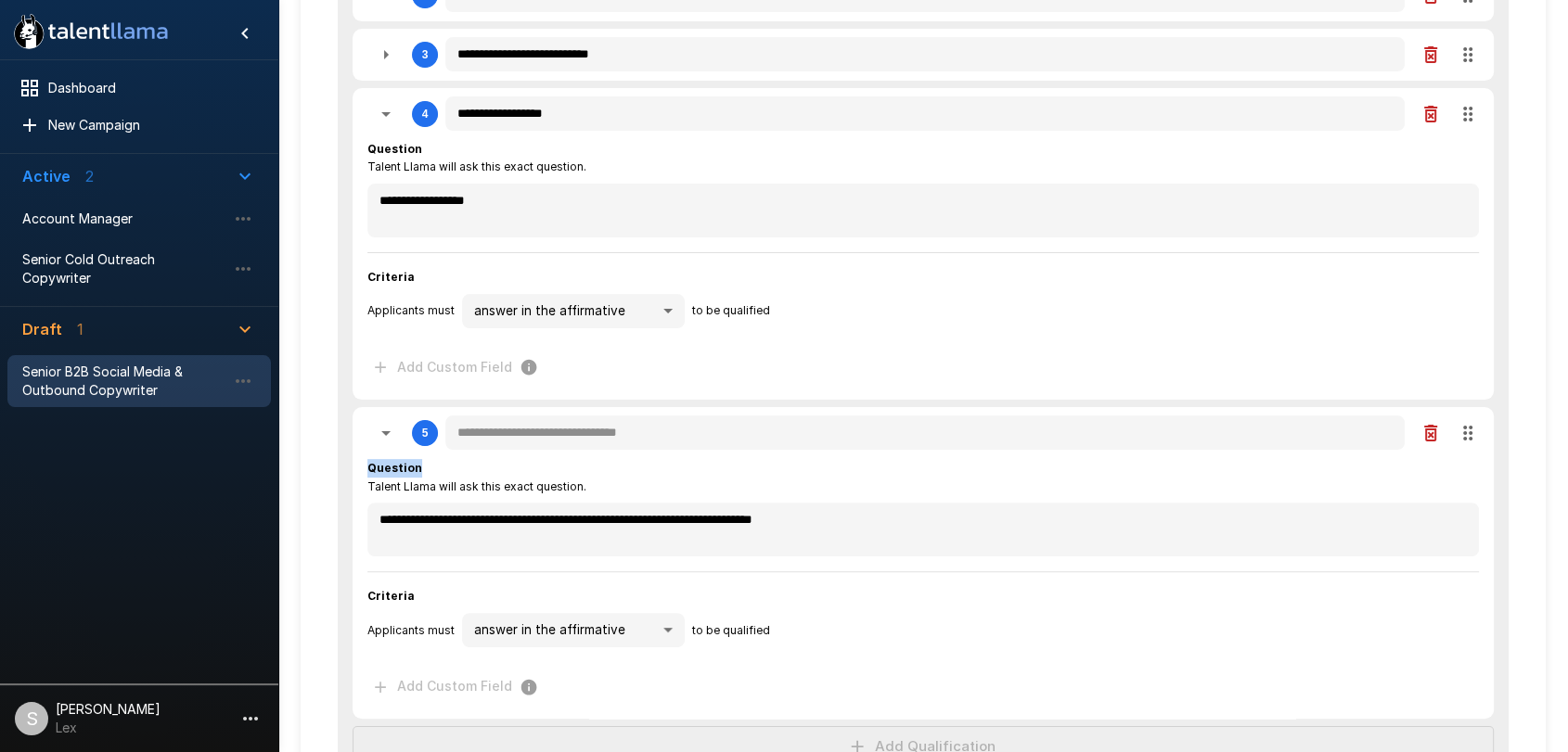
scroll to position [402, 0]
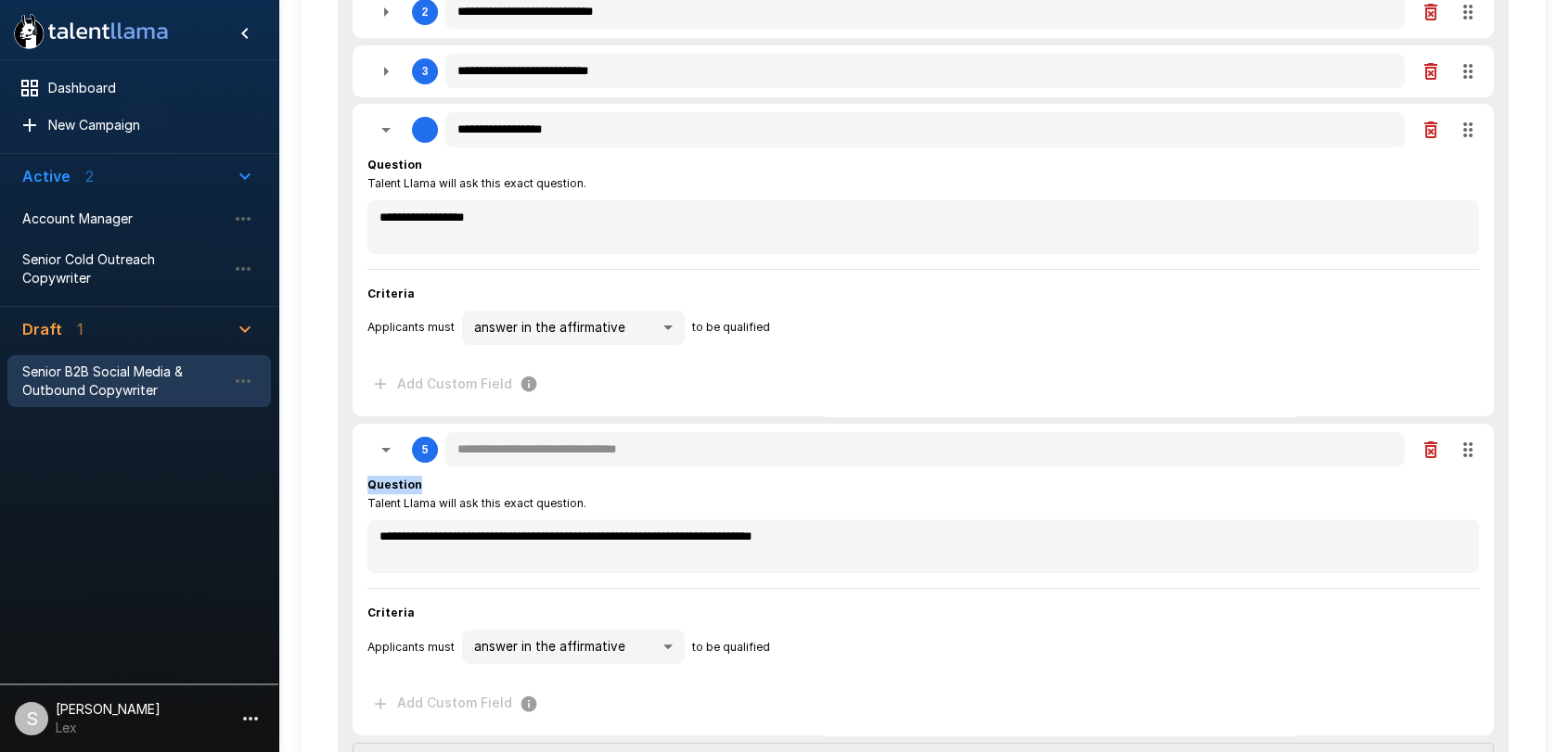
click at [1456, 129] on div "**********" at bounding box center [922, 582] width 1171 height 1488
click at [1470, 132] on div "**********" at bounding box center [922, 582] width 1171 height 1488
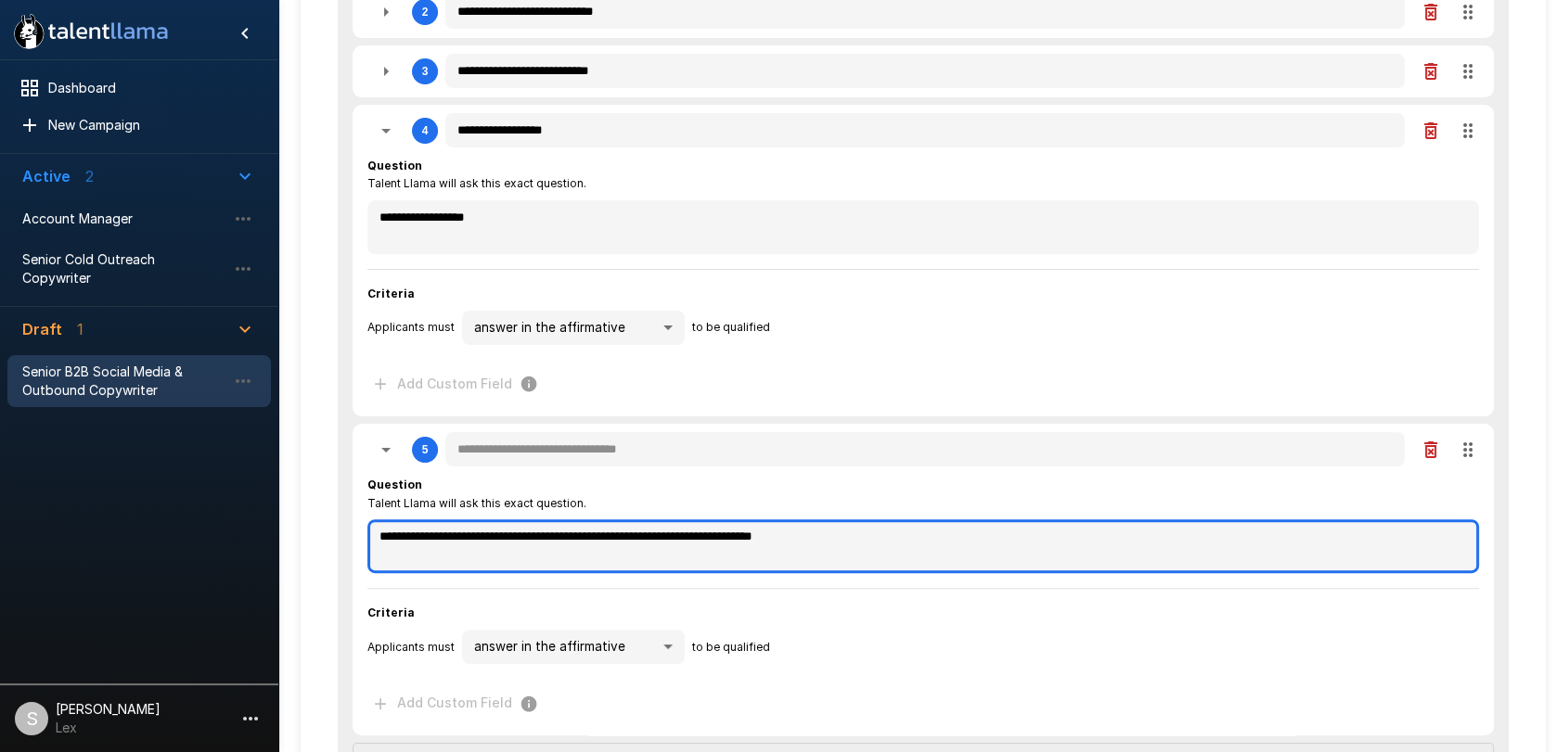
drag, startPoint x: 820, startPoint y: 547, endPoint x: 352, endPoint y: 561, distance: 468.2
click at [353, 561] on div "**********" at bounding box center [922, 580] width 1141 height 312
click at [847, 552] on textarea "**********" at bounding box center [922, 545] width 1111 height 53
drag, startPoint x: 889, startPoint y: 546, endPoint x: 342, endPoint y: 548, distance: 547.0
click at [342, 548] on div "**********" at bounding box center [922, 582] width 1171 height 1488
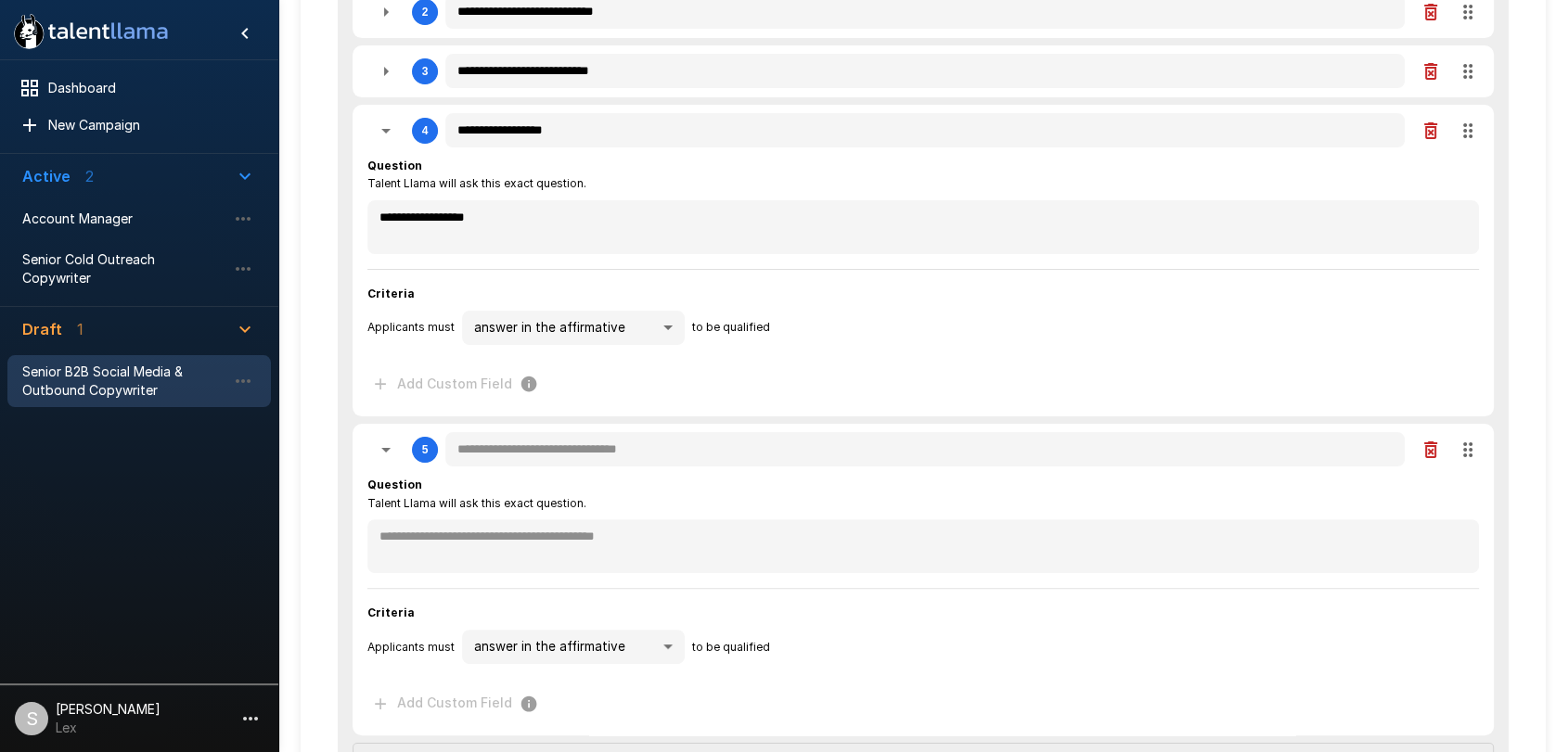
click at [899, 362] on div "**********" at bounding box center [922, 279] width 1111 height 245
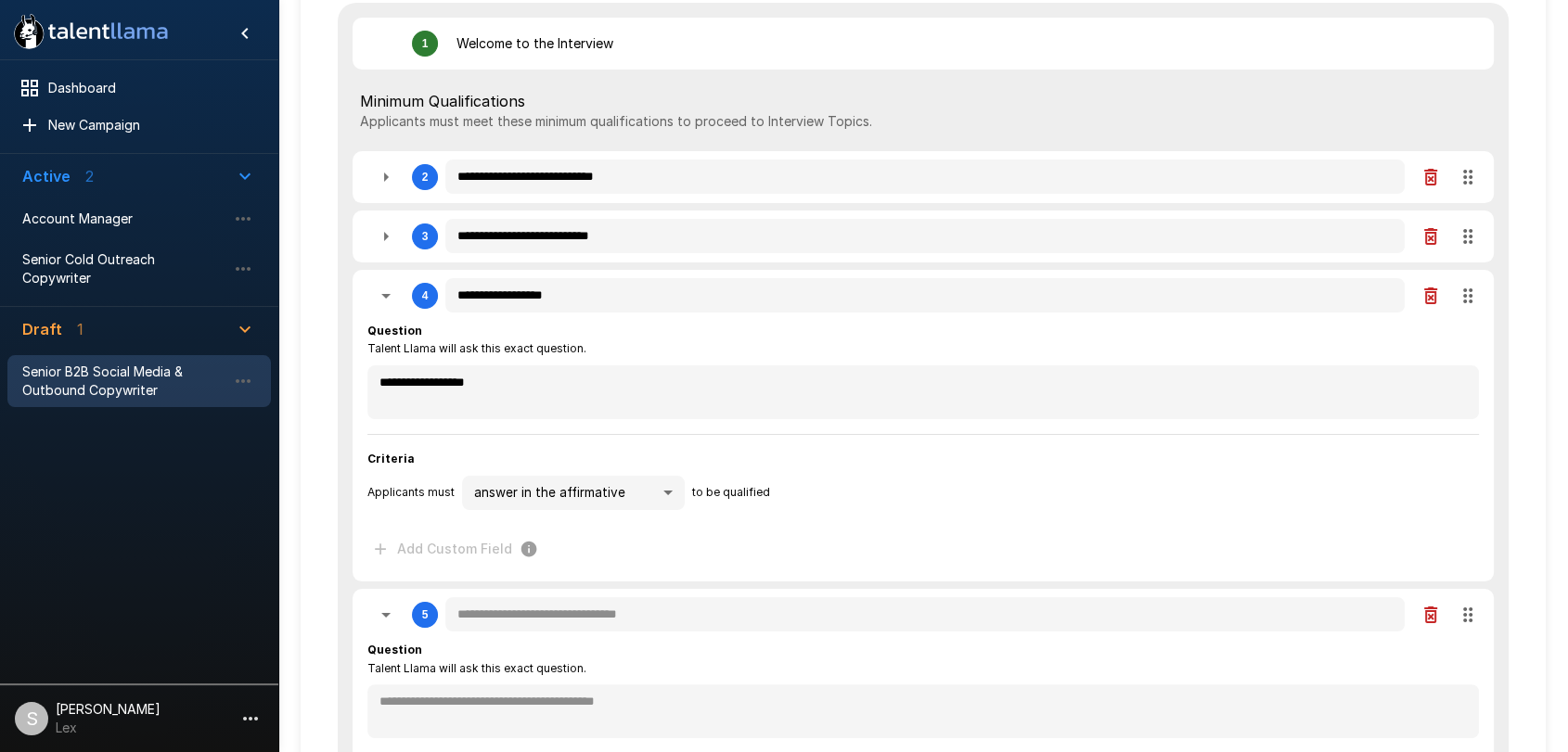
scroll to position [235, 0]
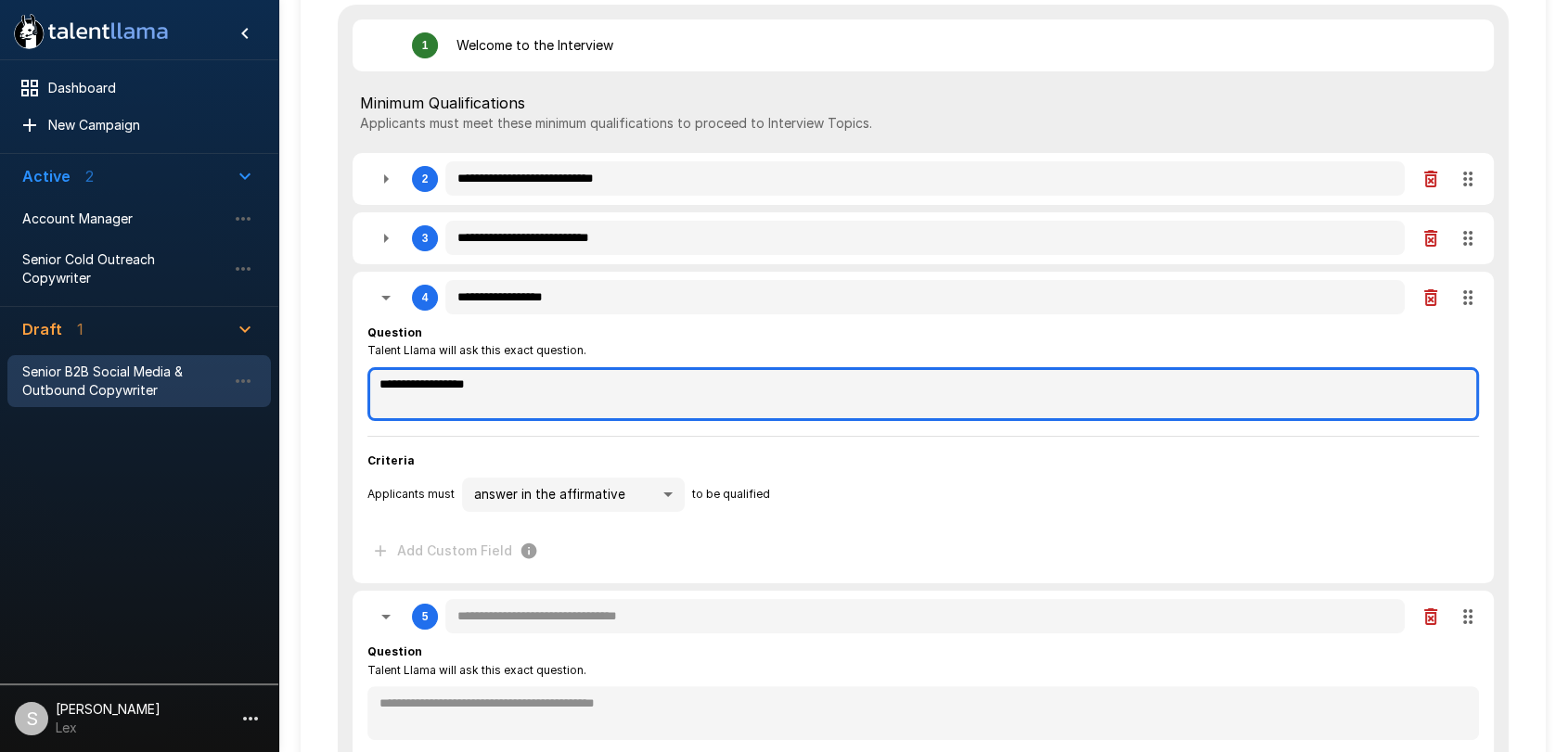
drag, startPoint x: 518, startPoint y: 390, endPoint x: 231, endPoint y: 396, distance: 287.1
click at [278, 396] on div "**********" at bounding box center [922, 658] width 1289 height 1787
paste textarea "**********"
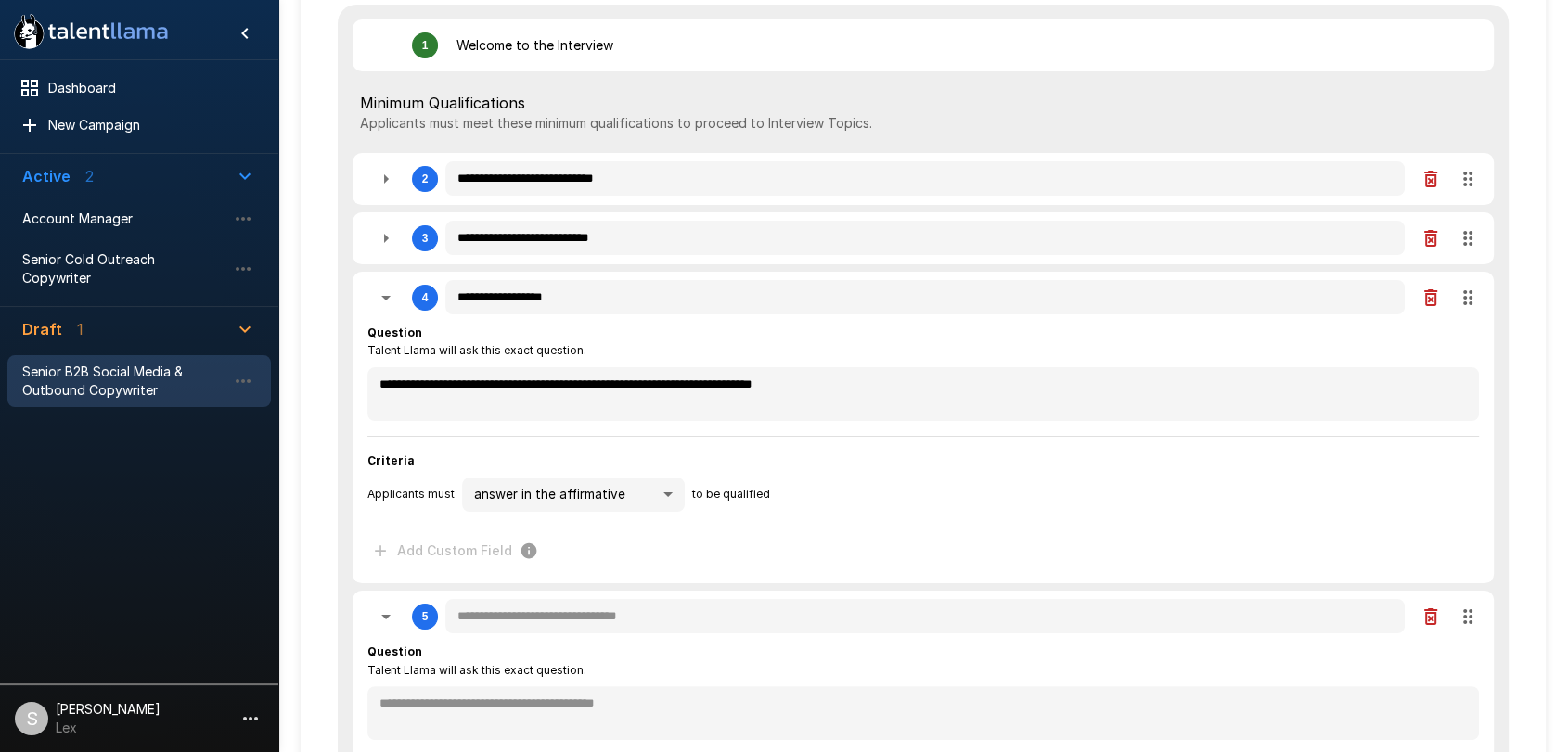
click at [304, 447] on div "**********" at bounding box center [923, 699] width 1245 height 1674
click at [388, 306] on icon "button" at bounding box center [386, 298] width 22 height 22
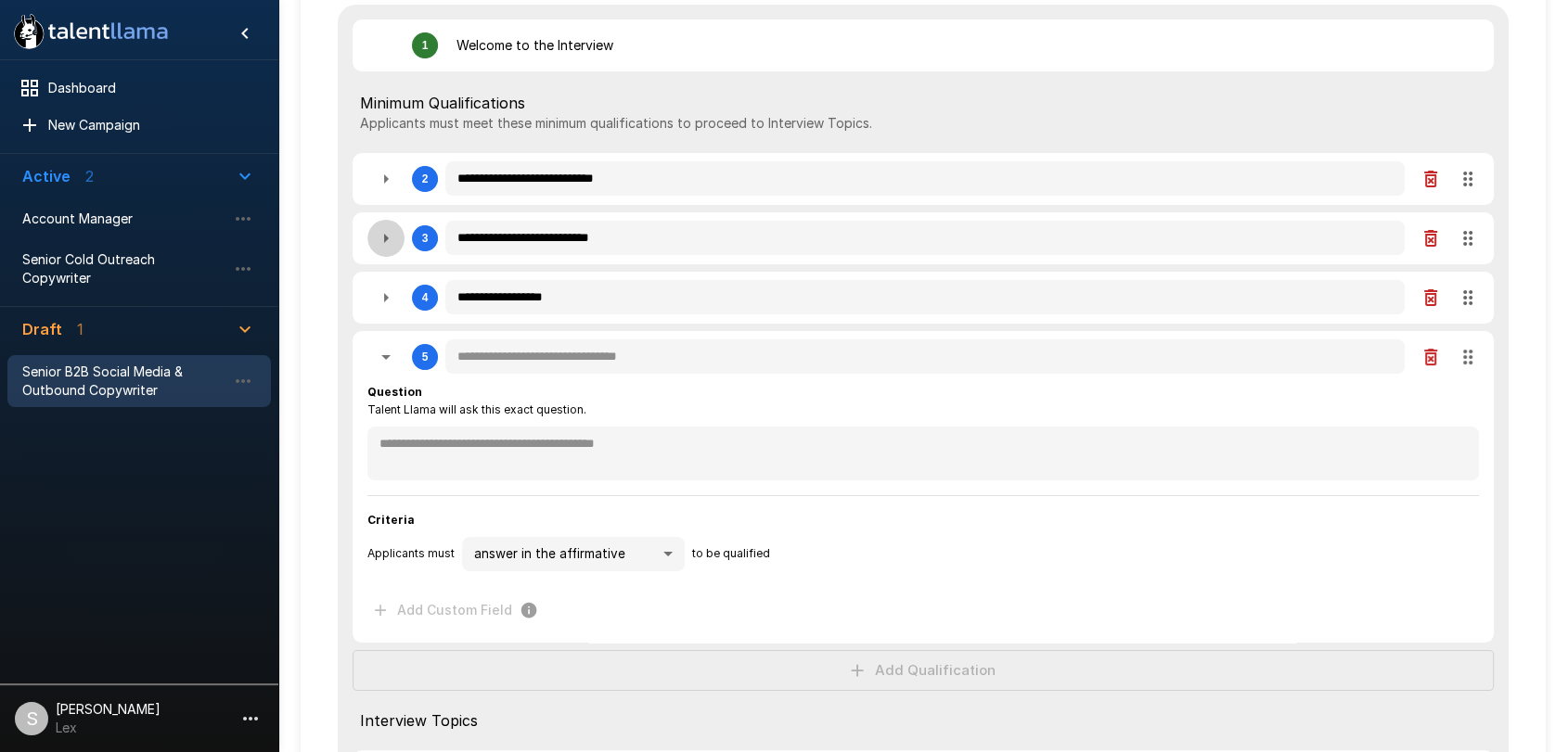
click at [384, 244] on icon "button" at bounding box center [386, 238] width 22 height 22
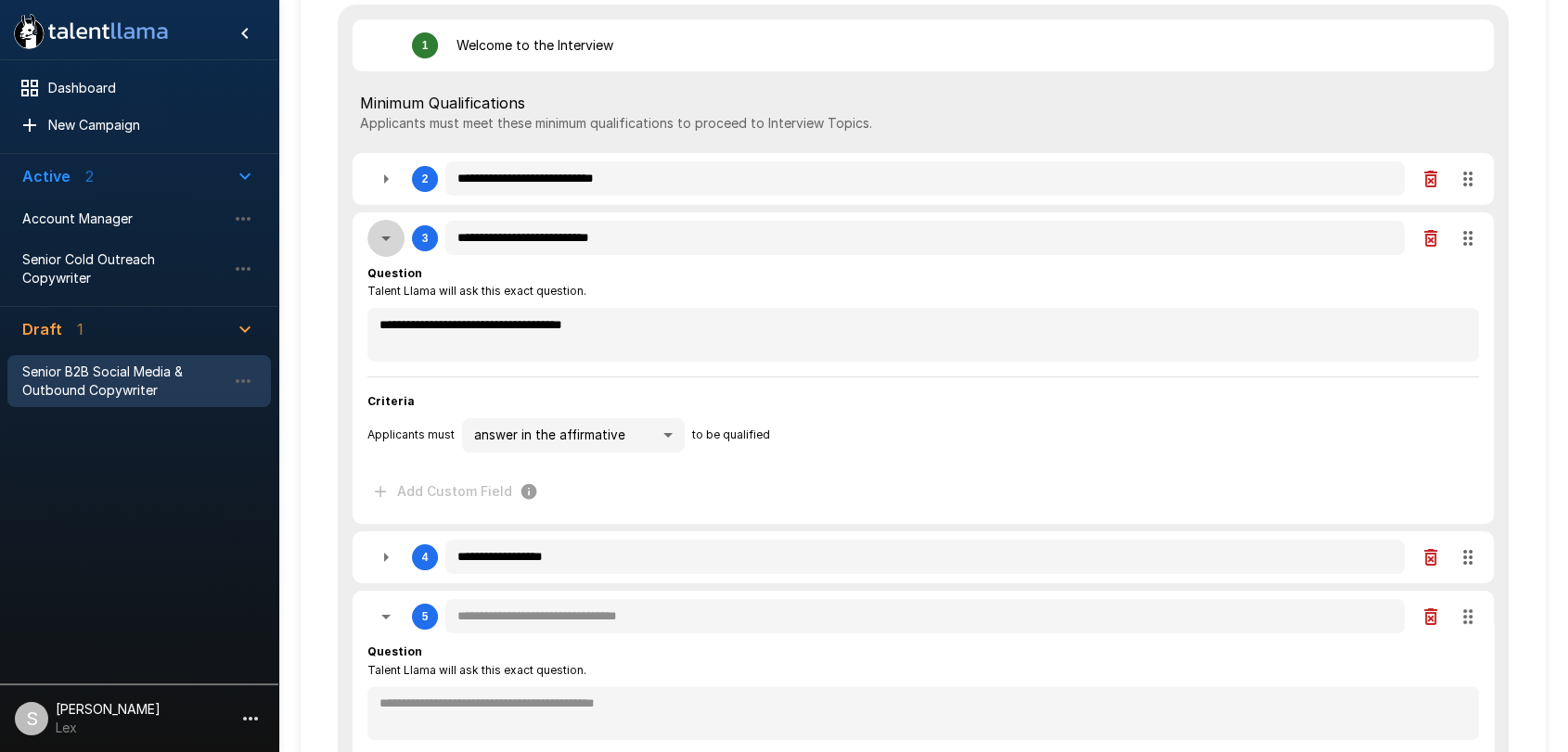
click at [384, 244] on icon "button" at bounding box center [386, 238] width 22 height 22
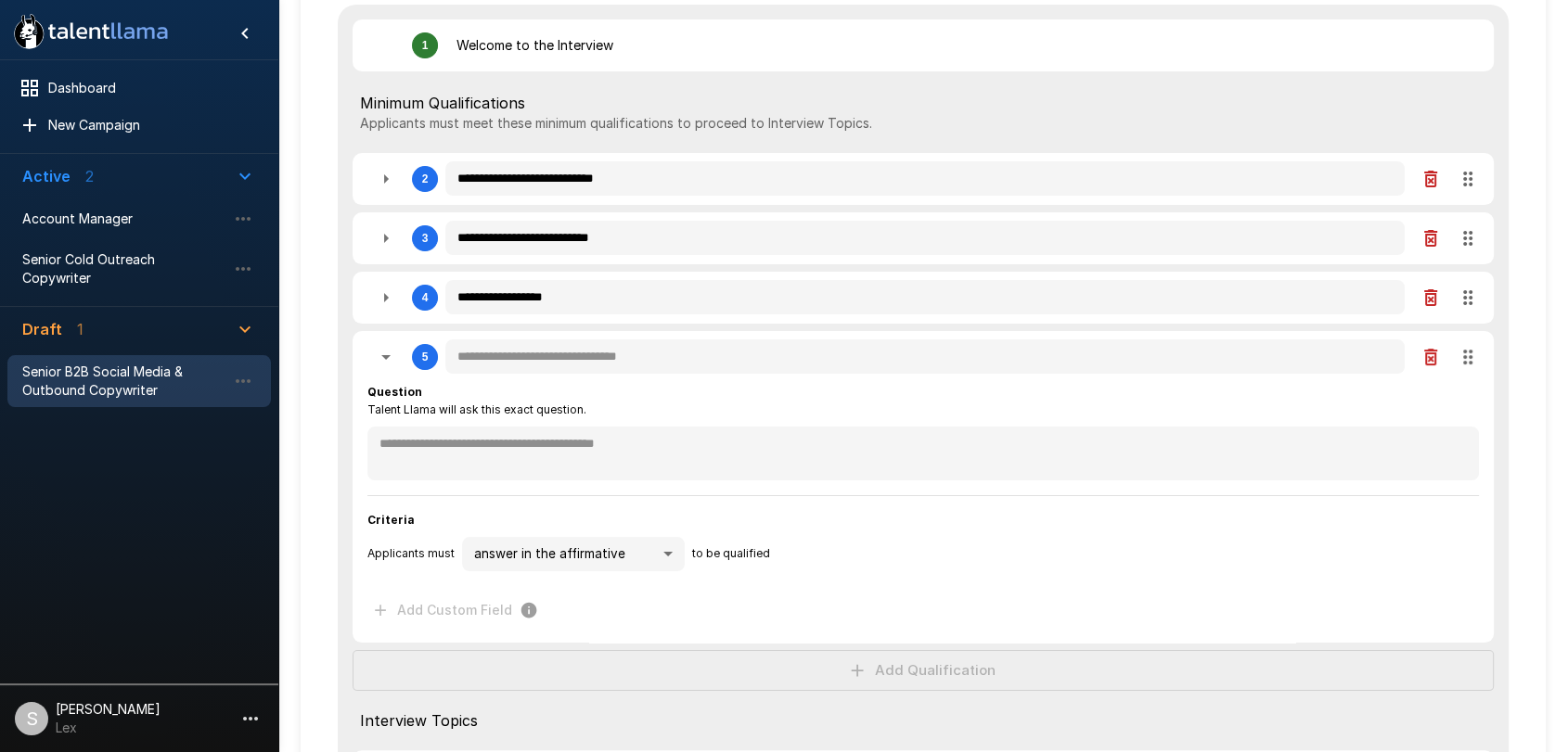
click at [384, 180] on icon "button" at bounding box center [386, 178] width 5 height 9
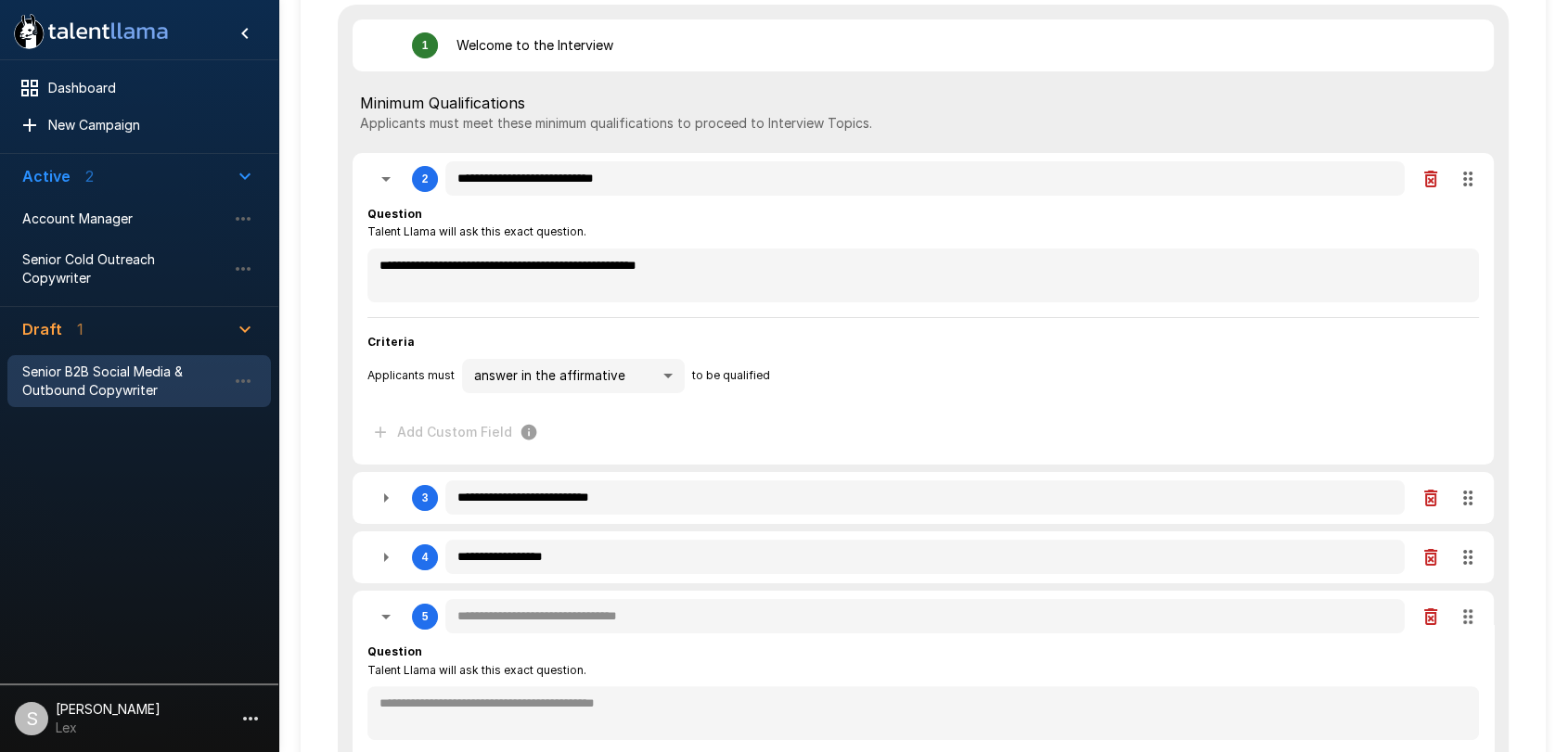
click at [384, 180] on icon "button" at bounding box center [386, 179] width 22 height 22
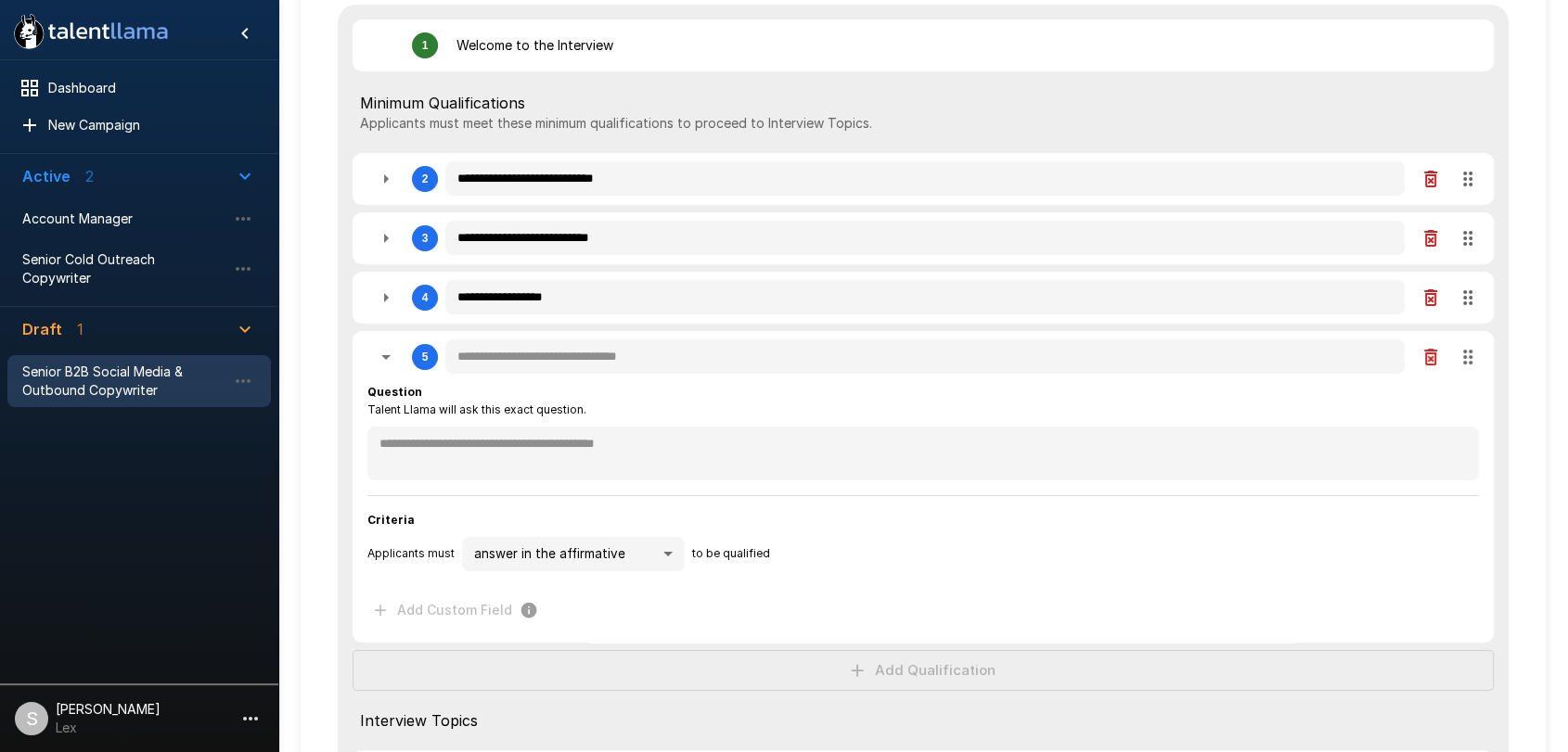
click at [385, 303] on icon "button" at bounding box center [386, 298] width 22 height 22
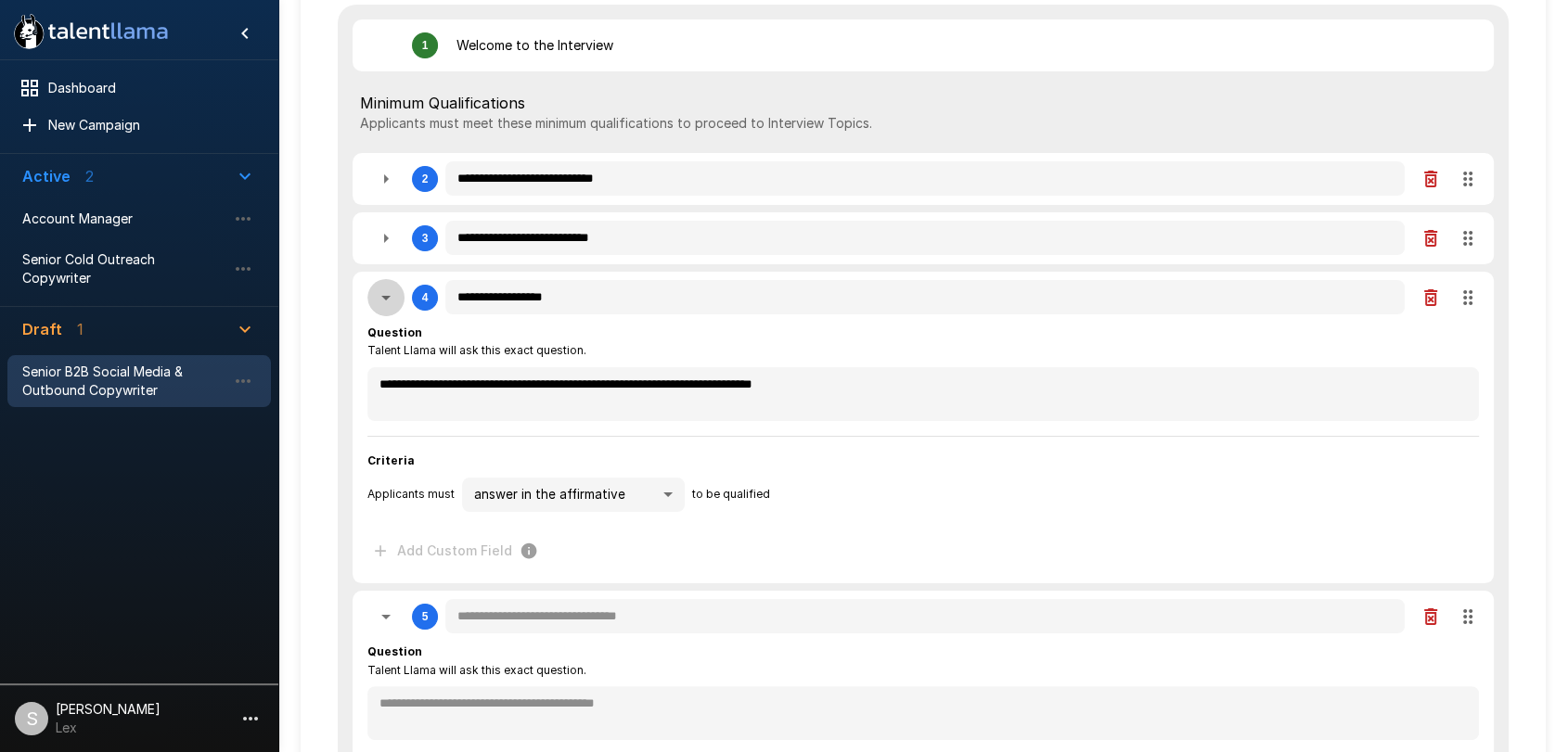
click at [385, 303] on icon "button" at bounding box center [386, 298] width 22 height 22
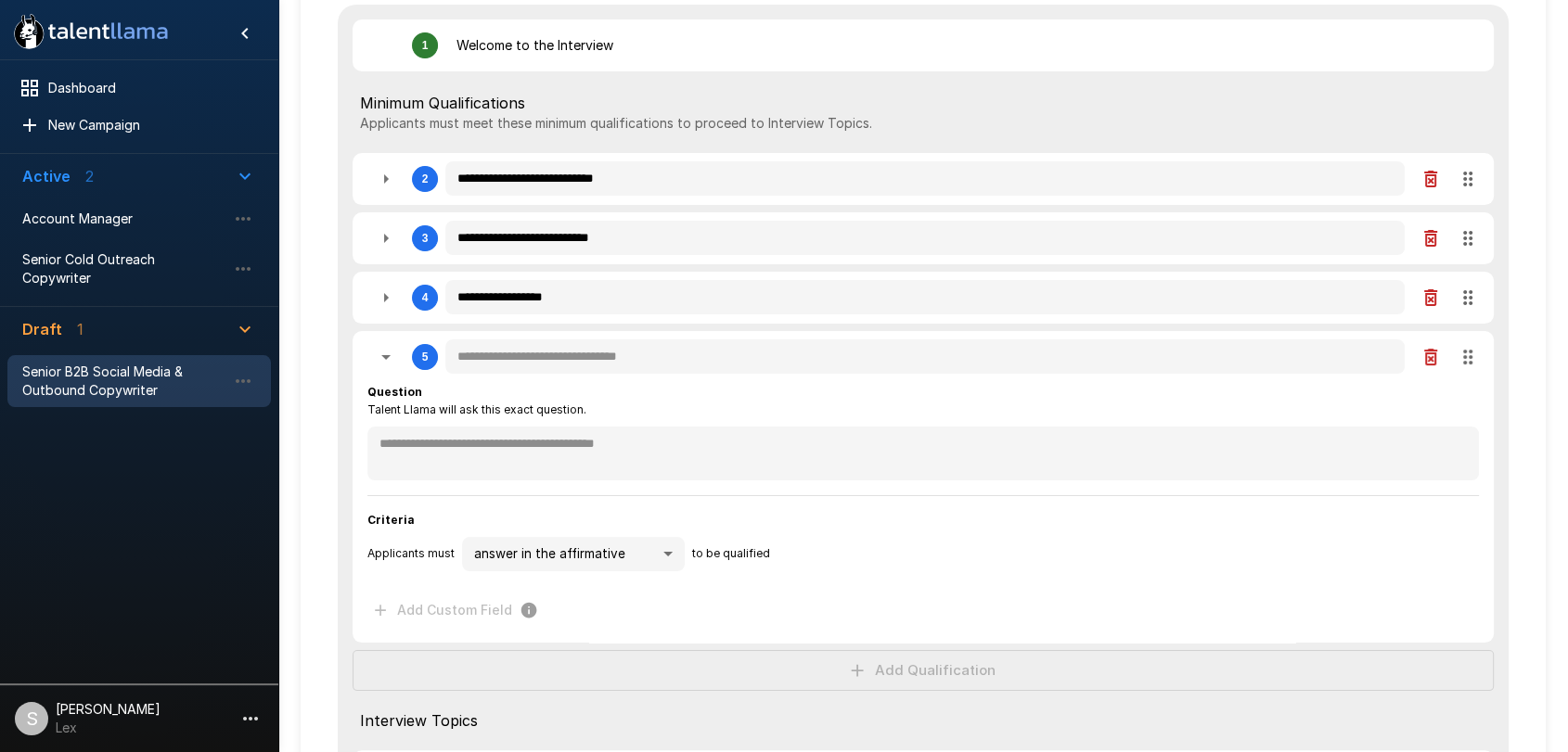
click at [386, 300] on icon "button" at bounding box center [386, 298] width 22 height 22
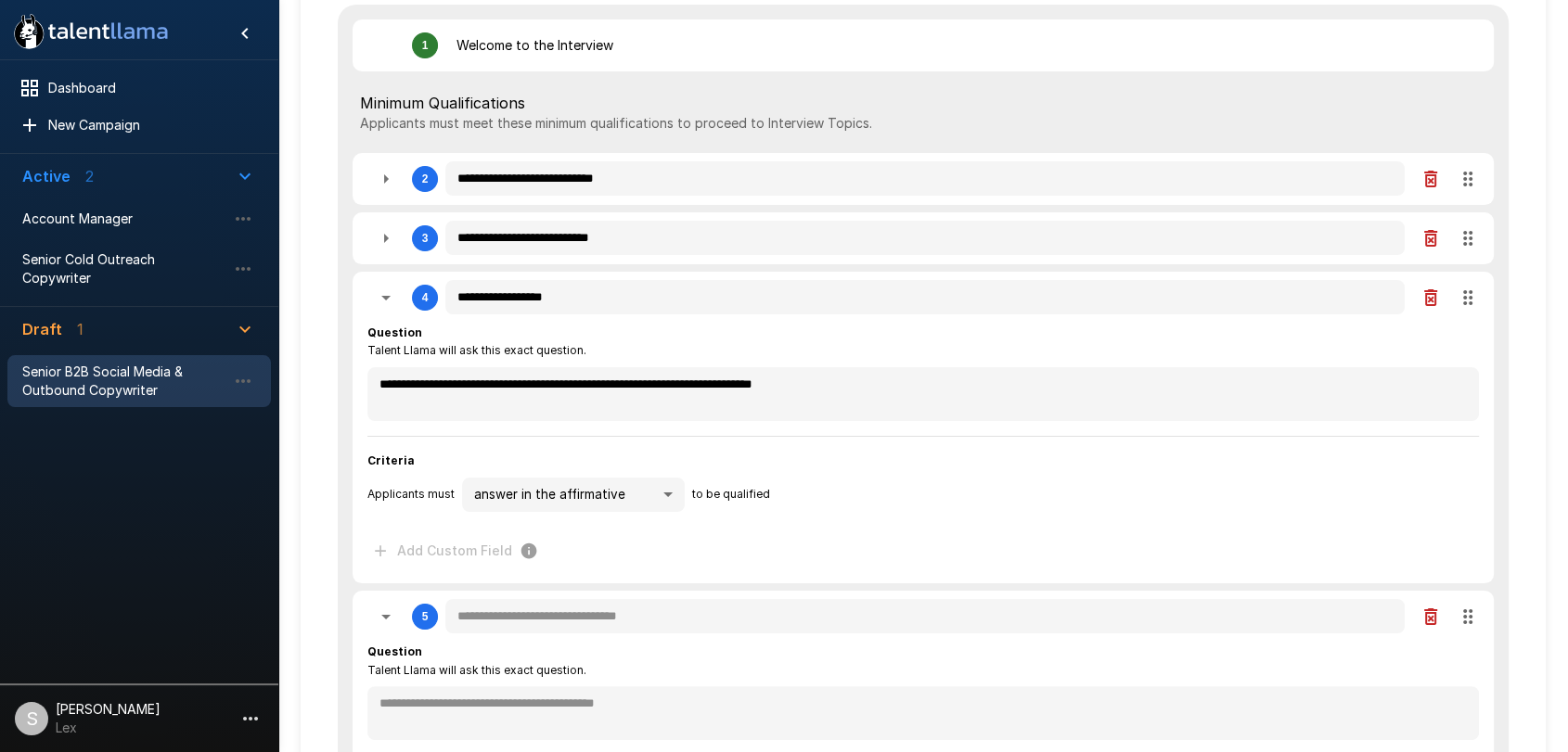
click at [387, 306] on icon "button" at bounding box center [386, 298] width 22 height 22
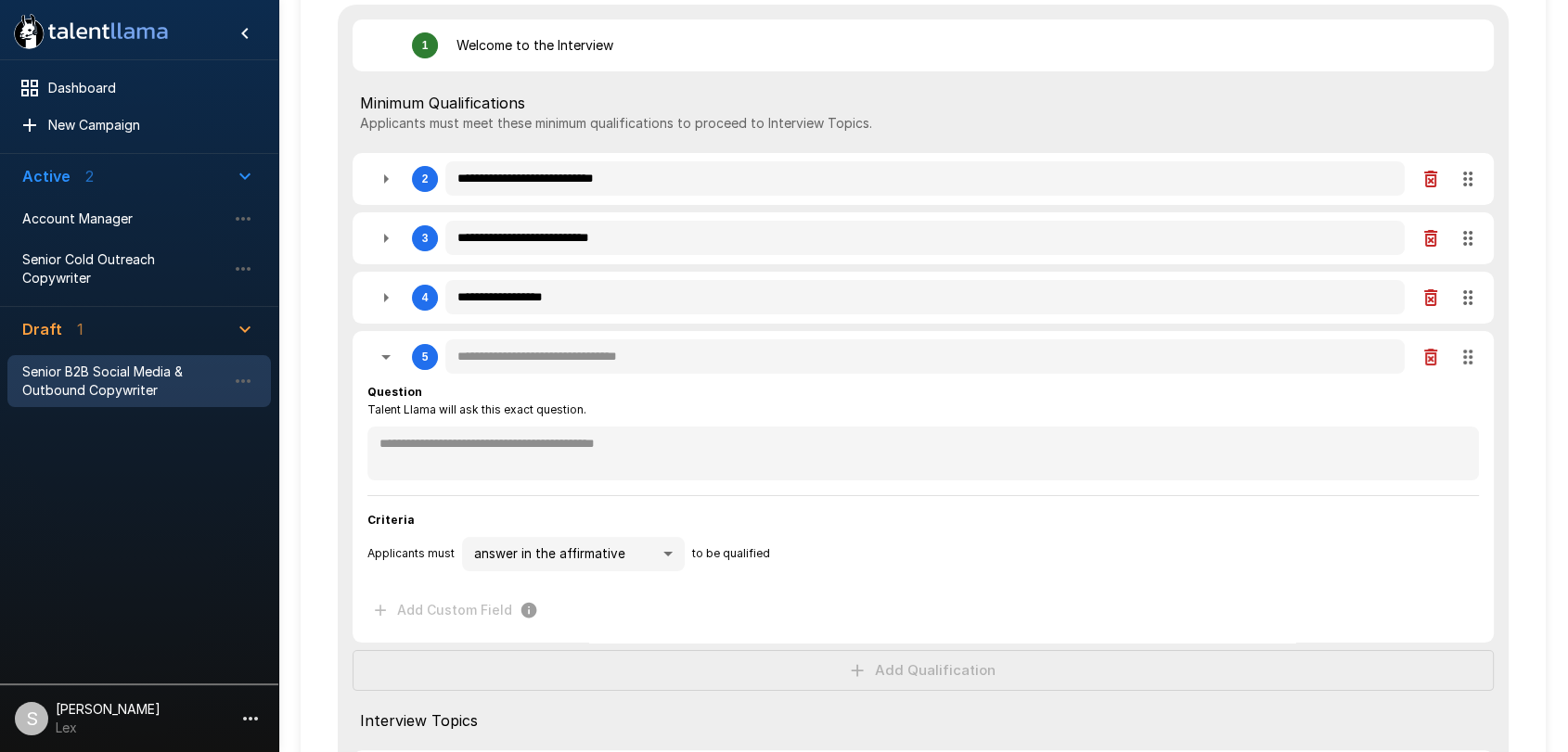
click at [386, 240] on icon "button" at bounding box center [386, 238] width 22 height 22
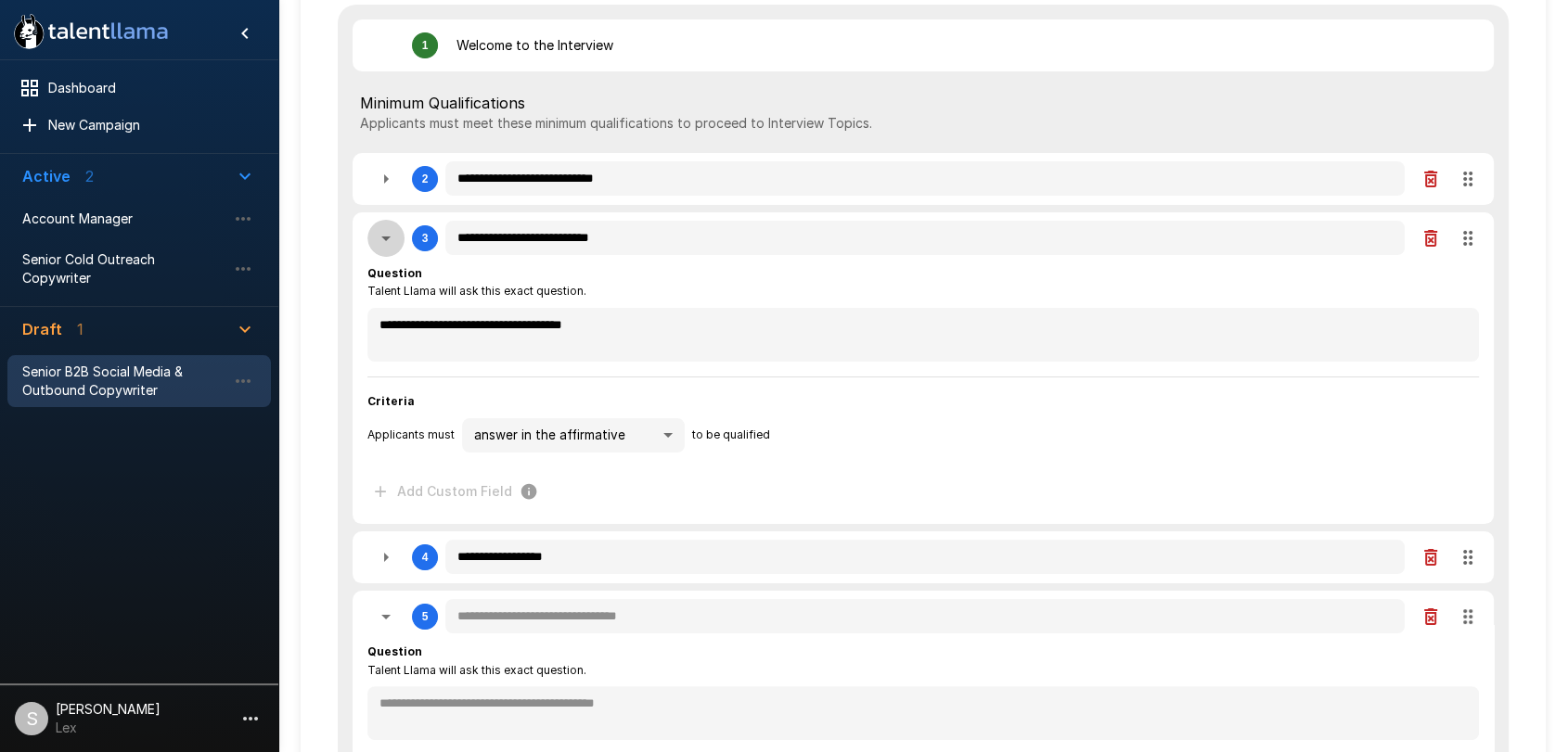
click at [386, 240] on icon "button" at bounding box center [386, 238] width 22 height 22
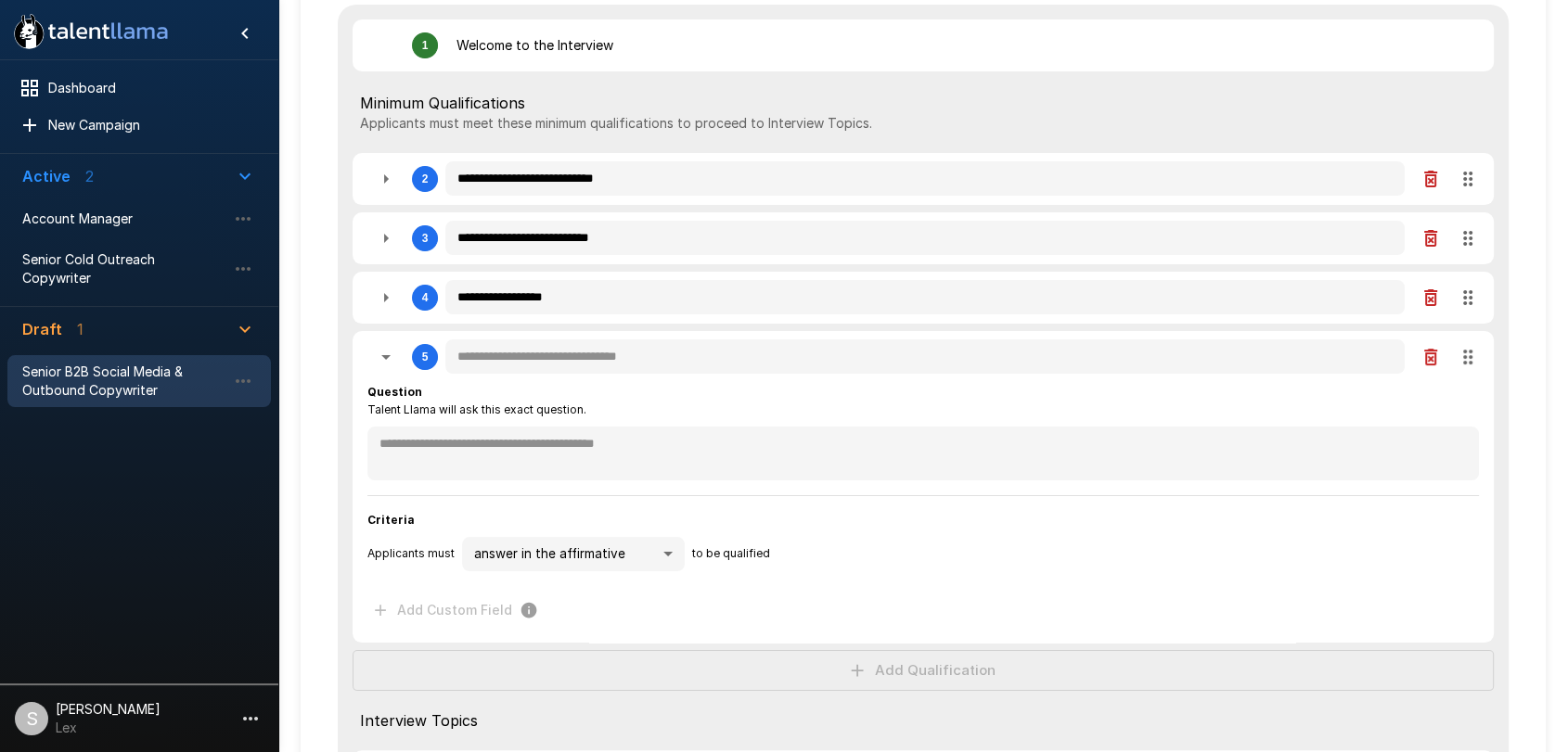
click at [388, 179] on icon "button" at bounding box center [386, 179] width 22 height 22
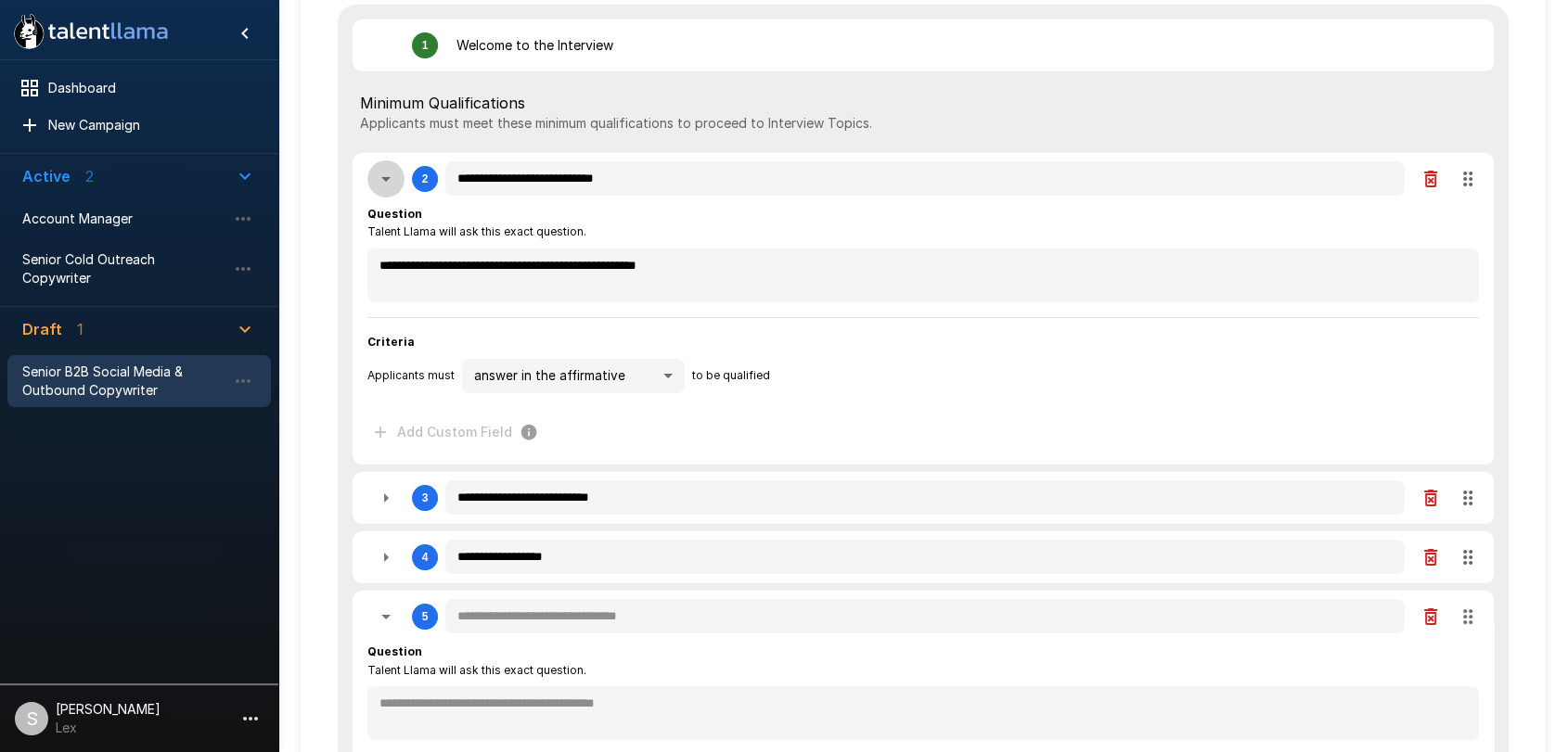
click at [388, 179] on icon "button" at bounding box center [386, 179] width 22 height 22
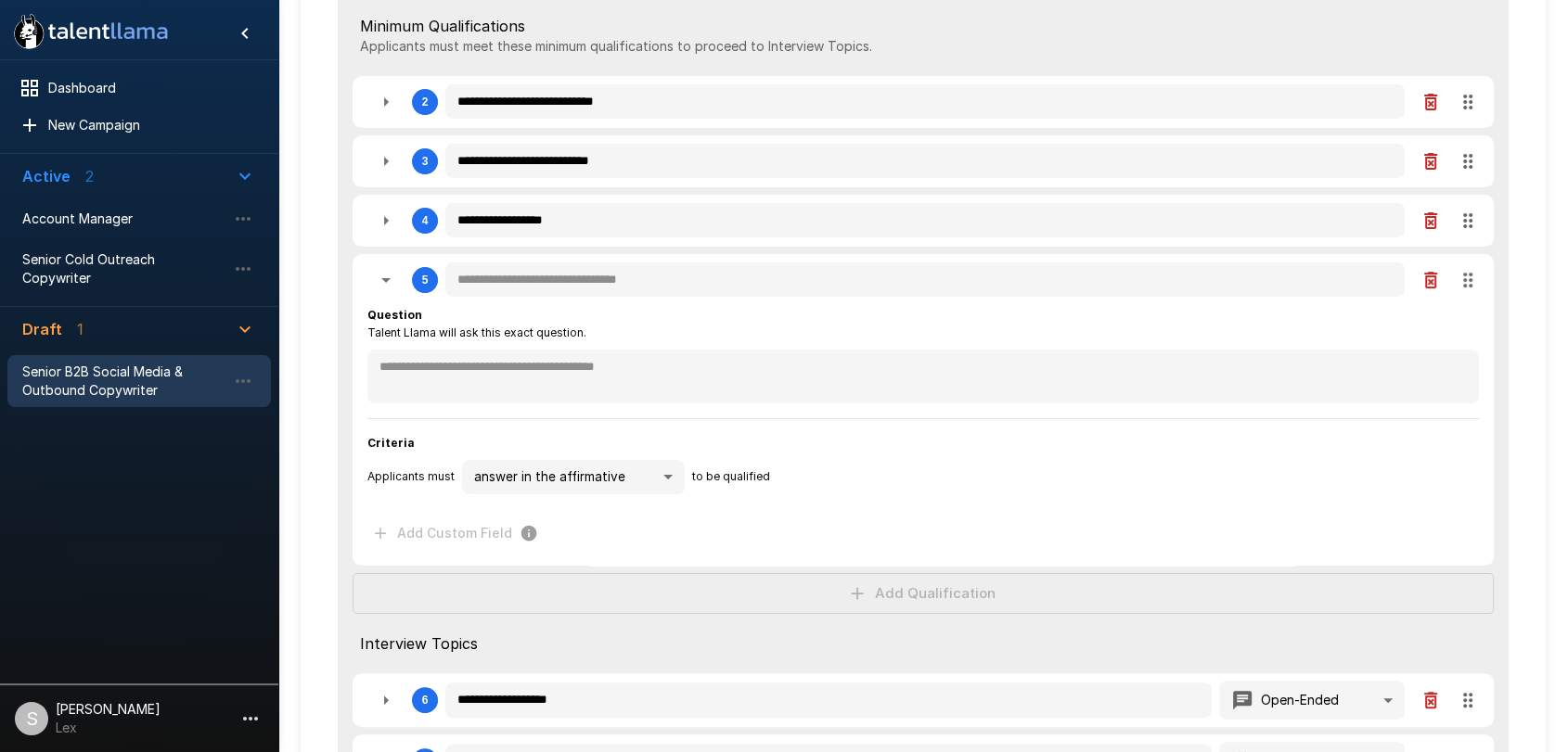
scroll to position [321, 0]
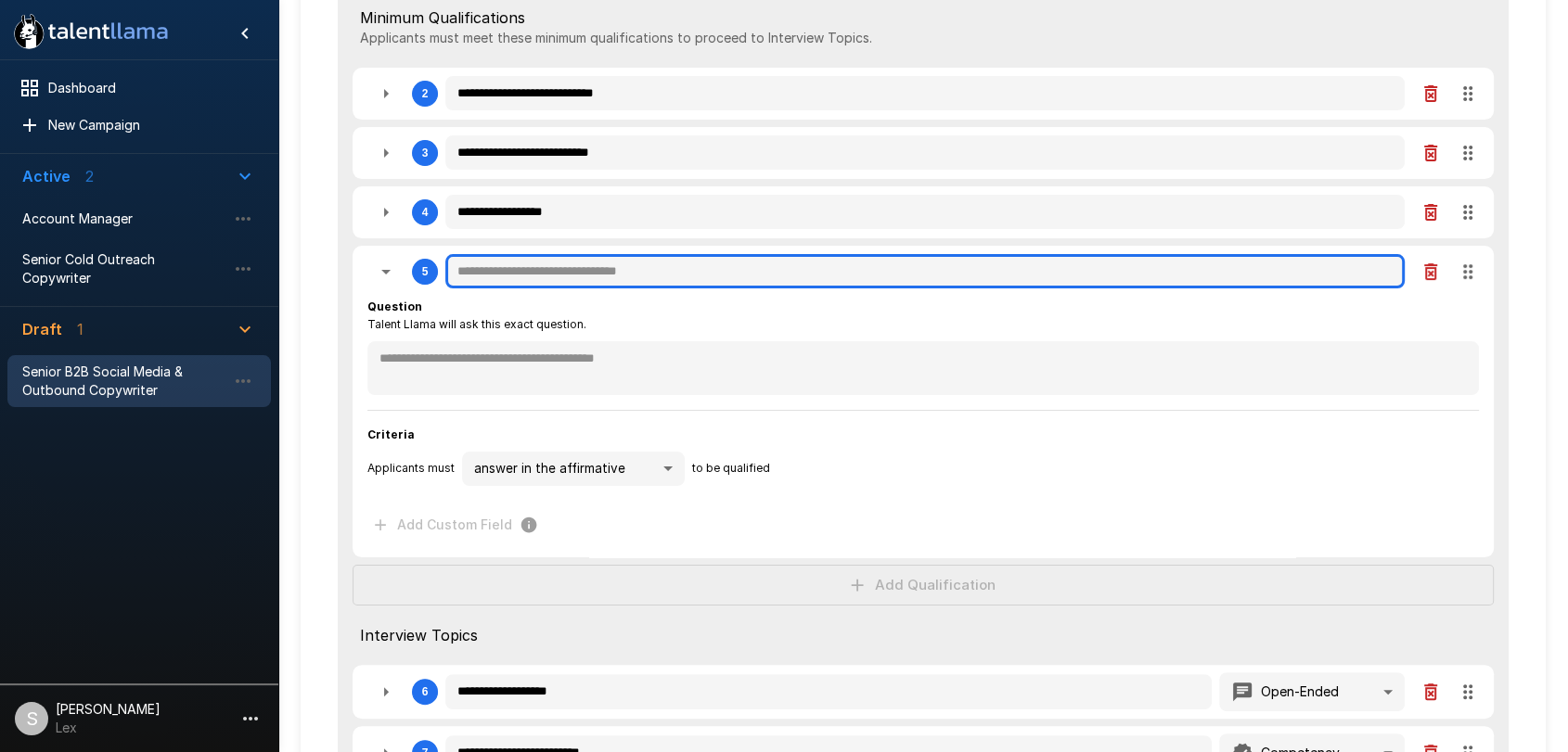
click at [470, 269] on input "text" at bounding box center [924, 271] width 959 height 35
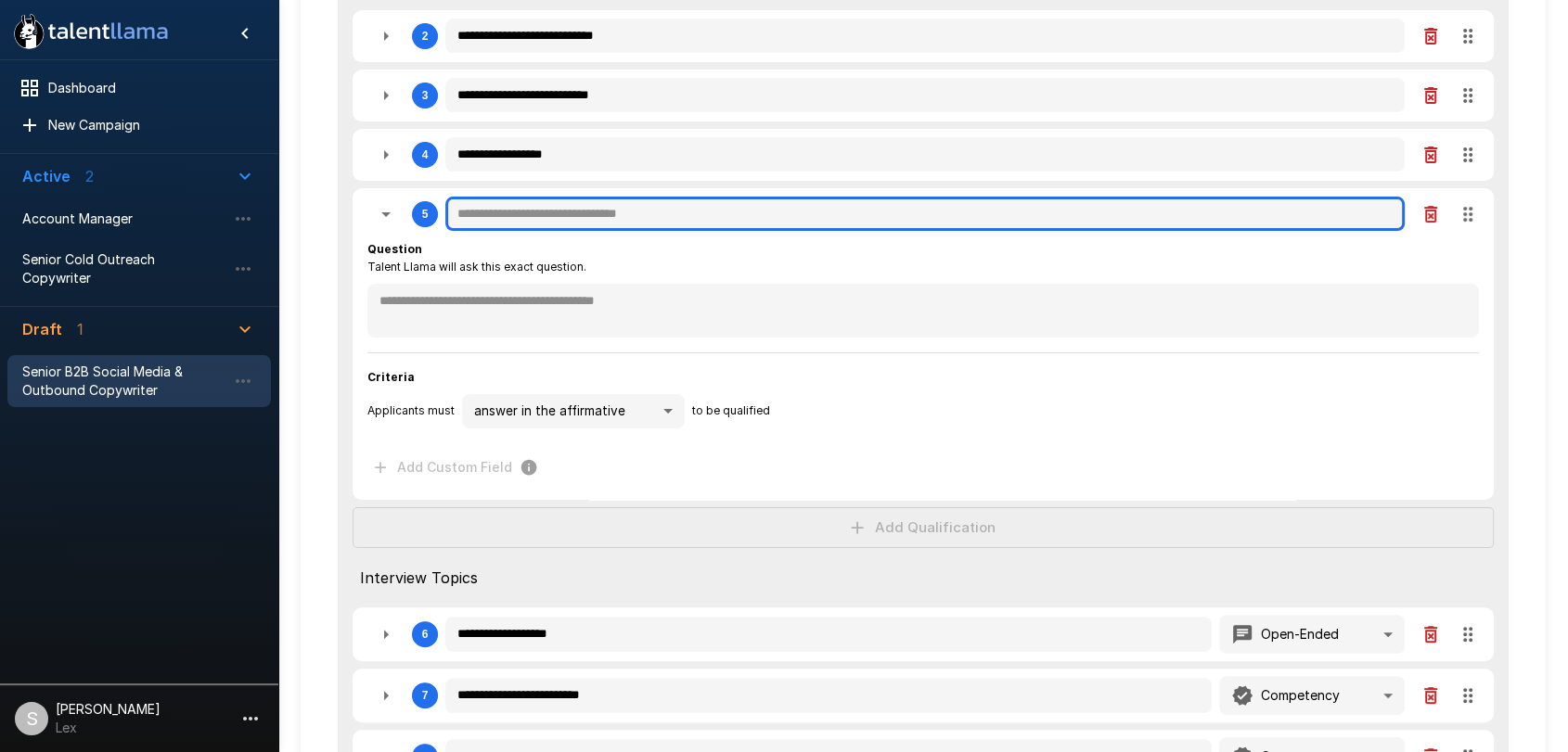
scroll to position [377, 0]
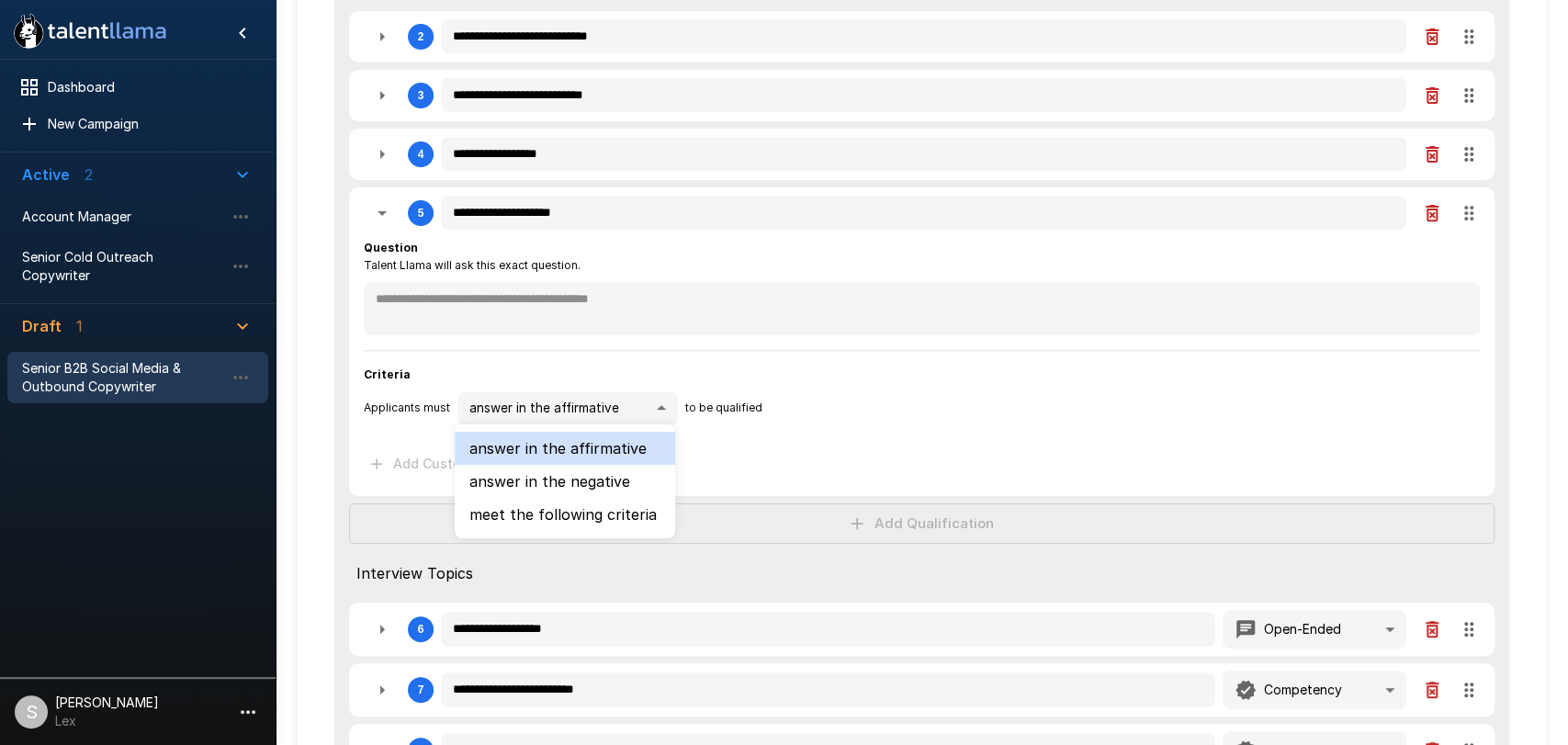
click at [601, 517] on li "meet the following criteria" at bounding box center [564, 515] width 220 height 34
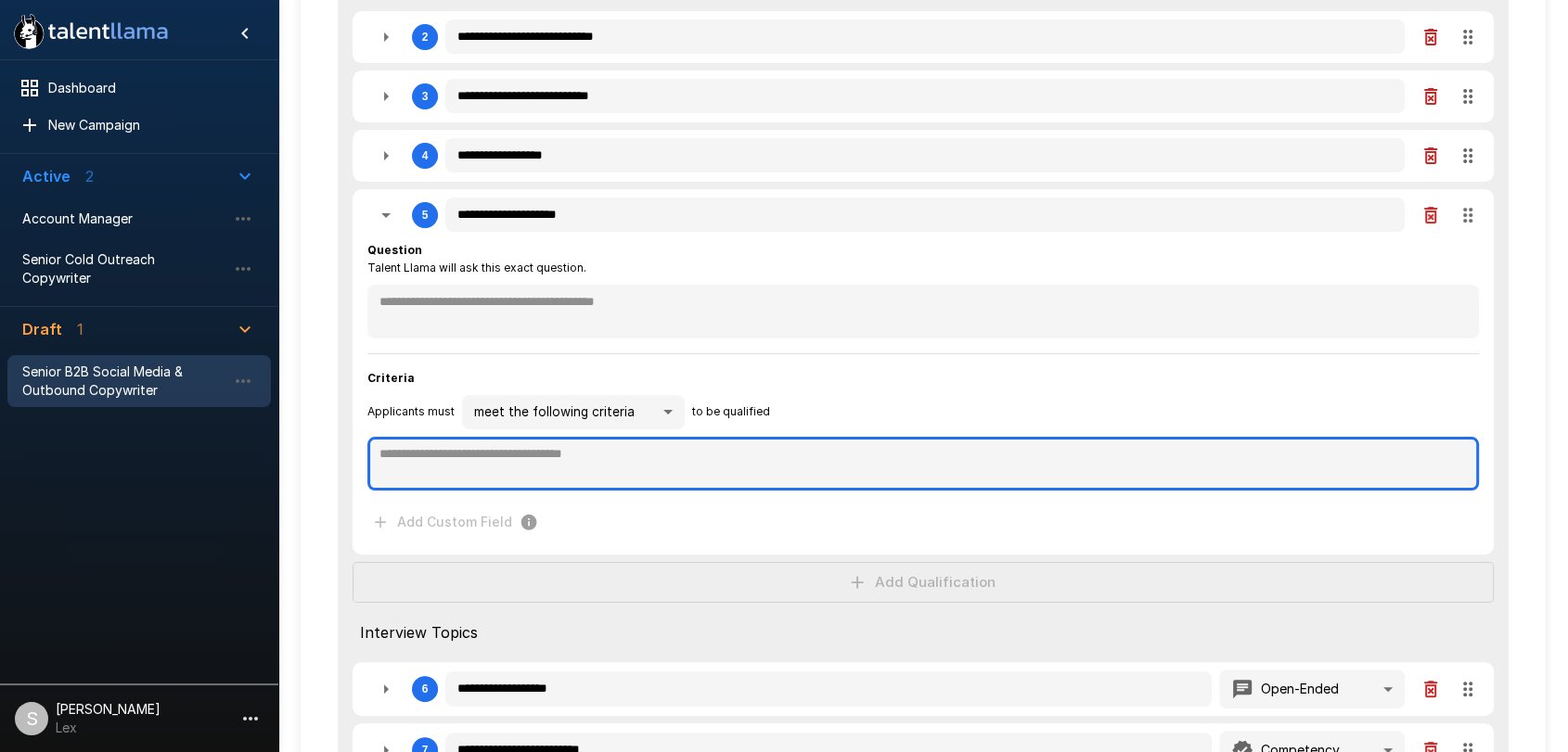
click at [398, 464] on textarea at bounding box center [922, 464] width 1111 height 54
click at [440, 449] on textarea "**********" at bounding box center [922, 463] width 1111 height 53
click at [598, 453] on textarea "**********" at bounding box center [922, 463] width 1111 height 53
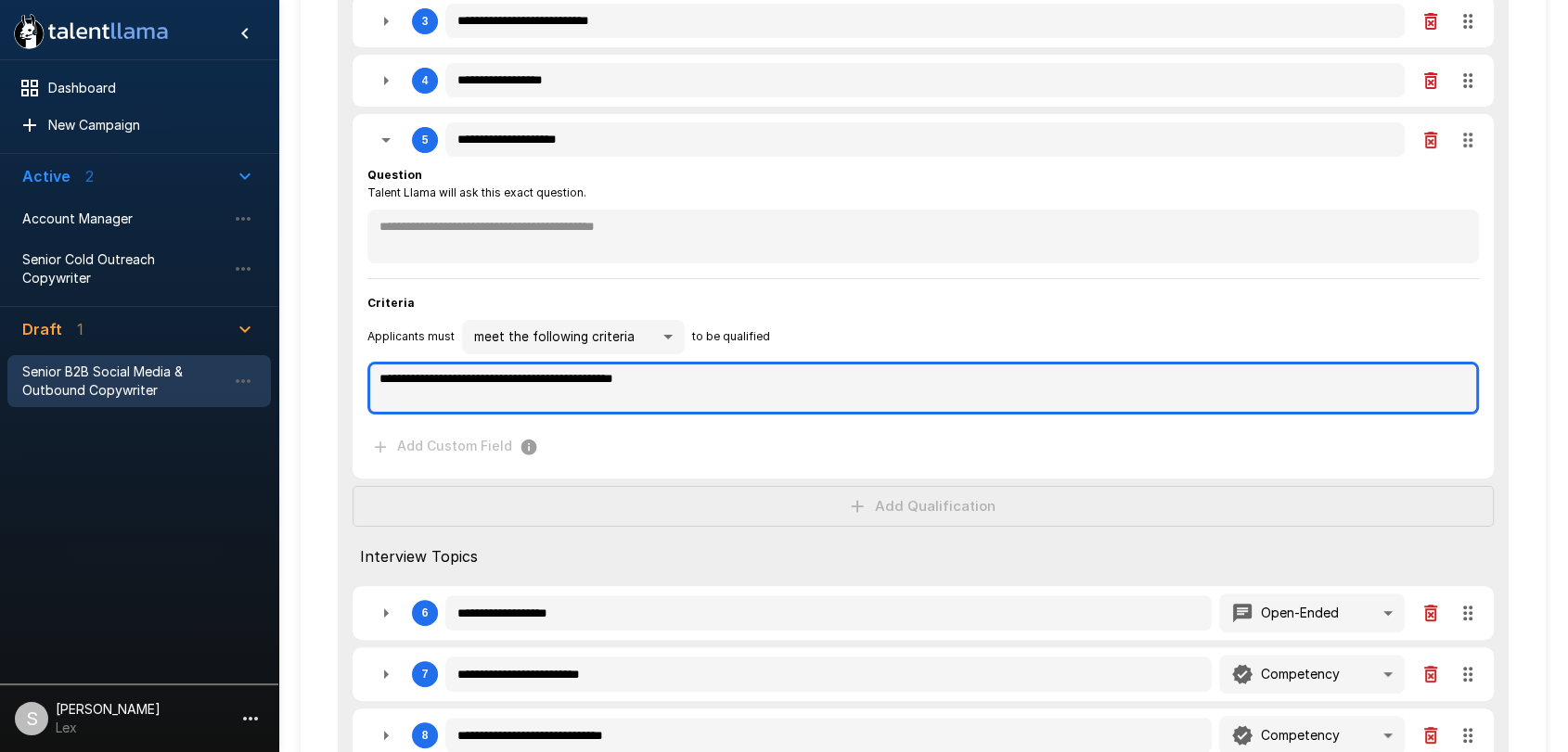
scroll to position [467, 0]
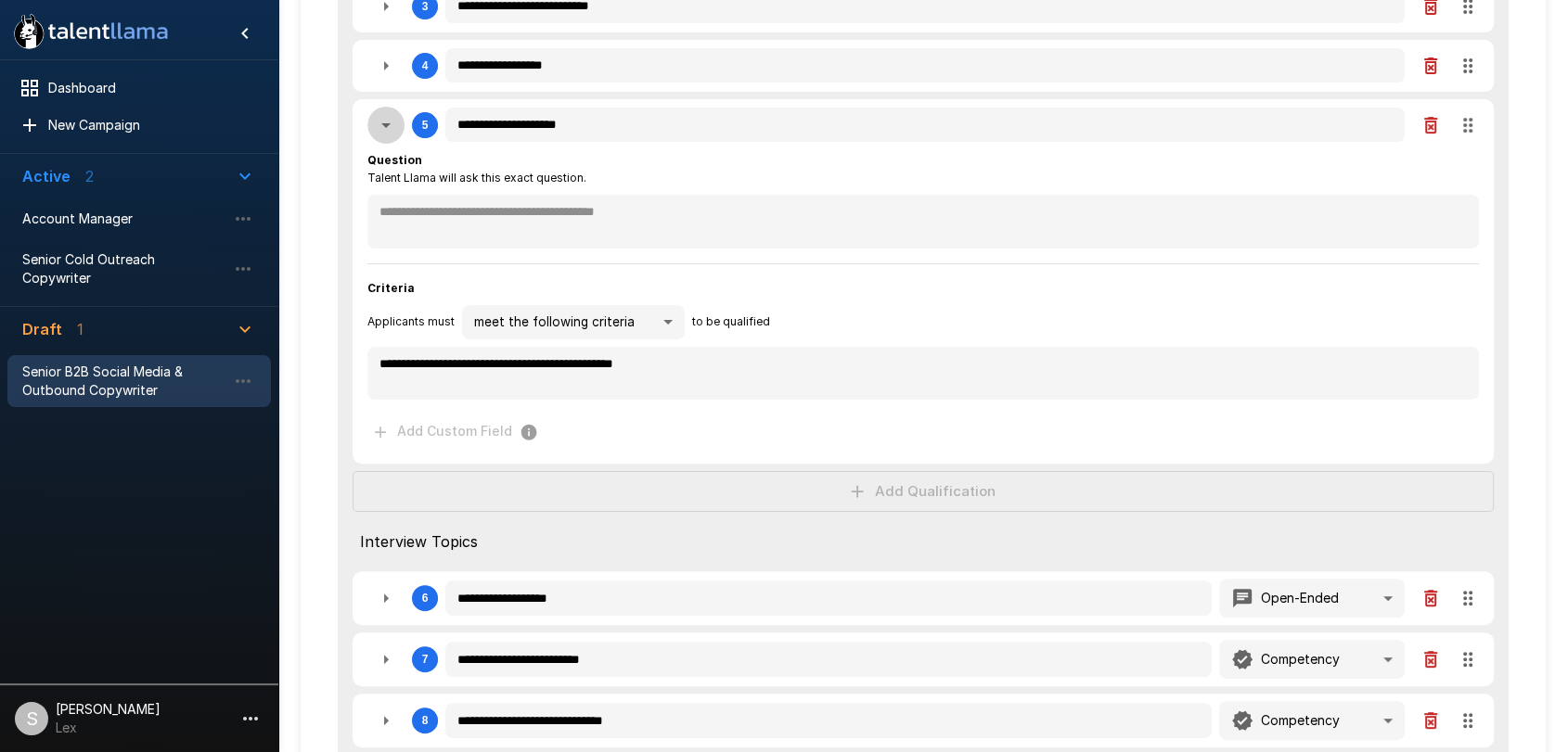
click at [387, 121] on icon "button" at bounding box center [386, 125] width 22 height 22
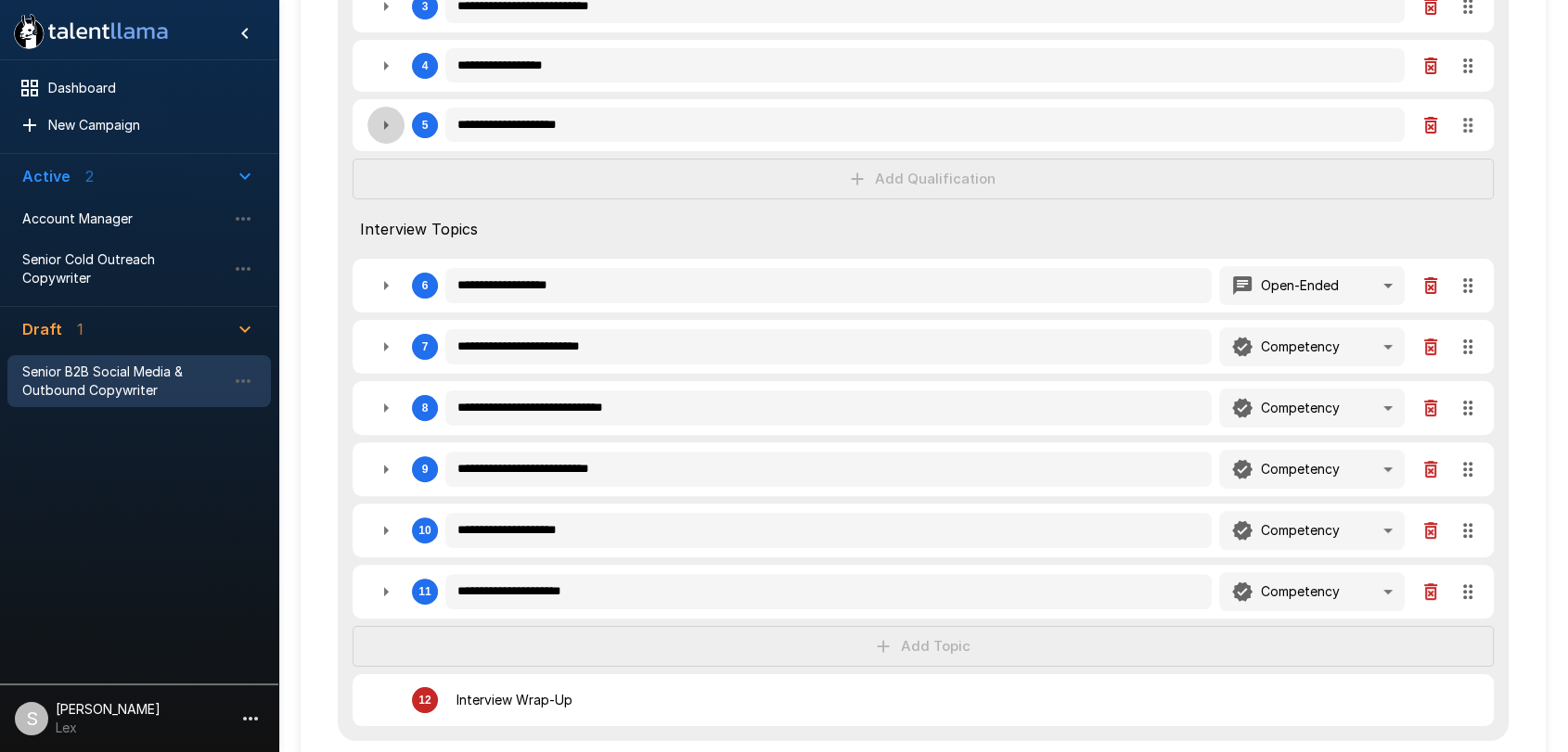
click at [389, 127] on icon "button" at bounding box center [386, 125] width 22 height 22
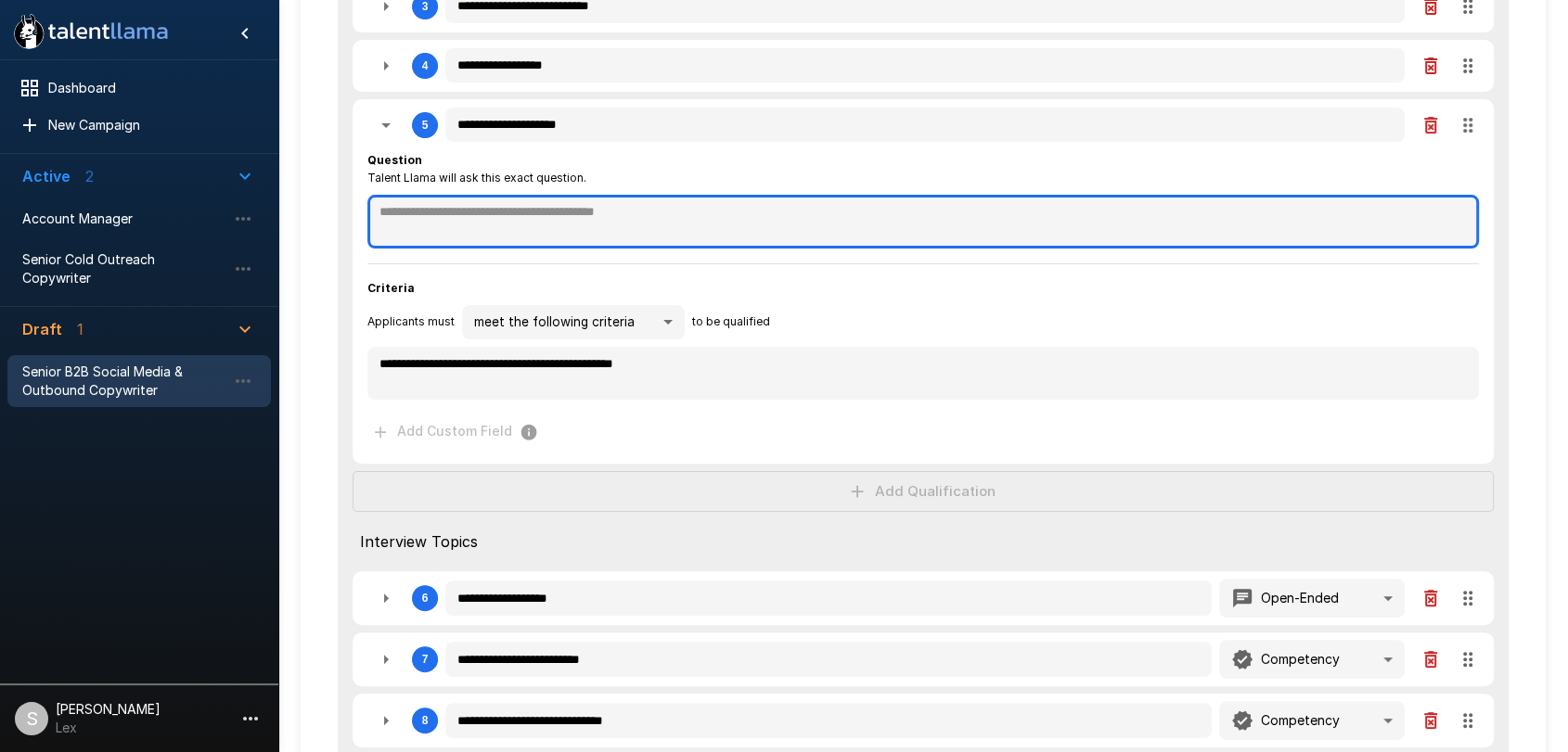
click at [424, 225] on textarea at bounding box center [922, 221] width 1111 height 53
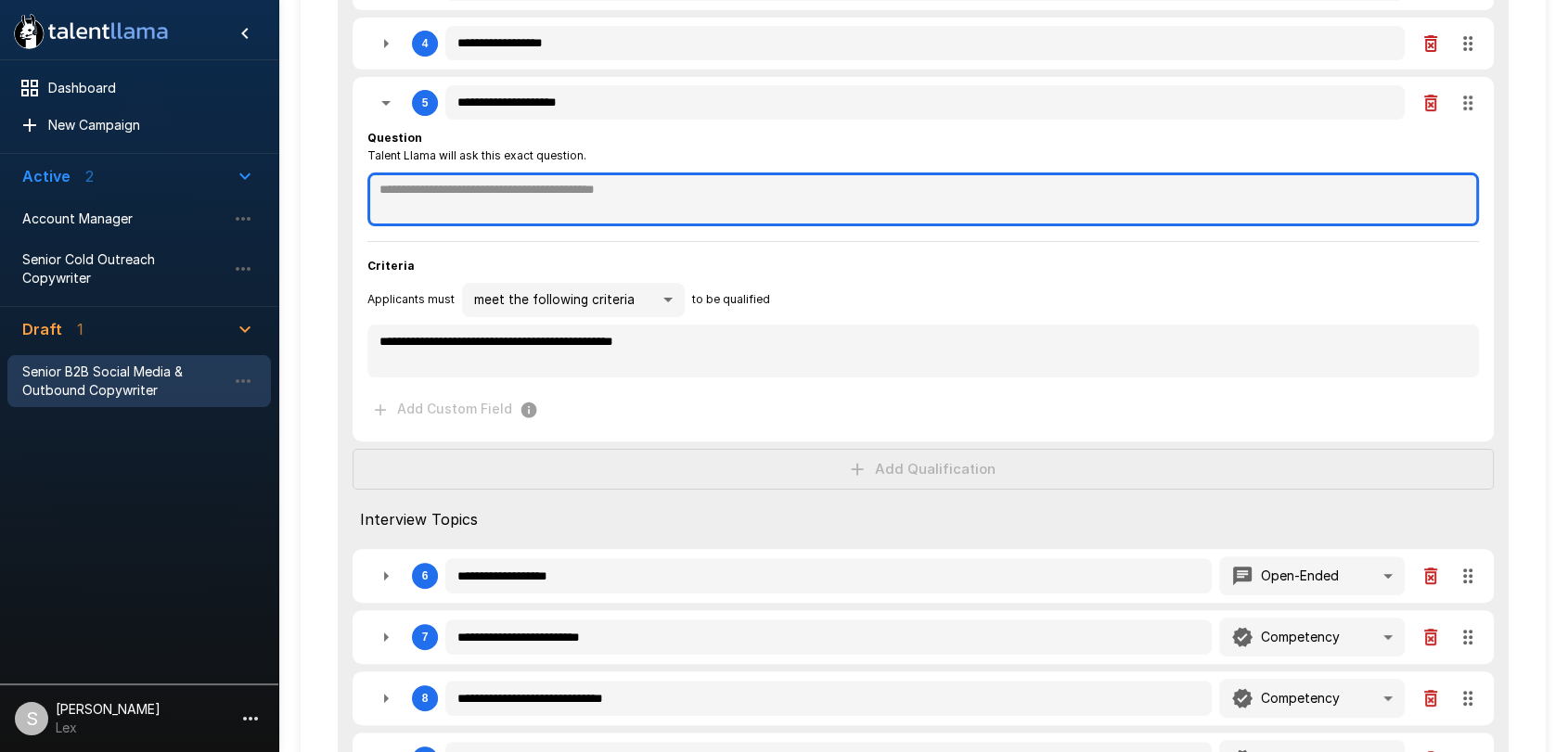
scroll to position [488, 0]
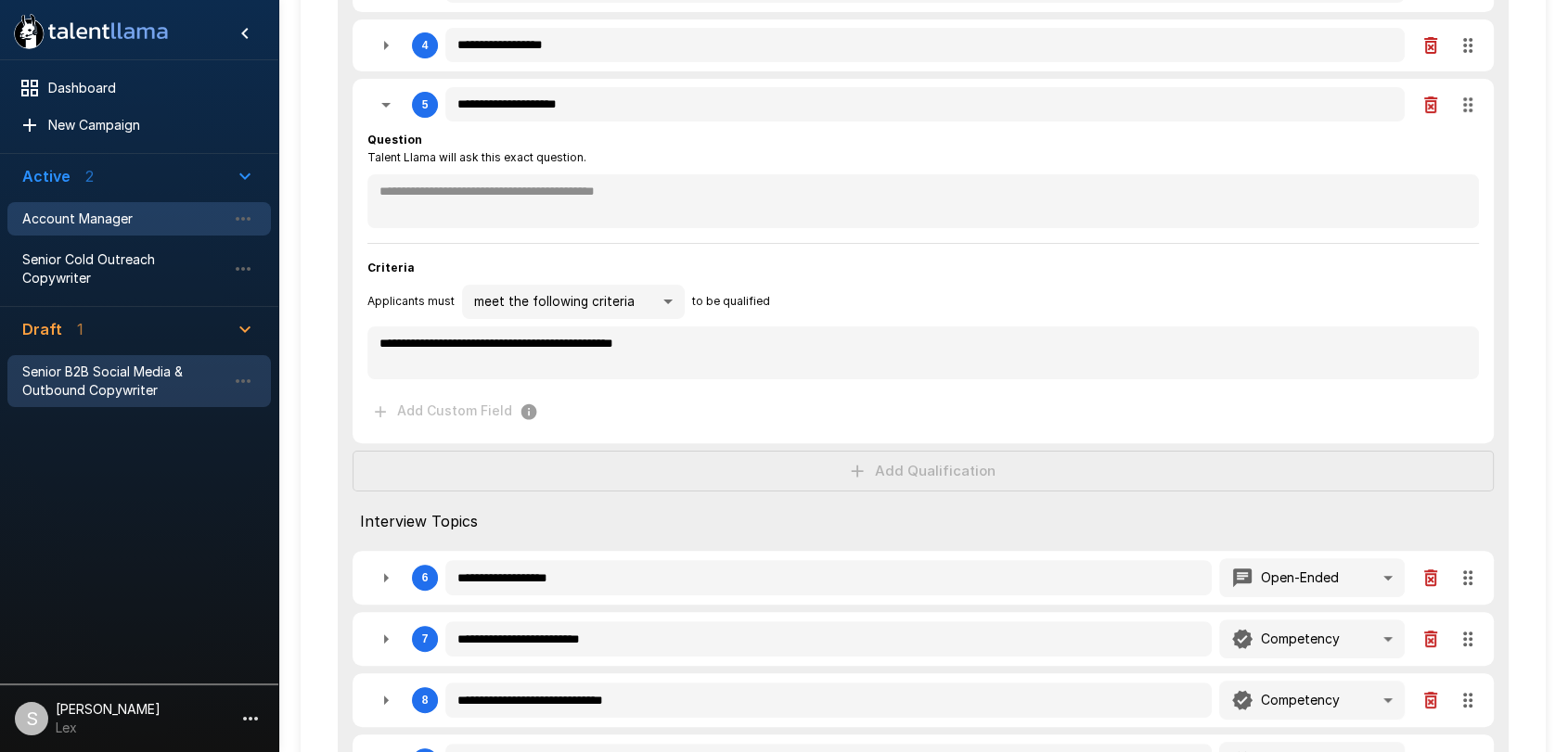
click at [94, 217] on span "Account Manager" at bounding box center [124, 218] width 204 height 19
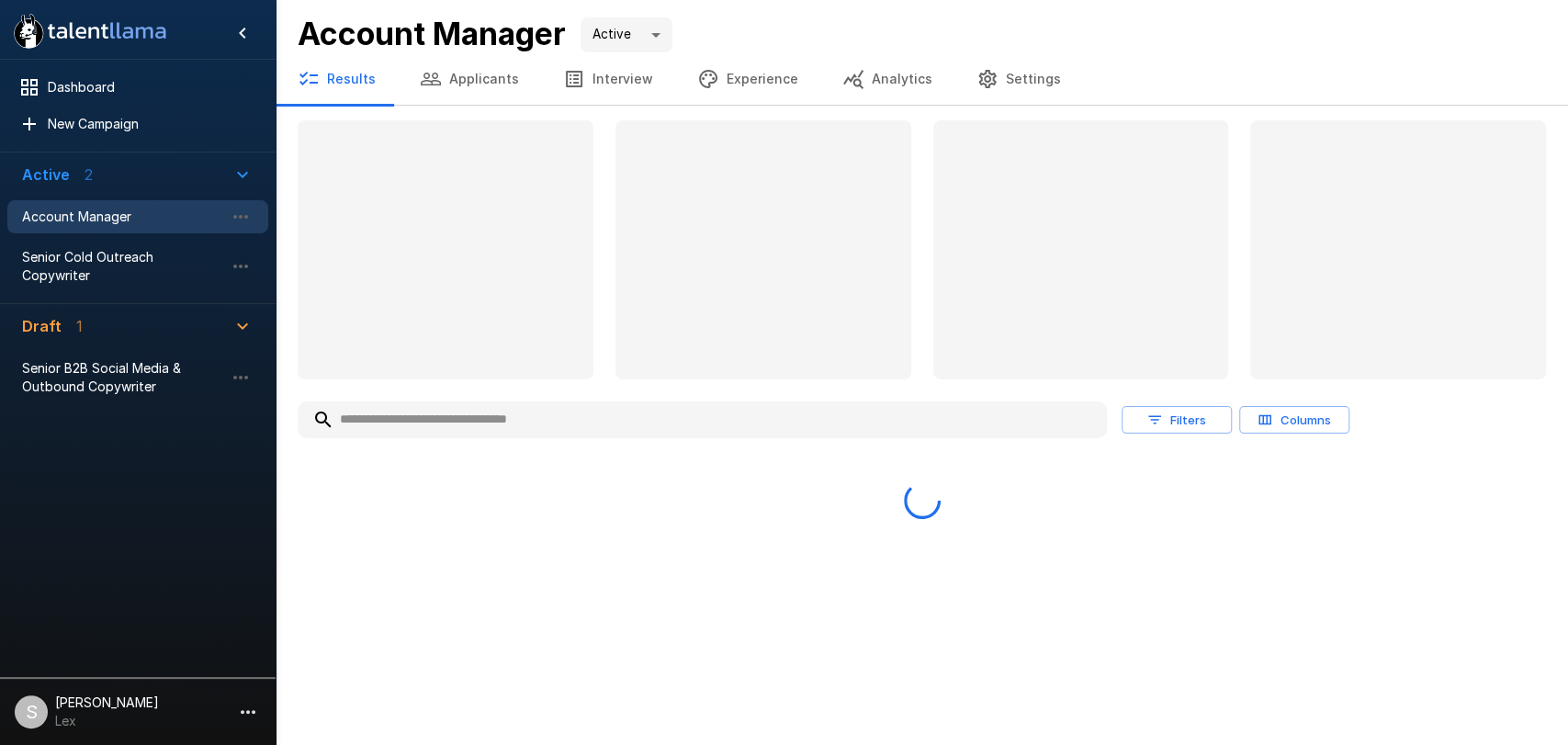
click at [733, 73] on button "Experience" at bounding box center [747, 79] width 145 height 51
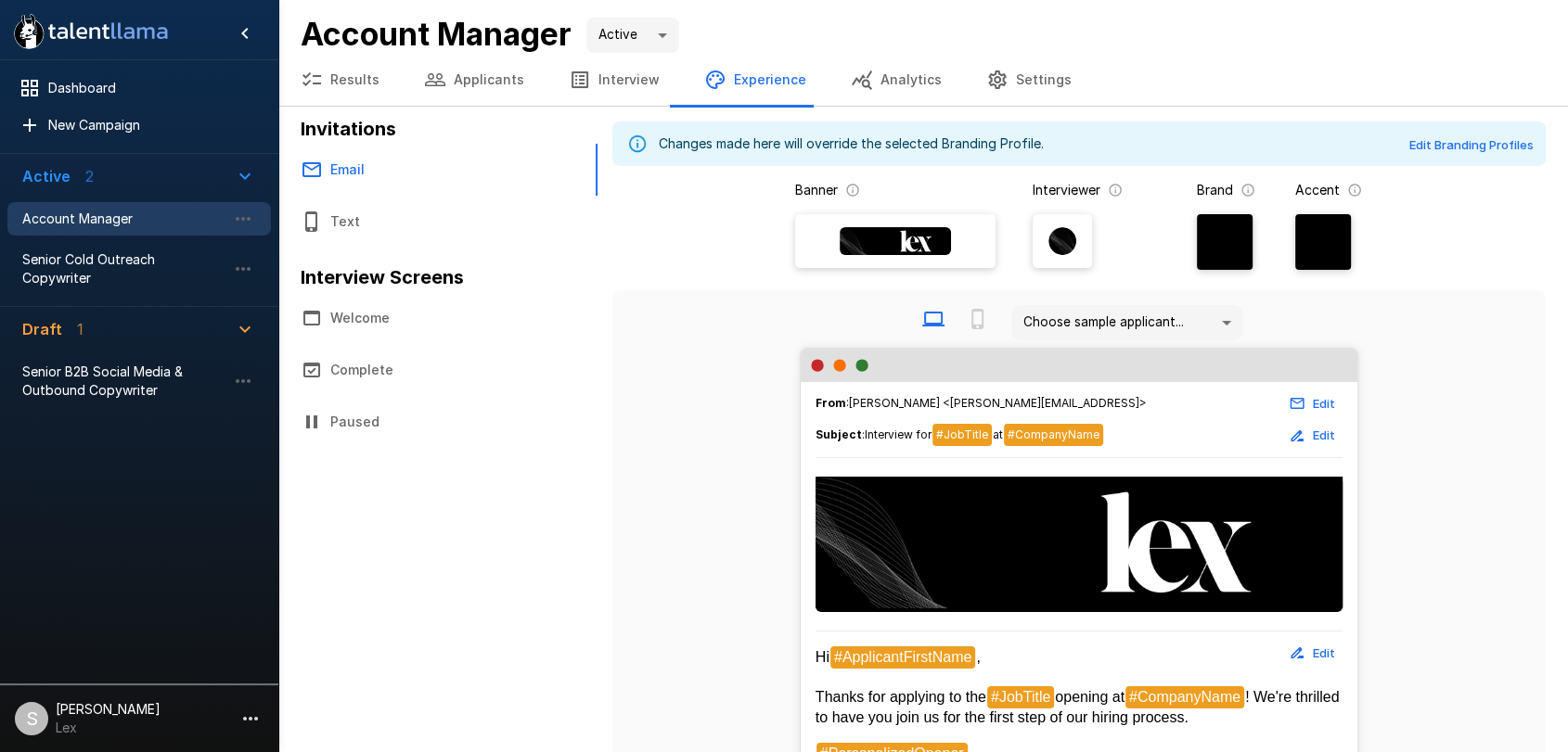
click at [618, 74] on button "Interview" at bounding box center [614, 80] width 135 height 52
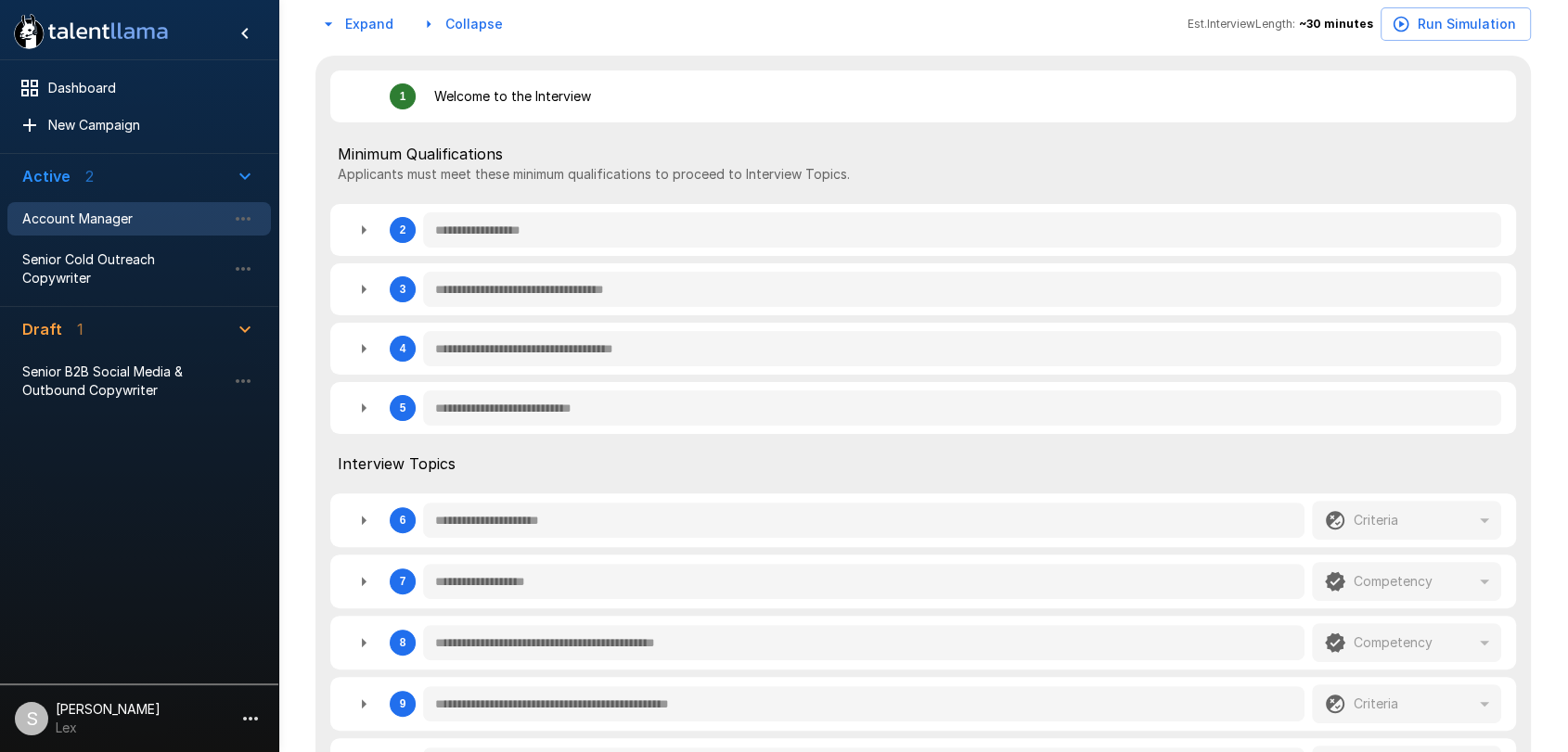
scroll to position [443, 0]
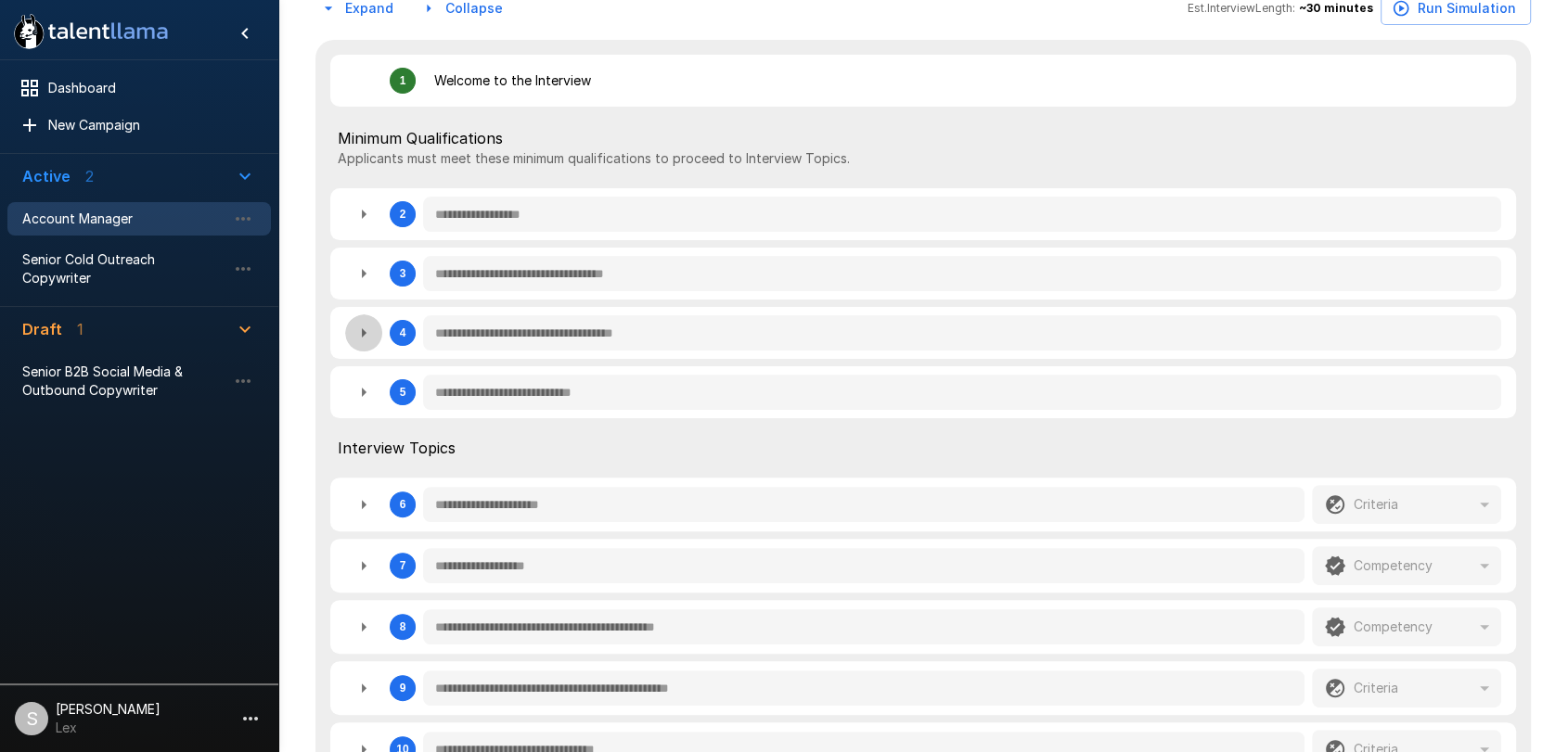
click at [363, 332] on icon "button" at bounding box center [364, 333] width 5 height 9
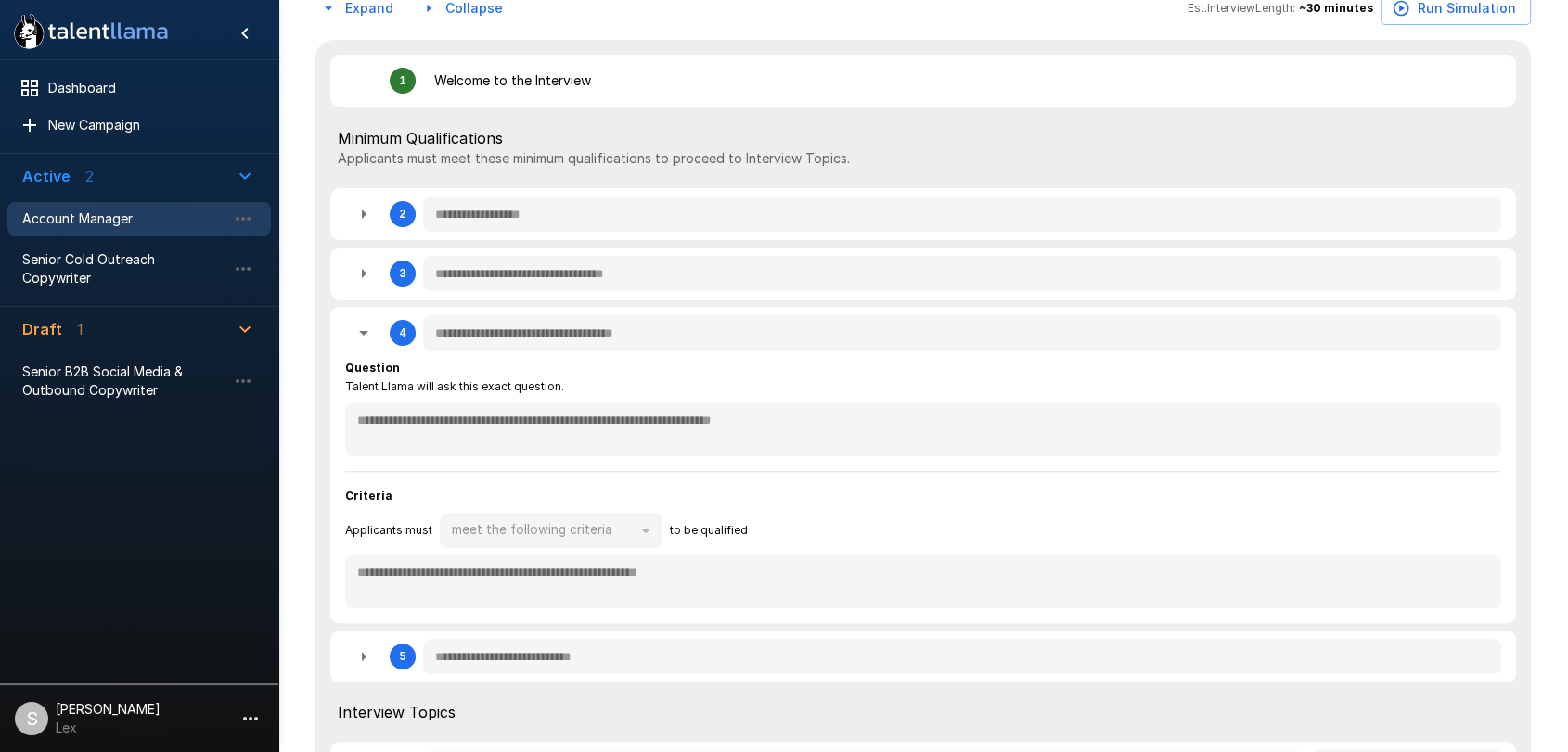
drag, startPoint x: 342, startPoint y: 424, endPoint x: 816, endPoint y: 402, distance: 474.5
click at [816, 402] on div "**********" at bounding box center [922, 465] width 1185 height 317
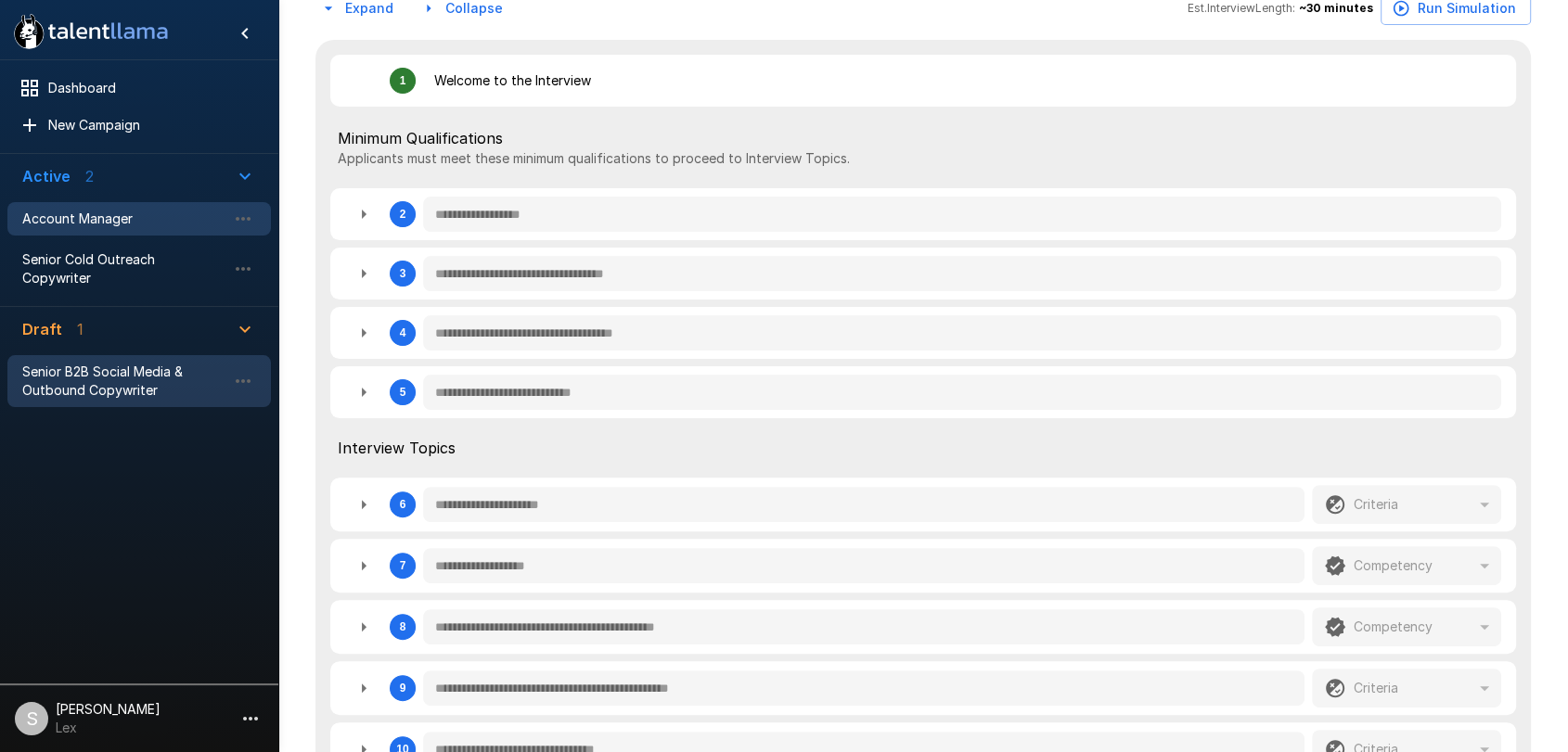
click at [113, 366] on span "Senior B2B Social Media & Outbound Copywriter" at bounding box center [124, 380] width 204 height 37
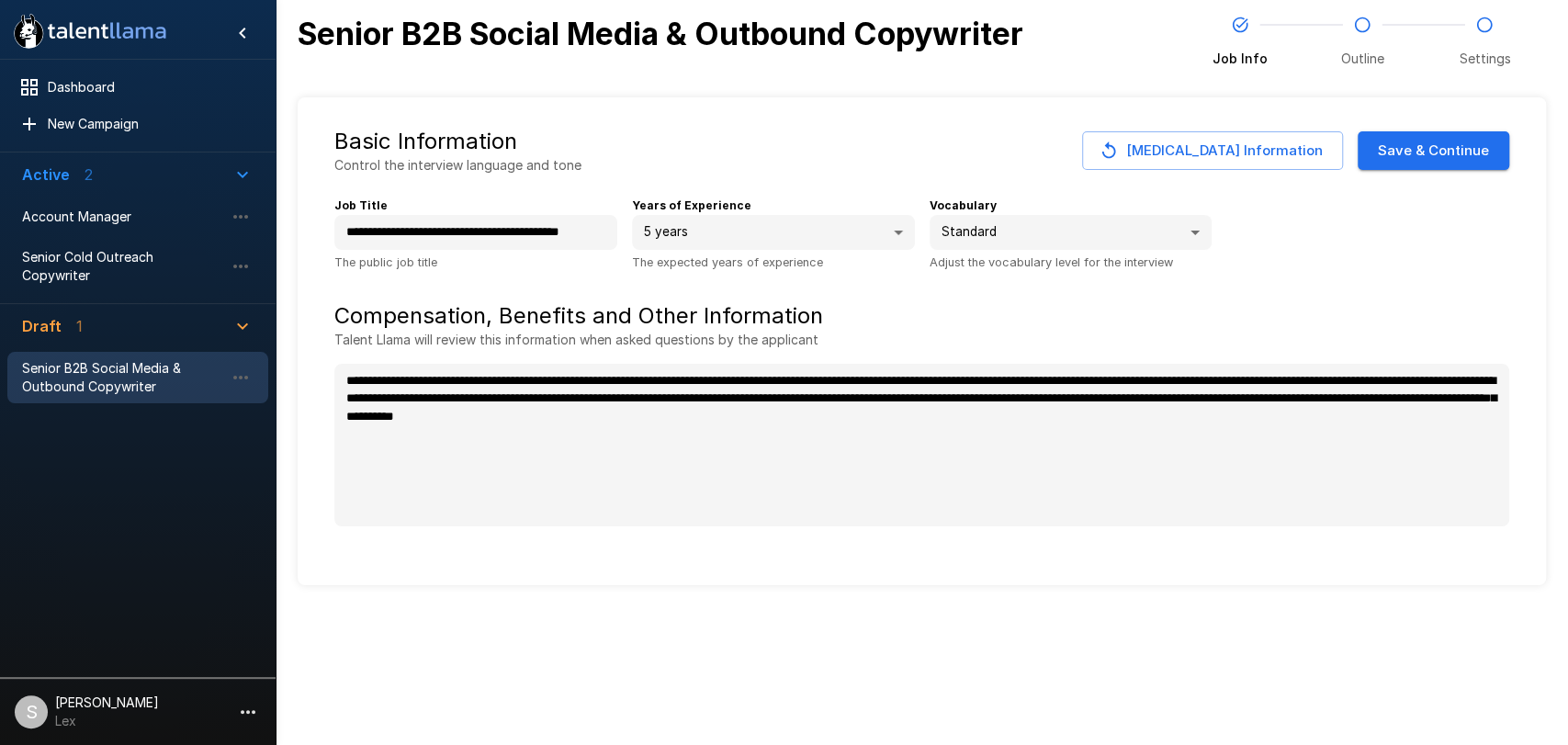
click at [1389, 149] on button "Save & Continue" at bounding box center [1434, 150] width 152 height 38
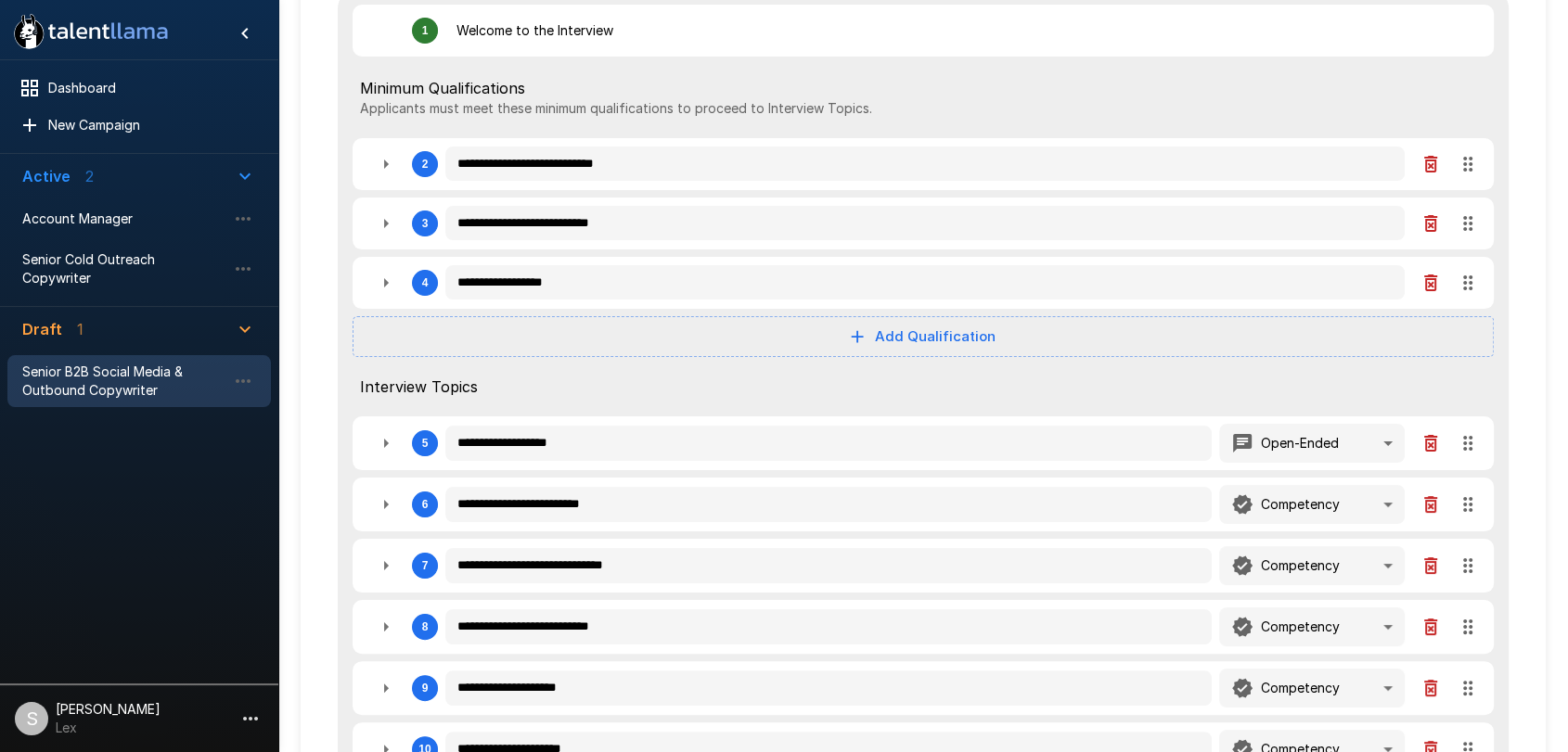
scroll to position [251, 0]
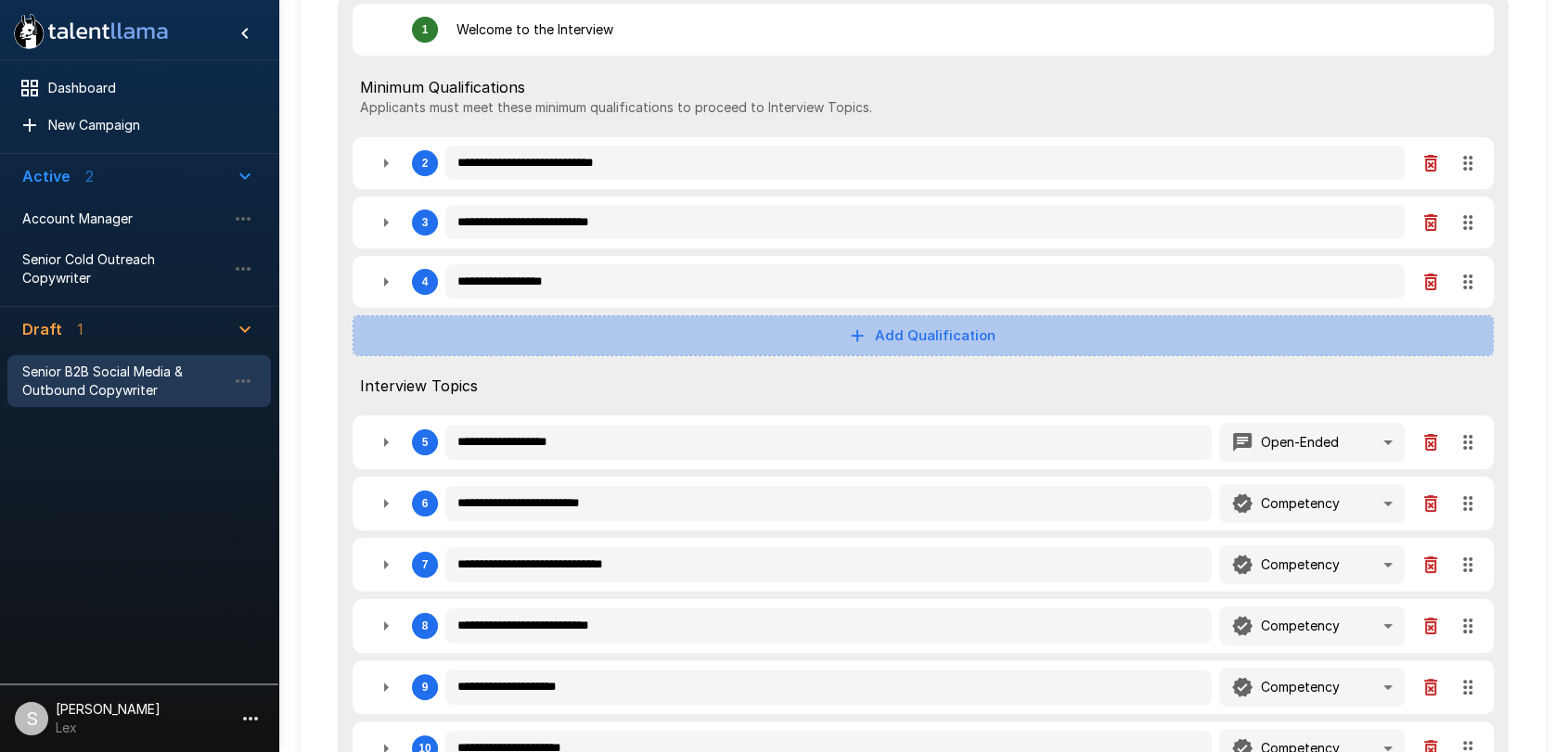
click at [901, 332] on button "Add Qualification" at bounding box center [922, 336] width 1141 height 41
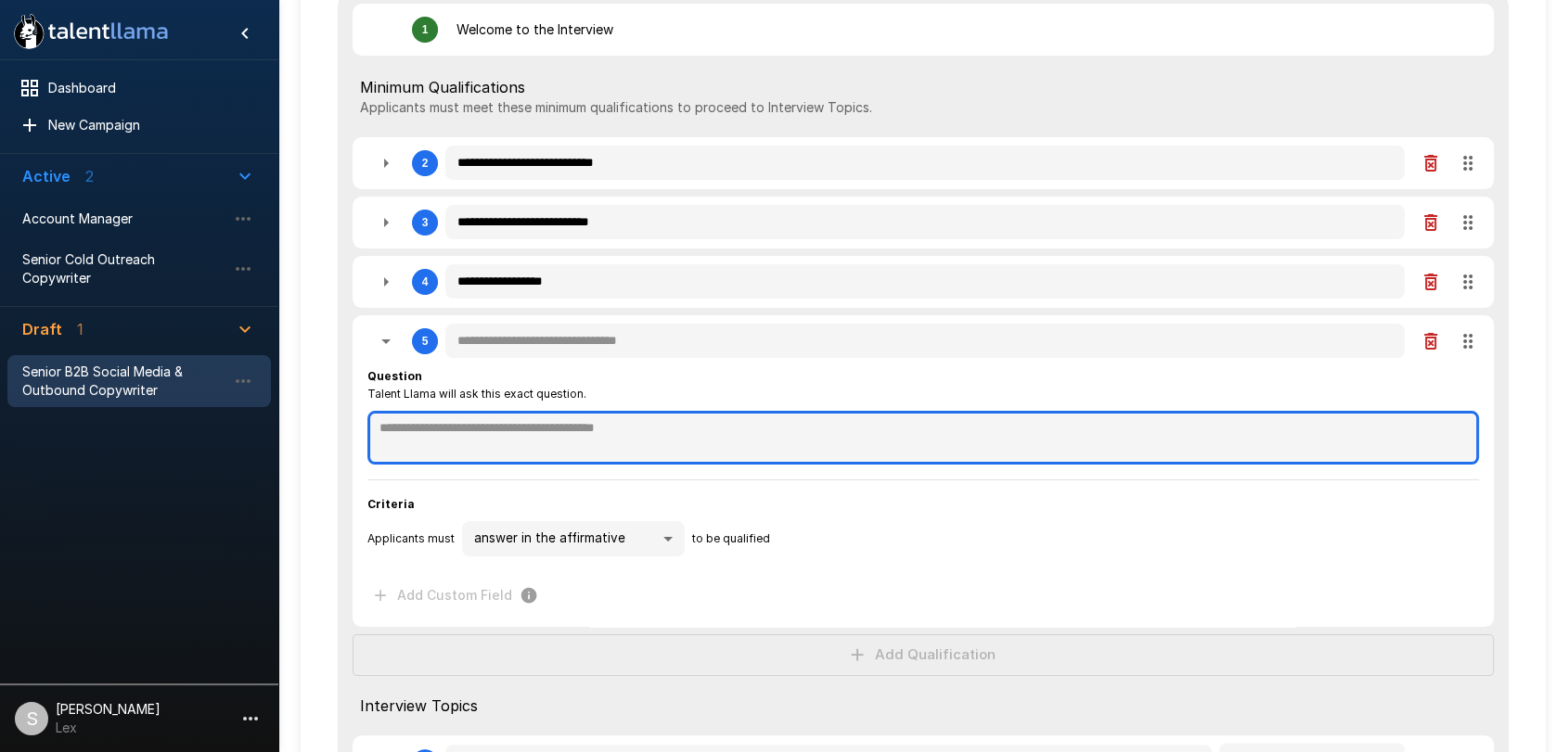
click at [399, 424] on textarea at bounding box center [922, 437] width 1111 height 54
paste textarea "**********"
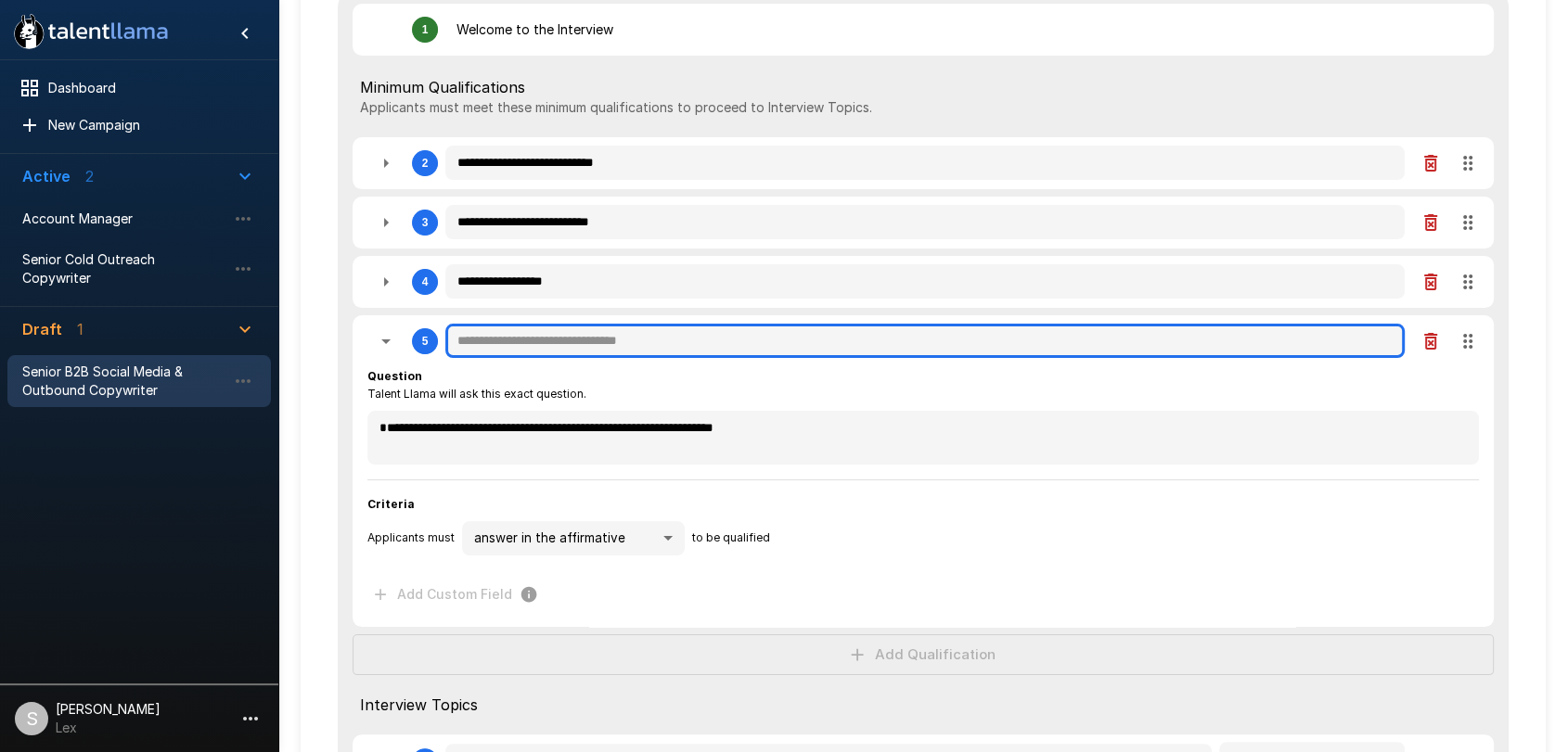
click at [451, 341] on input "text" at bounding box center [924, 341] width 959 height 35
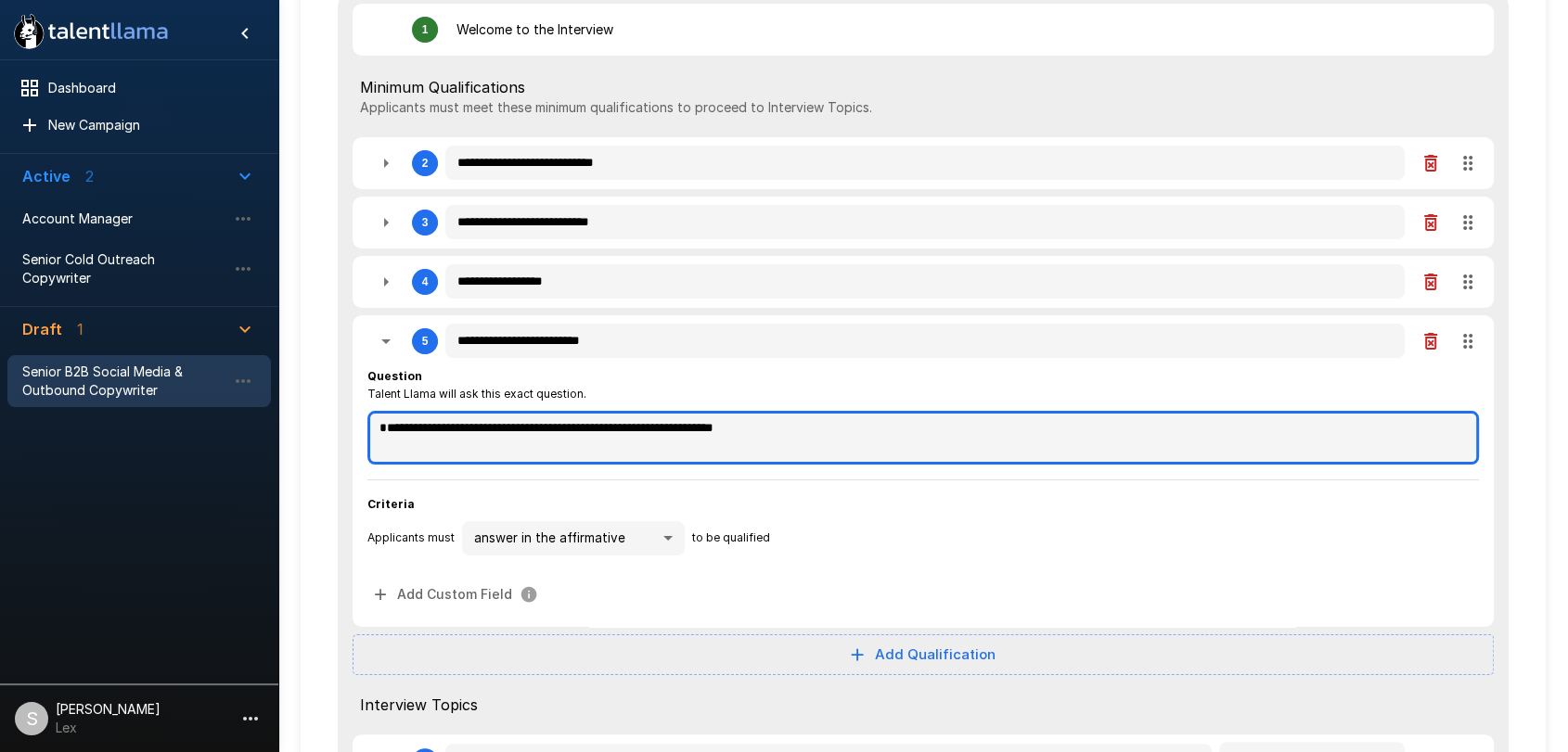
click at [380, 429] on textarea "**********" at bounding box center [922, 436] width 1111 height 53
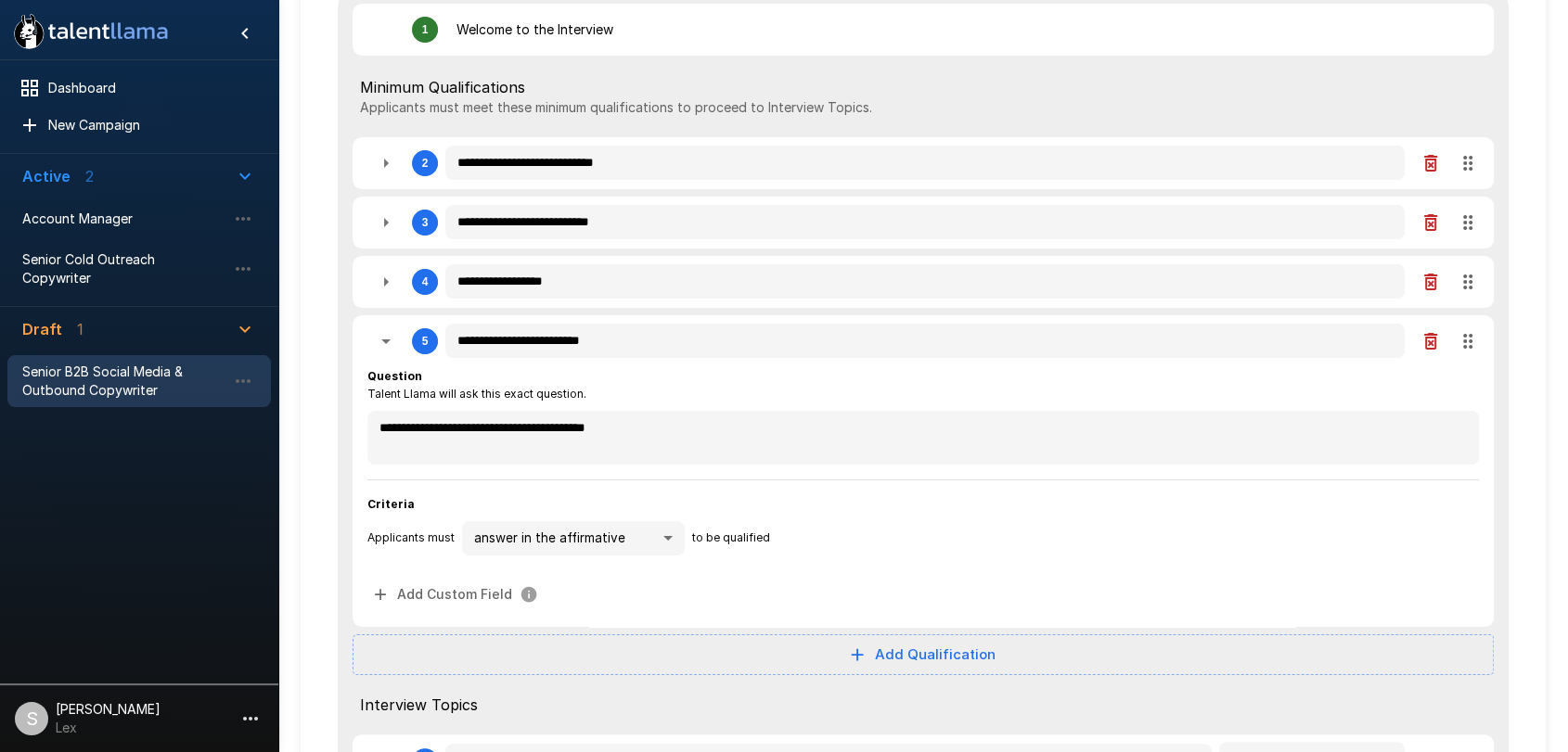
click at [653, 501] on body "**********" at bounding box center [784, 125] width 1568 height 752
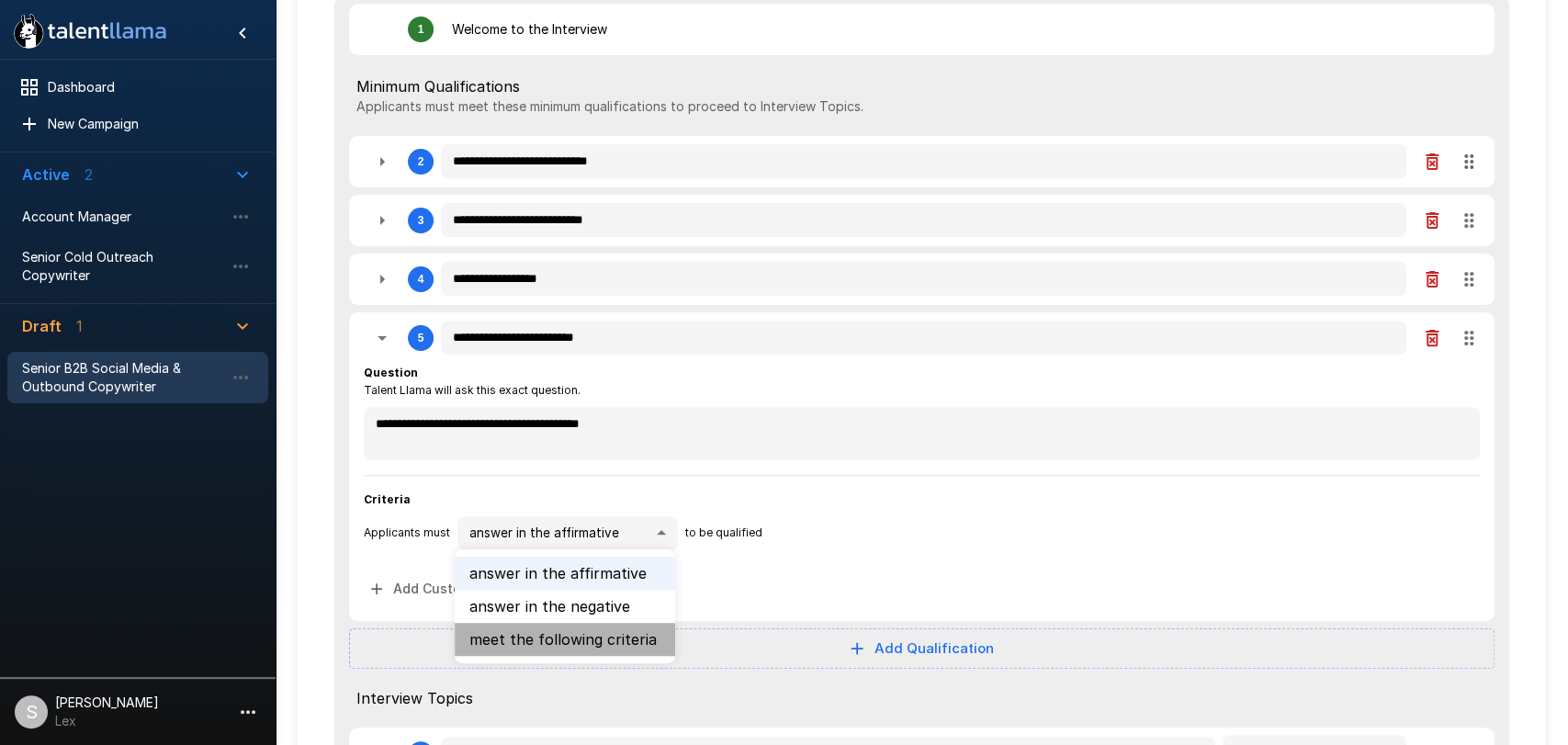
click at [573, 642] on li "meet the following criteria" at bounding box center [564, 639] width 220 height 34
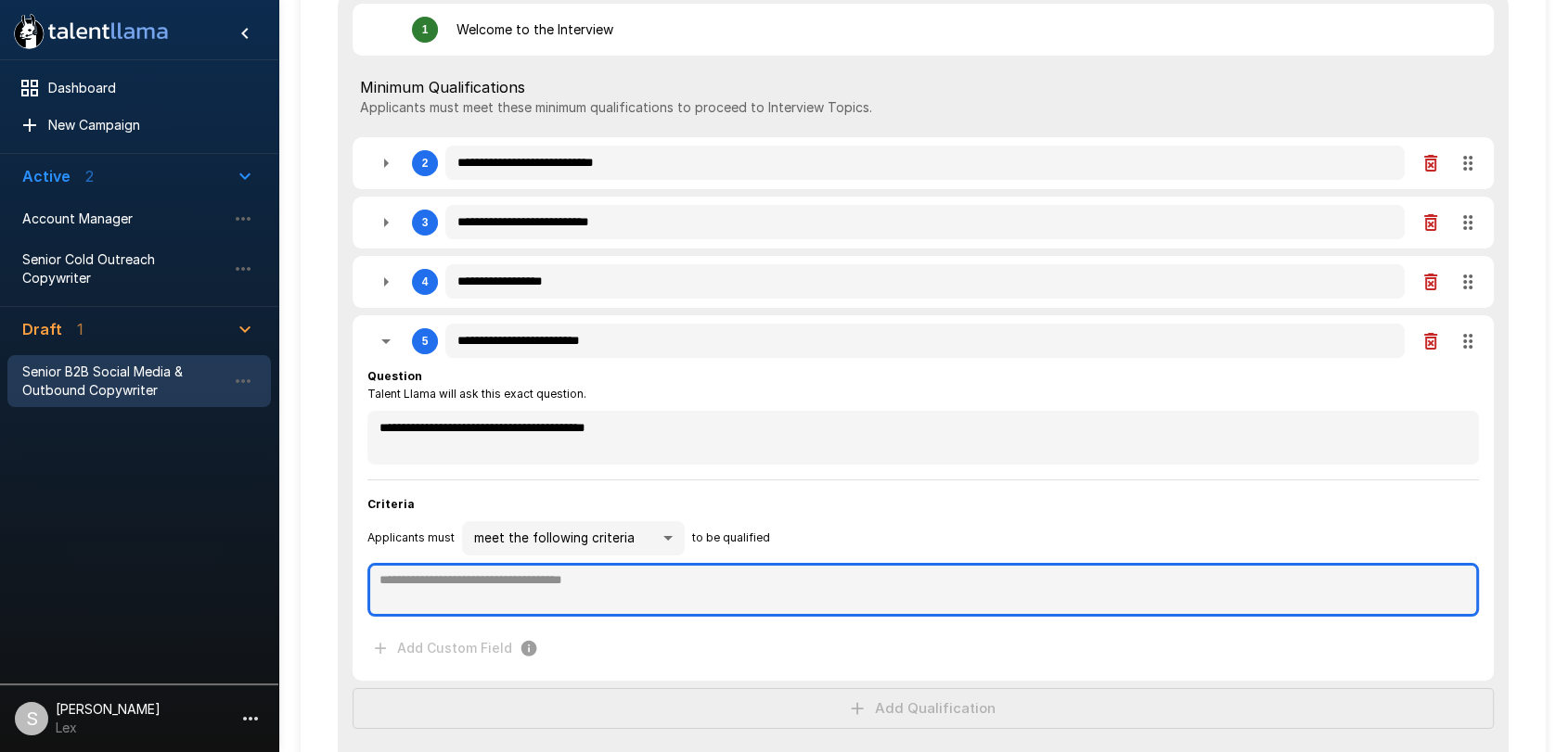
click at [398, 586] on textarea at bounding box center [922, 590] width 1111 height 54
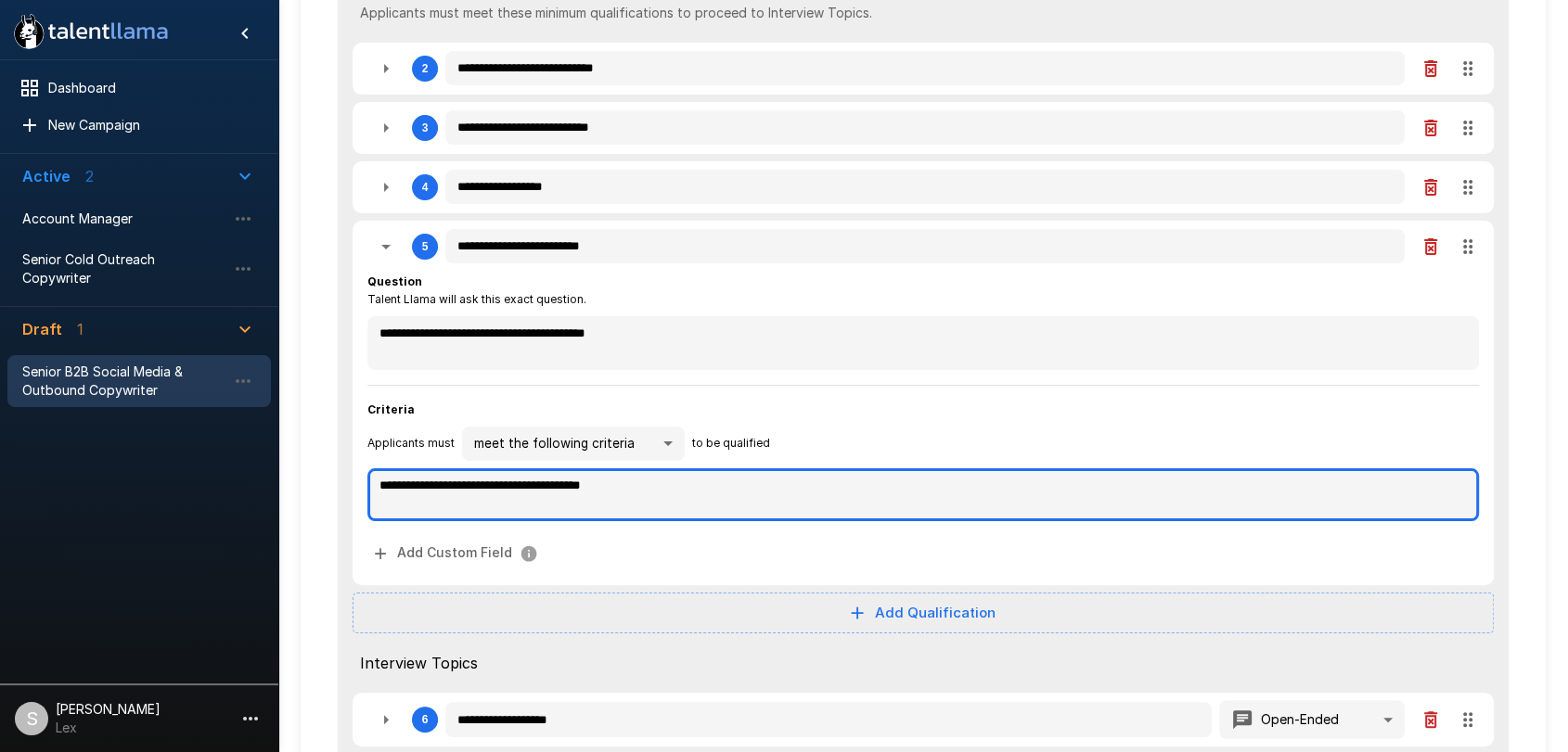
scroll to position [364, 0]
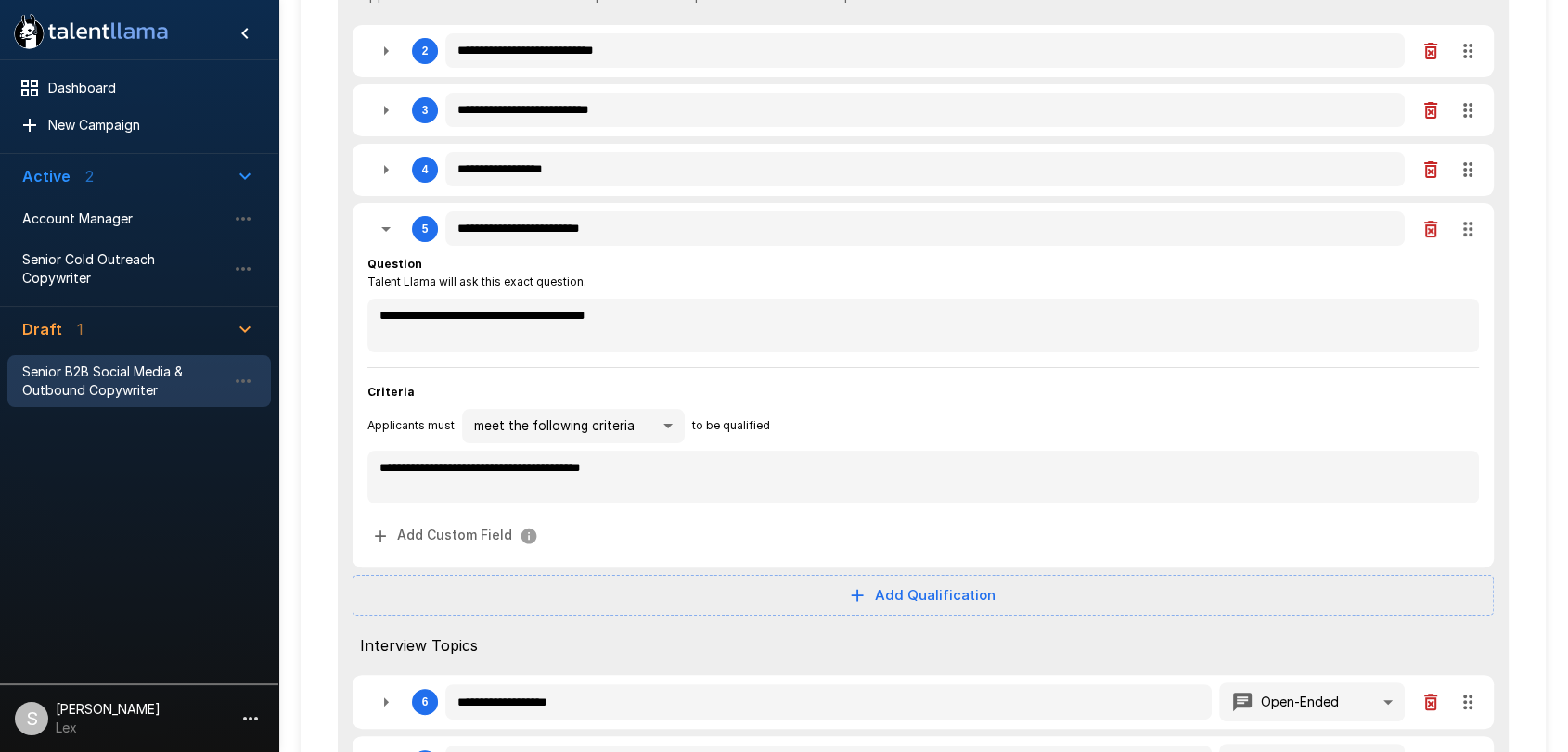
click at [734, 561] on div "**********" at bounding box center [922, 385] width 1141 height 365
click at [391, 233] on icon "button" at bounding box center [386, 229] width 22 height 22
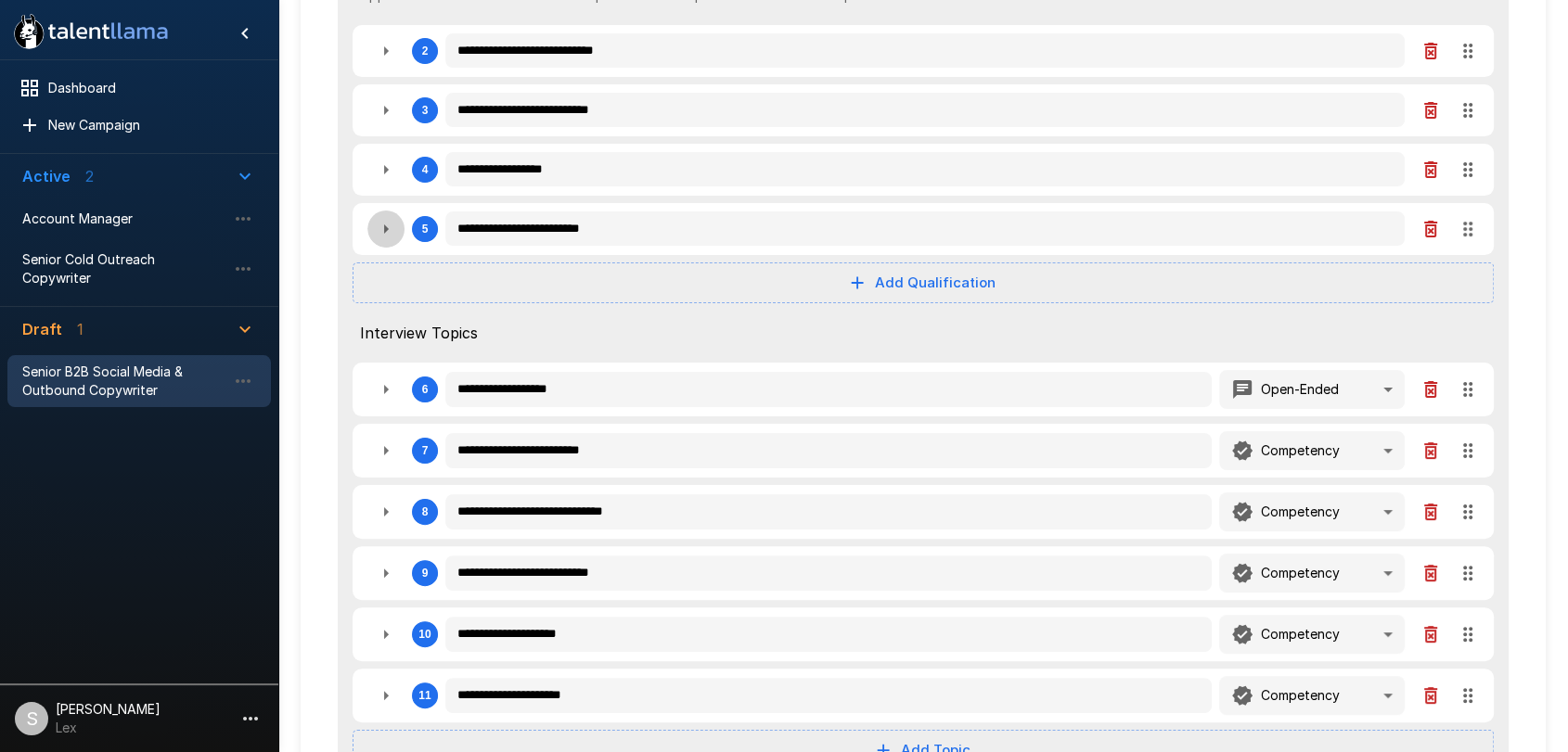
click at [391, 233] on icon "button" at bounding box center [386, 229] width 22 height 22
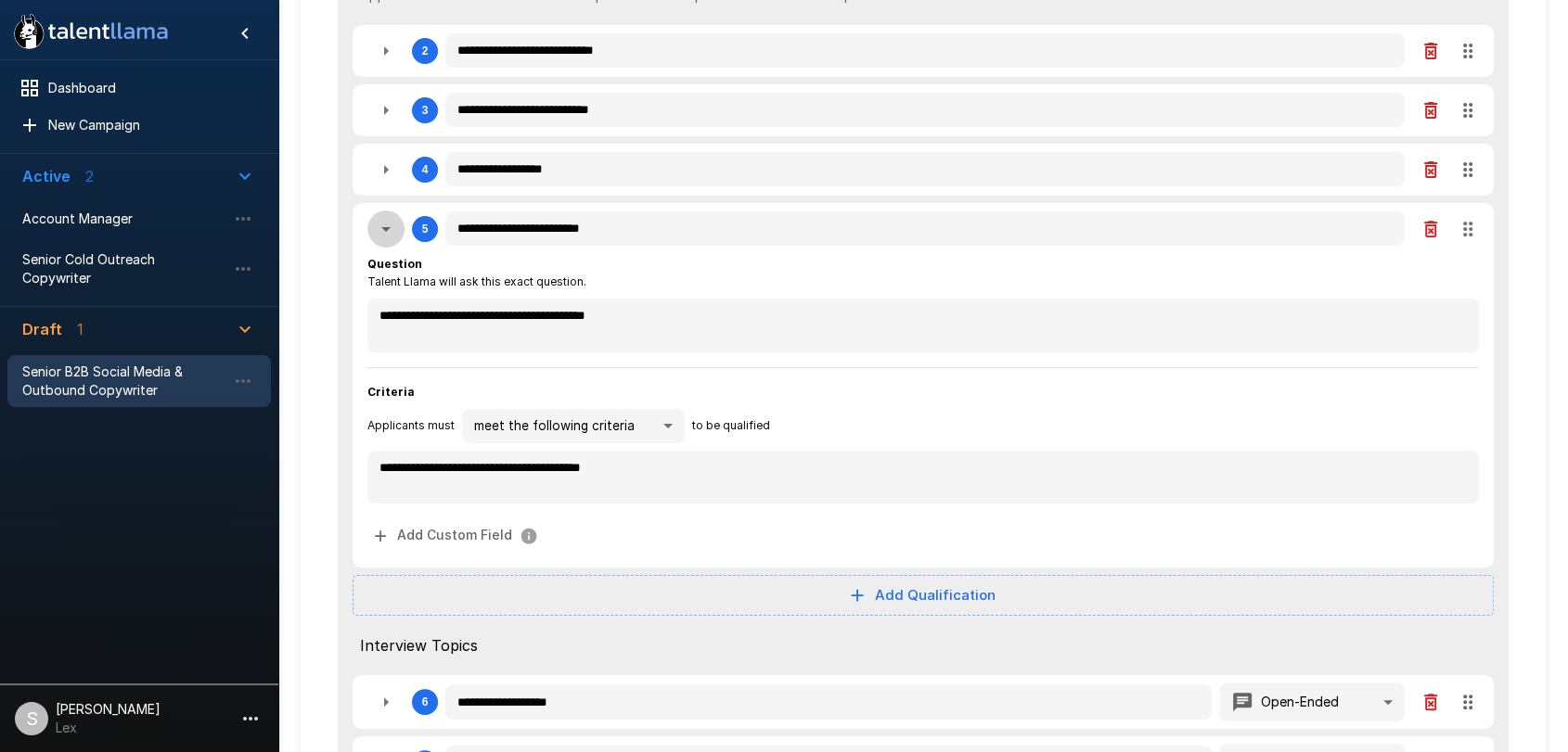
click at [391, 233] on icon "button" at bounding box center [386, 229] width 22 height 22
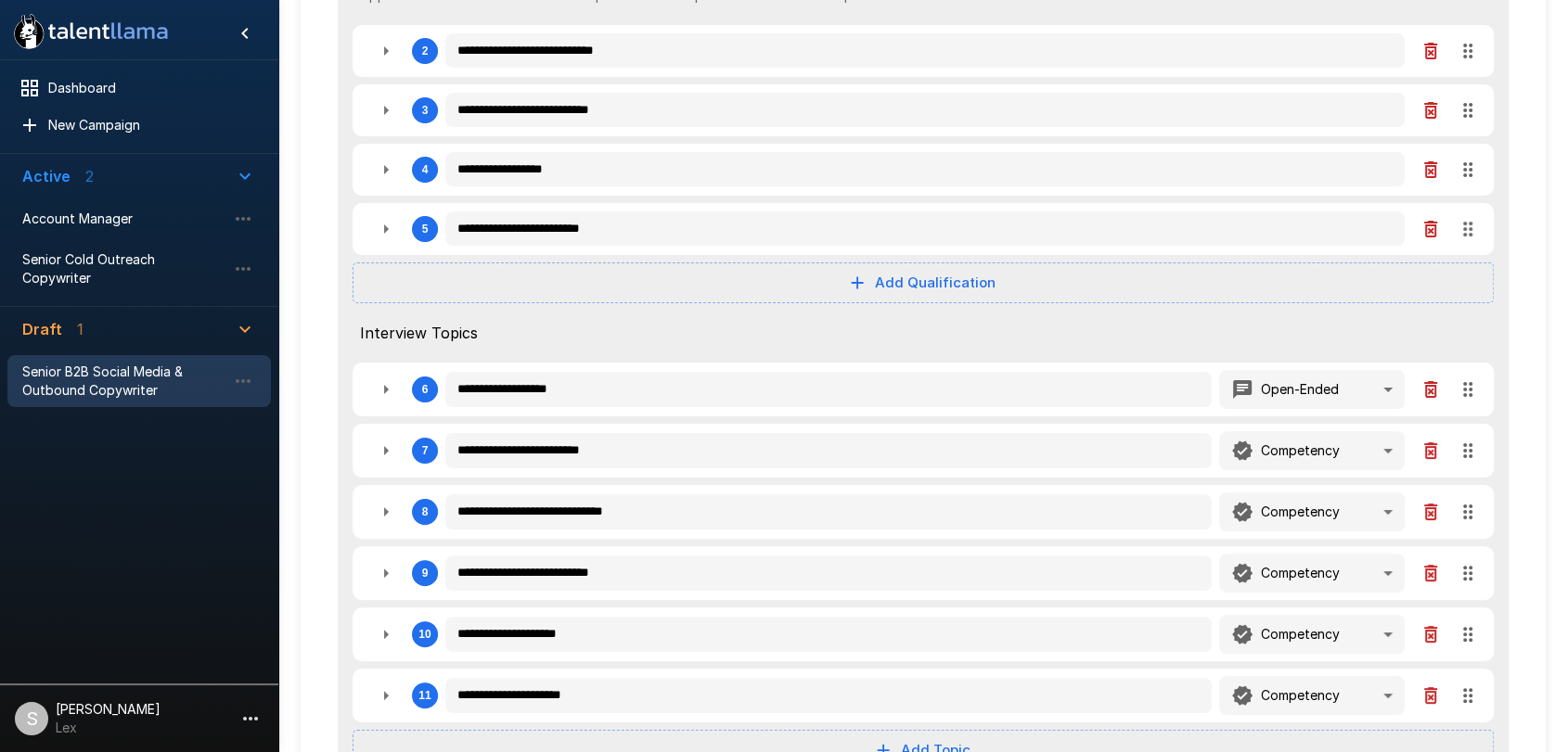
click at [383, 454] on icon "button" at bounding box center [386, 450] width 22 height 22
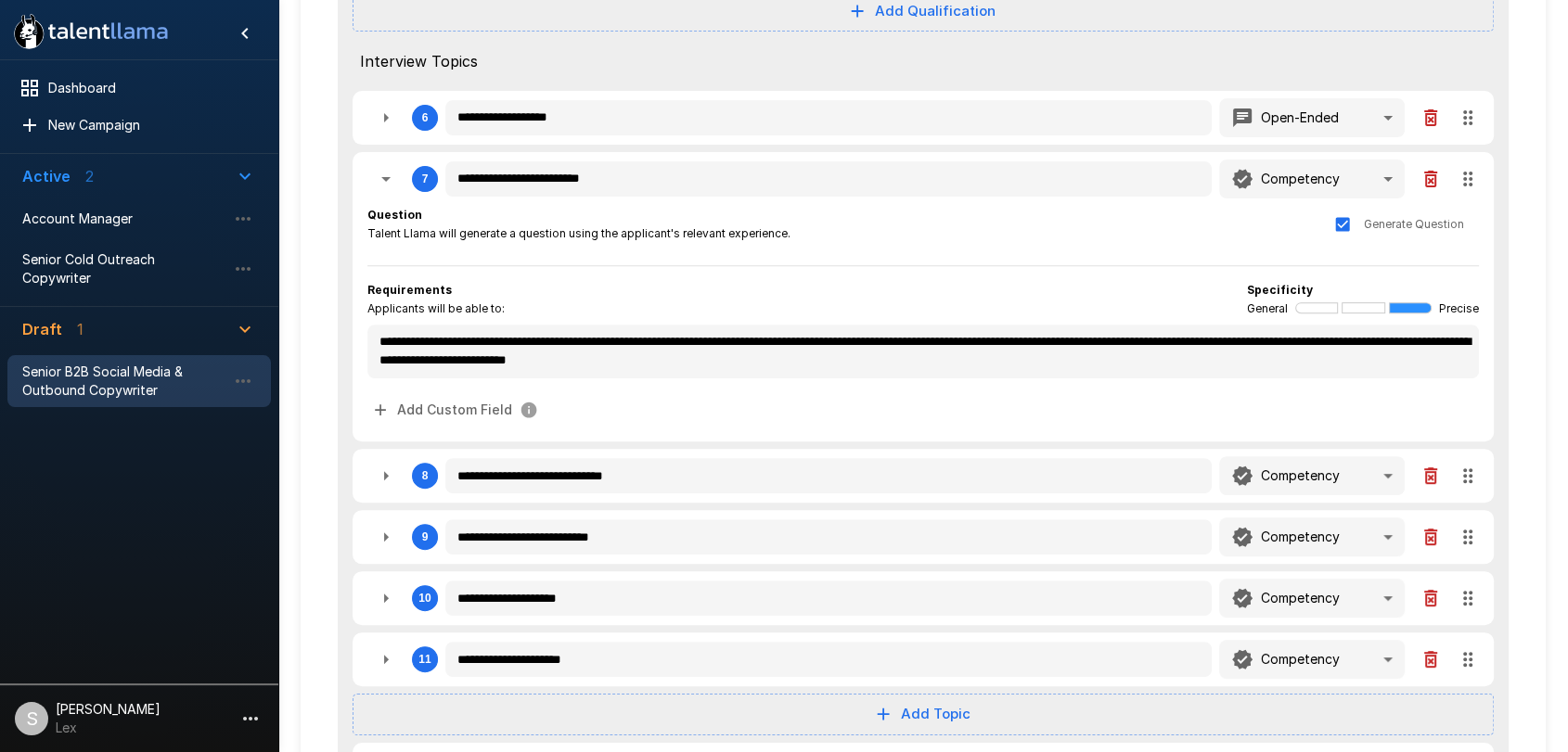
scroll to position [637, 0]
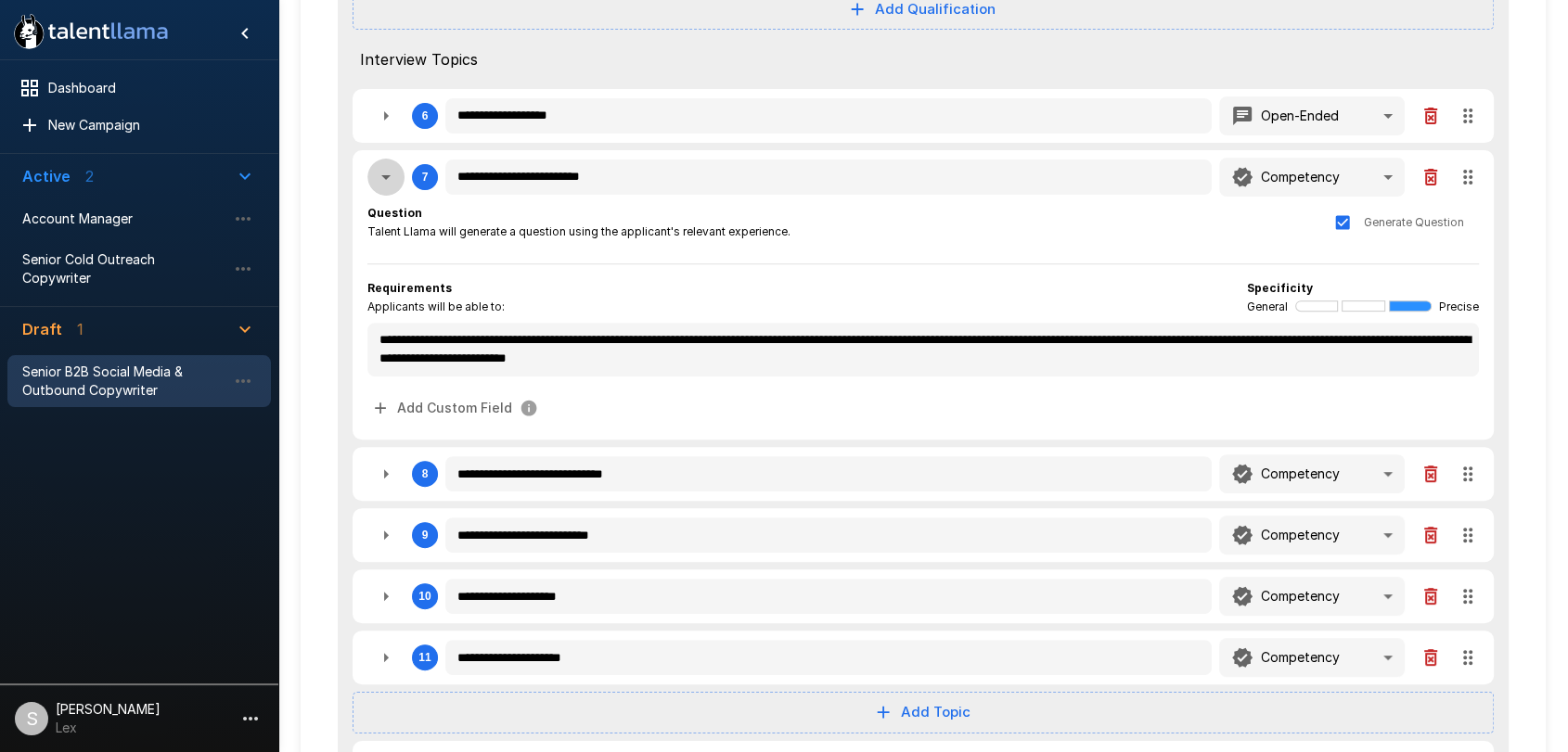
click at [386, 179] on icon "button" at bounding box center [386, 177] width 22 height 22
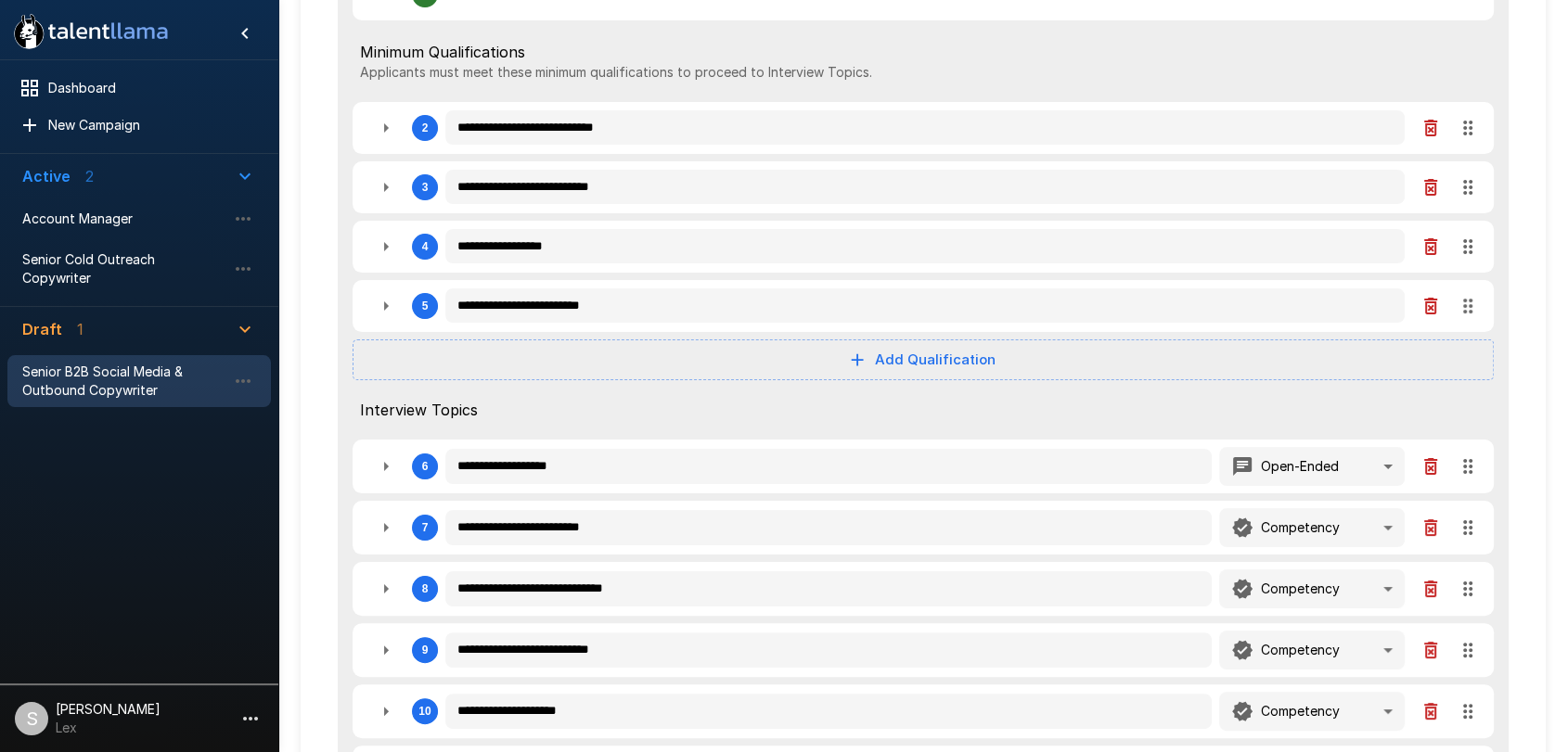
scroll to position [285, 0]
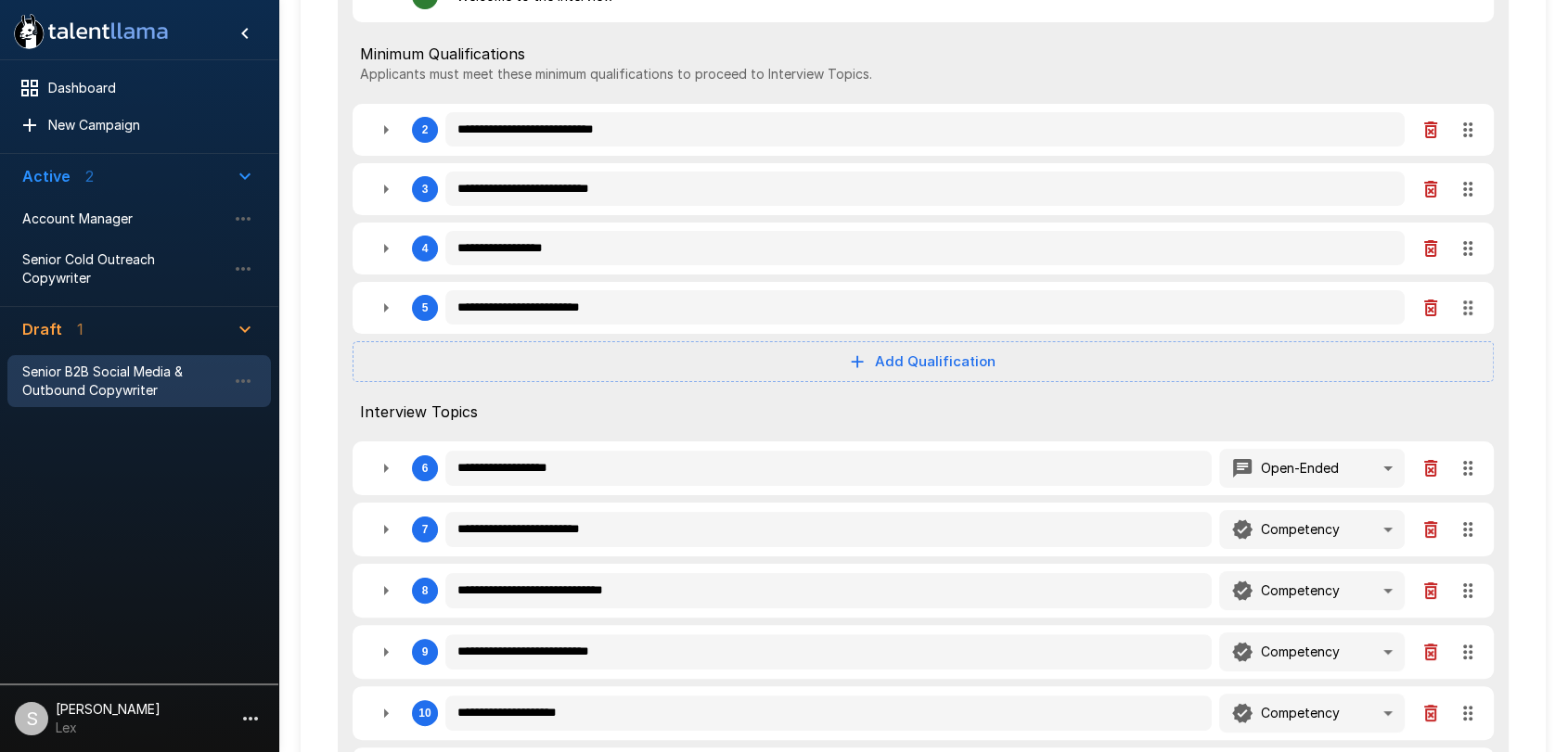
click at [383, 308] on icon "button" at bounding box center [386, 308] width 22 height 22
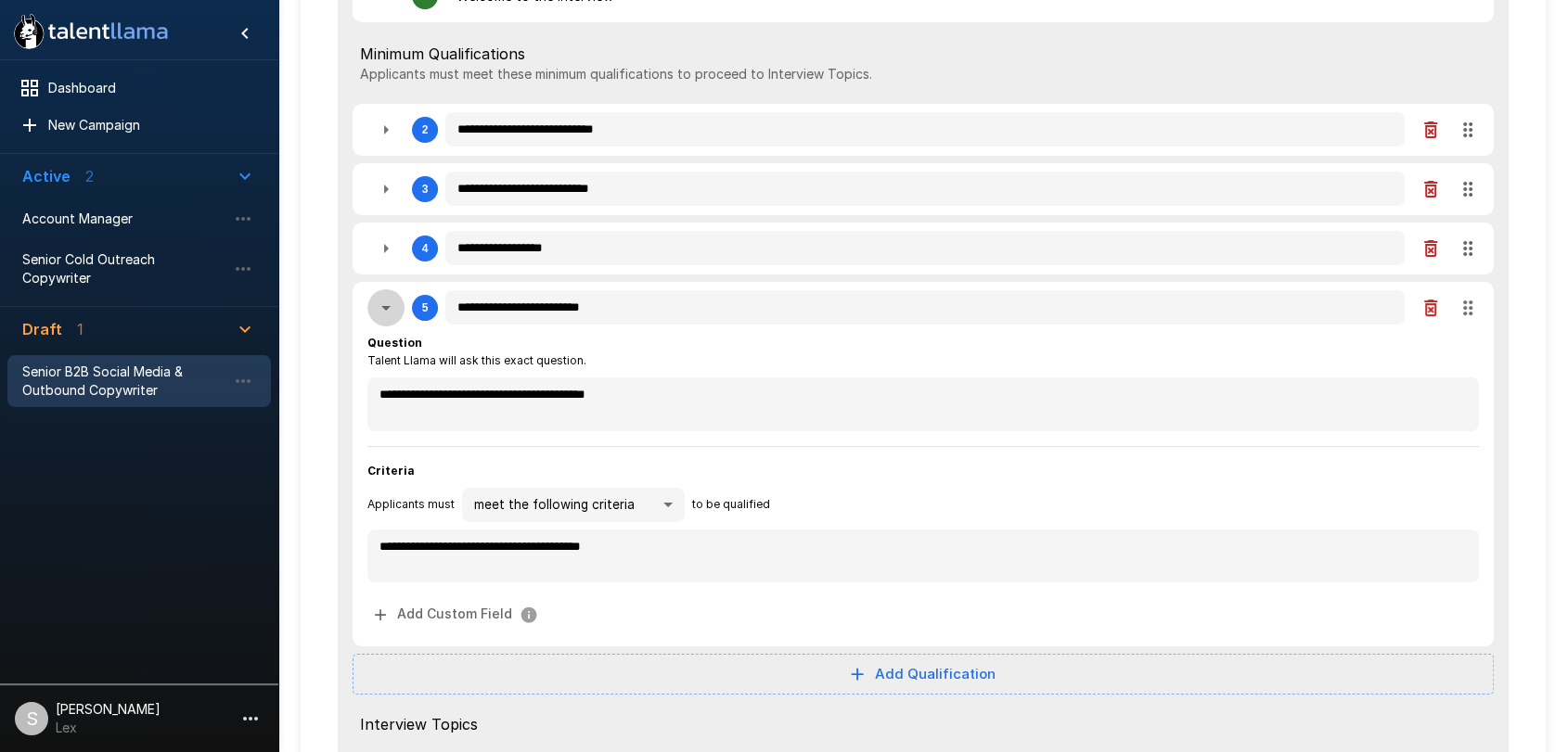
click at [383, 308] on icon "button" at bounding box center [386, 308] width 22 height 22
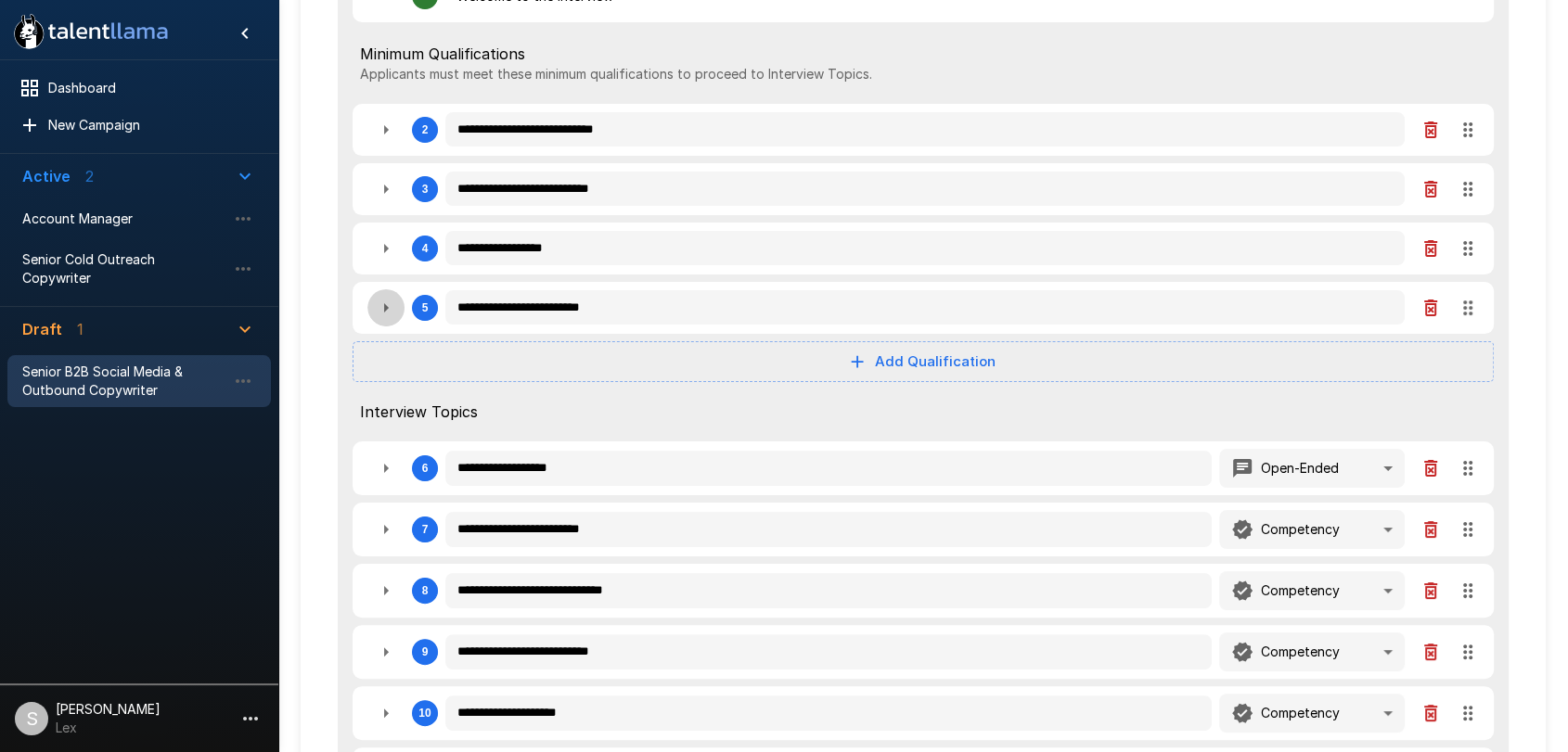
click at [380, 307] on icon "button" at bounding box center [386, 308] width 22 height 22
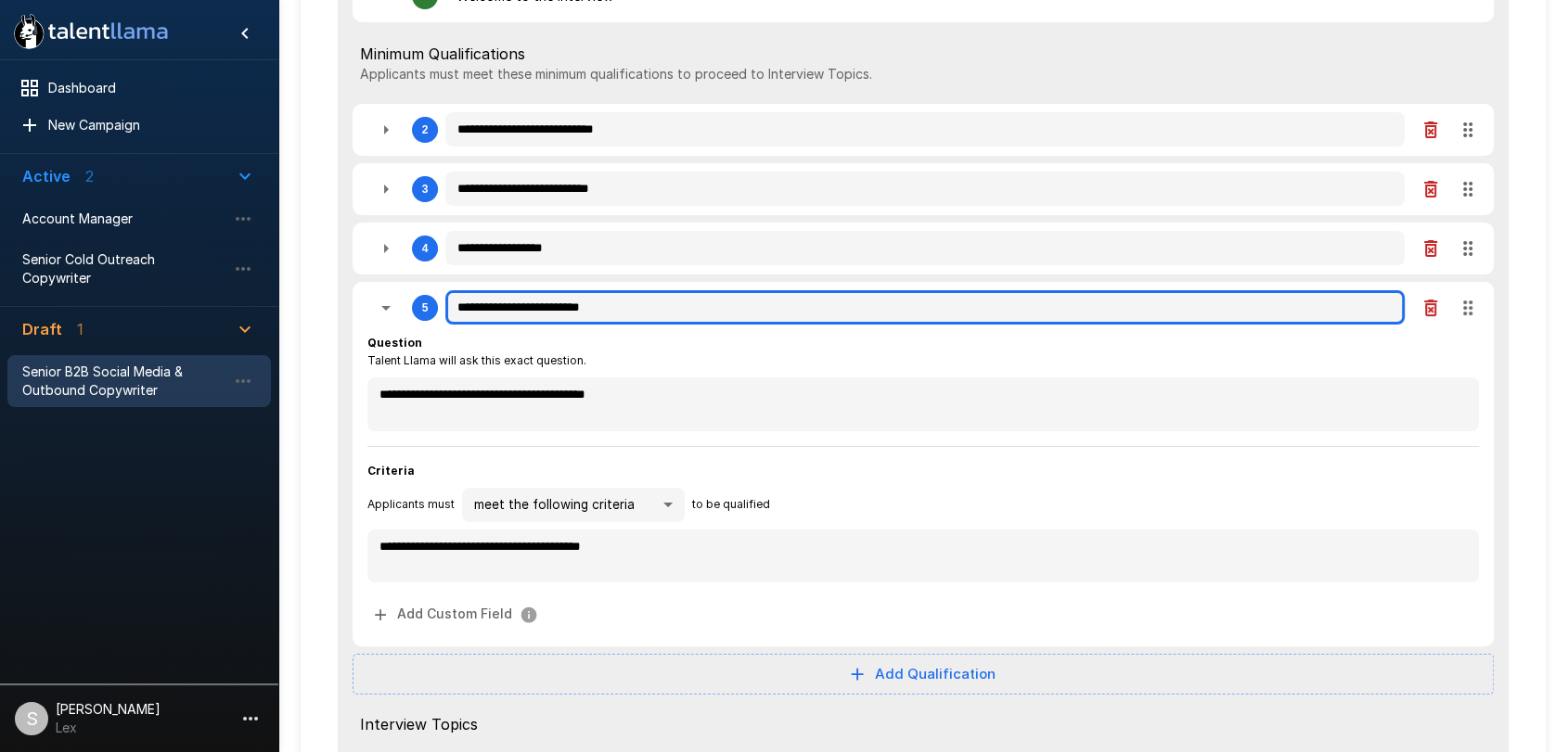
click at [484, 307] on input "**********" at bounding box center [924, 307] width 959 height 35
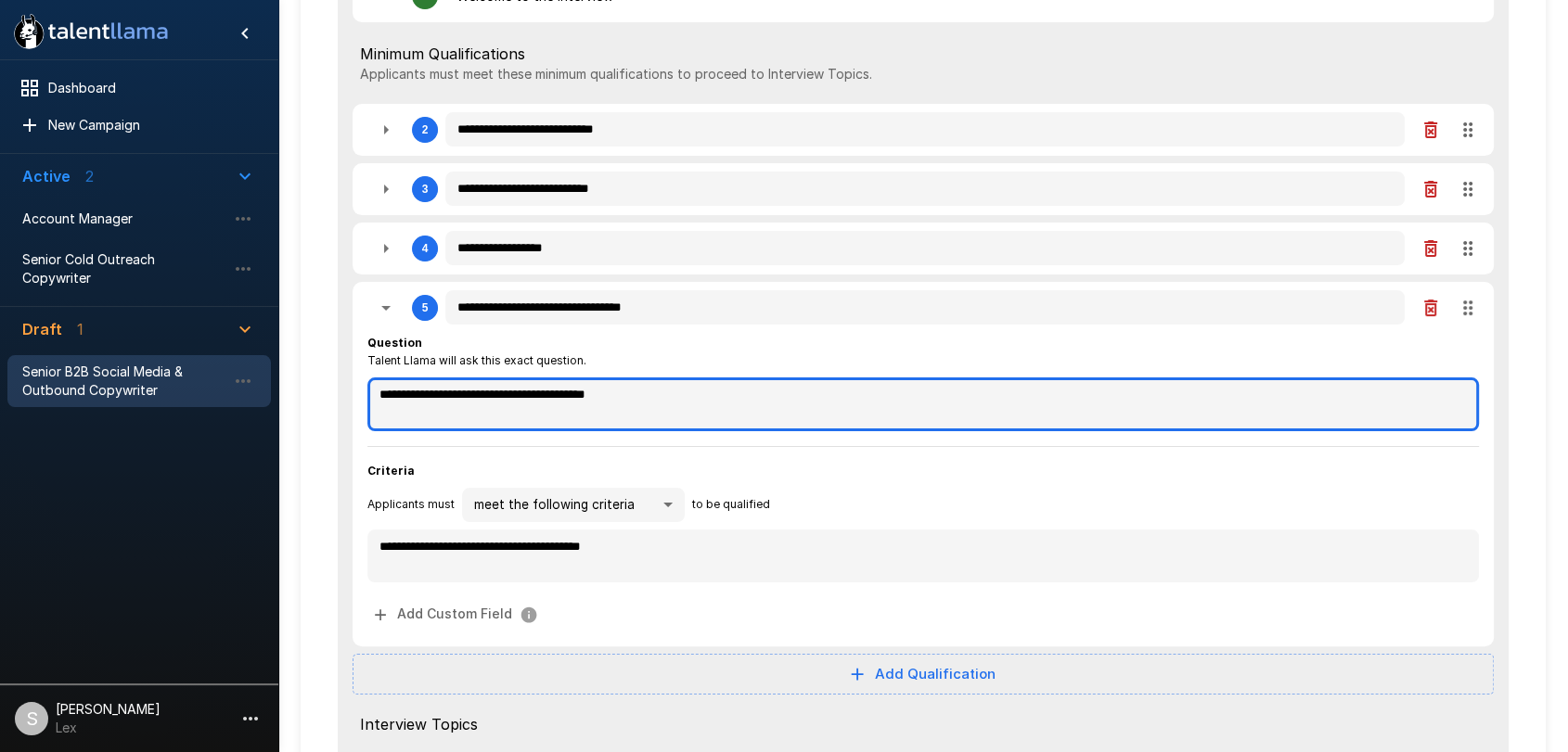
click at [585, 394] on textarea "**********" at bounding box center [922, 403] width 1111 height 53
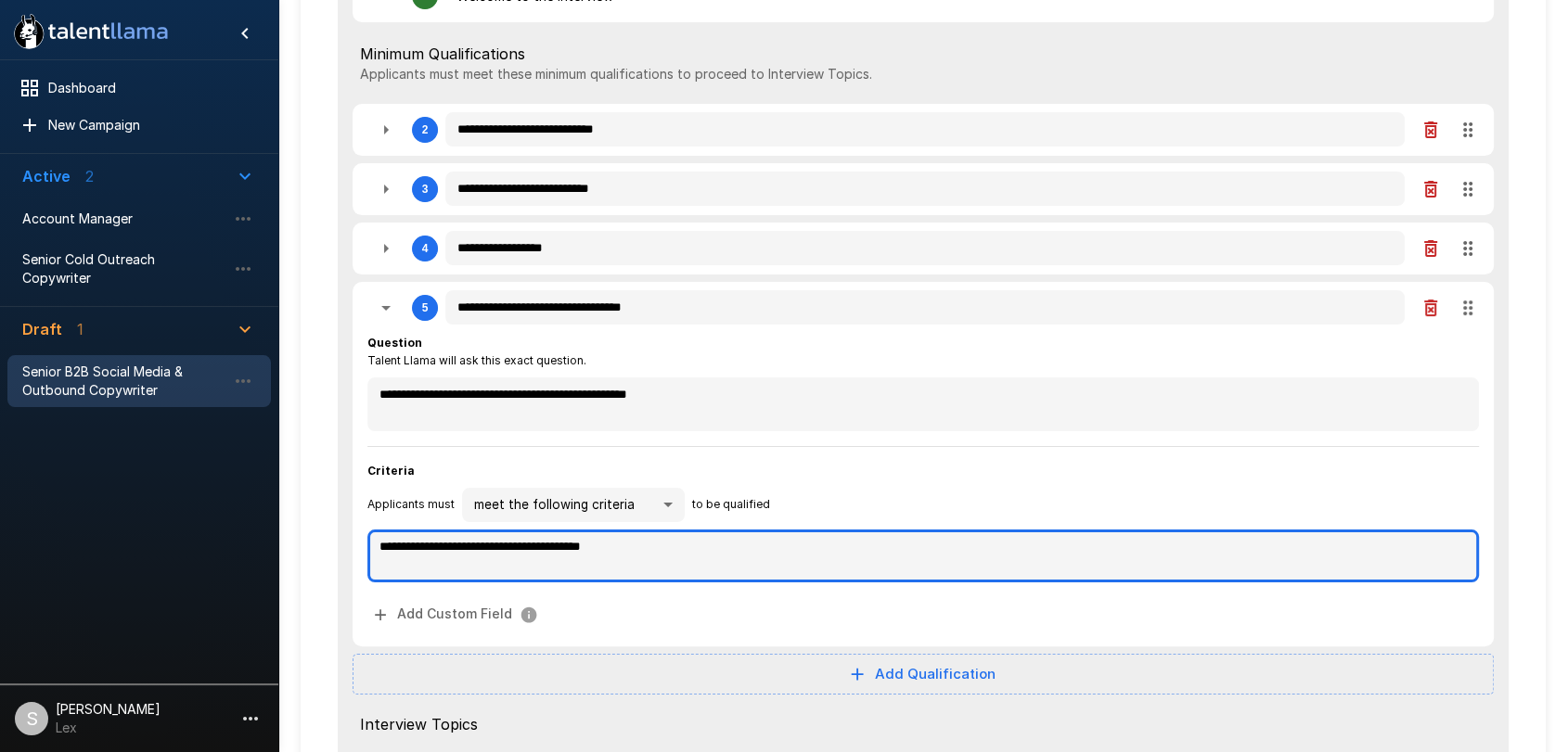
click at [508, 544] on textarea "**********" at bounding box center [922, 556] width 1111 height 53
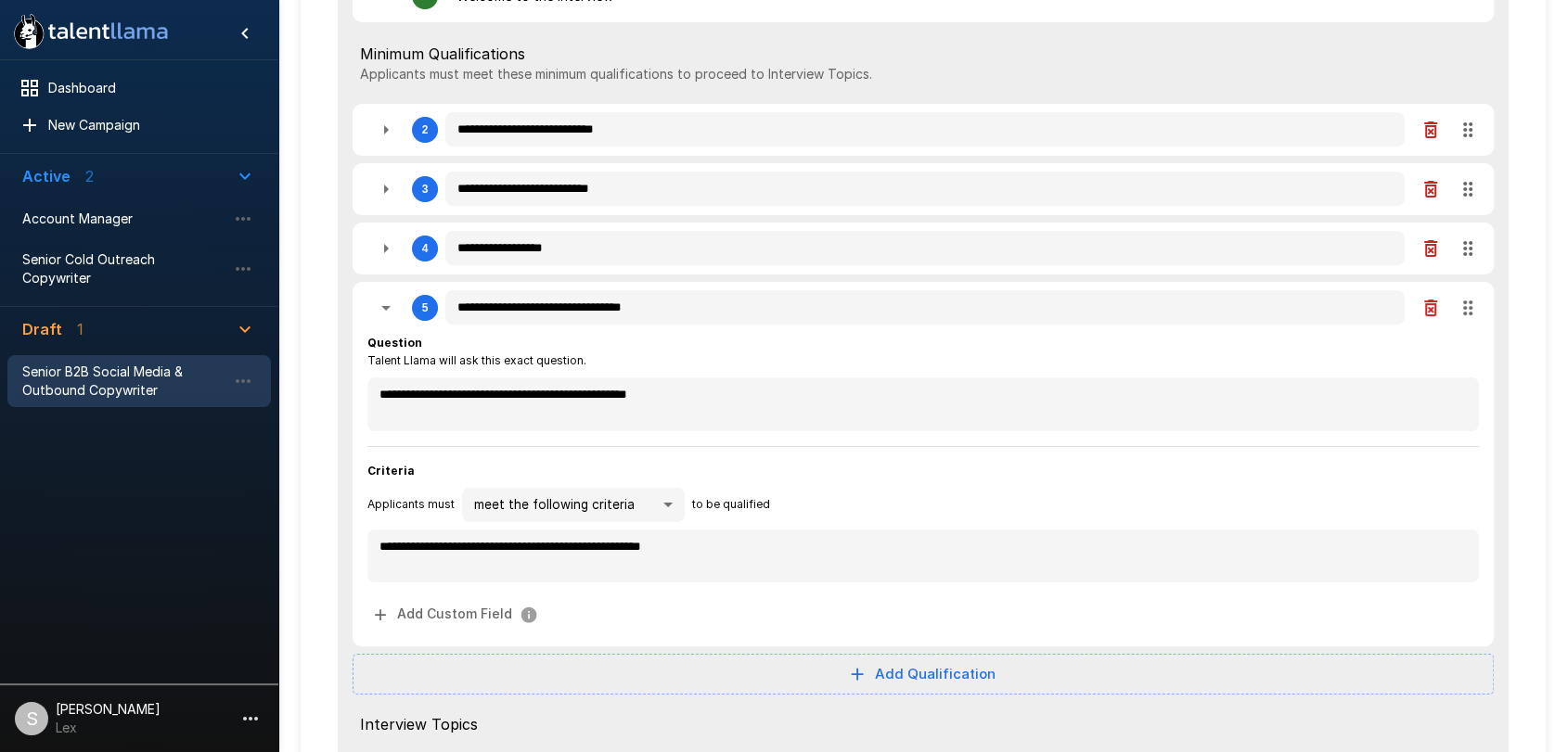
click at [384, 306] on icon "button" at bounding box center [386, 308] width 9 height 5
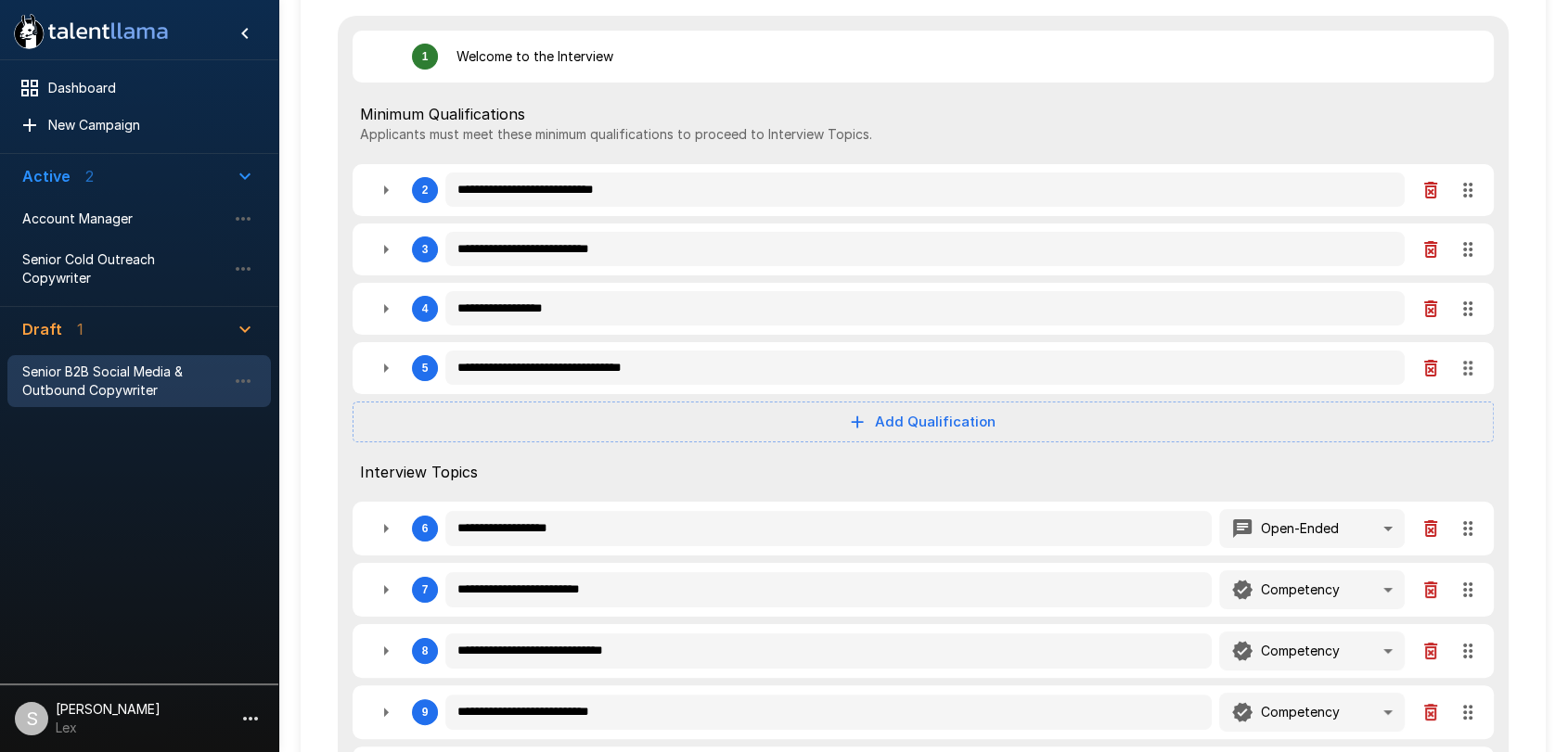
scroll to position [252, 0]
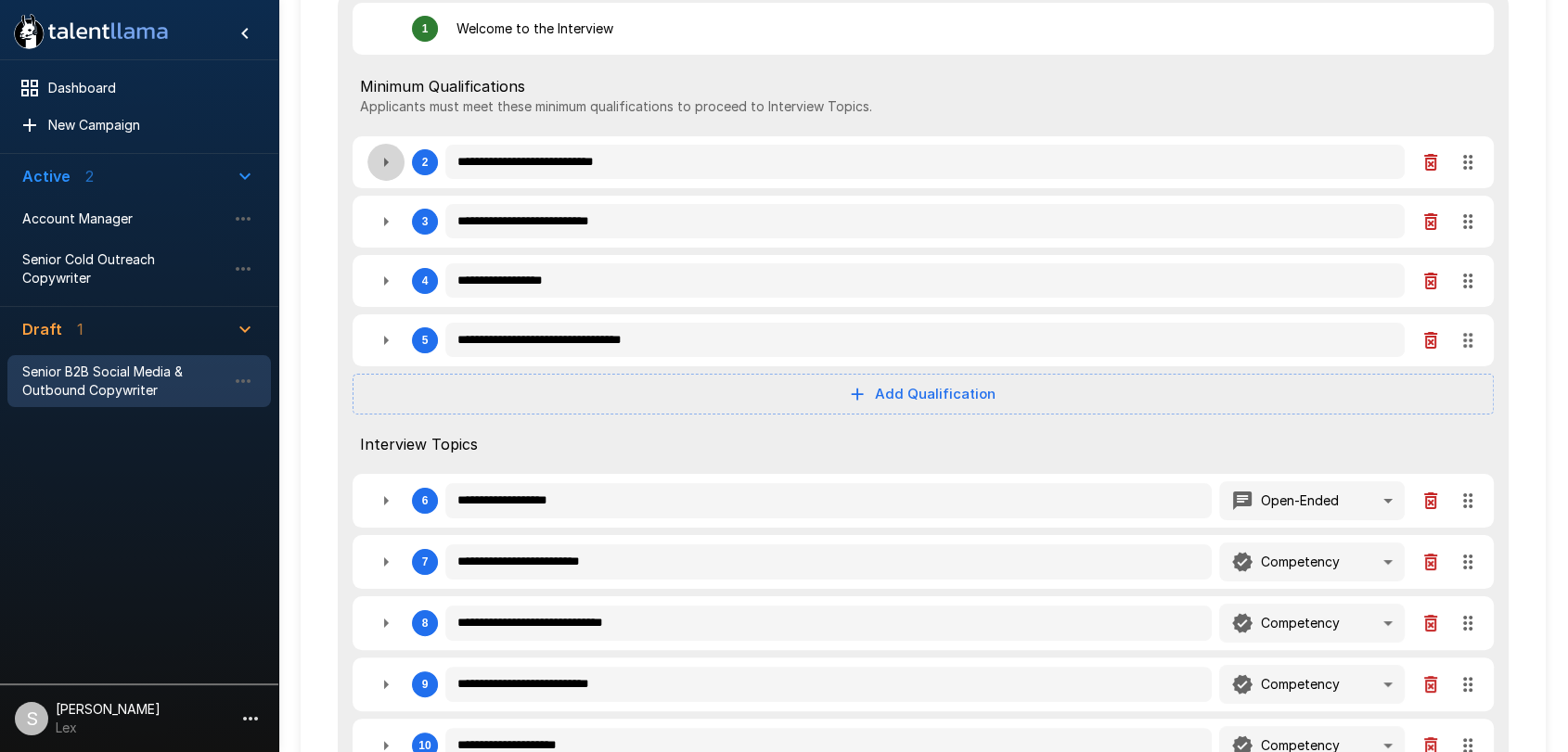
click at [382, 160] on icon "button" at bounding box center [386, 162] width 22 height 22
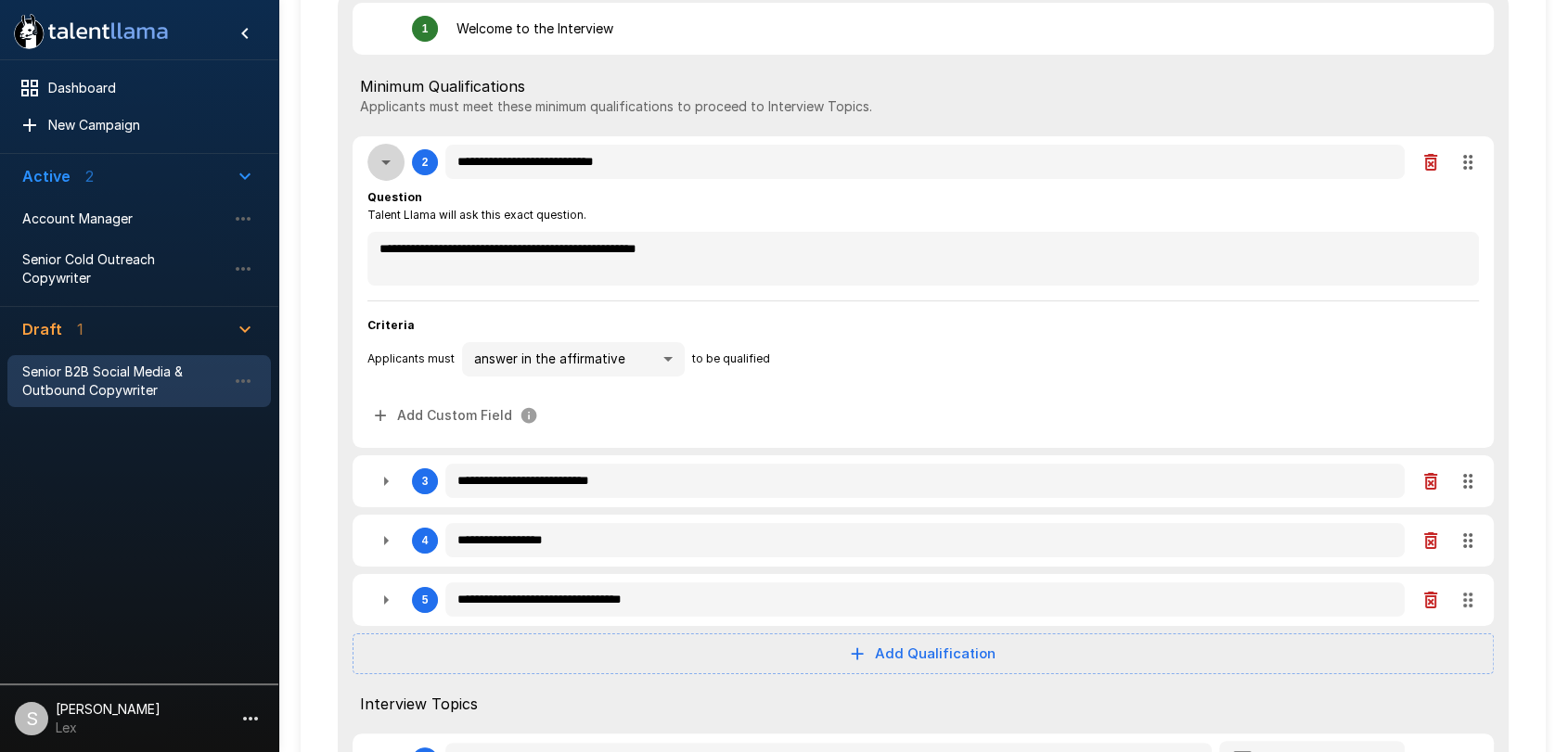
click at [382, 160] on icon "button" at bounding box center [386, 162] width 22 height 22
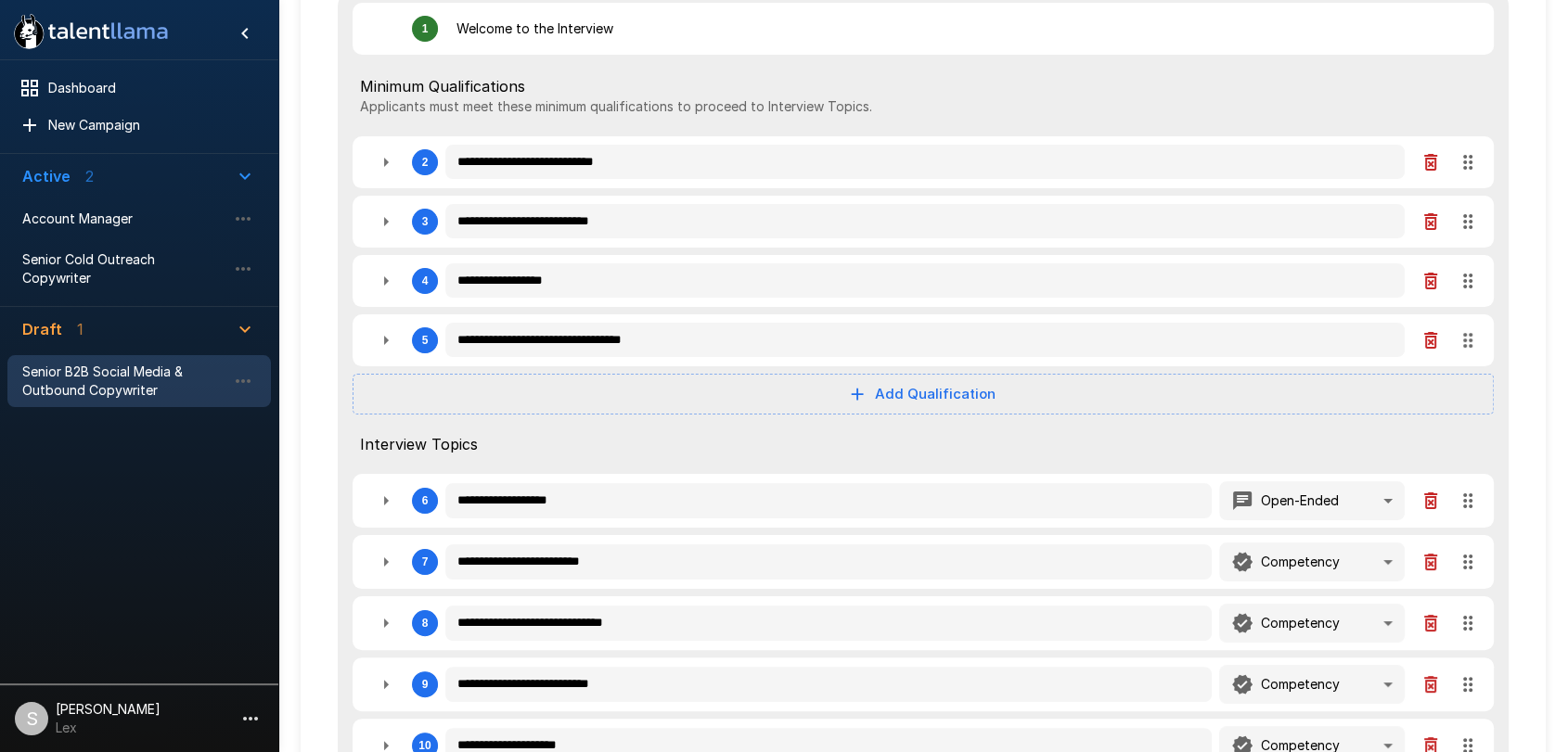
click at [376, 220] on icon "button" at bounding box center [386, 221] width 22 height 22
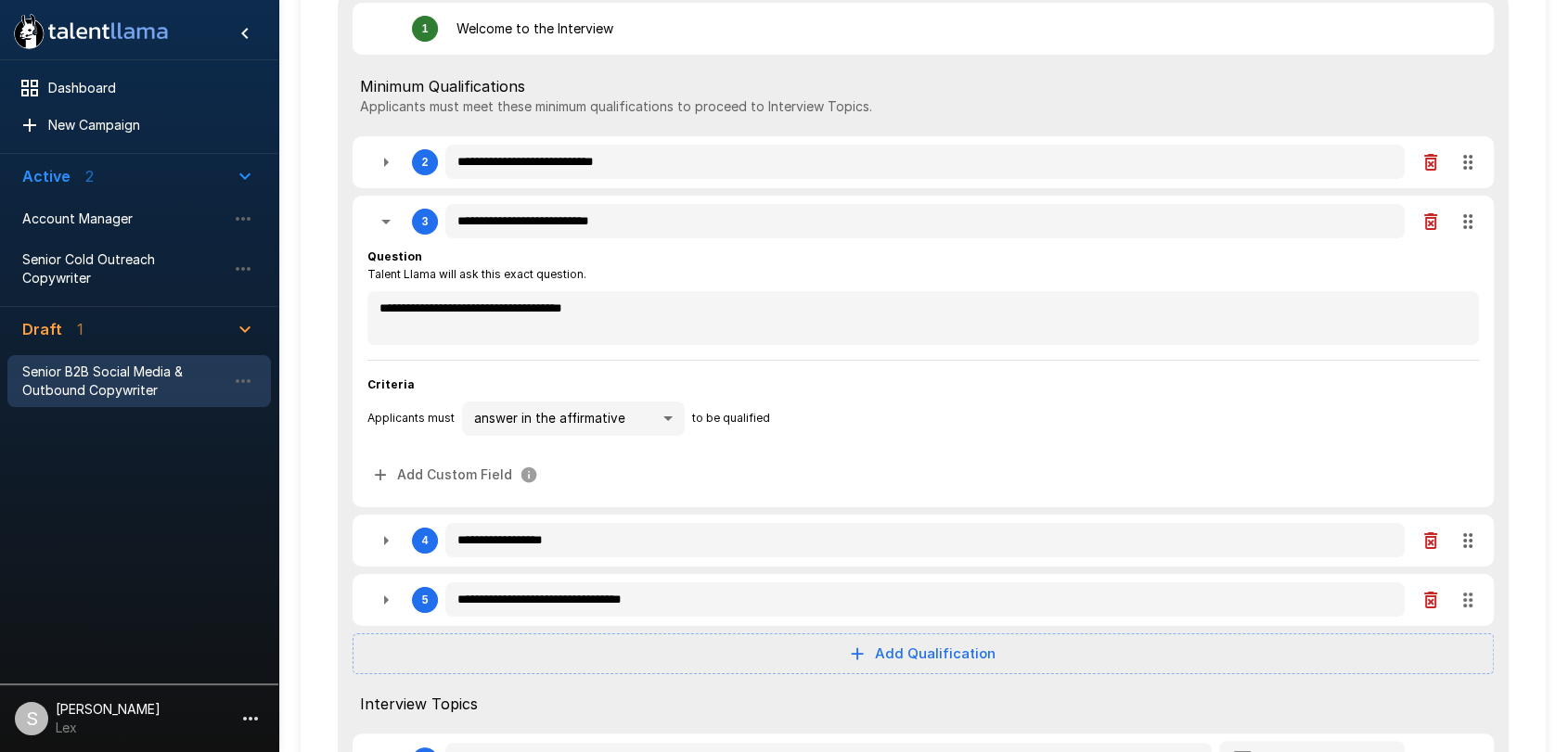
click at [377, 221] on icon "button" at bounding box center [386, 221] width 22 height 22
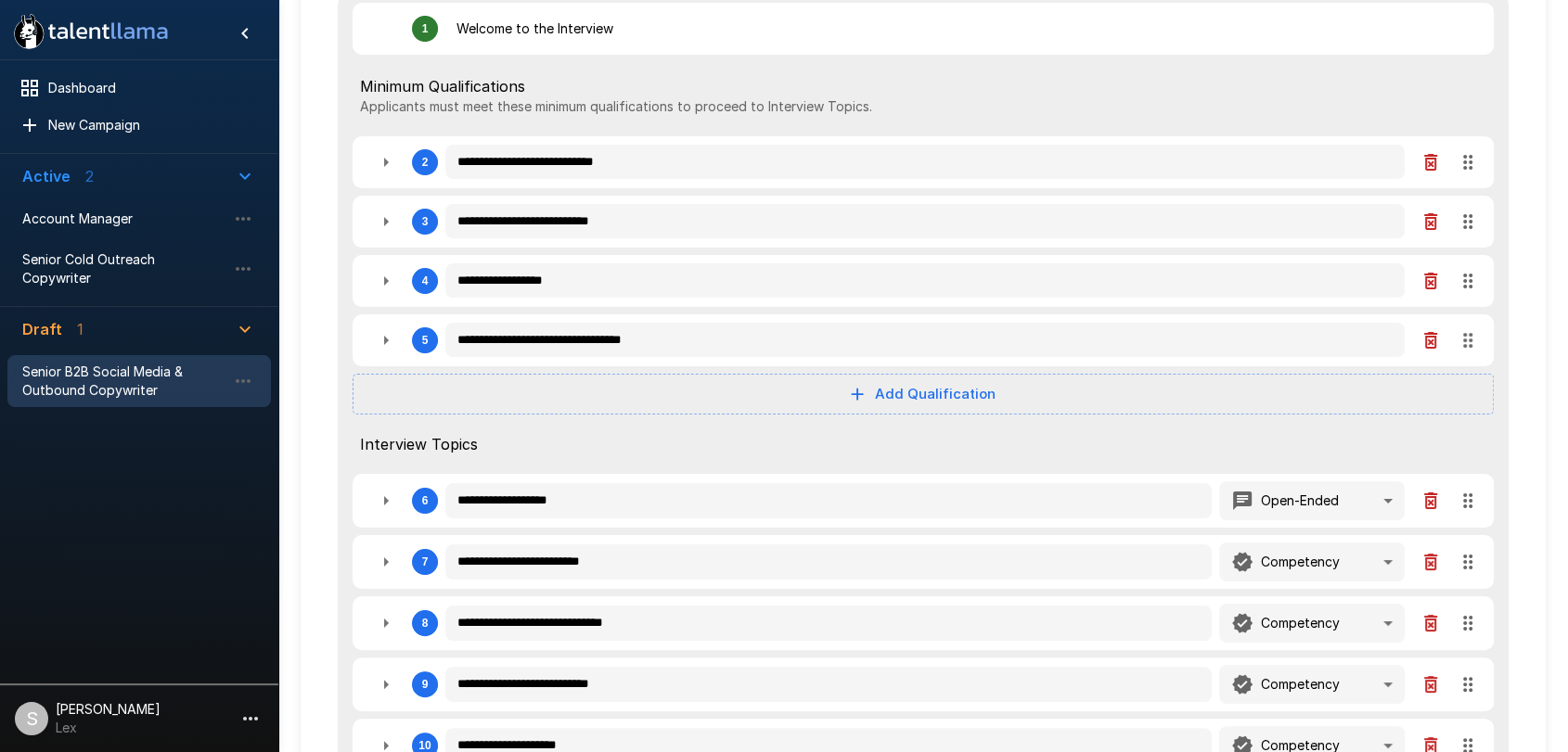
click at [380, 276] on icon "button" at bounding box center [386, 281] width 22 height 22
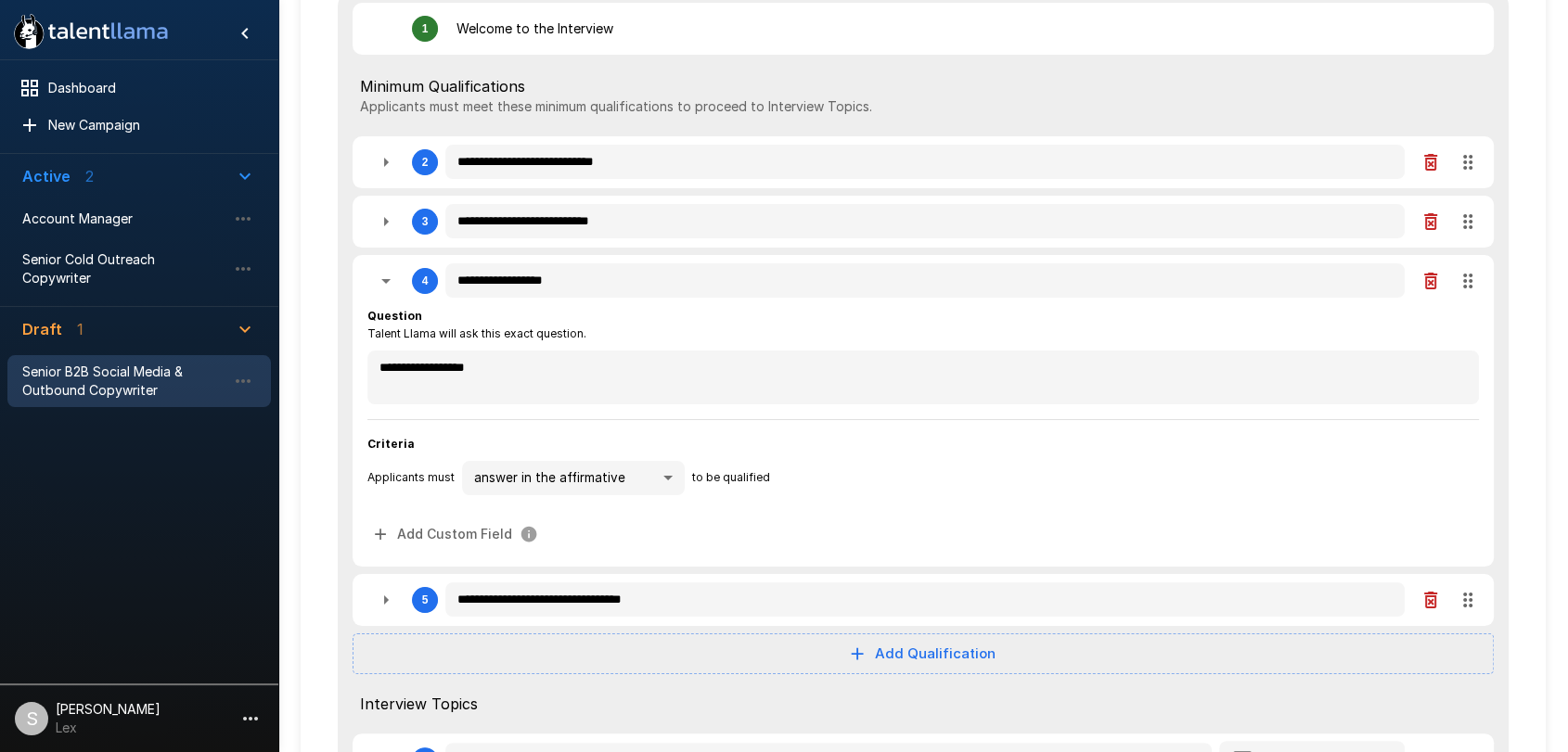
click at [380, 276] on icon "button" at bounding box center [386, 281] width 22 height 22
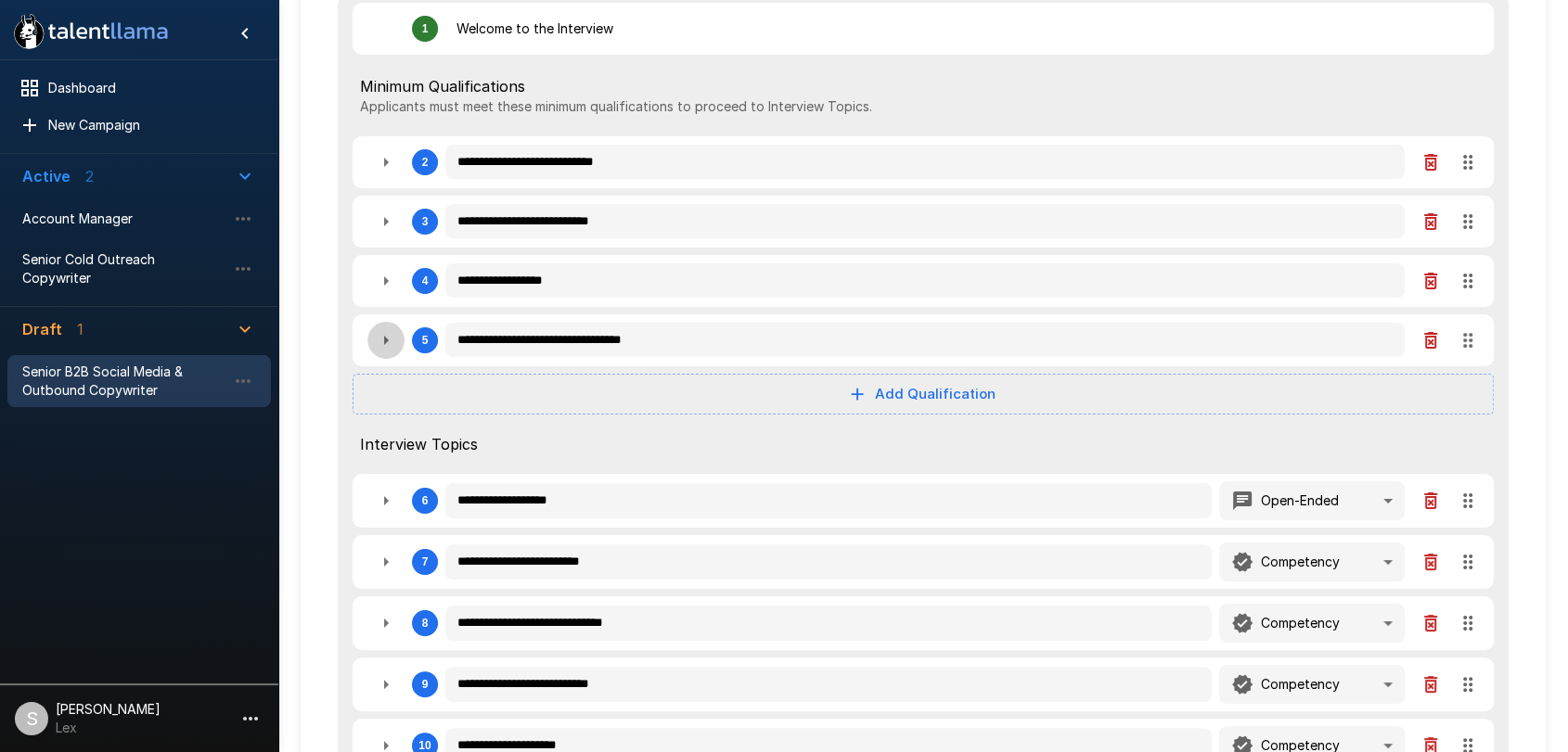
click at [383, 340] on icon "button" at bounding box center [386, 341] width 22 height 22
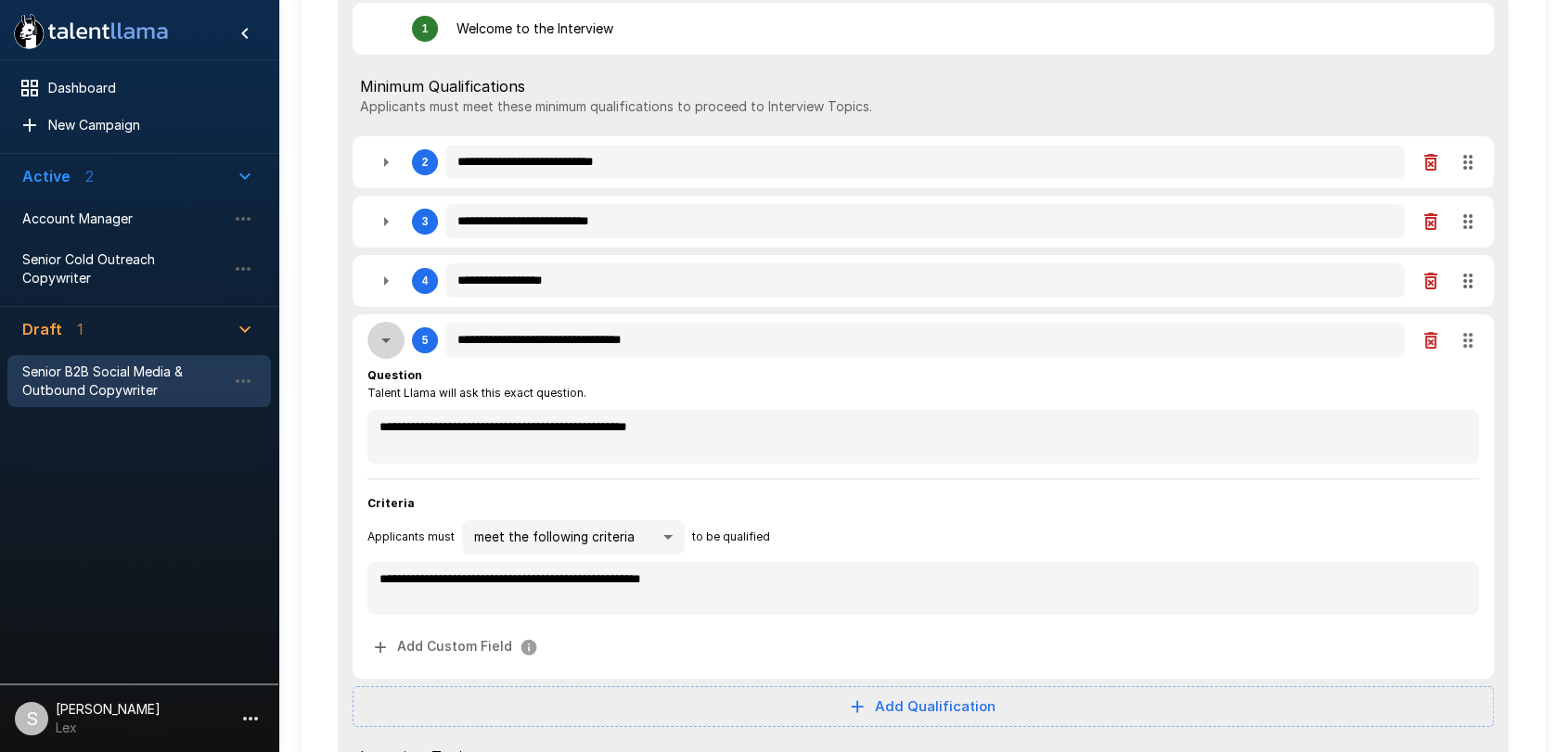
click at [383, 340] on icon "button" at bounding box center [386, 341] width 22 height 22
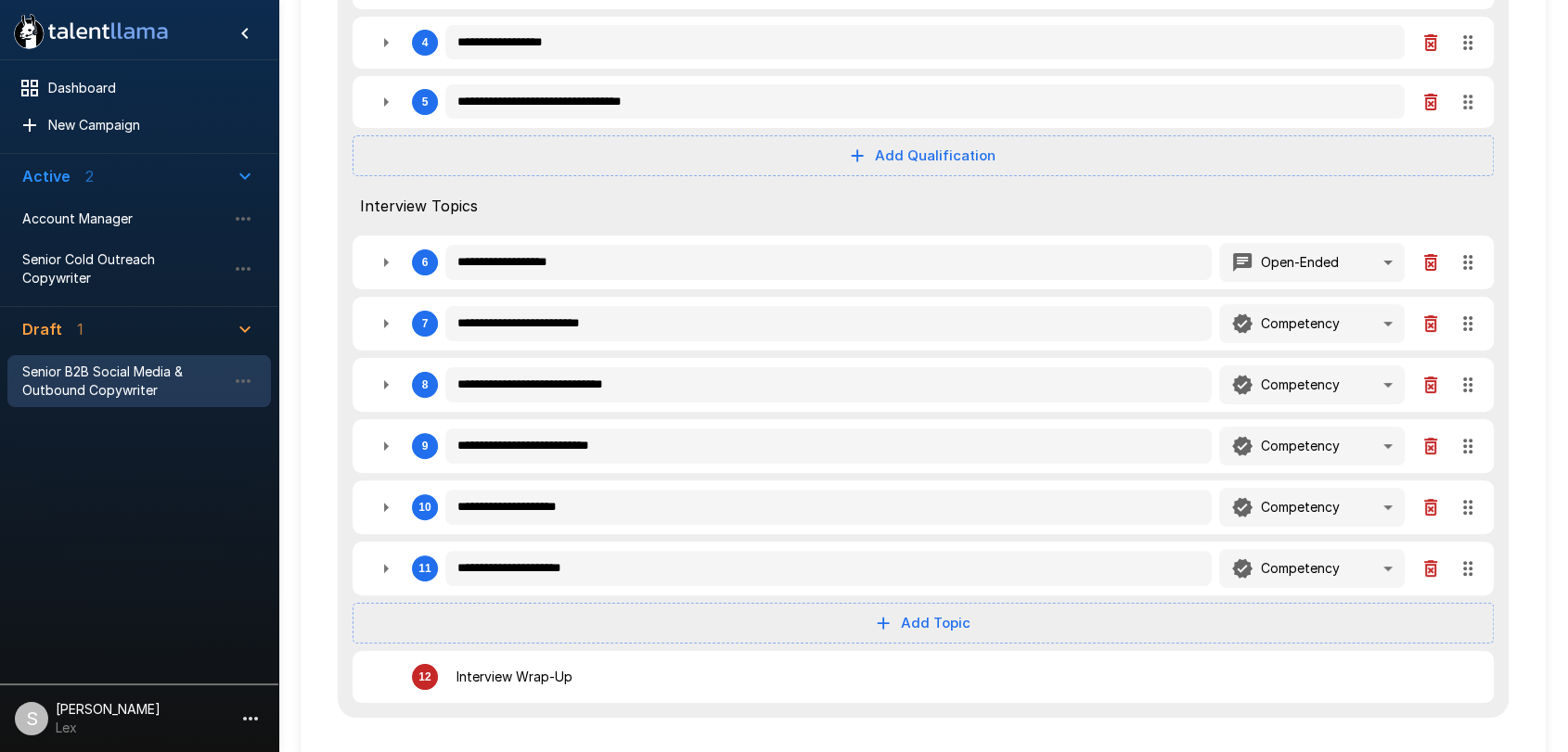
scroll to position [512, 0]
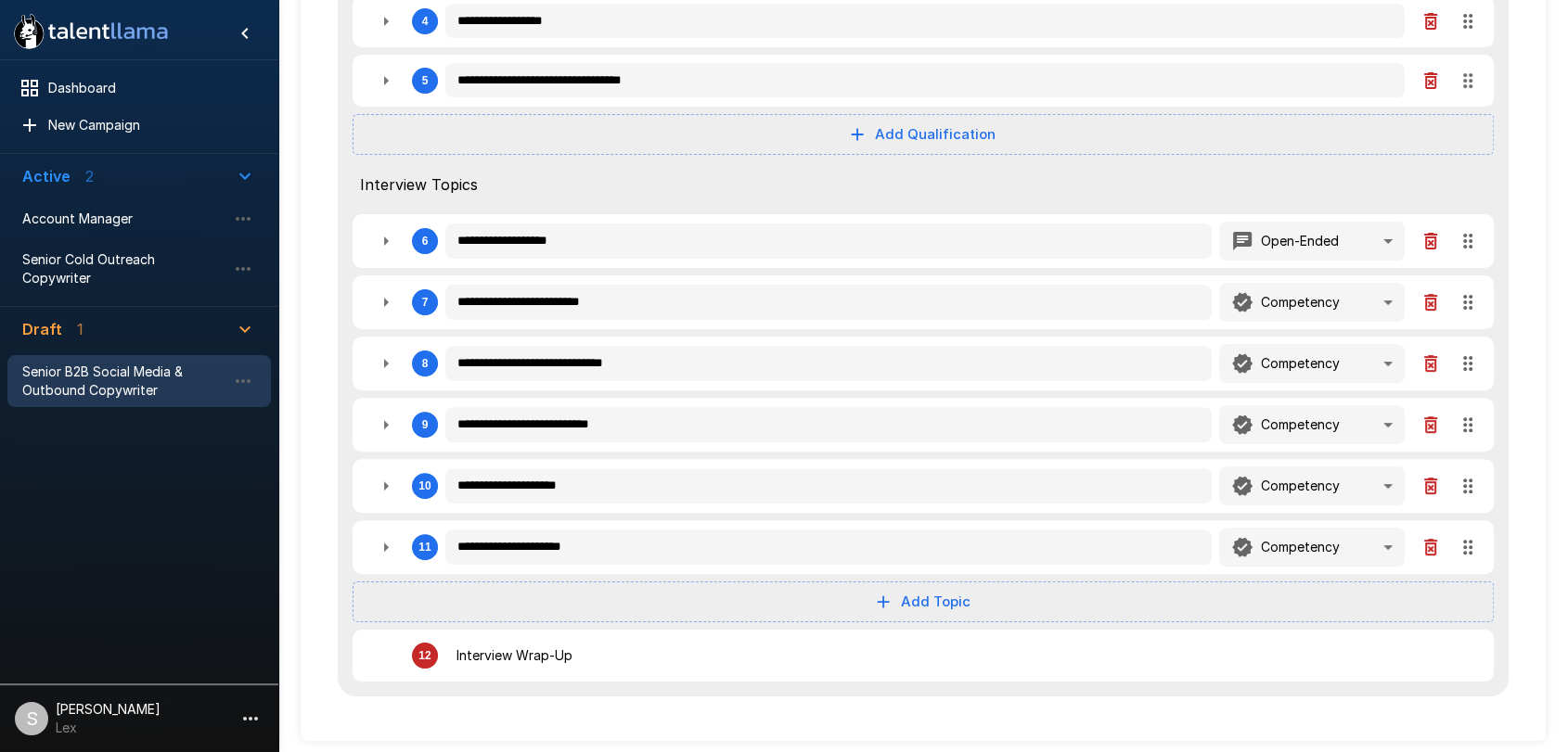
click at [384, 537] on icon "button" at bounding box center [386, 547] width 22 height 22
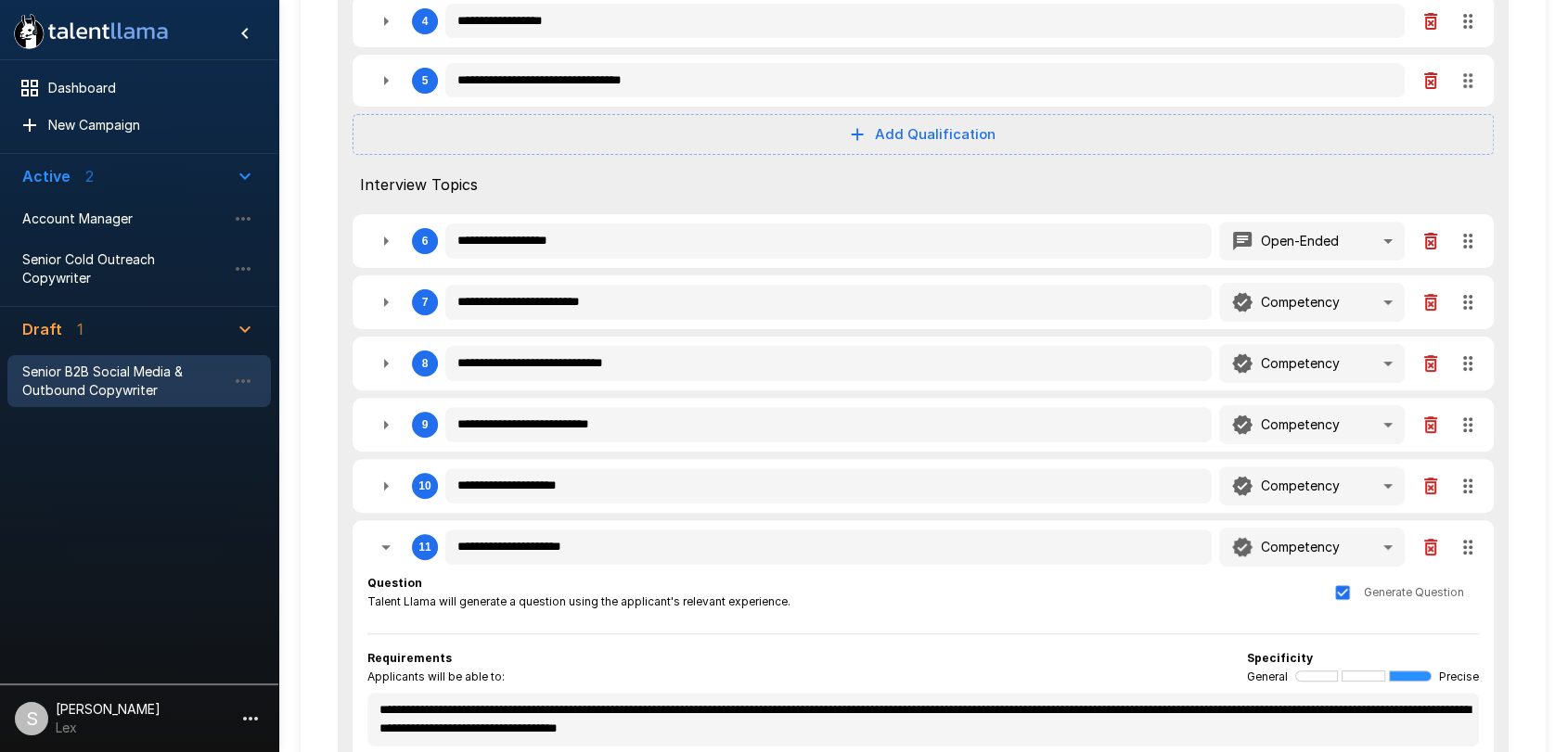
click at [384, 537] on icon "button" at bounding box center [386, 547] width 22 height 22
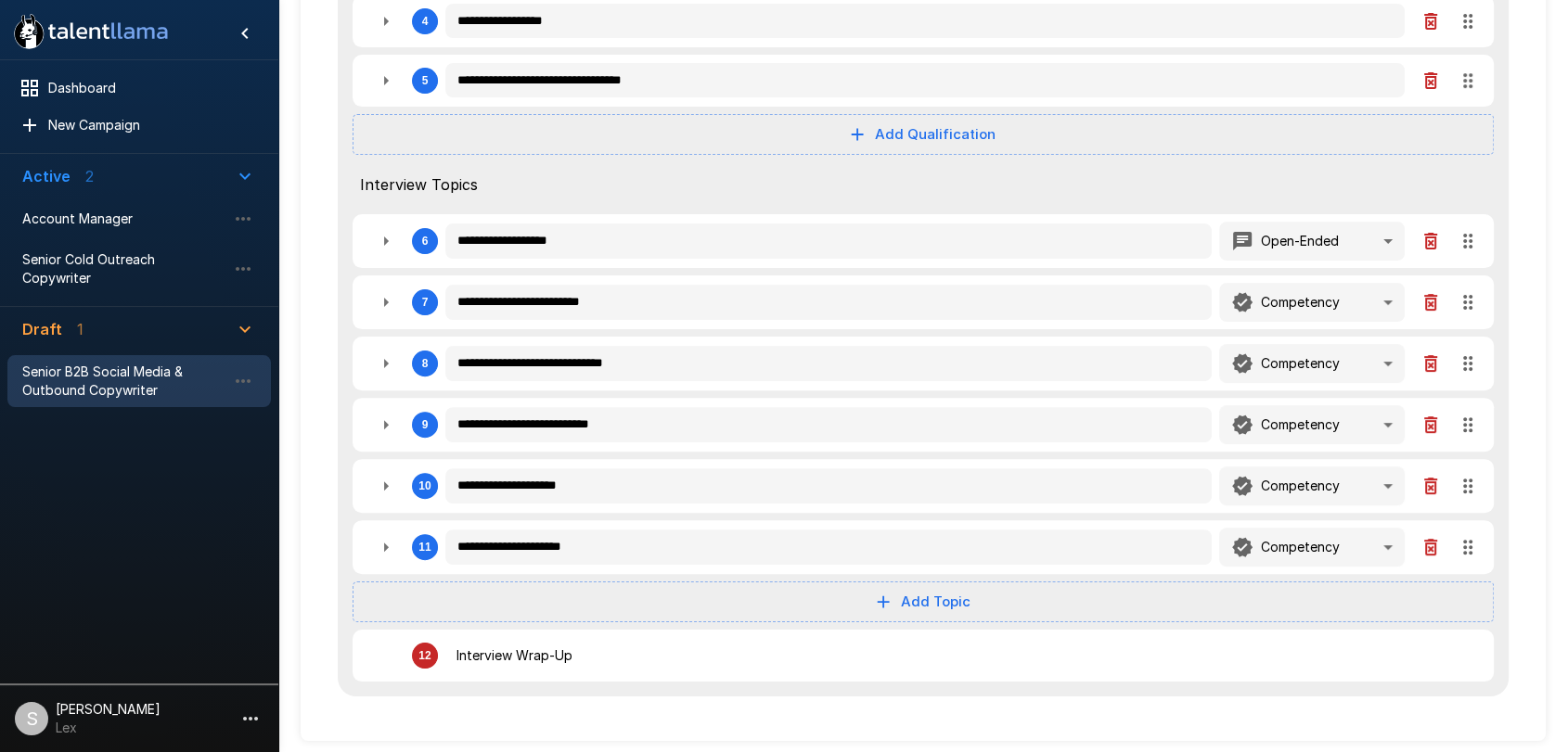
click at [388, 484] on icon "button" at bounding box center [386, 486] width 22 height 22
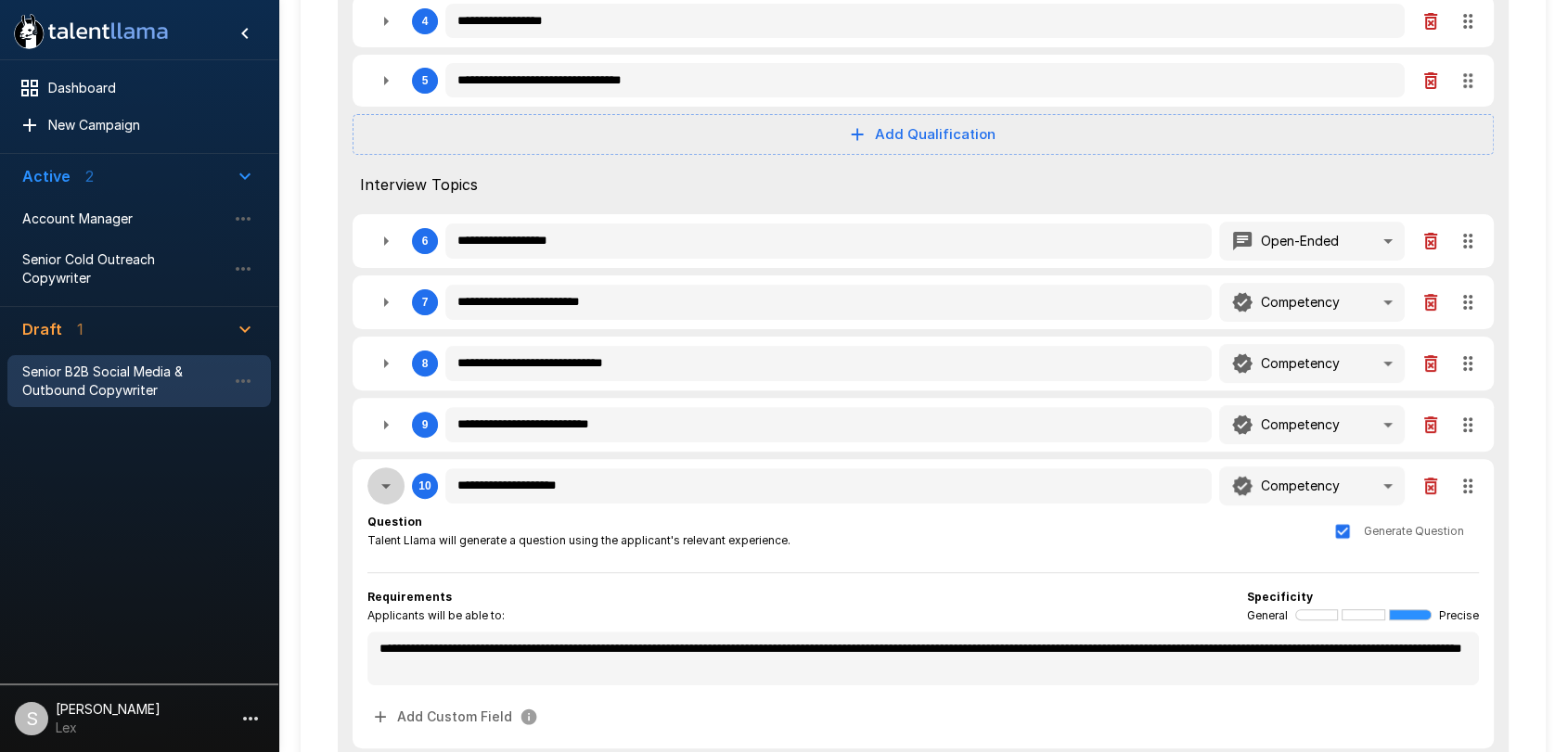
click at [388, 484] on icon "button" at bounding box center [386, 486] width 22 height 22
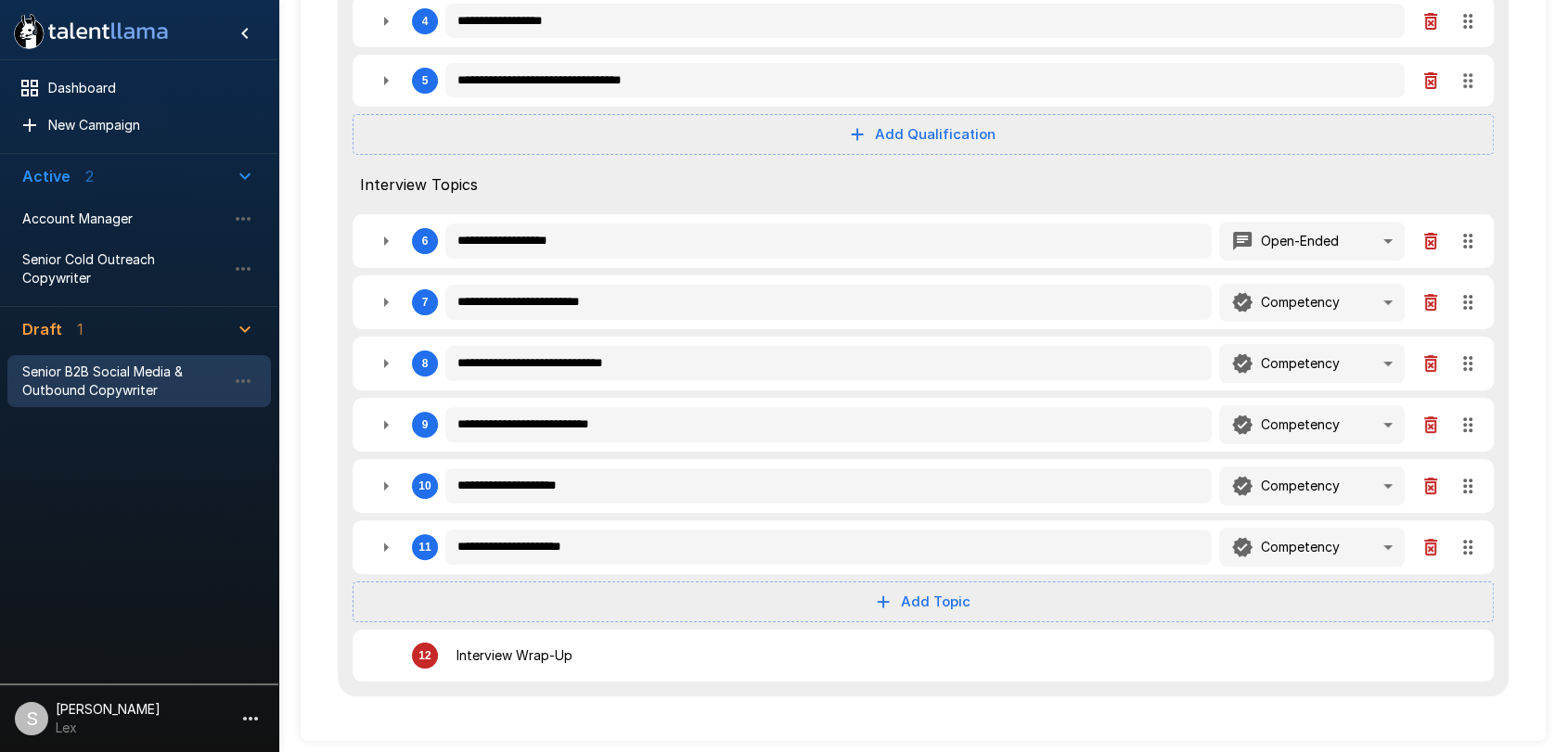
click at [386, 358] on icon "button" at bounding box center [386, 364] width 22 height 22
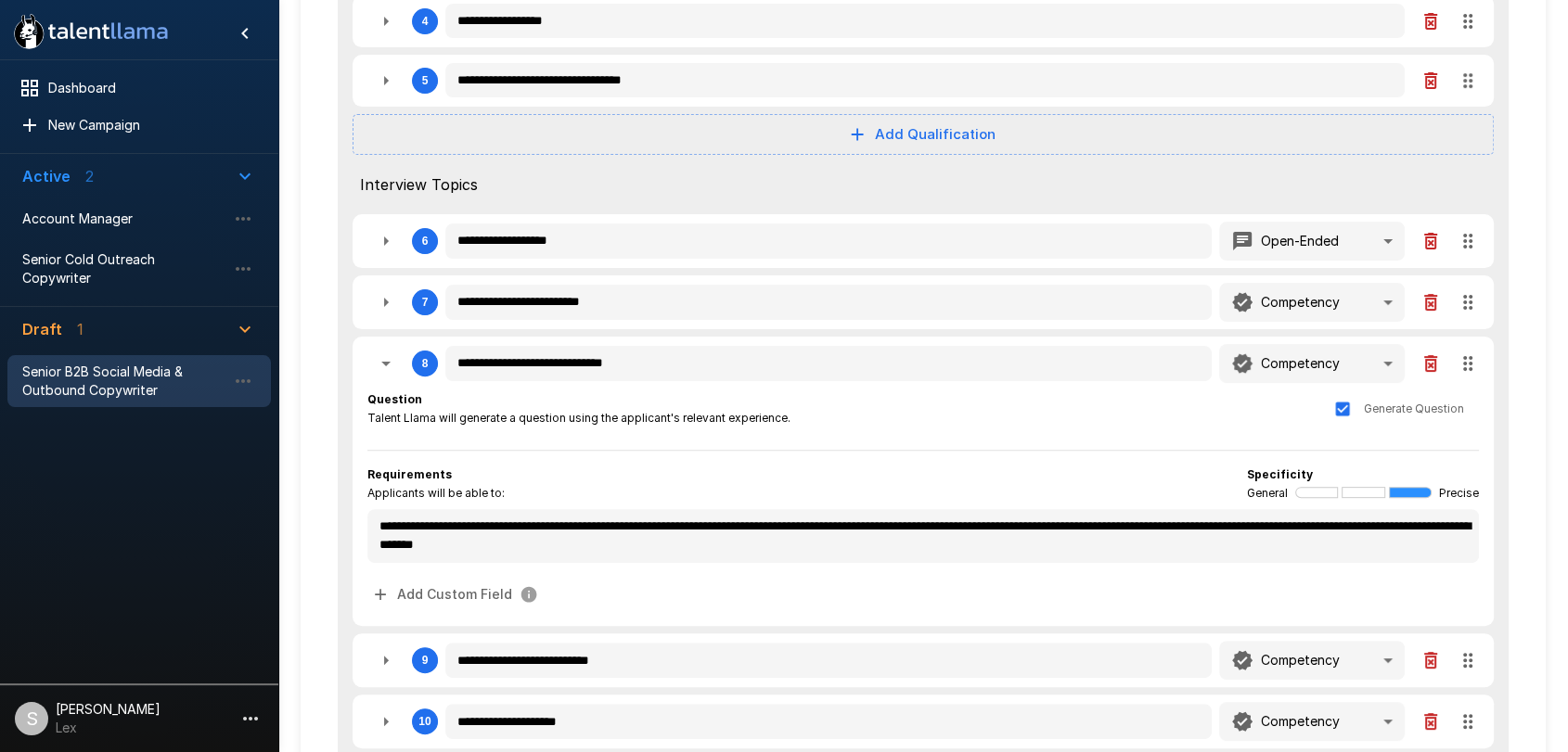
click at [386, 358] on icon "button" at bounding box center [386, 364] width 22 height 22
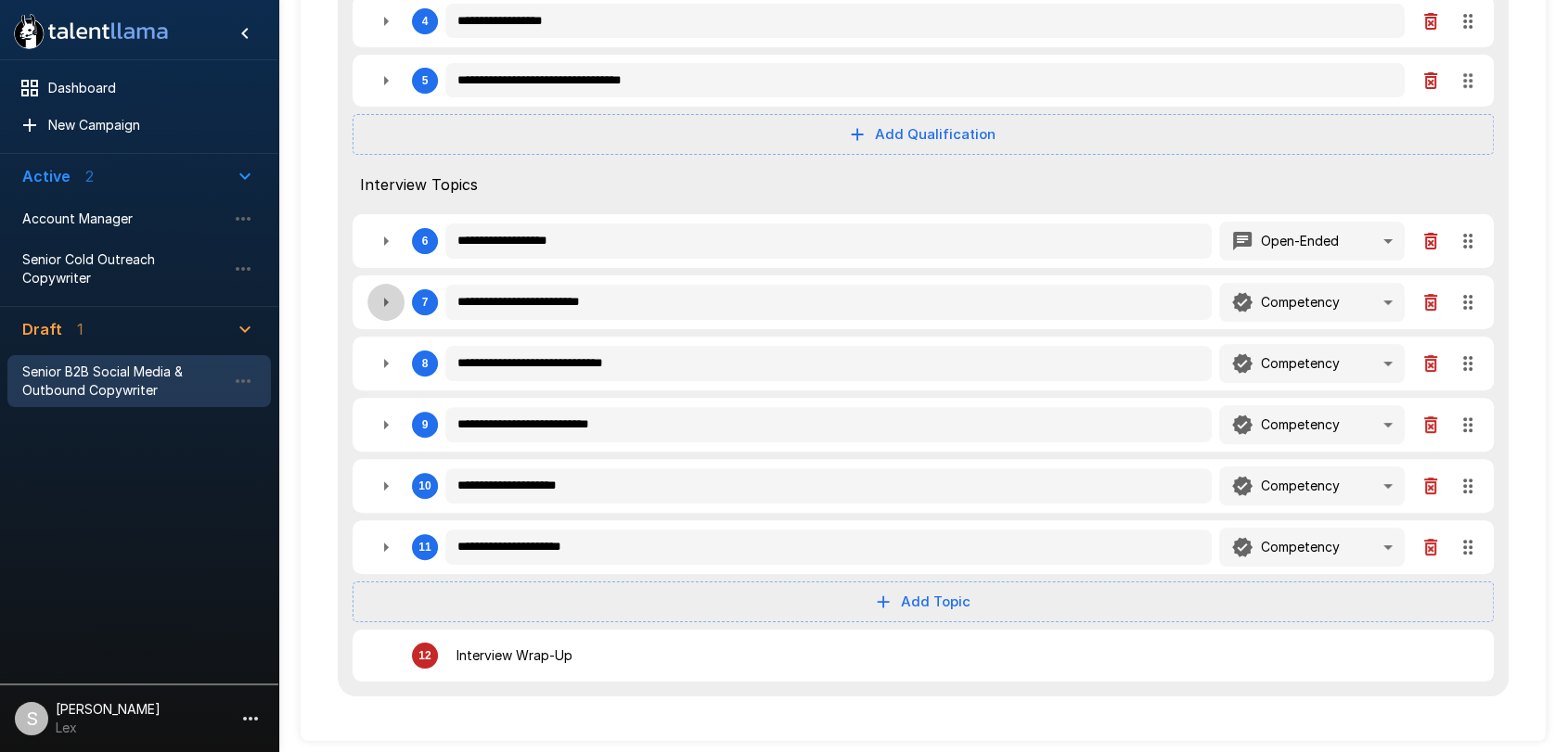
click at [387, 303] on icon "button" at bounding box center [386, 302] width 22 height 22
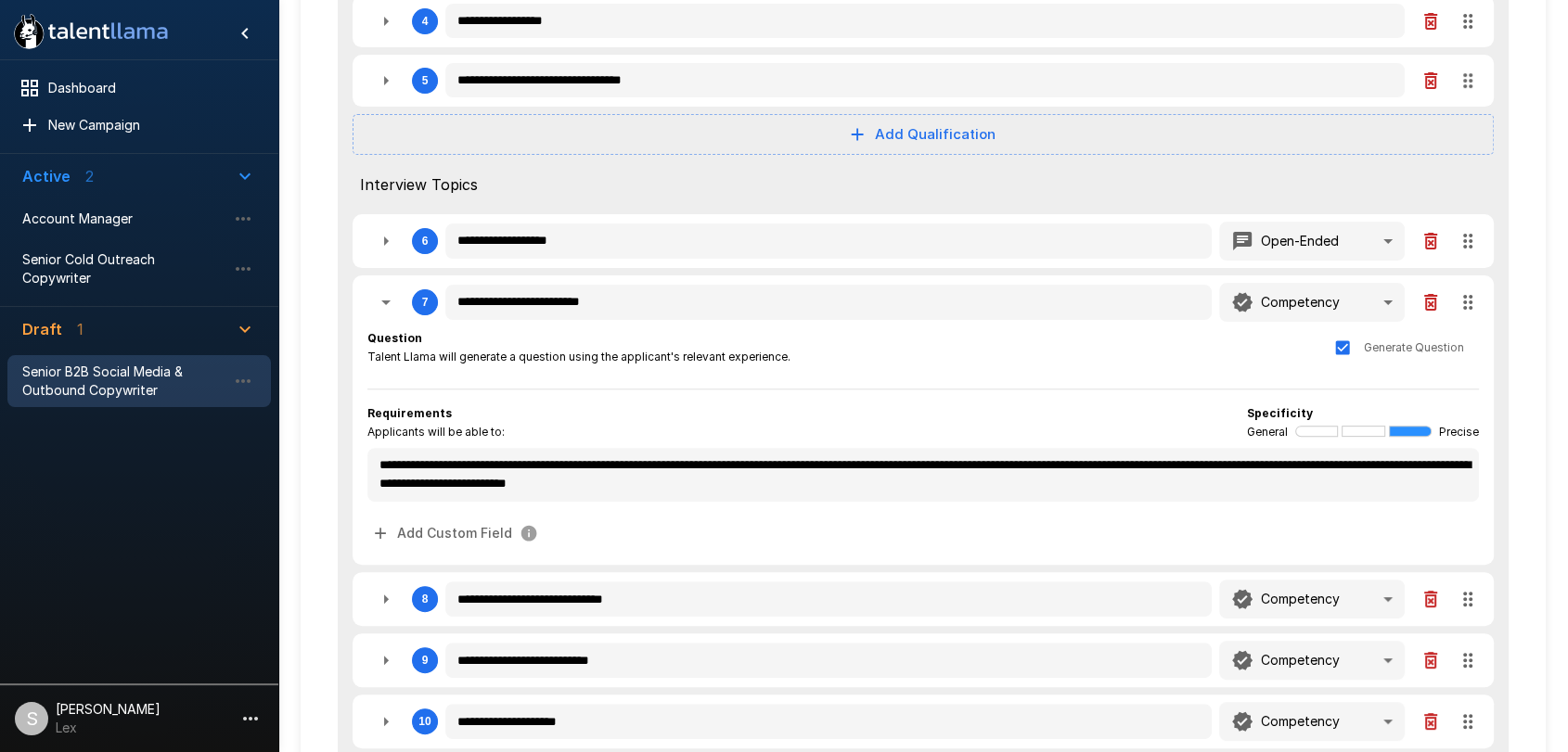
click at [387, 303] on icon "button" at bounding box center [386, 302] width 22 height 22
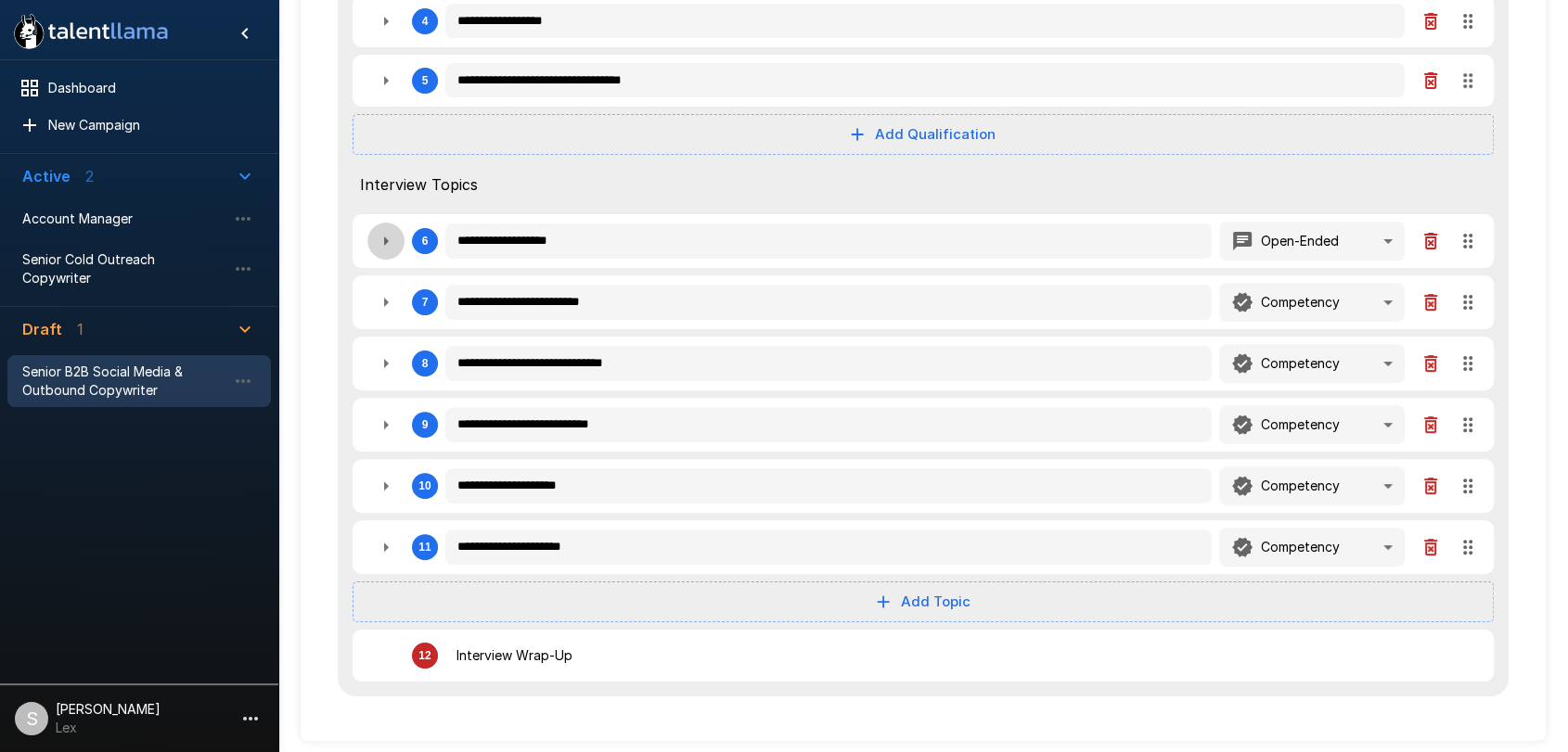
click at [384, 242] on icon "button" at bounding box center [386, 240] width 5 height 9
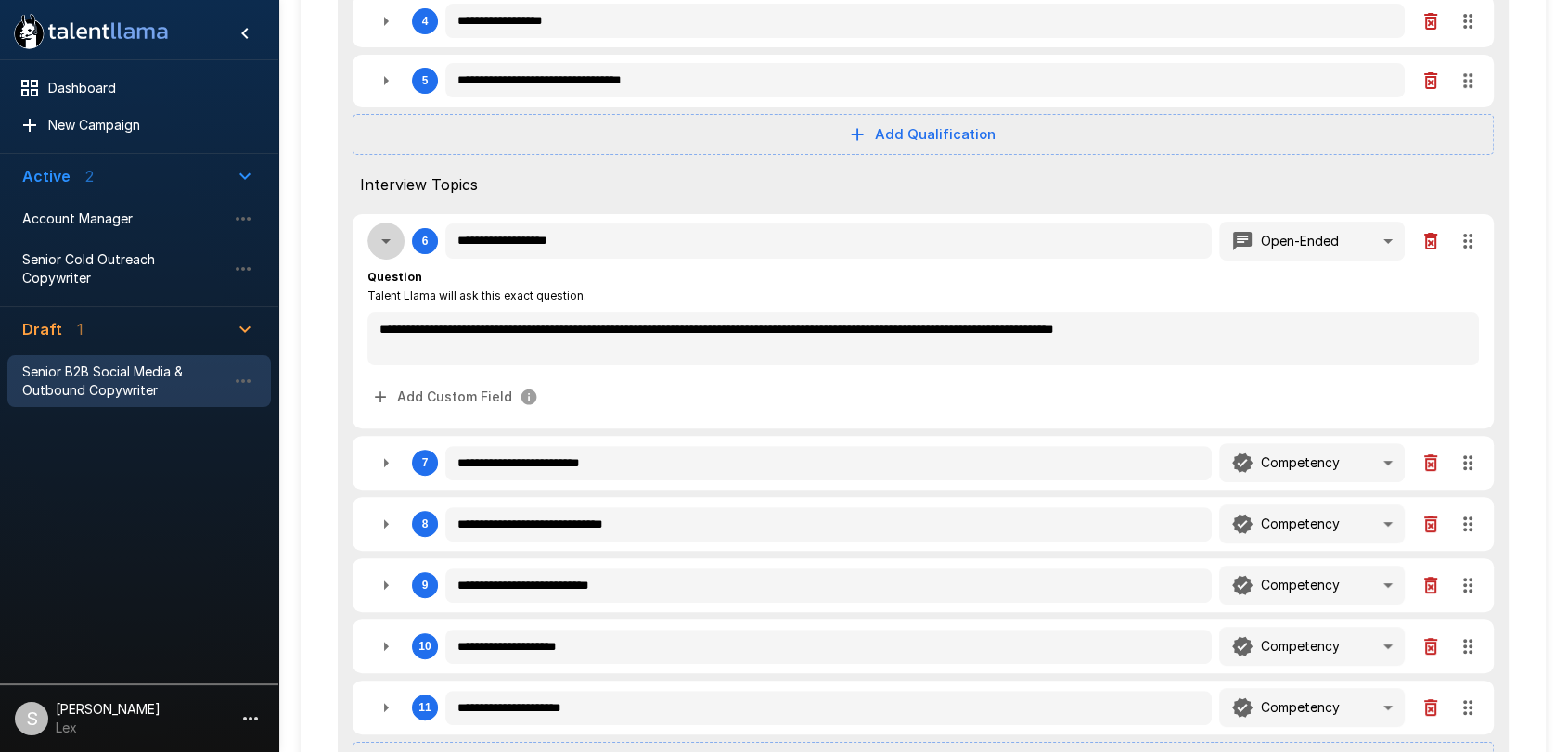
click at [384, 242] on icon "button" at bounding box center [386, 241] width 22 height 22
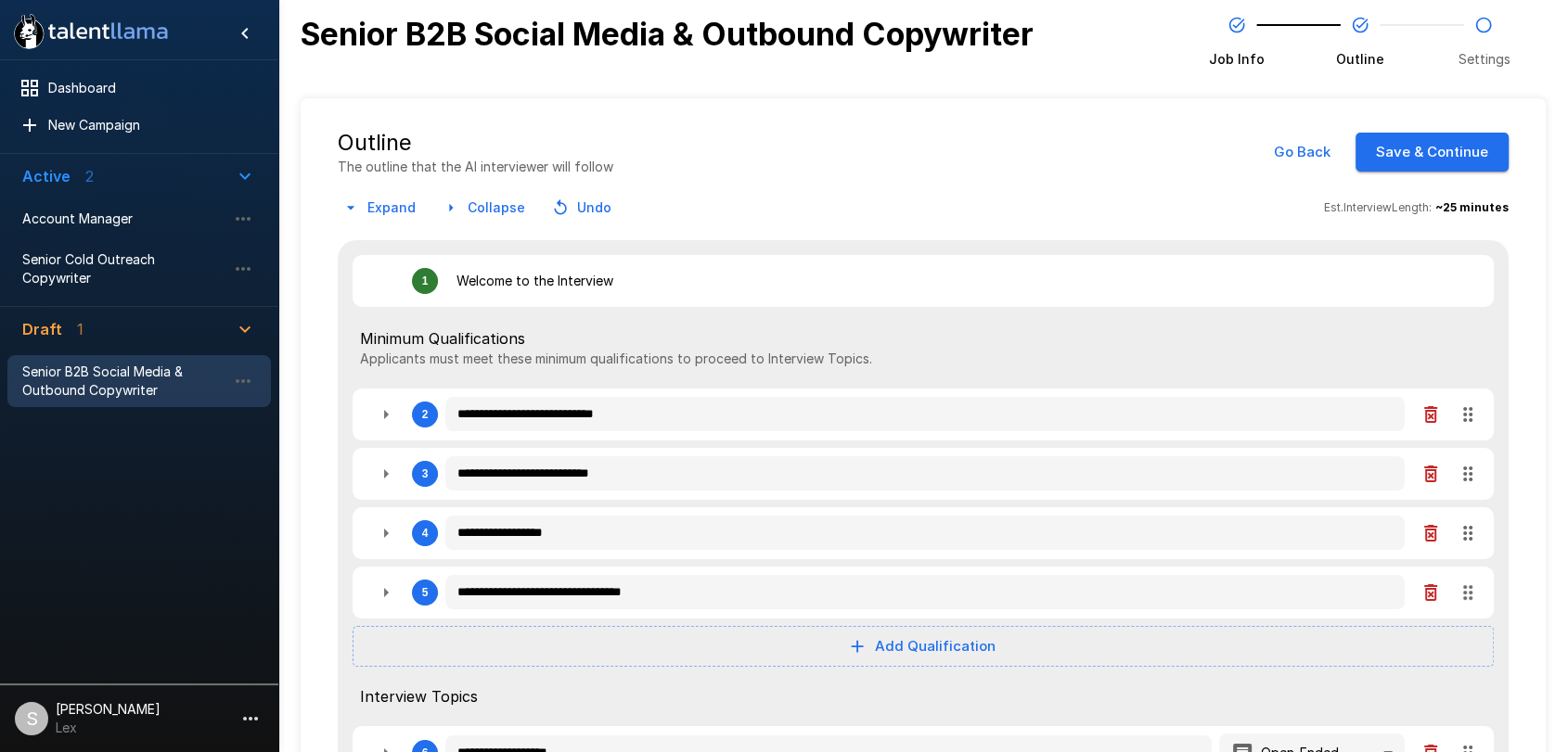
scroll to position [0, 0]
click at [1410, 150] on button "Save & Continue" at bounding box center [1432, 151] width 153 height 39
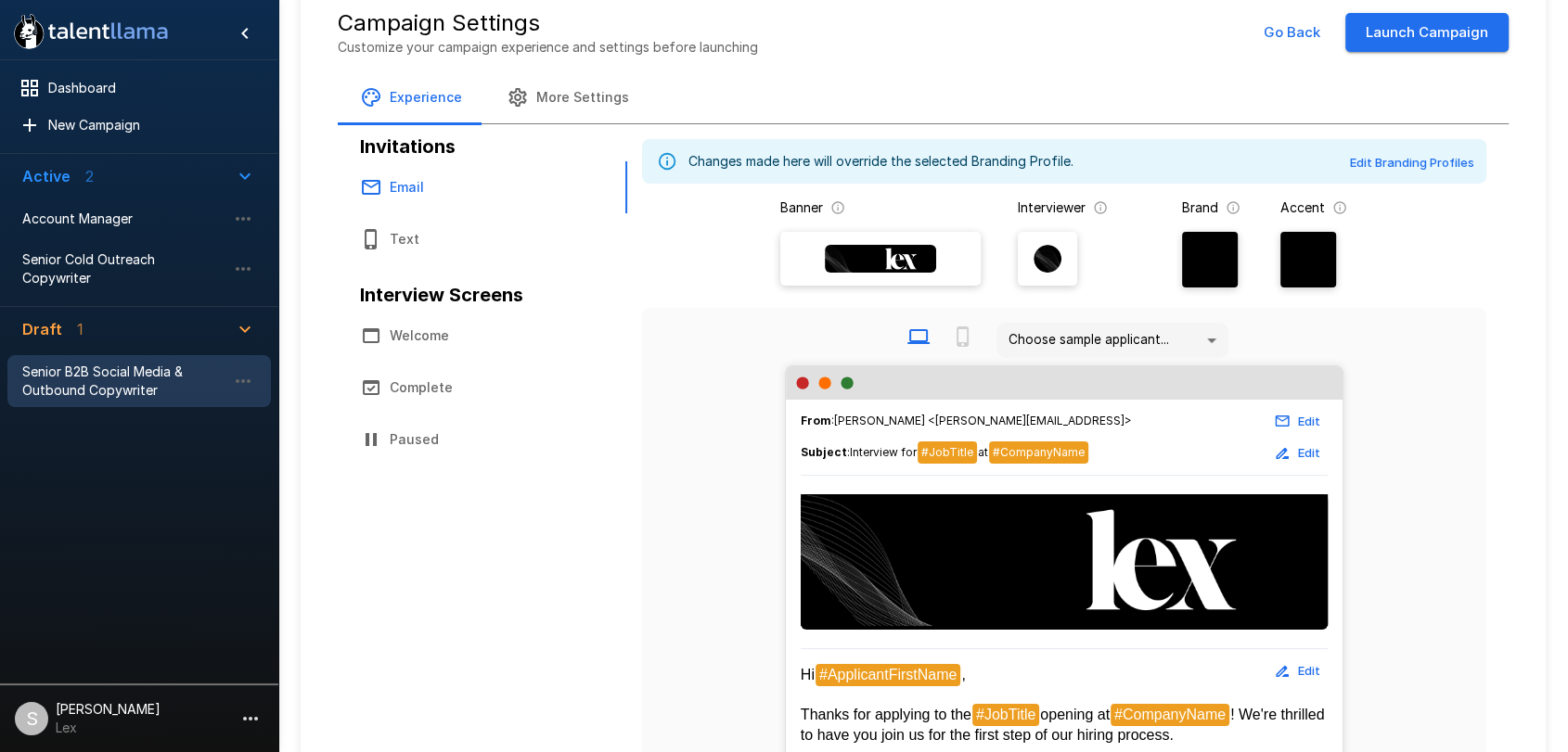
scroll to position [154, 0]
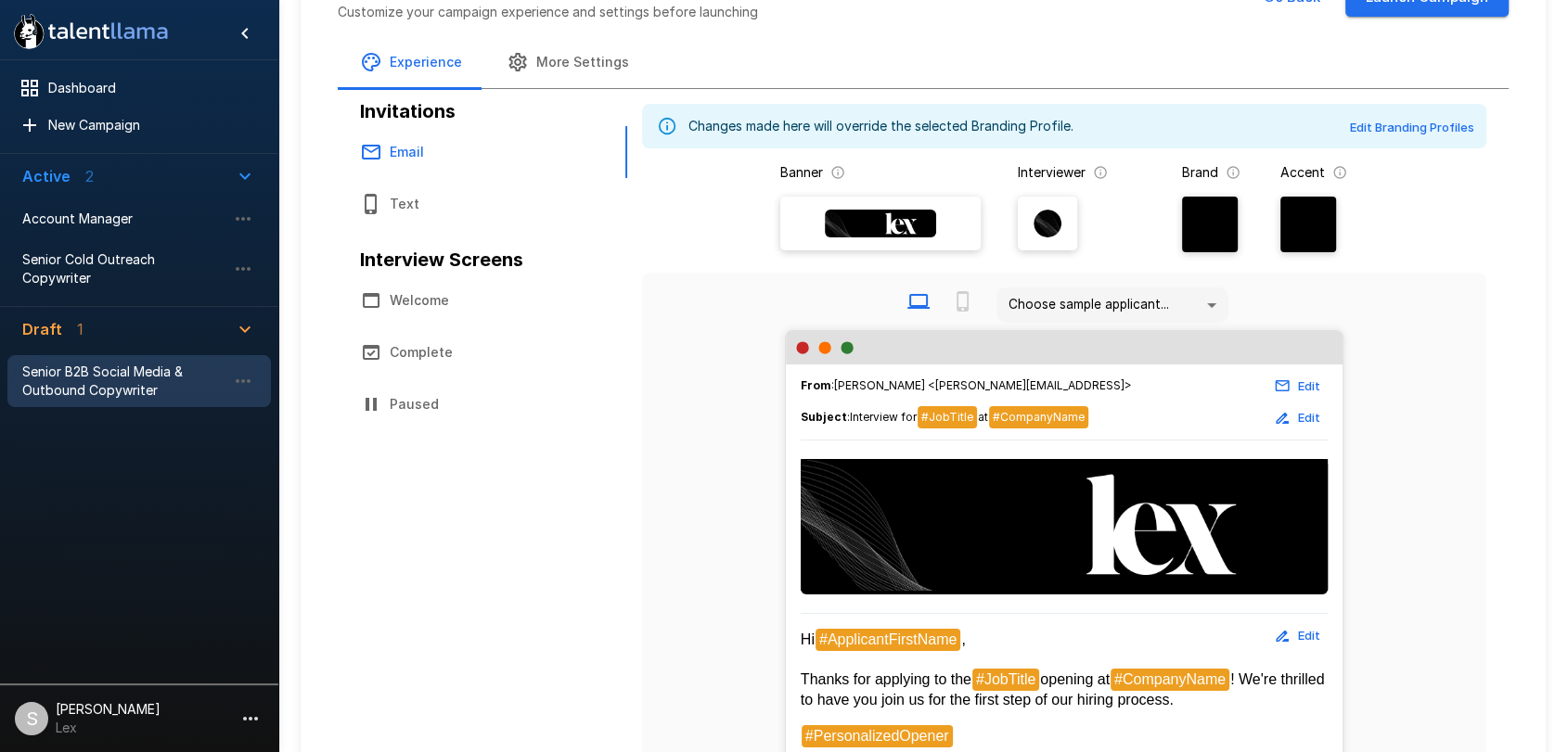
click at [403, 305] on button "Welcome" at bounding box center [482, 301] width 290 height 52
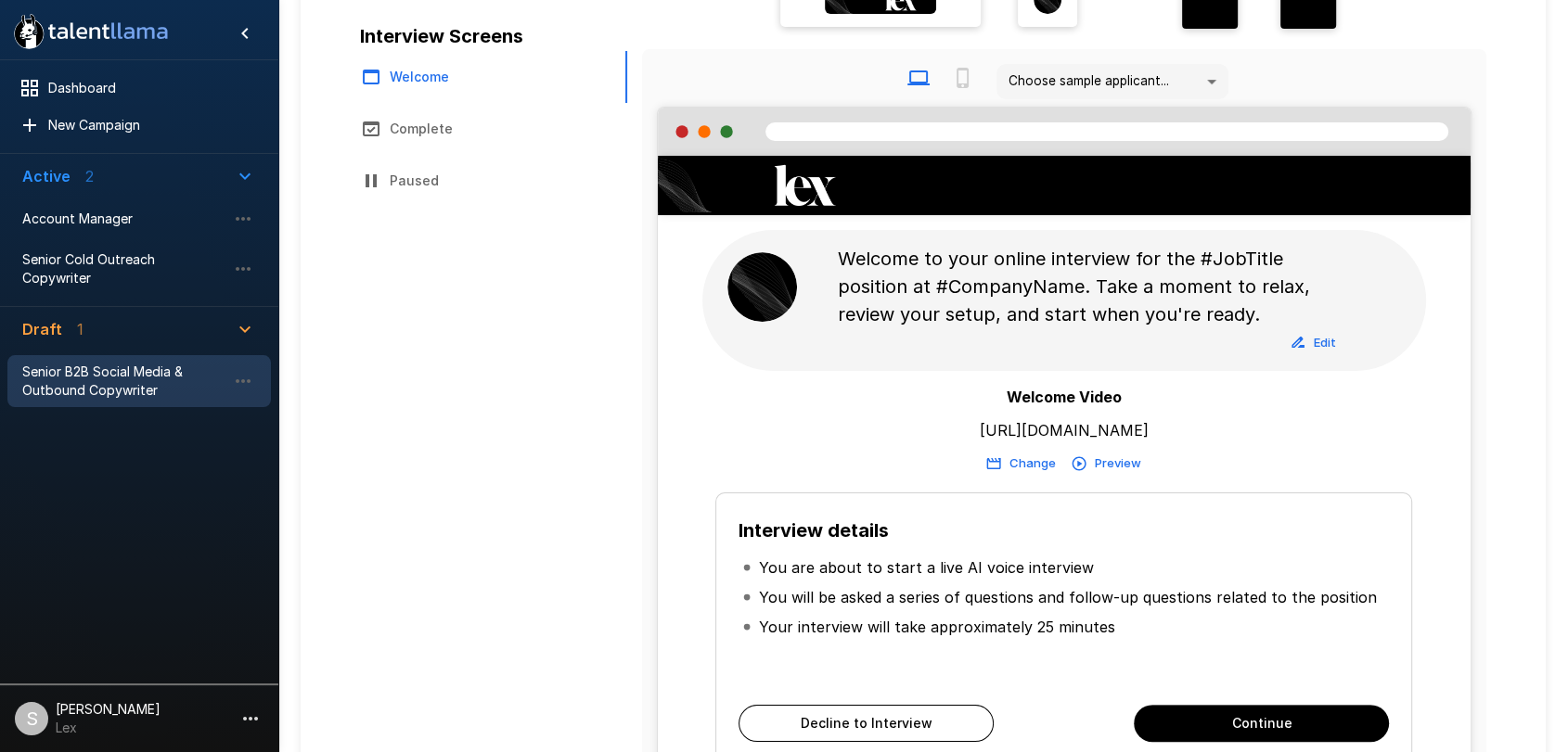
scroll to position [373, 0]
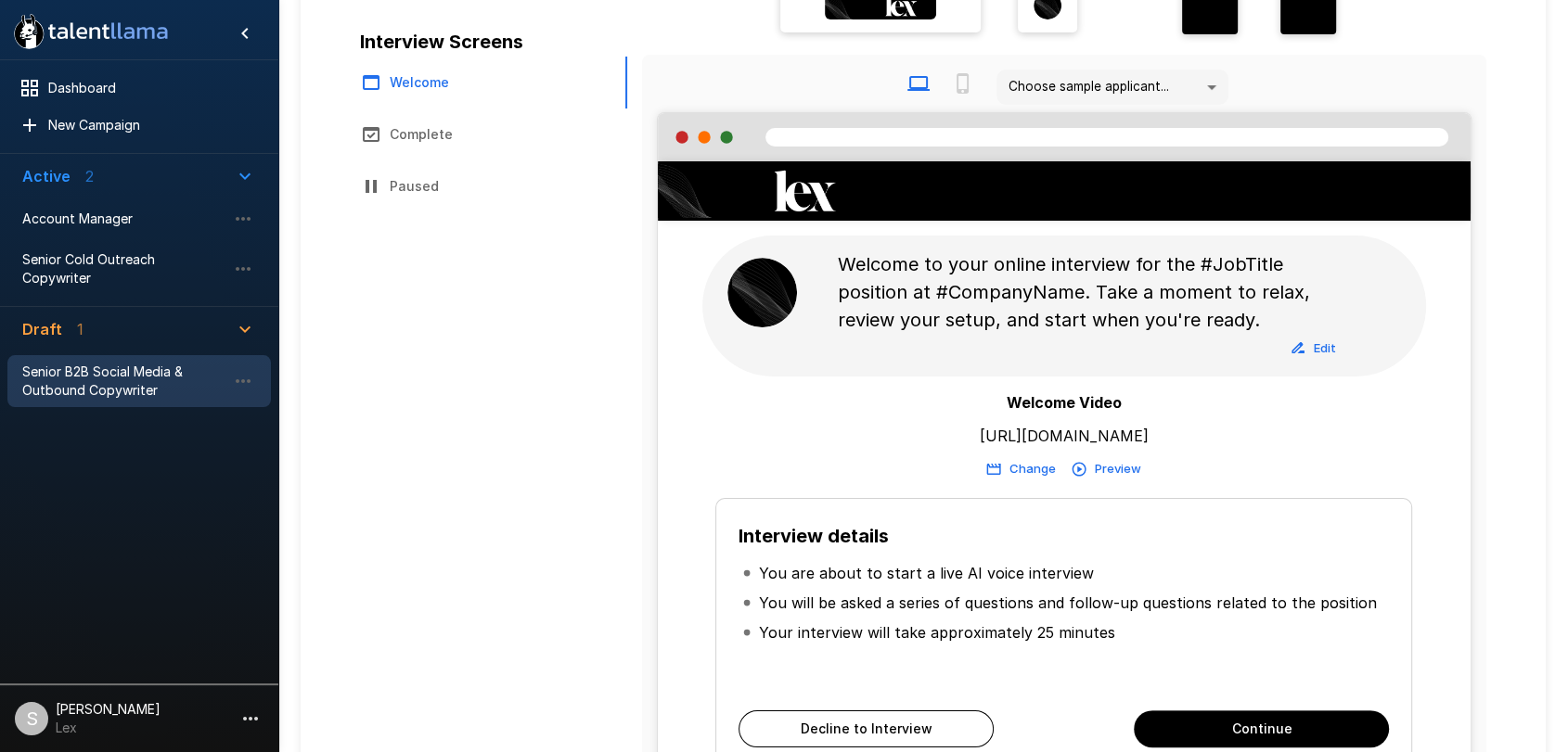
drag, startPoint x: 1176, startPoint y: 434, endPoint x: 951, endPoint y: 440, distance: 225.1
click at [951, 440] on div "Welcome Video [URL][DOMAIN_NAME] Change Preview" at bounding box center [1064, 437] width 814 height 92
copy p "[URL][DOMAIN_NAME]"
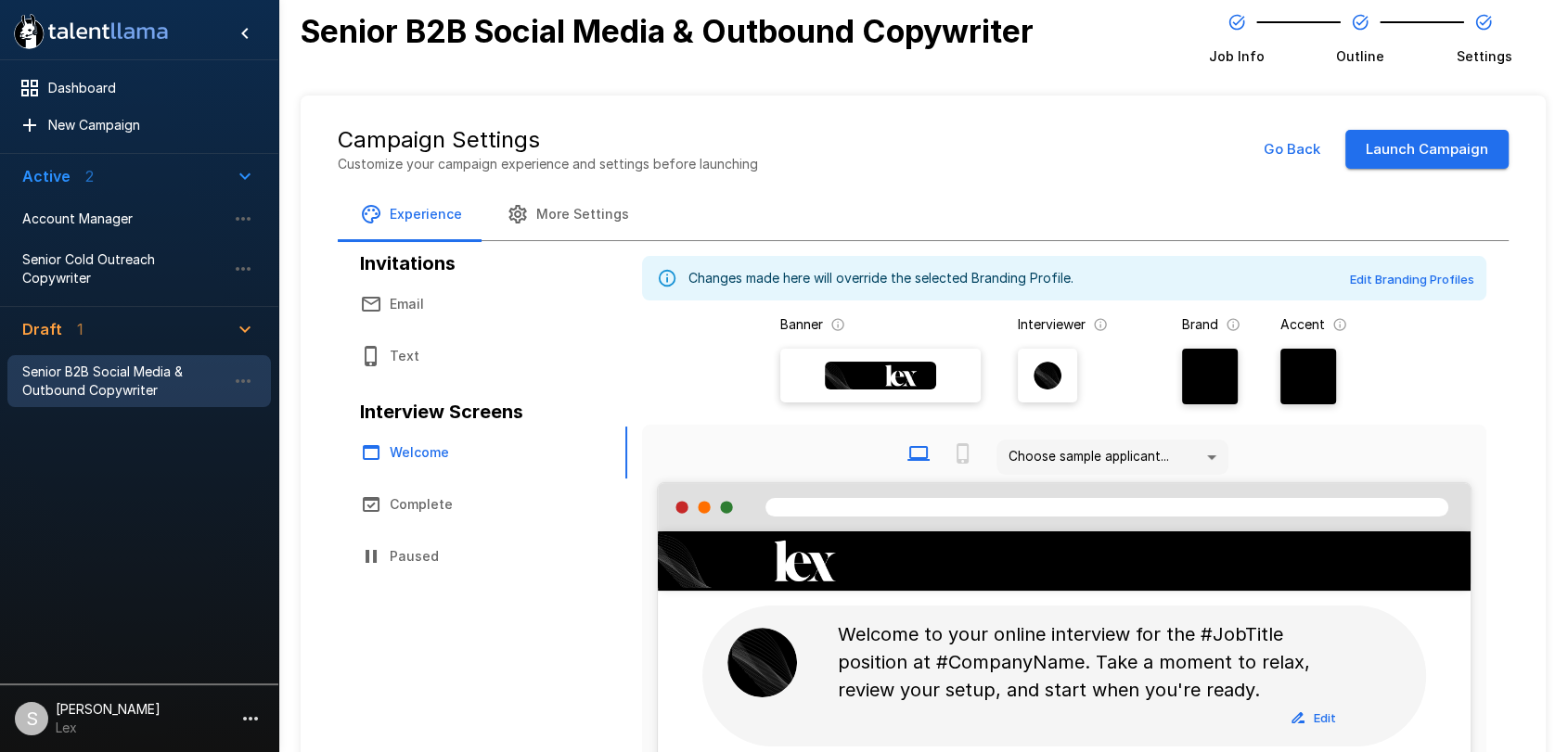
scroll to position [0, 0]
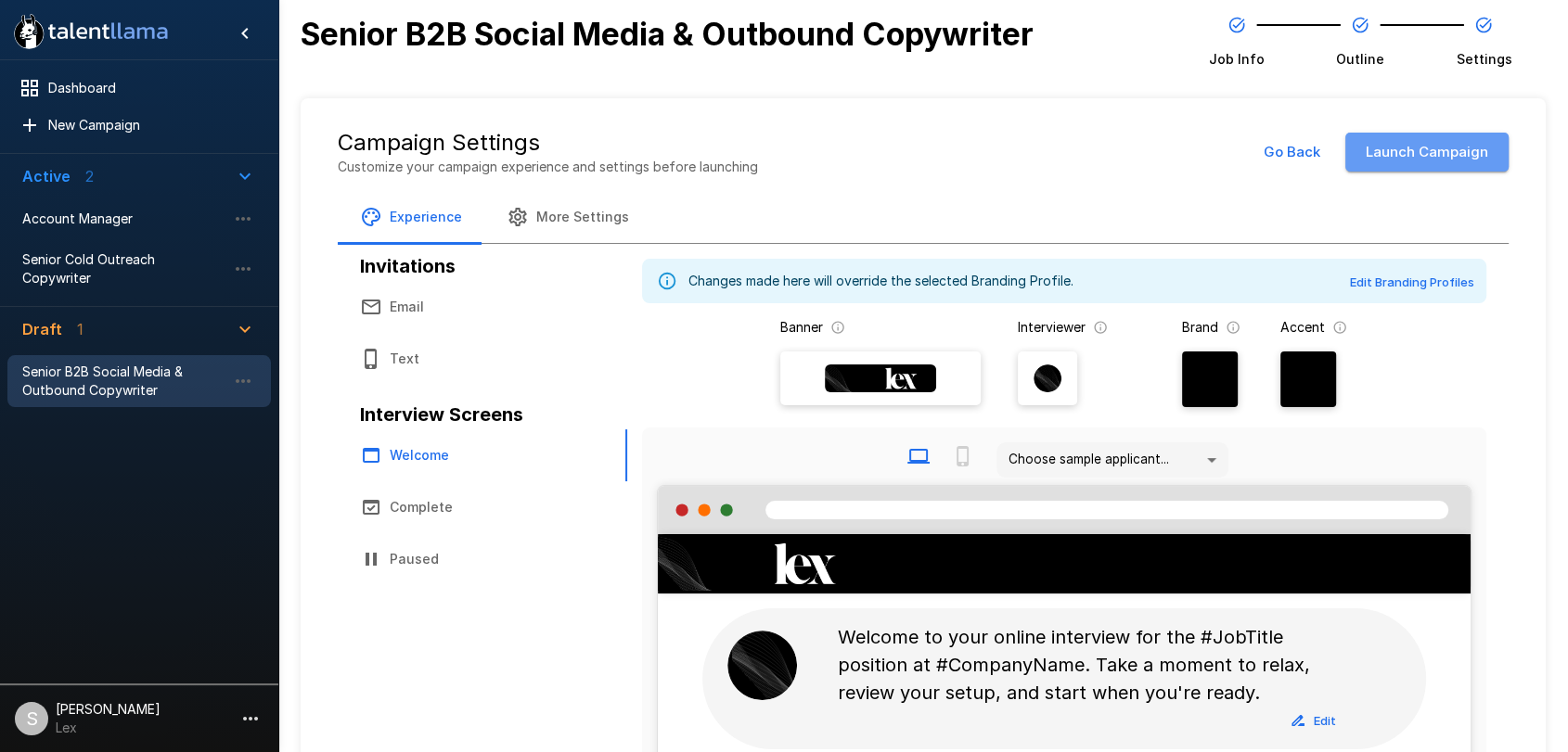
click at [1433, 161] on button "Launch Campaign" at bounding box center [1427, 151] width 163 height 39
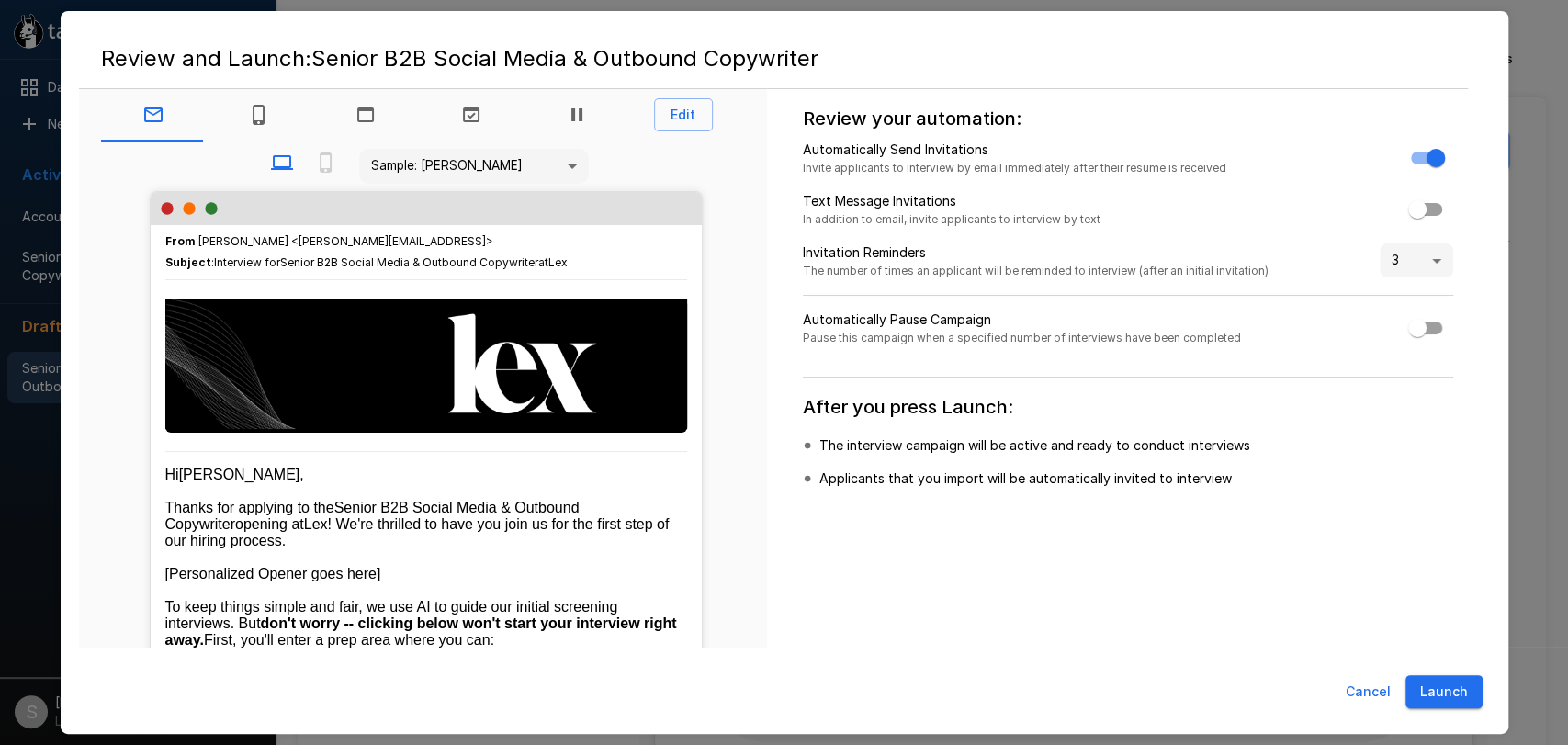
click at [1425, 691] on button "Launch" at bounding box center [1445, 692] width 77 height 34
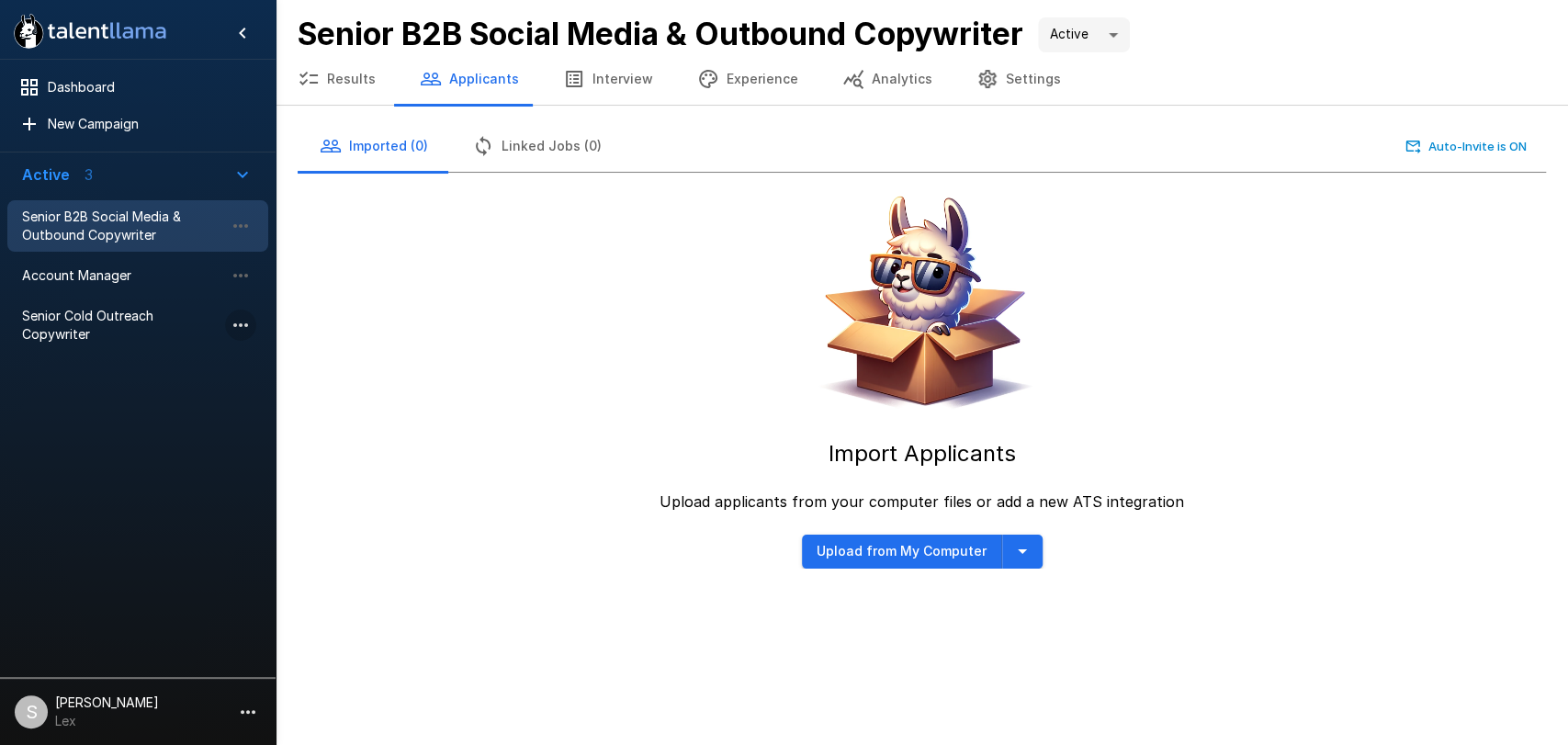
click at [246, 324] on icon "button" at bounding box center [240, 326] width 15 height 4
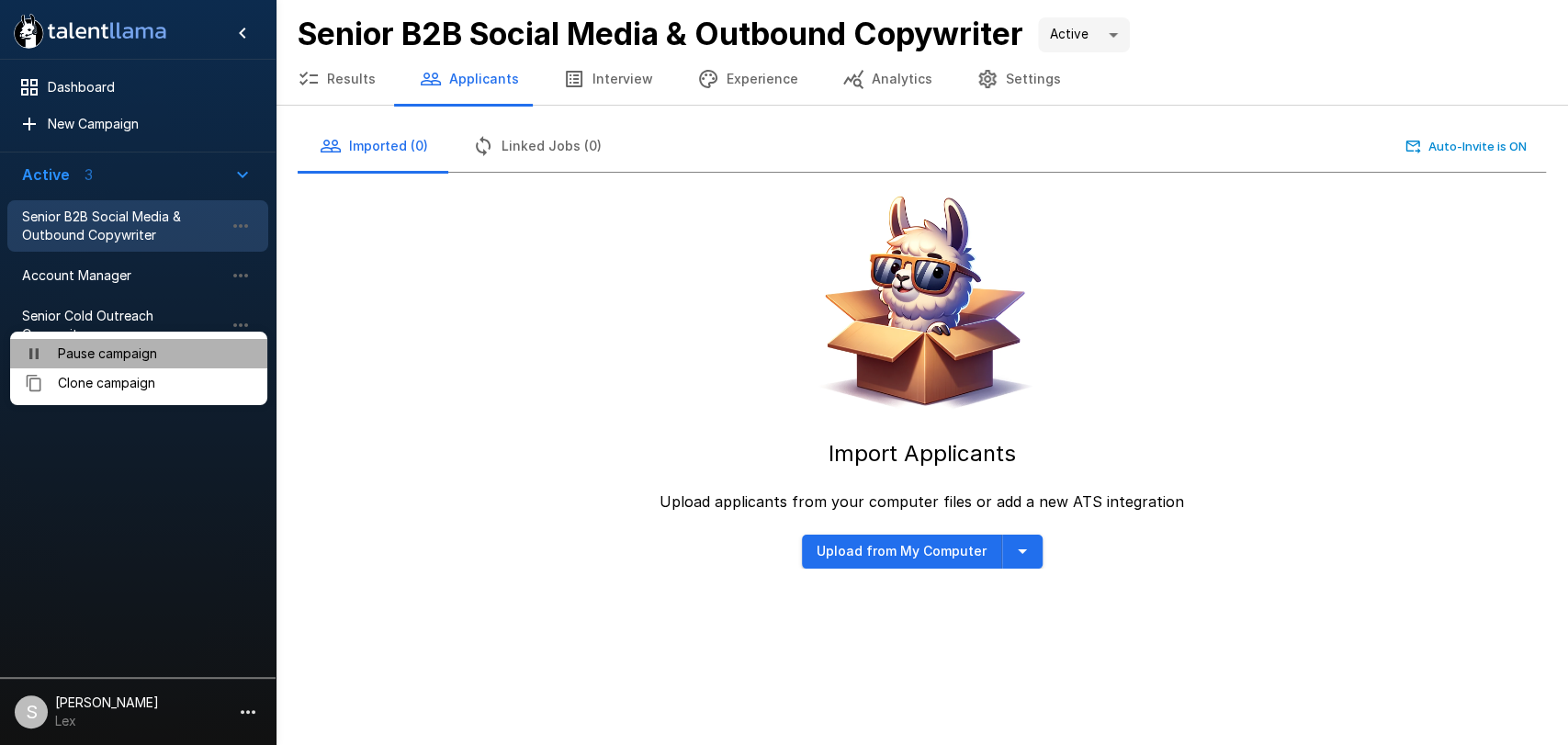
click at [120, 347] on span "Pause campaign" at bounding box center [155, 353] width 194 height 19
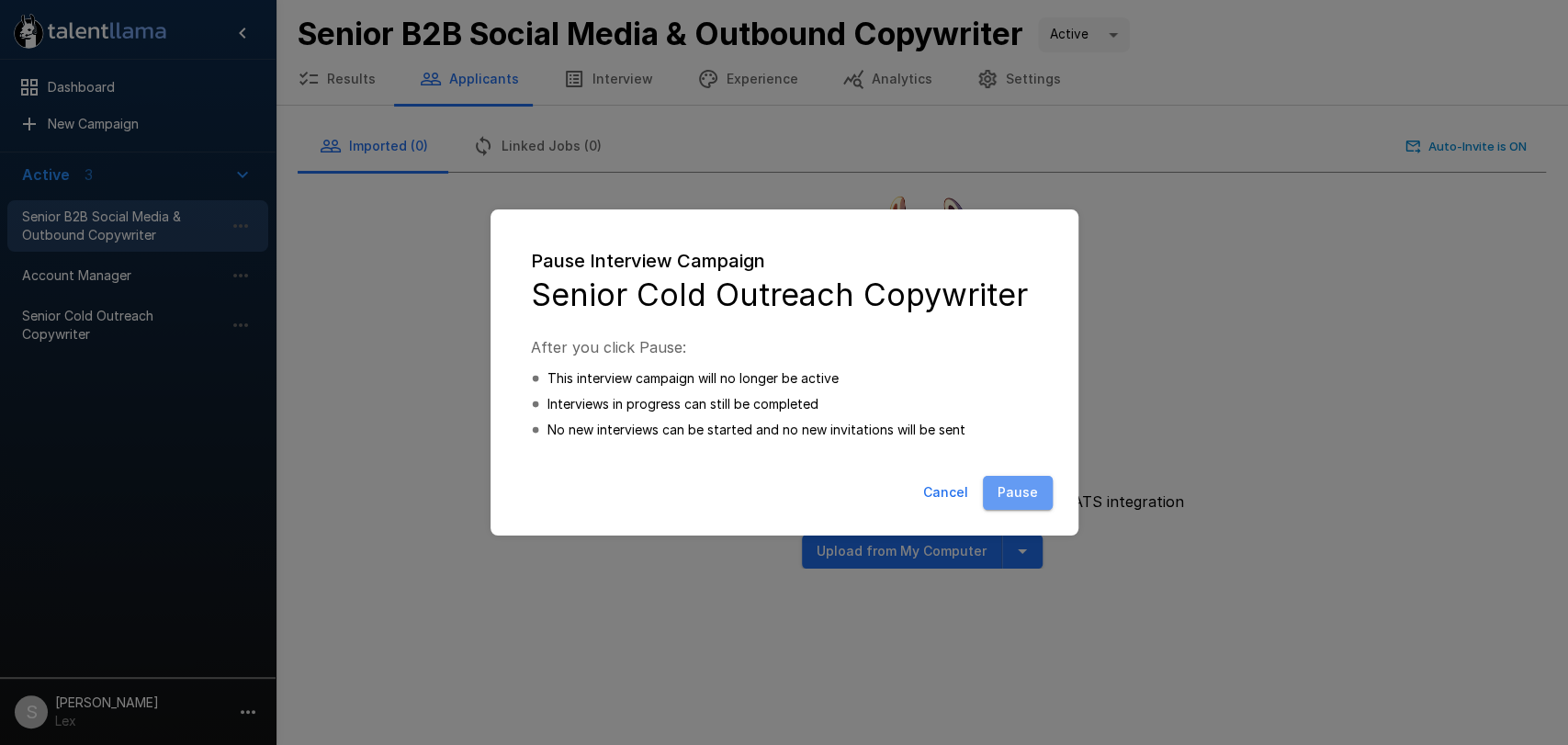
click at [1021, 496] on button "Pause" at bounding box center [1017, 492] width 70 height 34
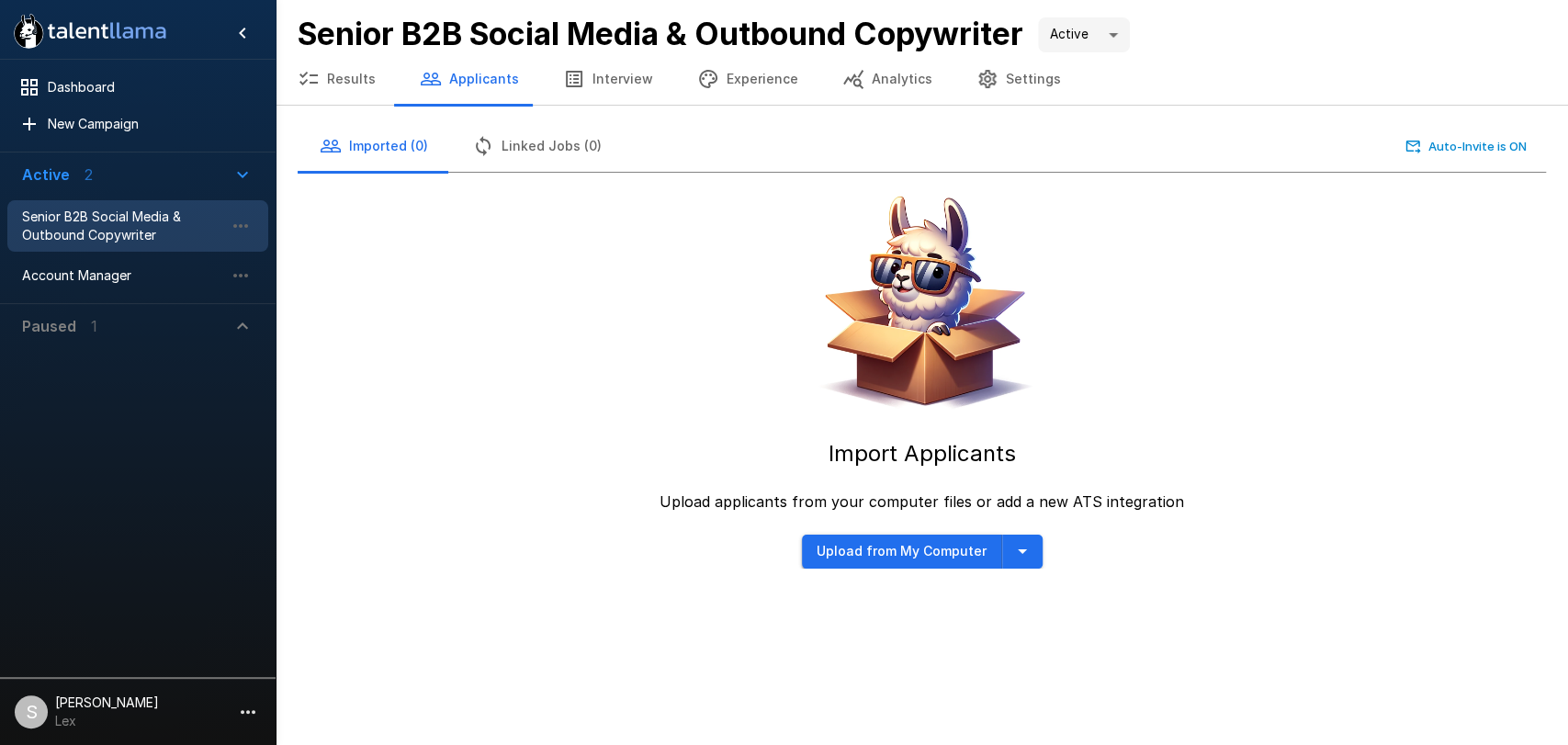
click at [855, 557] on button "Upload from My Computer" at bounding box center [902, 552] width 200 height 34
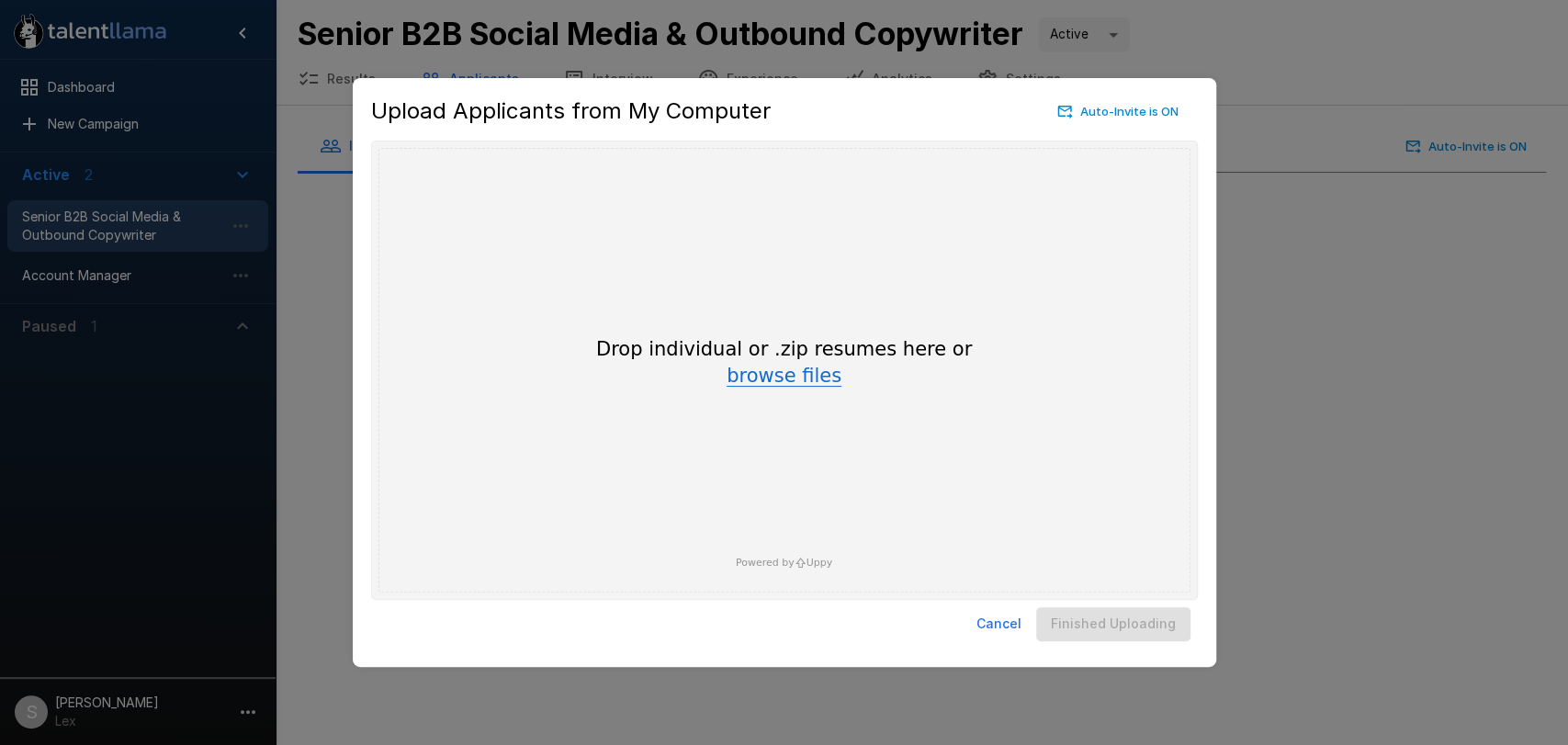
click at [791, 383] on button "browse files" at bounding box center [784, 377] width 114 height 20
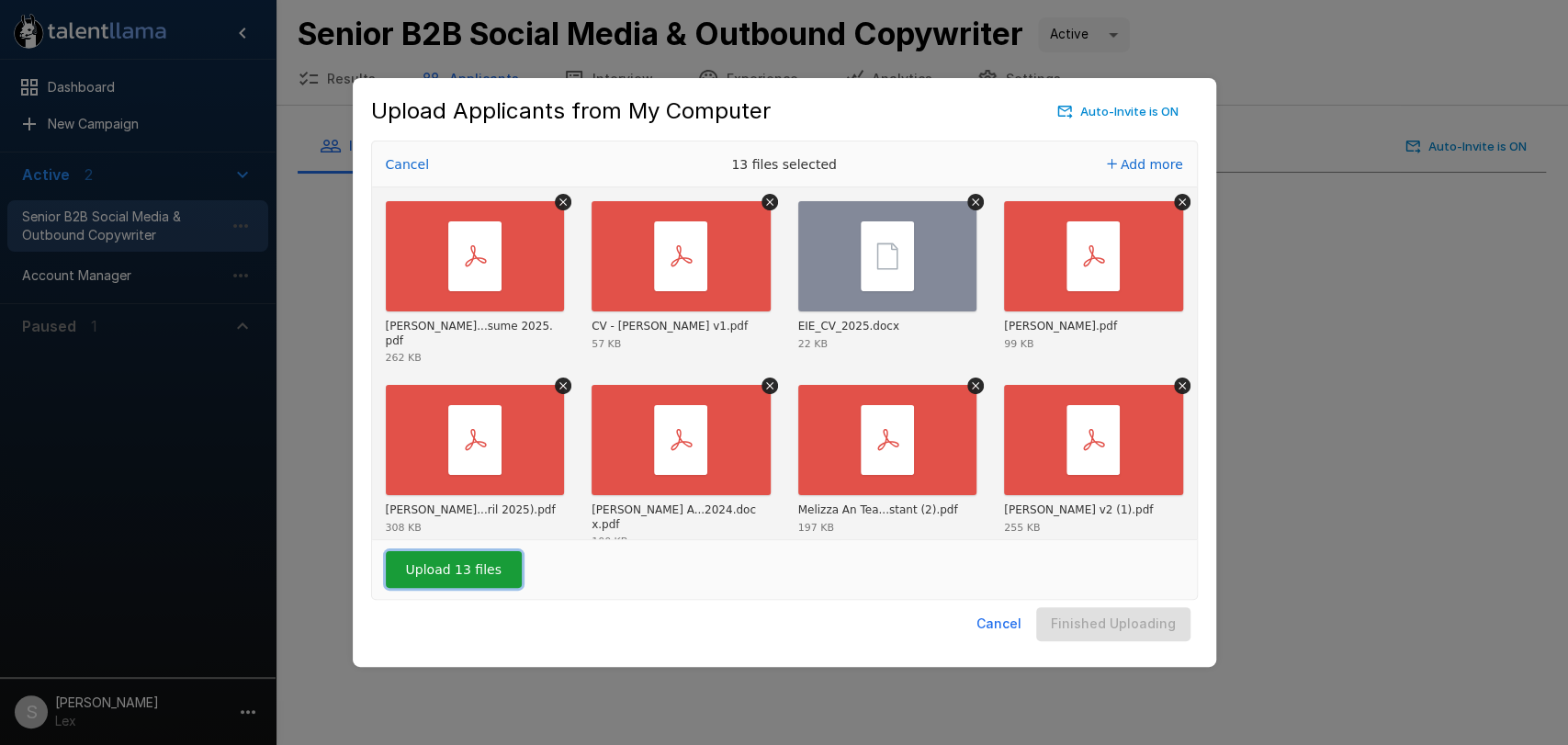
click at [433, 570] on button "Upload 13 files" at bounding box center [454, 569] width 136 height 37
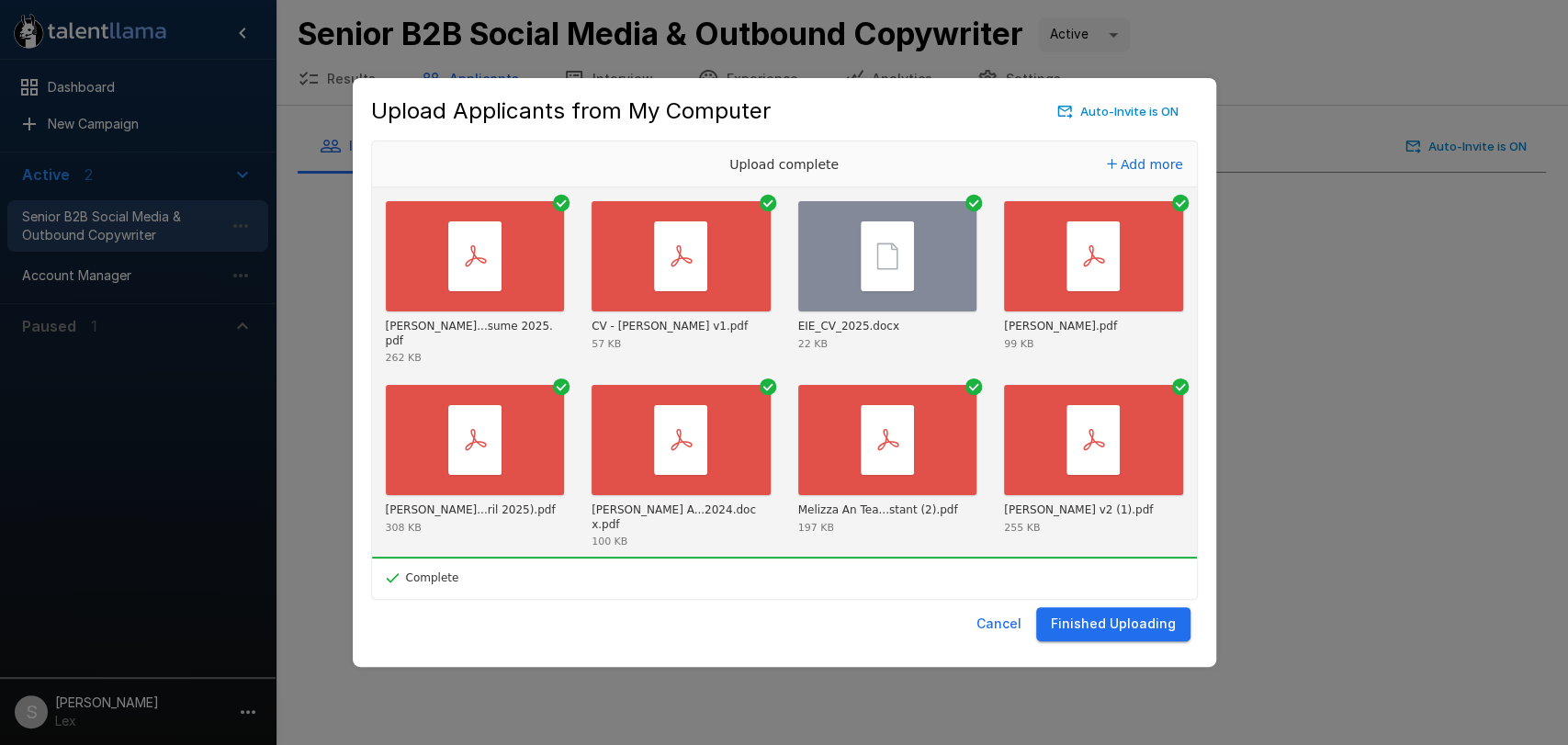
click at [1097, 615] on button "Finished Uploading" at bounding box center [1113, 624] width 154 height 34
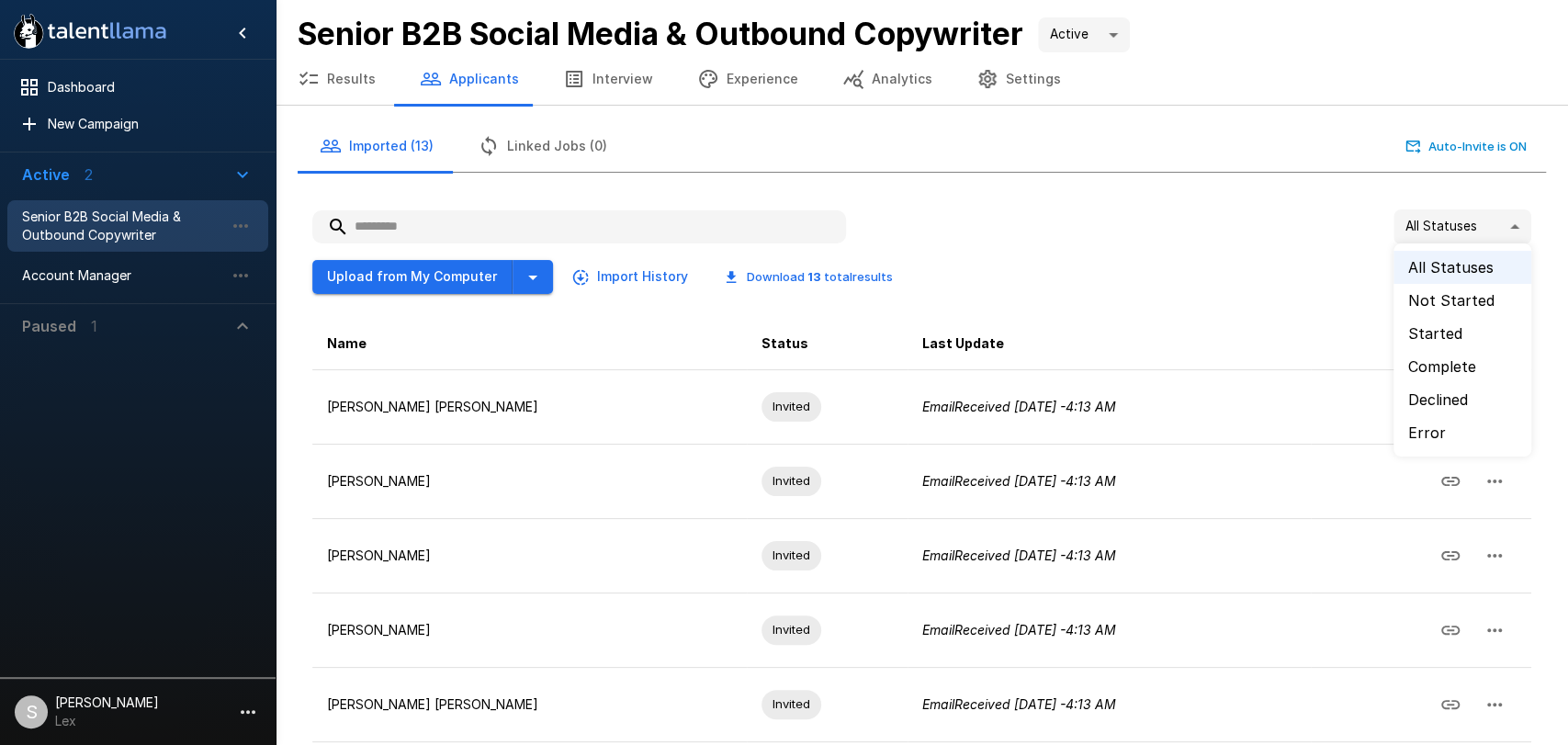
click at [1497, 225] on body ".st0{fill:#FFFFFF;} .st1{fill:#76a4ed;} Dashboard New Campaign Active 2 Senior …" at bounding box center [791, 372] width 1584 height 745
click at [1430, 421] on li "Error" at bounding box center [1462, 433] width 138 height 34
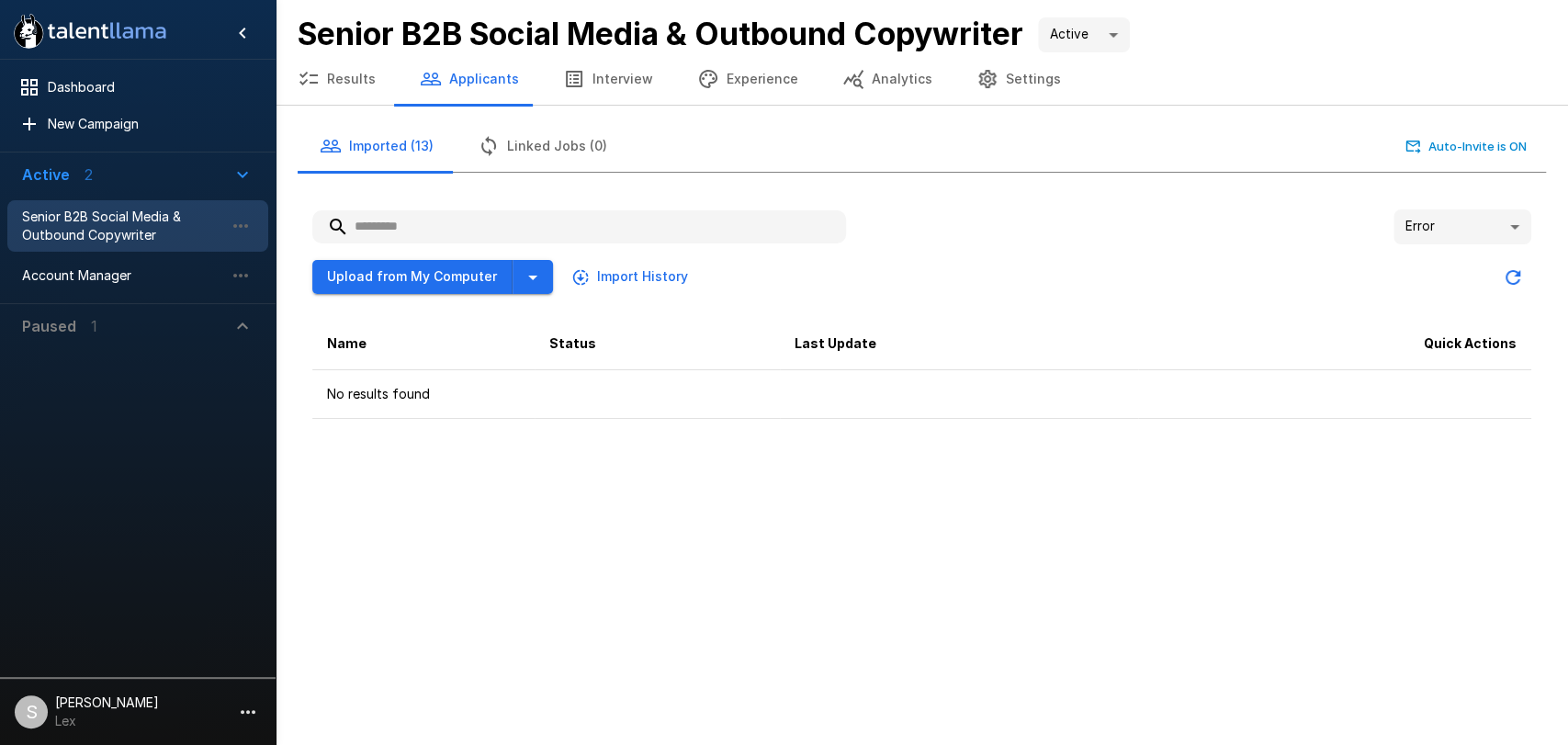
click at [1516, 226] on body ".st0{fill:#FFFFFF;} .st1{fill:#76a4ed;} Dashboard New Campaign Active 2 Senior …" at bounding box center [784, 372] width 1568 height 745
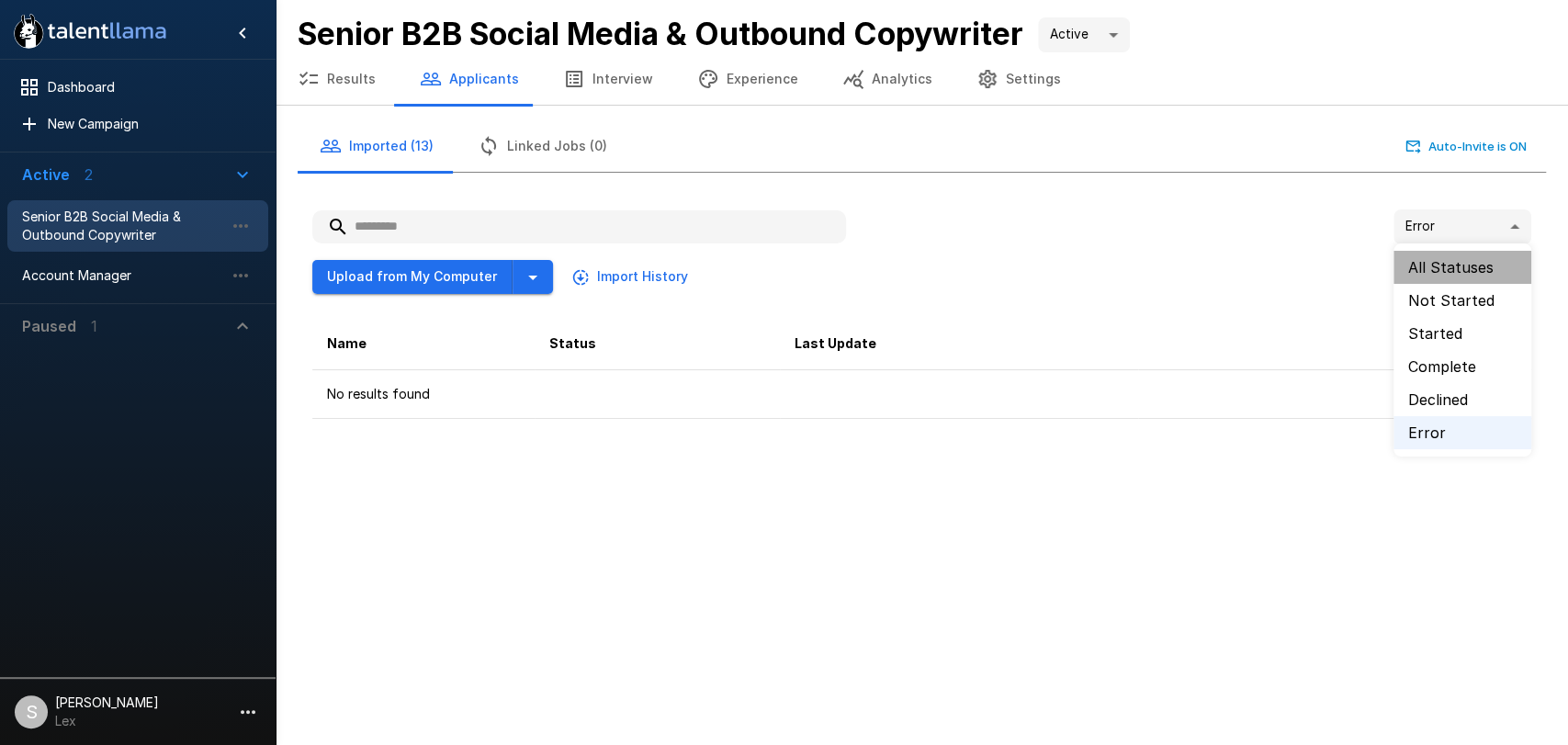
click at [1442, 261] on li "All Statuses" at bounding box center [1462, 267] width 138 height 34
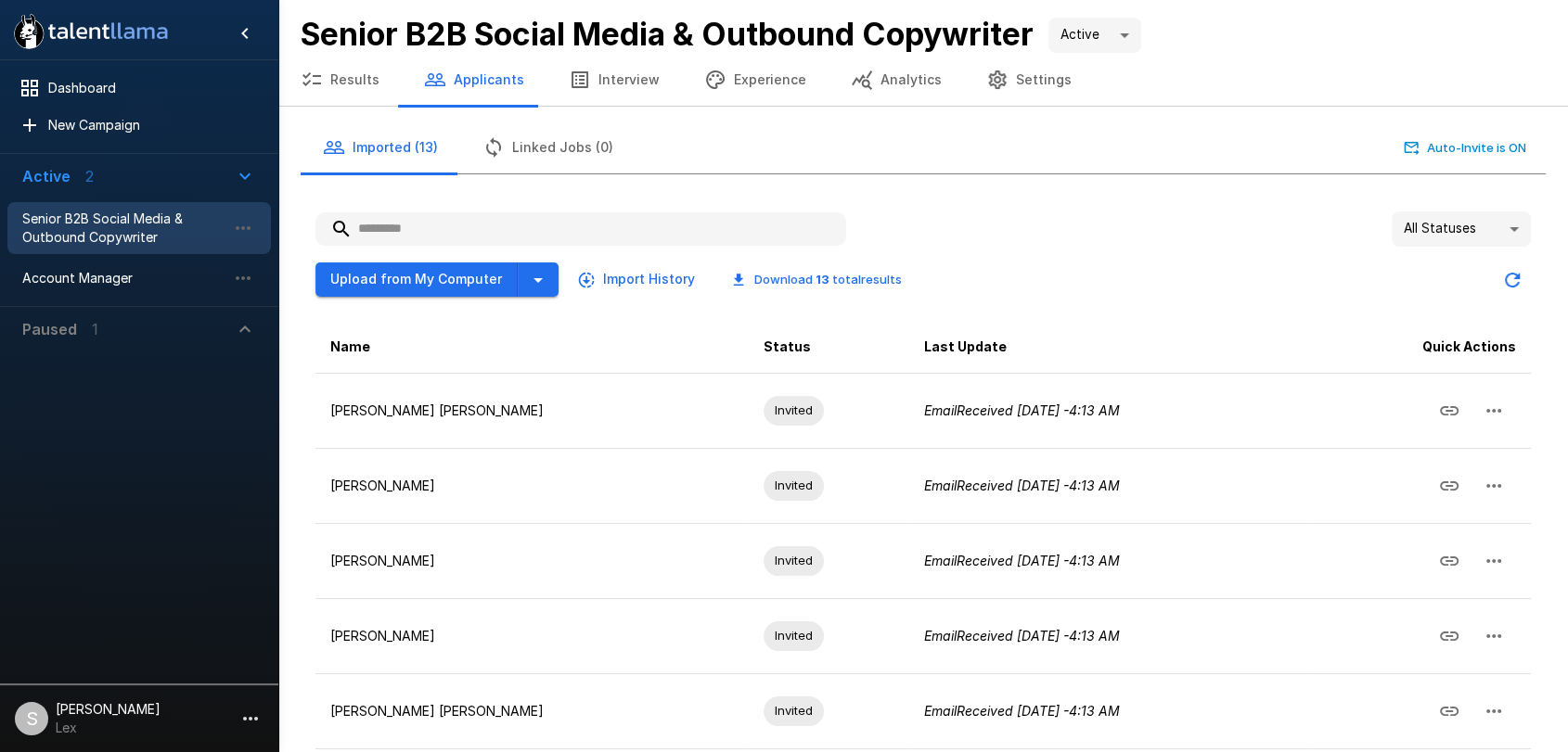
click at [330, 79] on button "Results" at bounding box center [340, 80] width 124 height 52
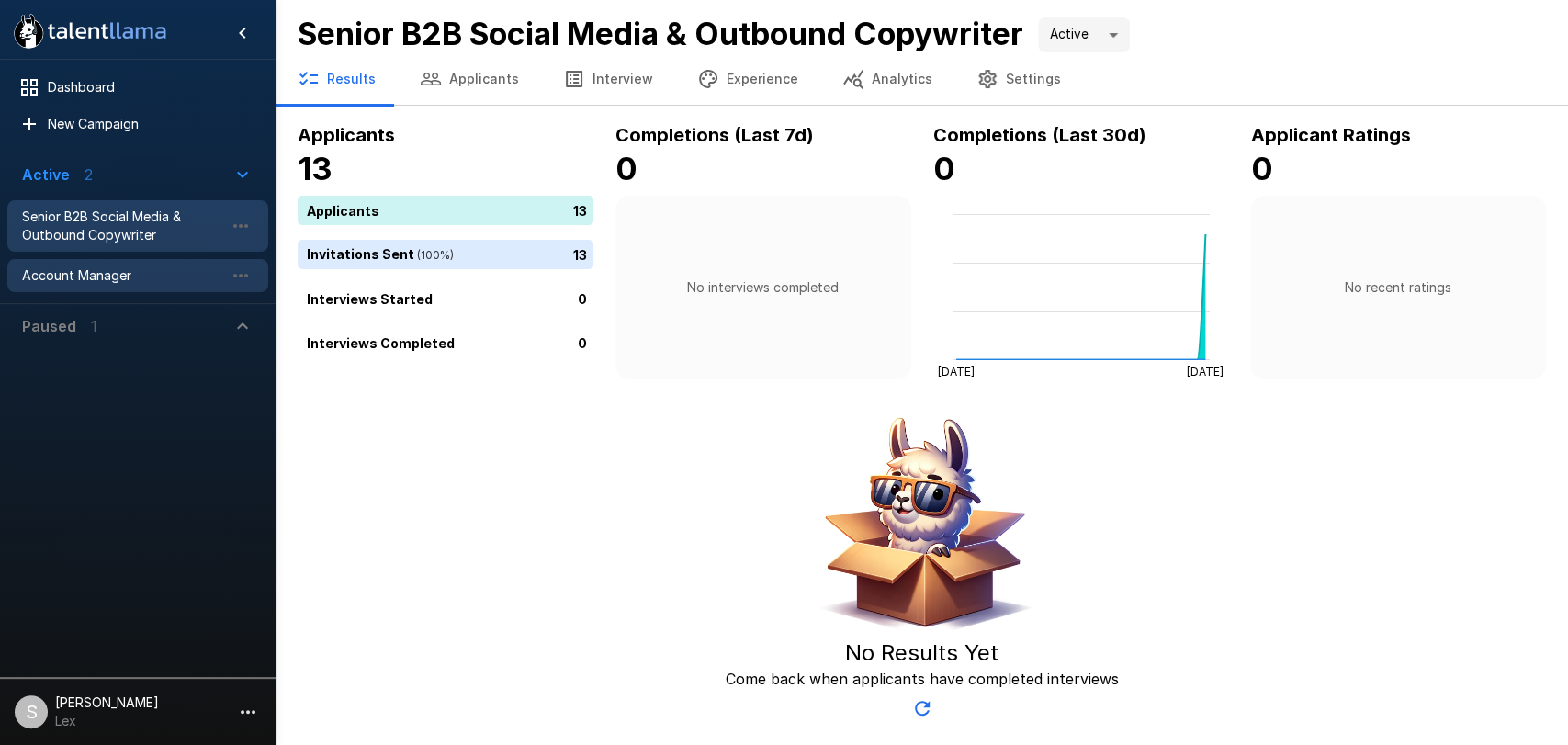
click at [92, 279] on span "Account Manager" at bounding box center [122, 275] width 202 height 19
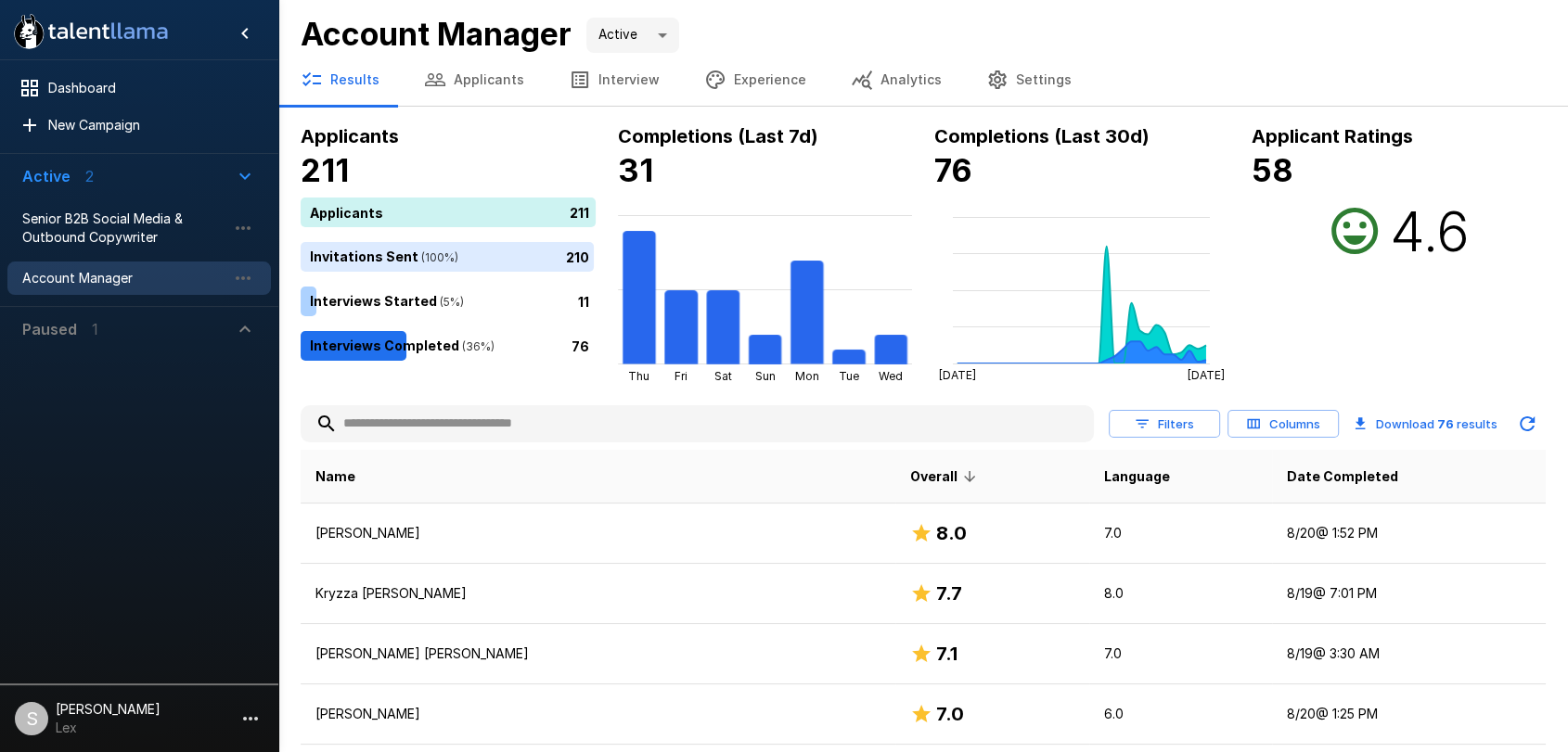
click at [483, 81] on button "Applicants" at bounding box center [473, 80] width 144 height 52
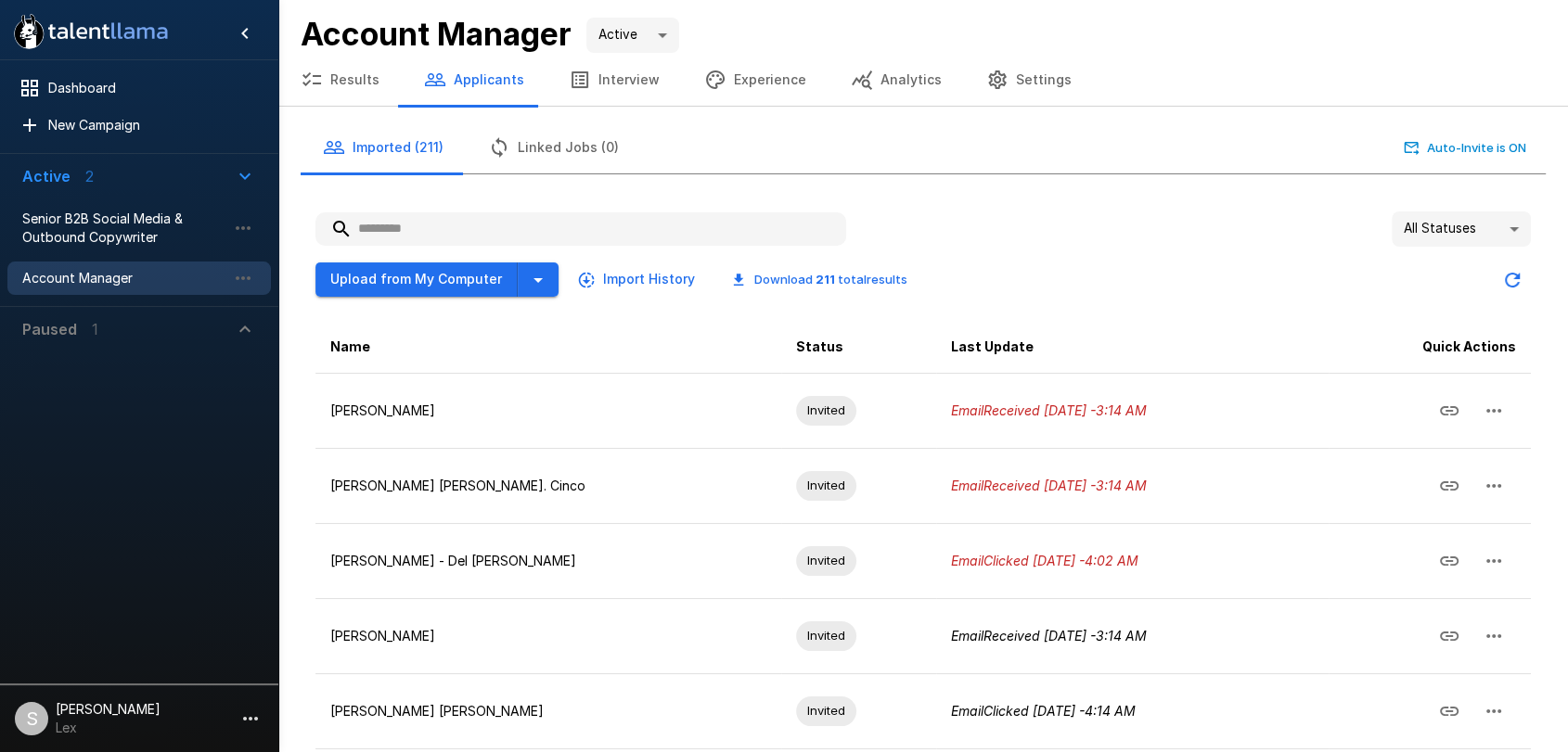
click at [394, 232] on input "text" at bounding box center [581, 229] width 531 height 34
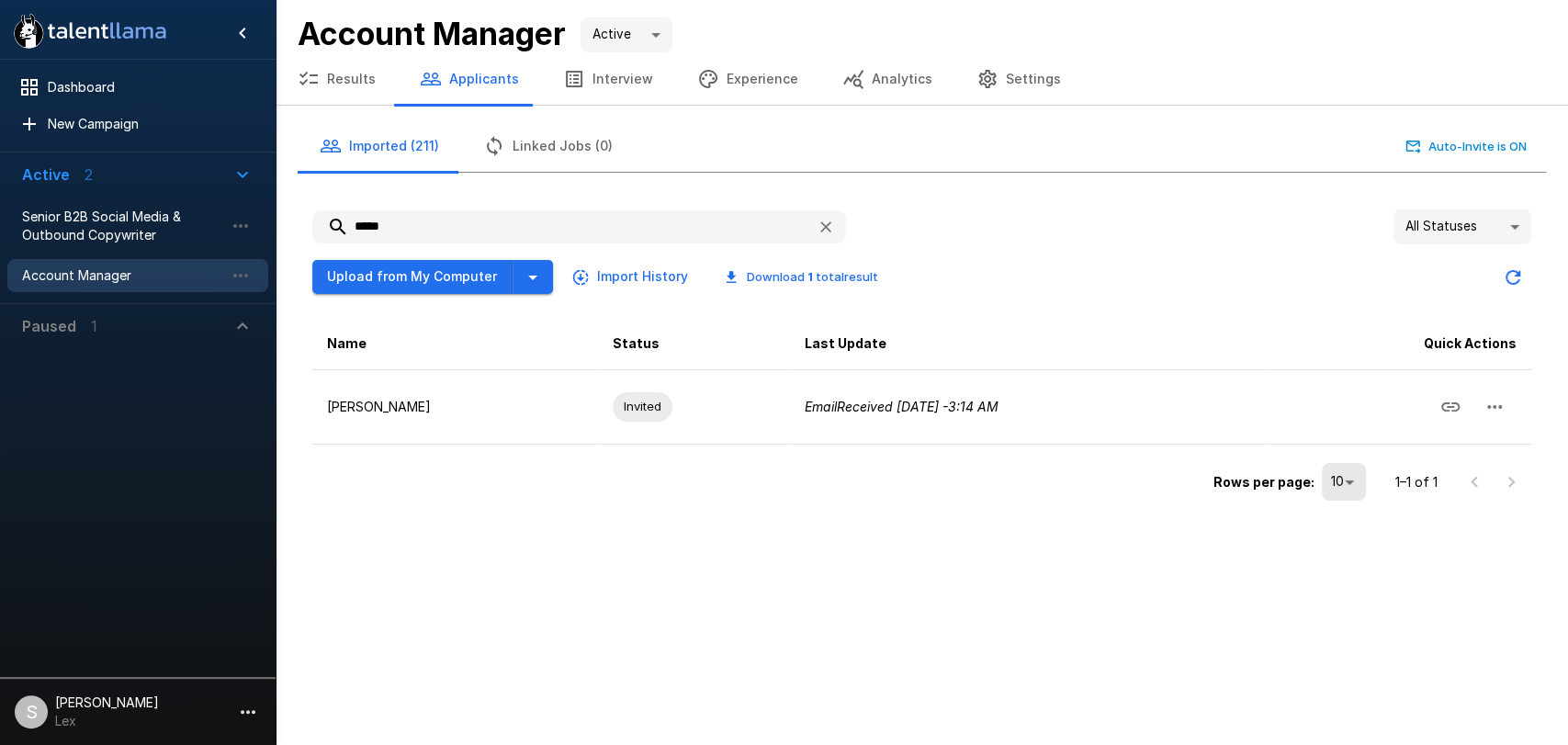
click at [340, 83] on button "Results" at bounding box center [336, 79] width 122 height 51
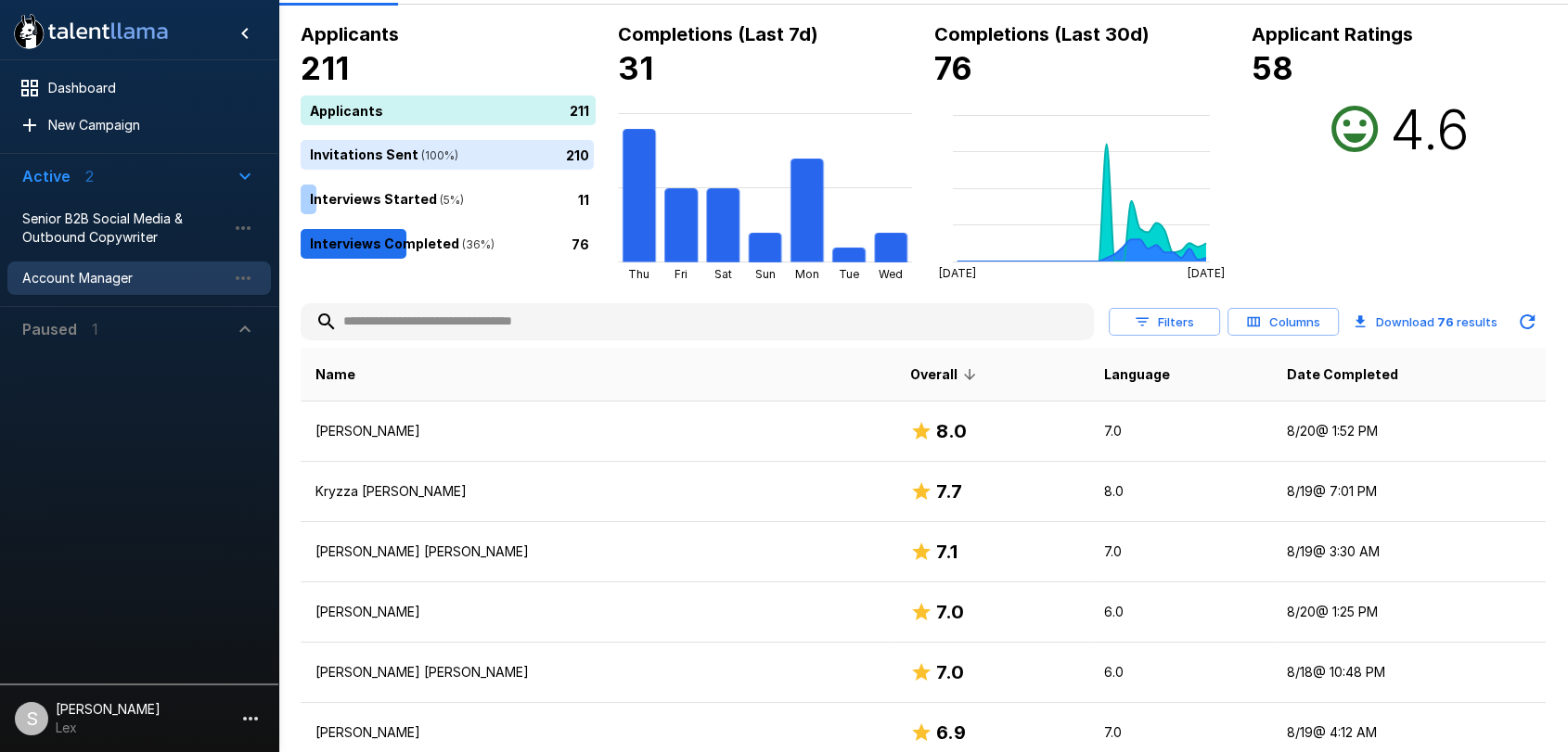
scroll to position [89, 0]
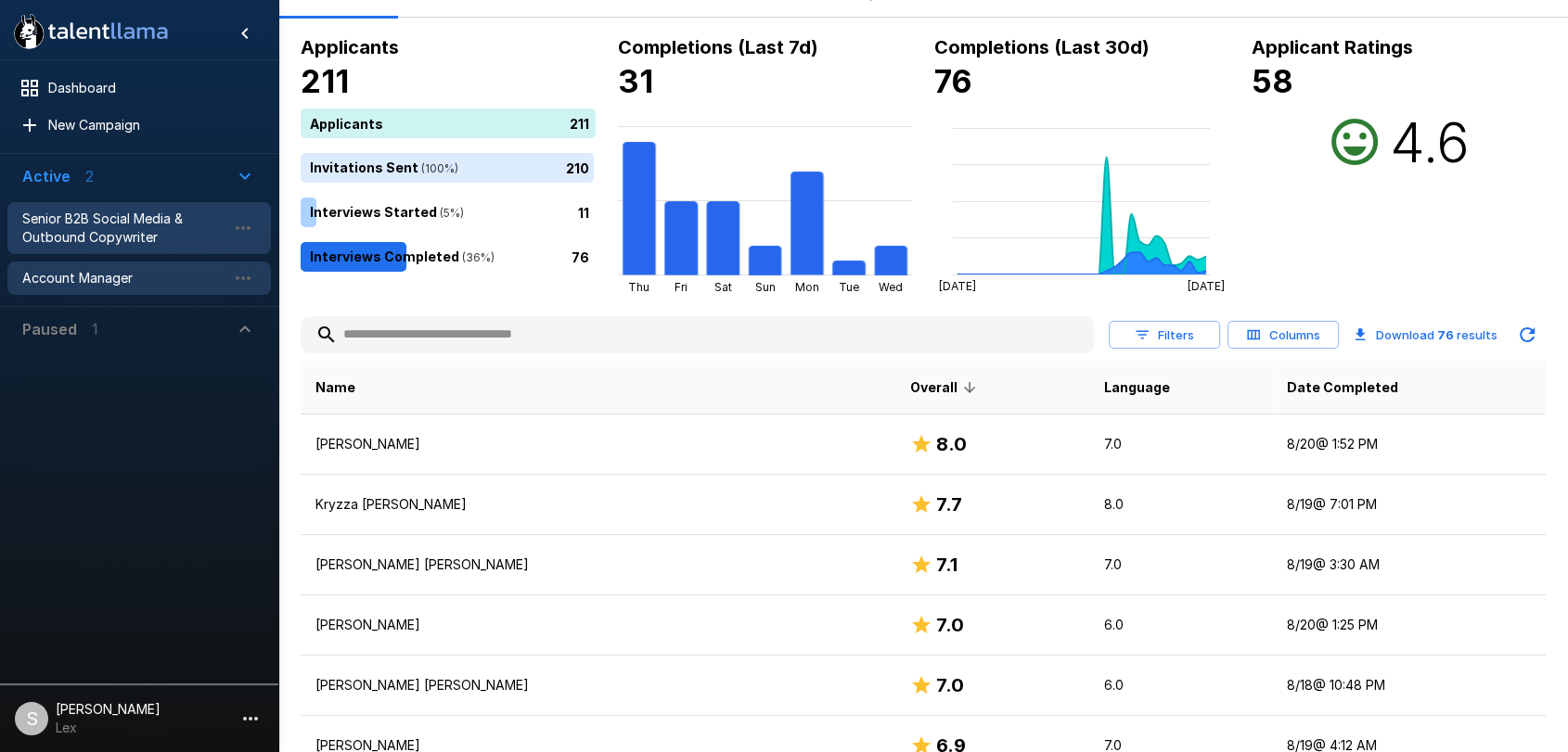
click at [76, 237] on span "Senior B2B Social Media & Outbound Copywriter" at bounding box center [124, 227] width 204 height 37
